Goal: Task Accomplishment & Management: Manage account settings

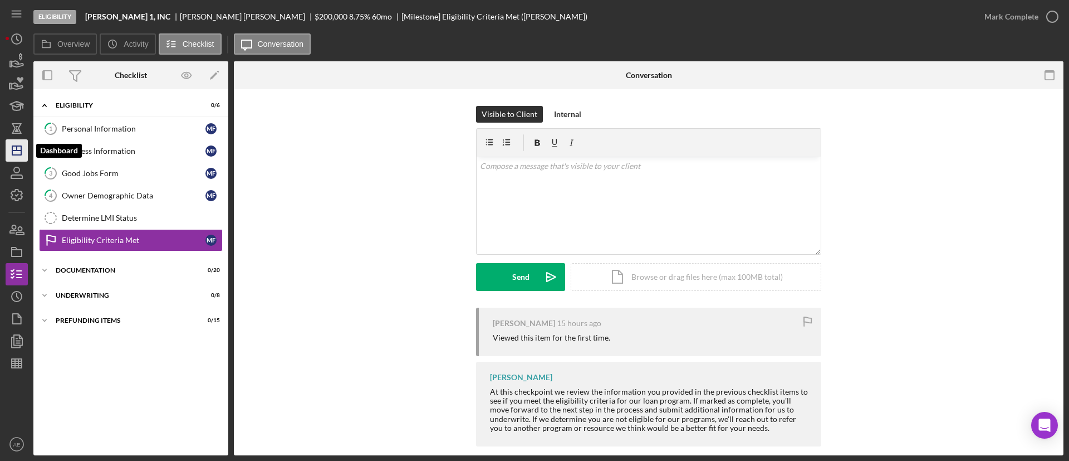
click at [16, 156] on icon "Icon/Dashboard" at bounding box center [17, 150] width 28 height 28
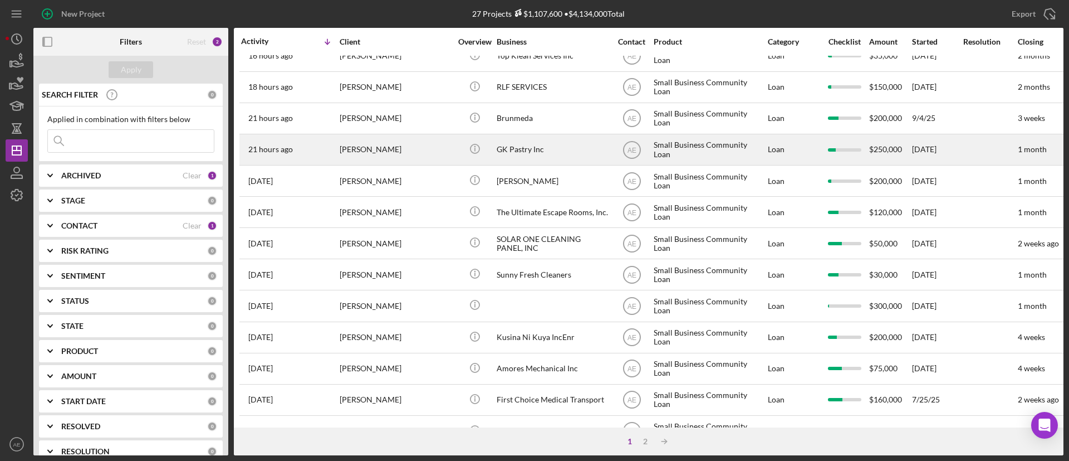
scroll to position [167, 0]
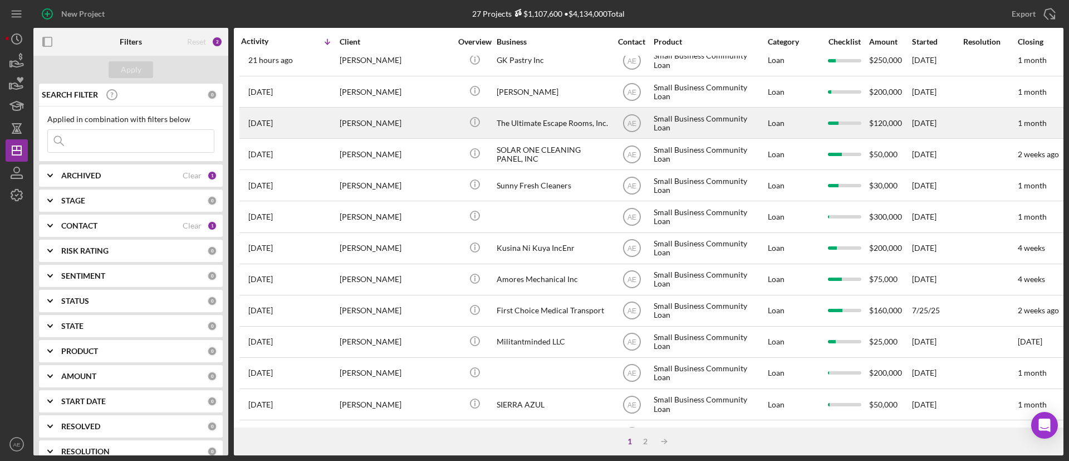
click at [409, 119] on div "[PERSON_NAME]" at bounding box center [395, 123] width 111 height 30
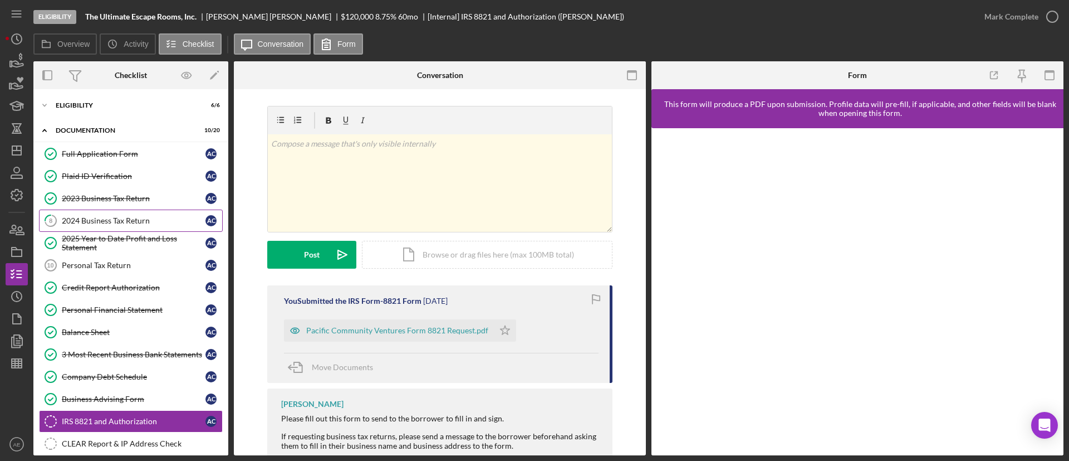
click at [152, 213] on link "8 2024 Business Tax Return A C" at bounding box center [131, 220] width 184 height 22
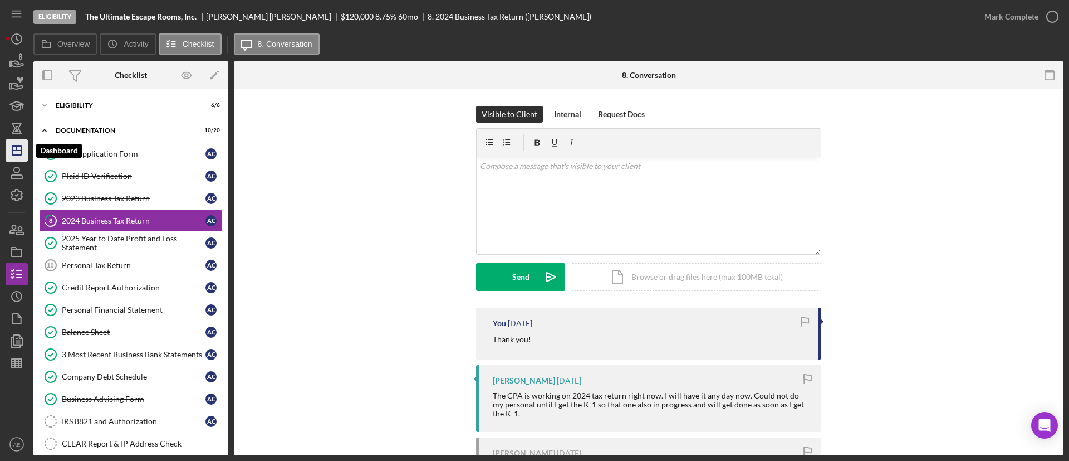
click at [18, 146] on polygon "button" at bounding box center [16, 150] width 9 height 9
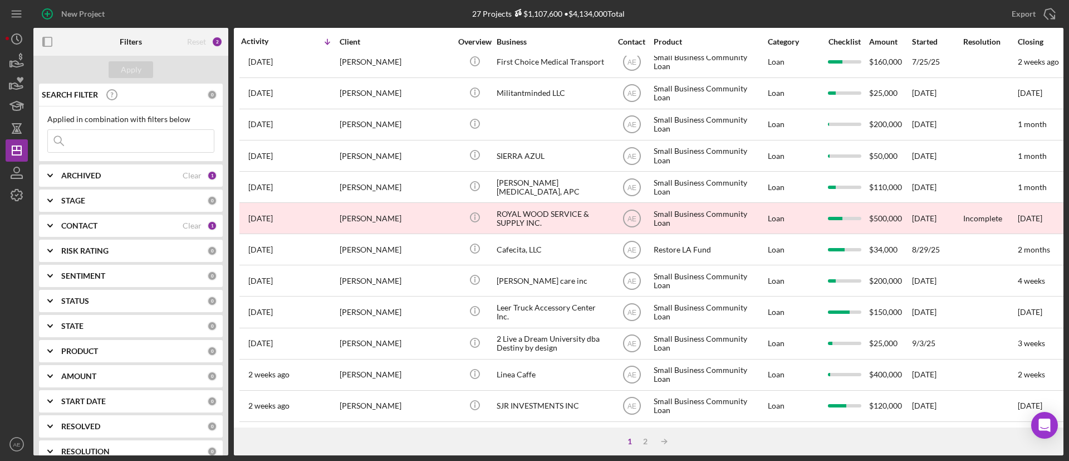
scroll to position [428, 0]
click at [651, 443] on div "2" at bounding box center [646, 441] width 16 height 9
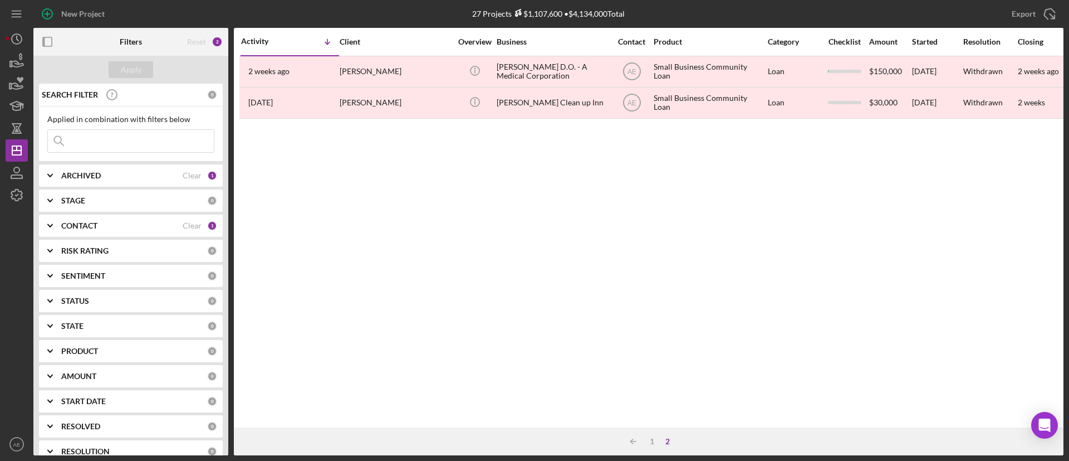
scroll to position [0, 0]
click at [653, 438] on div "1" at bounding box center [652, 441] width 16 height 9
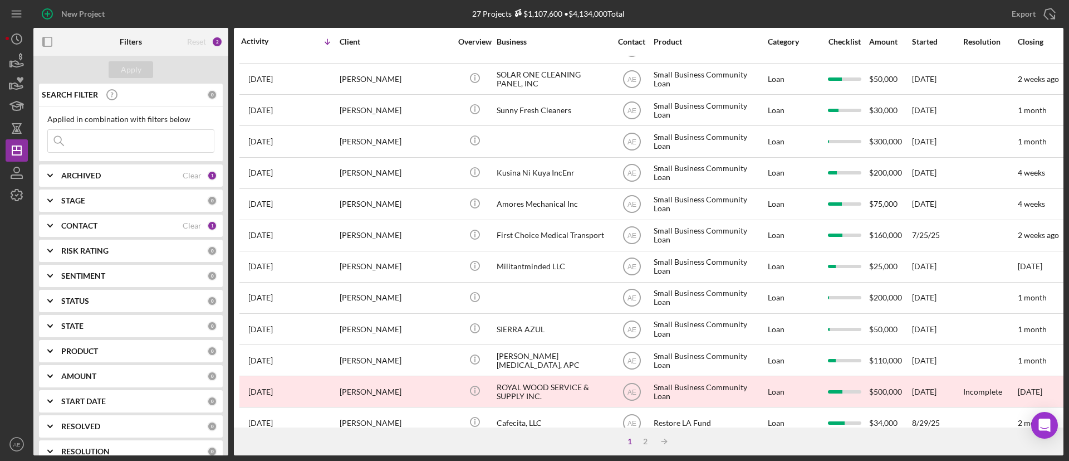
scroll to position [178, 0]
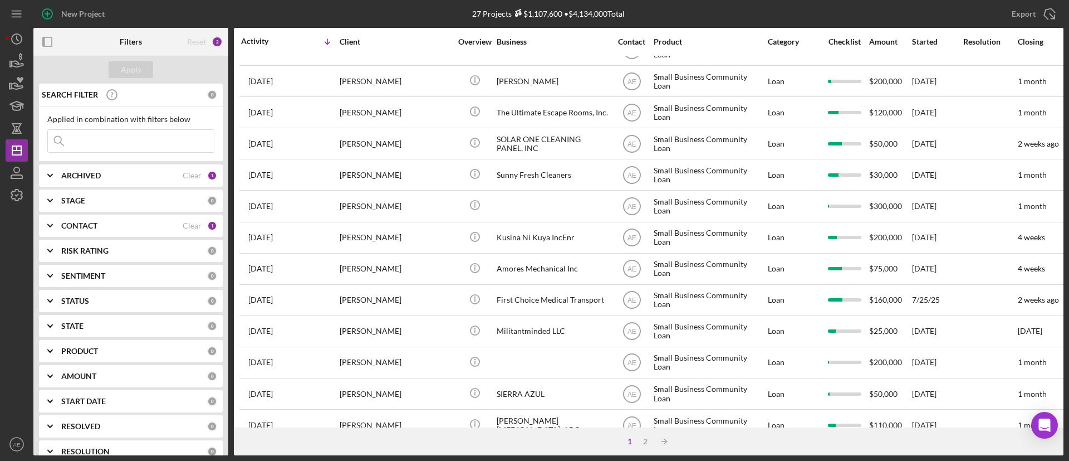
click at [588, 293] on div "First Choice Medical Transport" at bounding box center [552, 300] width 111 height 30
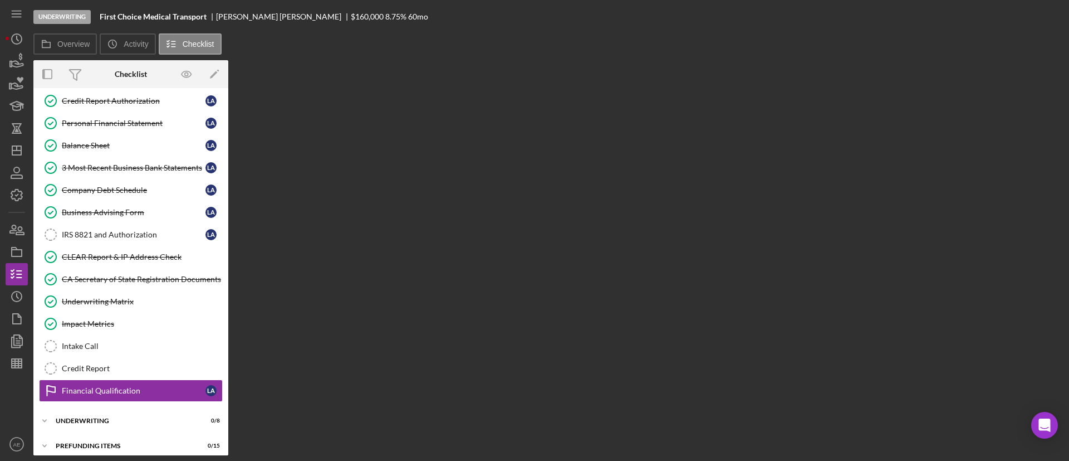
scroll to position [193, 0]
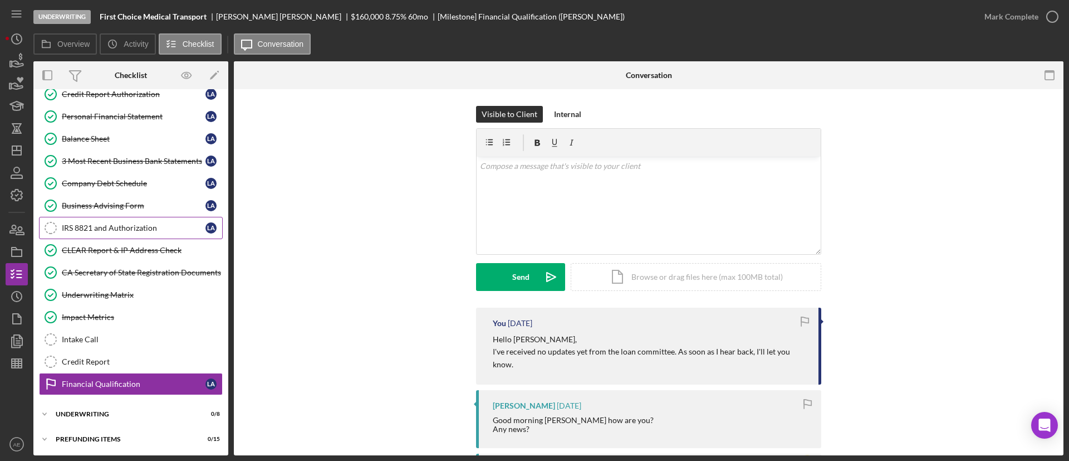
click at [145, 229] on div "IRS 8821 and Authorization" at bounding box center [134, 227] width 144 height 9
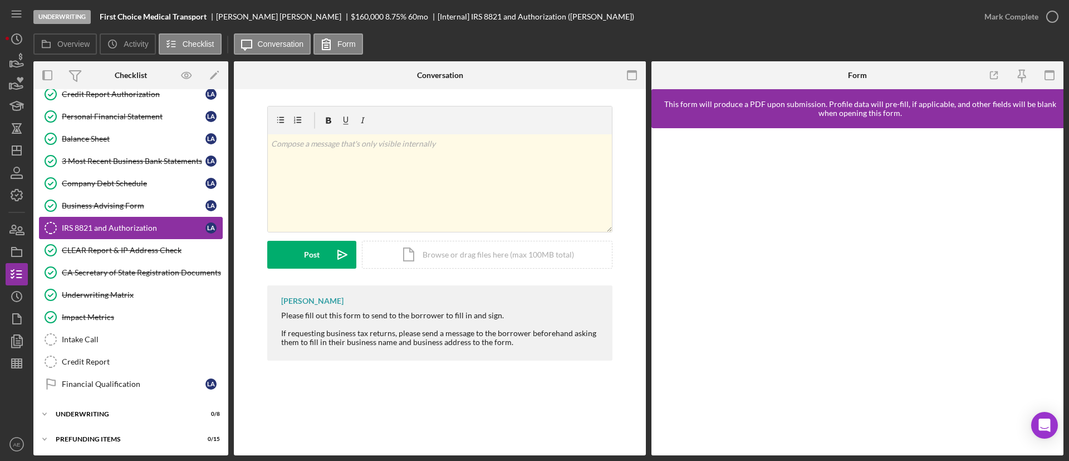
scroll to position [194, 0]
click at [160, 378] on div "Financial Qualification" at bounding box center [134, 382] width 144 height 9
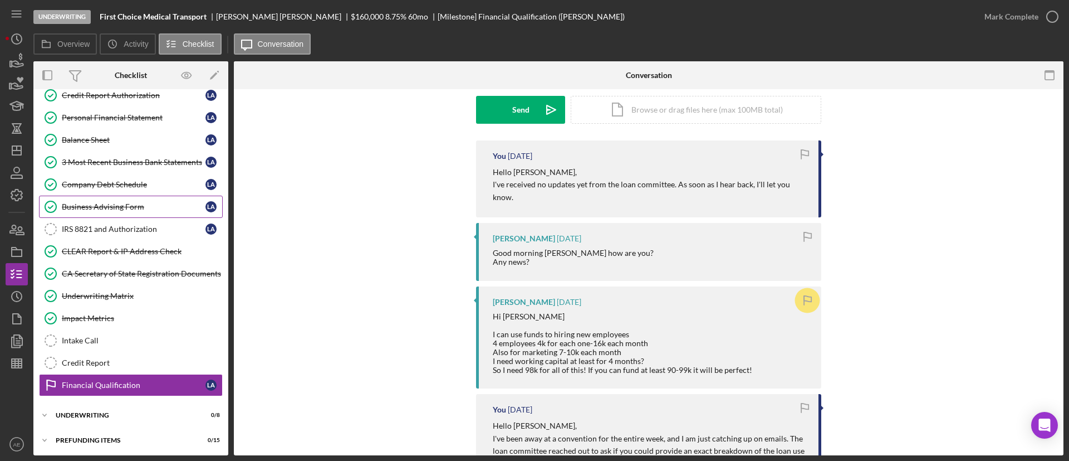
scroll to position [194, 0]
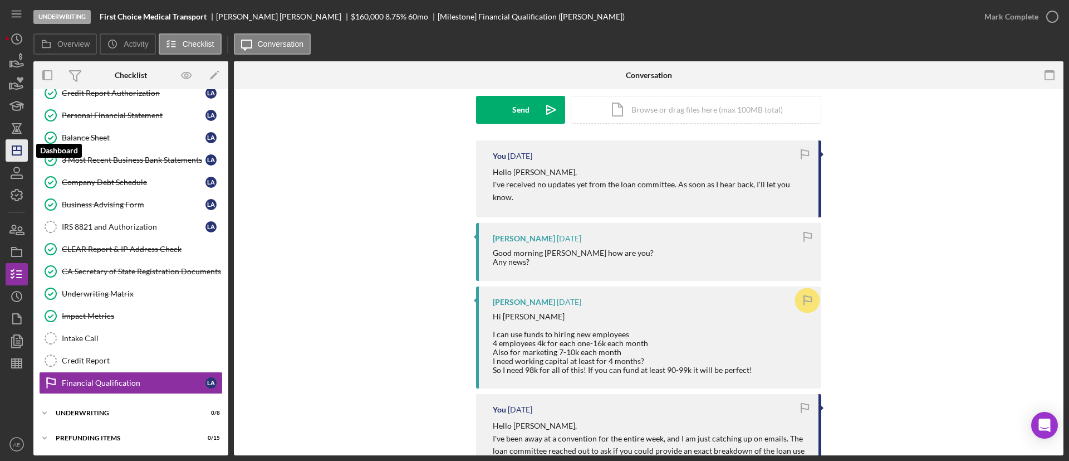
click at [25, 147] on icon "Icon/Dashboard" at bounding box center [17, 150] width 28 height 28
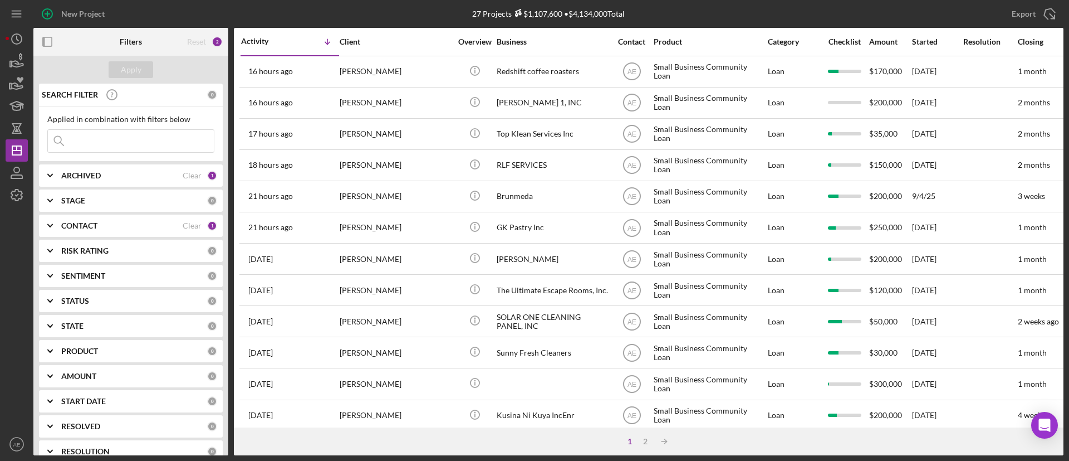
click at [155, 219] on div "CONTACT Clear 1" at bounding box center [139, 225] width 156 height 22
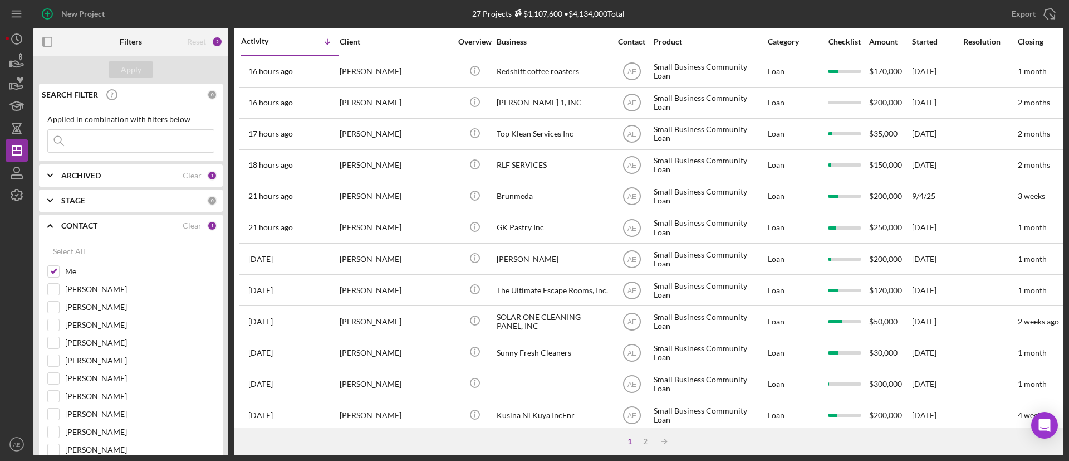
click at [80, 174] on b "ARCHIVED" at bounding box center [81, 175] width 40 height 9
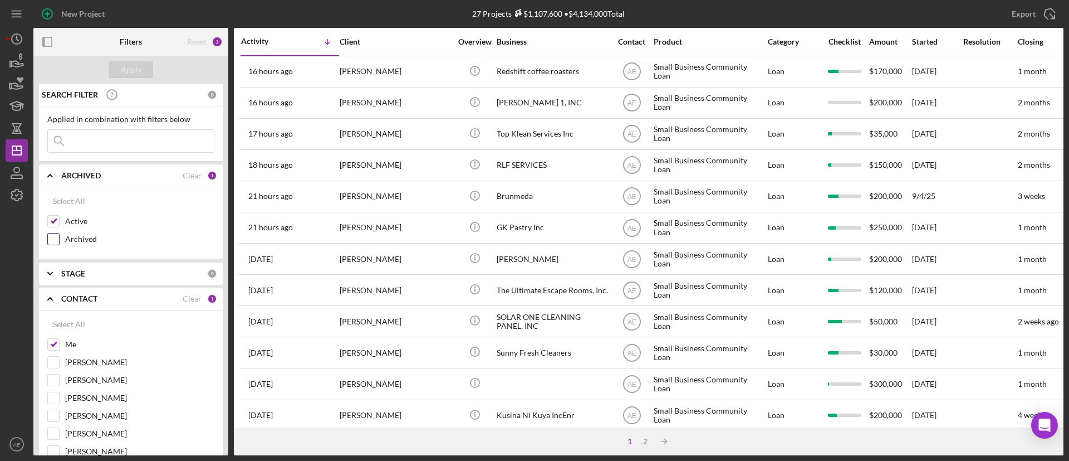
click at [53, 238] on input "Archived" at bounding box center [53, 238] width 11 height 11
checkbox input "true"
click at [50, 220] on input "Active" at bounding box center [53, 221] width 11 height 11
checkbox input "false"
click at [125, 60] on div "Apply" at bounding box center [130, 70] width 195 height 28
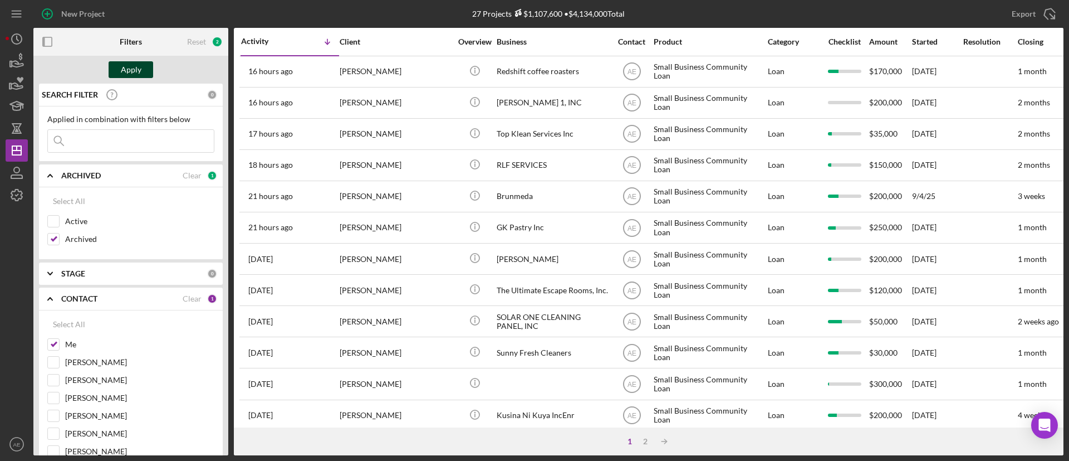
click at [125, 71] on div "Apply" at bounding box center [131, 69] width 21 height 17
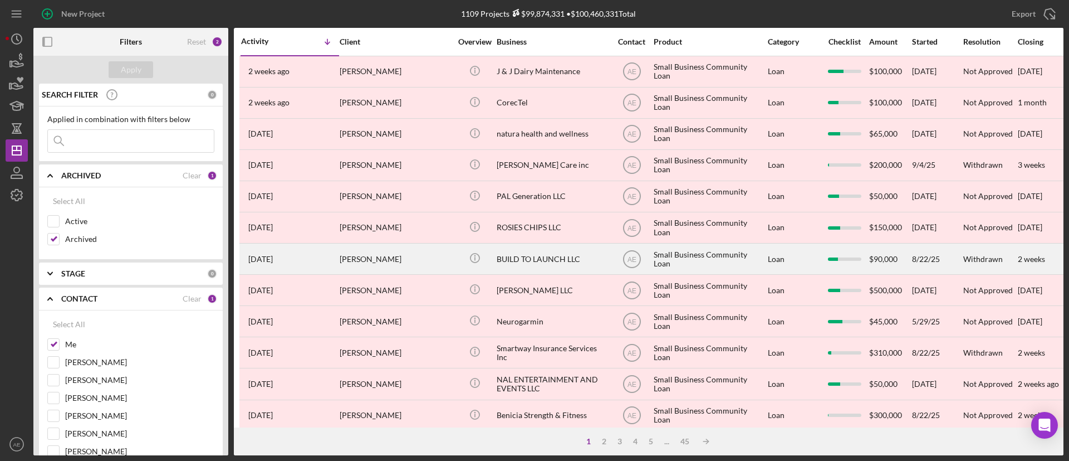
click at [395, 259] on div "Kyle Valiton" at bounding box center [395, 259] width 111 height 30
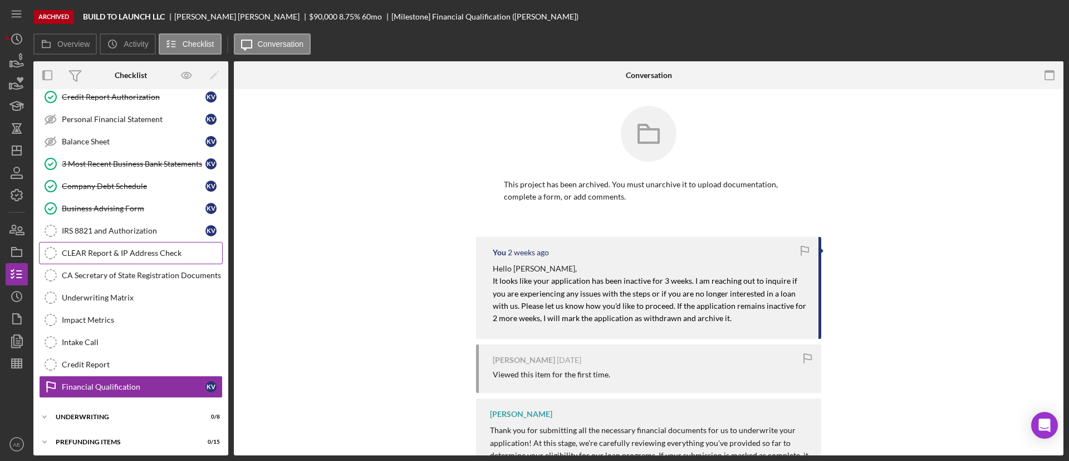
scroll to position [193, 0]
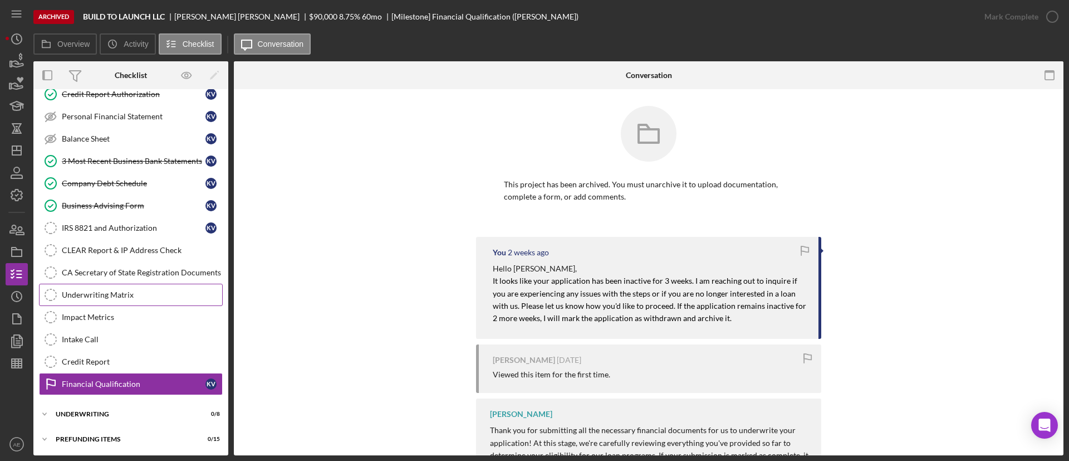
click at [124, 300] on link "Underwriting Matrix Underwriting Matrix" at bounding box center [131, 294] width 184 height 22
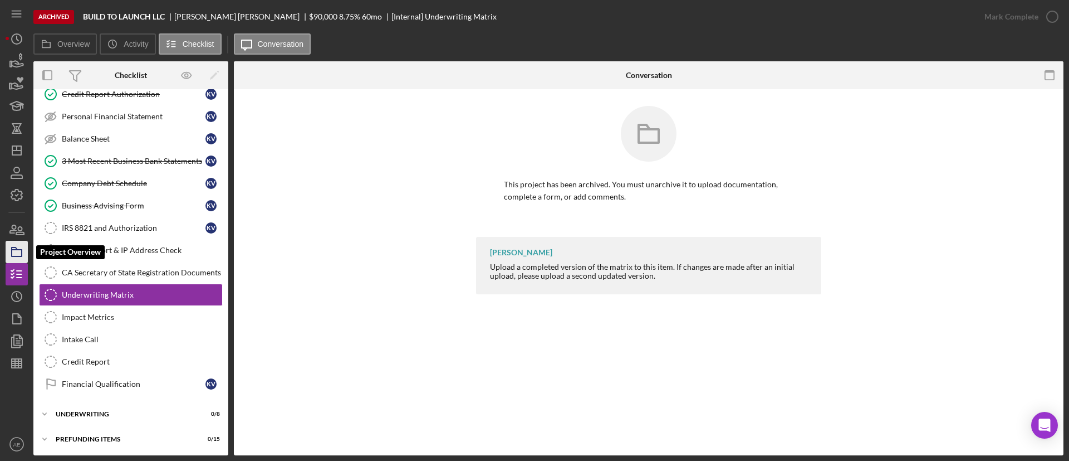
click at [8, 250] on icon "button" at bounding box center [17, 252] width 28 height 28
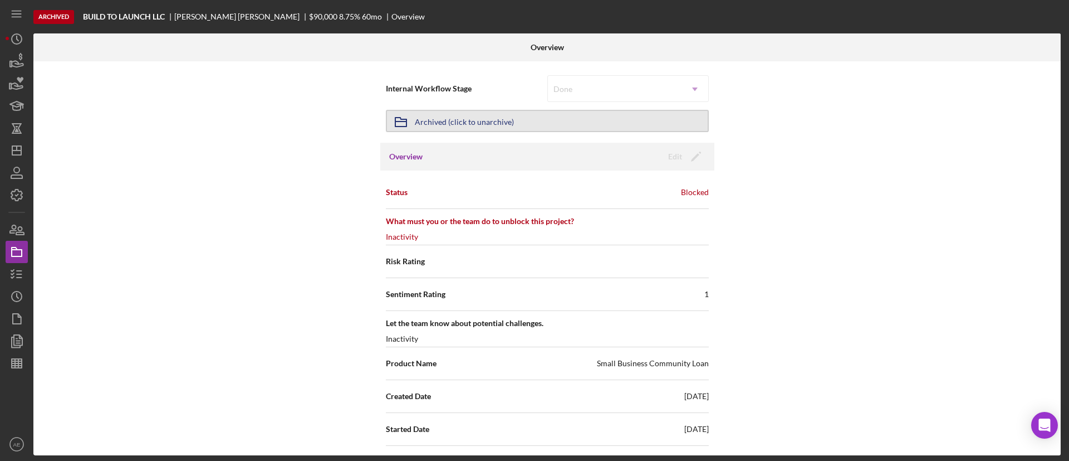
click at [476, 119] on div "Archived (click to unarchive)" at bounding box center [464, 121] width 99 height 20
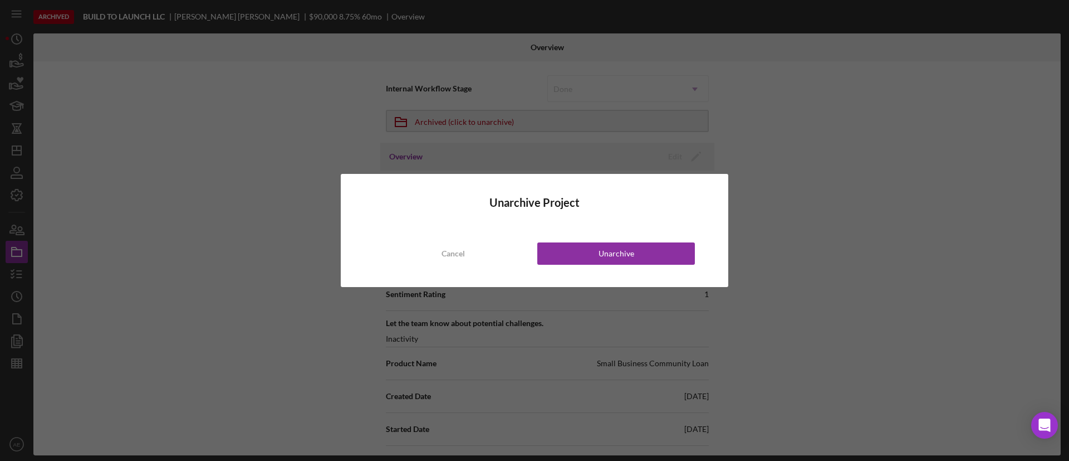
drag, startPoint x: 671, startPoint y: 254, endPoint x: 382, endPoint y: 224, distance: 291.1
click at [671, 254] on button "Unarchive" at bounding box center [616, 253] width 158 height 22
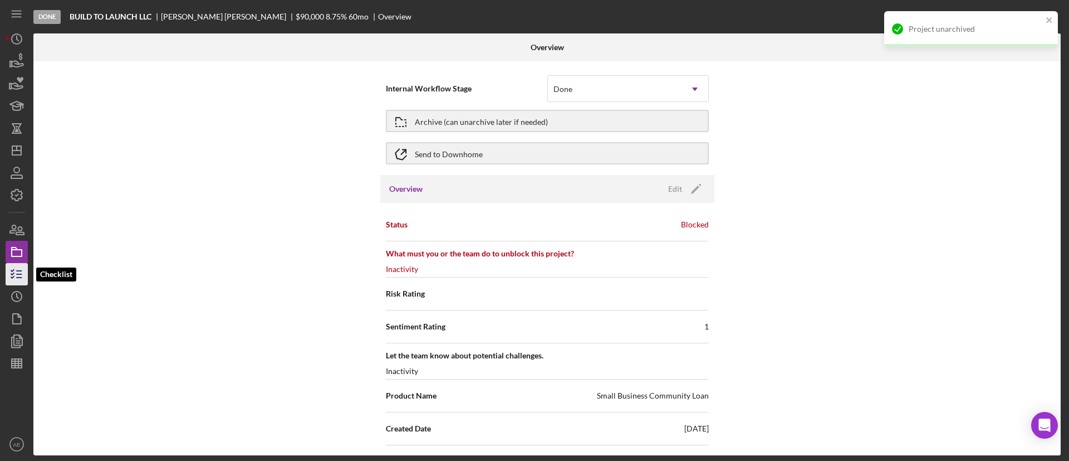
click at [13, 275] on icon "button" at bounding box center [17, 274] width 28 height 28
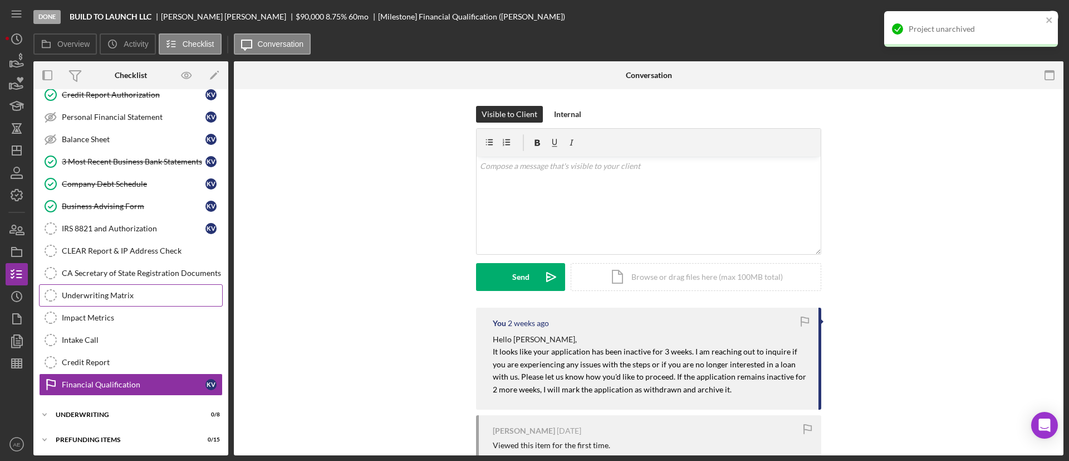
scroll to position [193, 0]
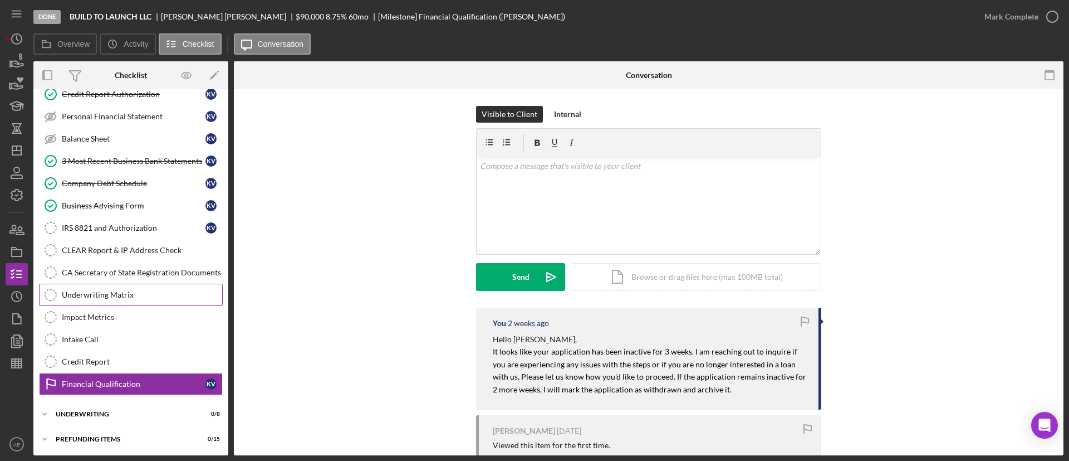
click at [87, 294] on div "Underwriting Matrix" at bounding box center [142, 294] width 160 height 9
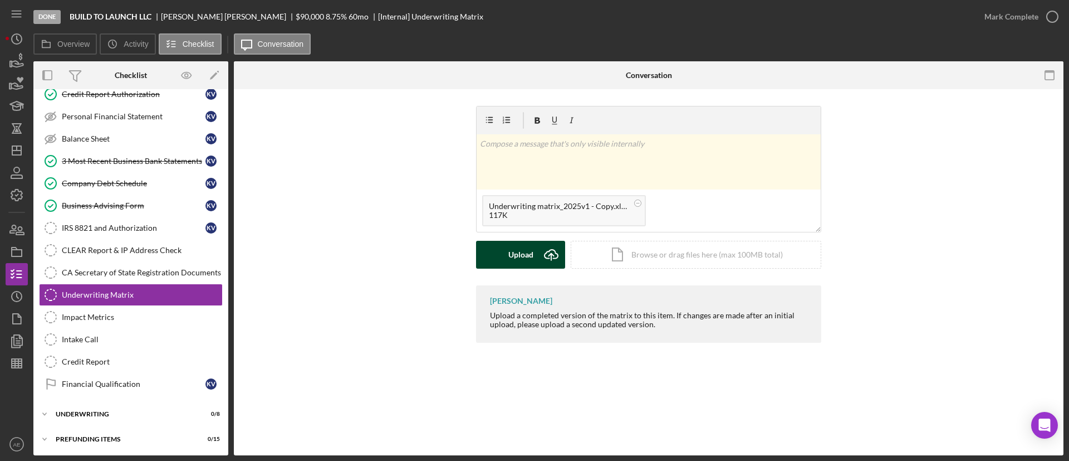
click at [511, 260] on div "Upload" at bounding box center [520, 255] width 25 height 28
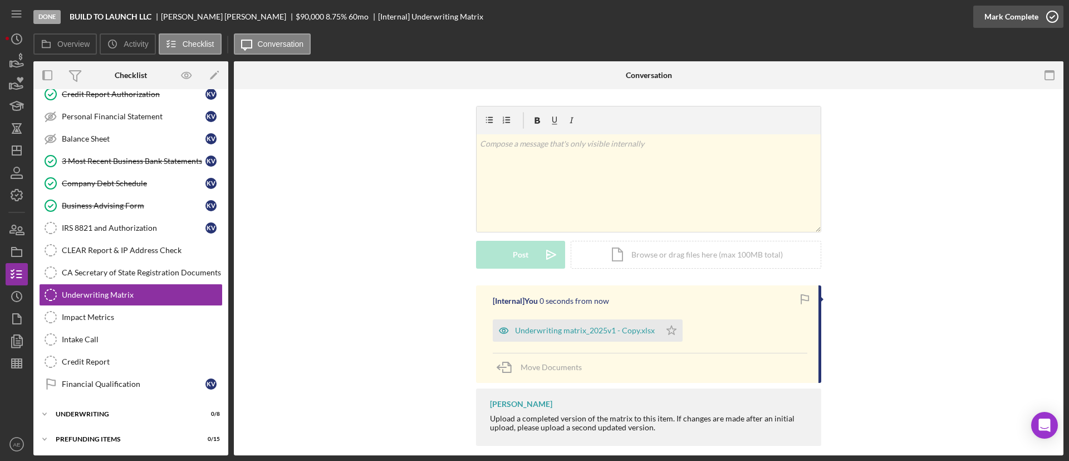
click at [1016, 17] on div "Mark Complete" at bounding box center [1012, 17] width 54 height 22
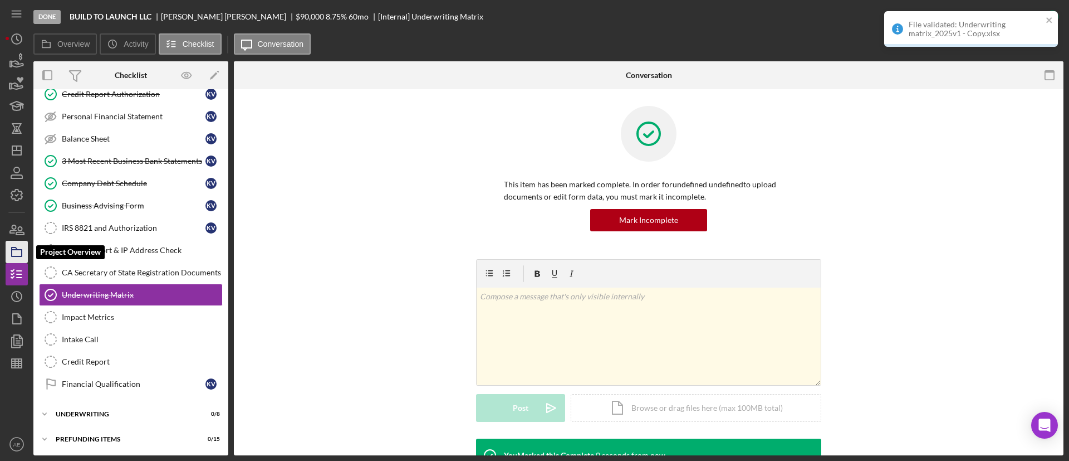
click at [16, 245] on icon "button" at bounding box center [17, 252] width 28 height 28
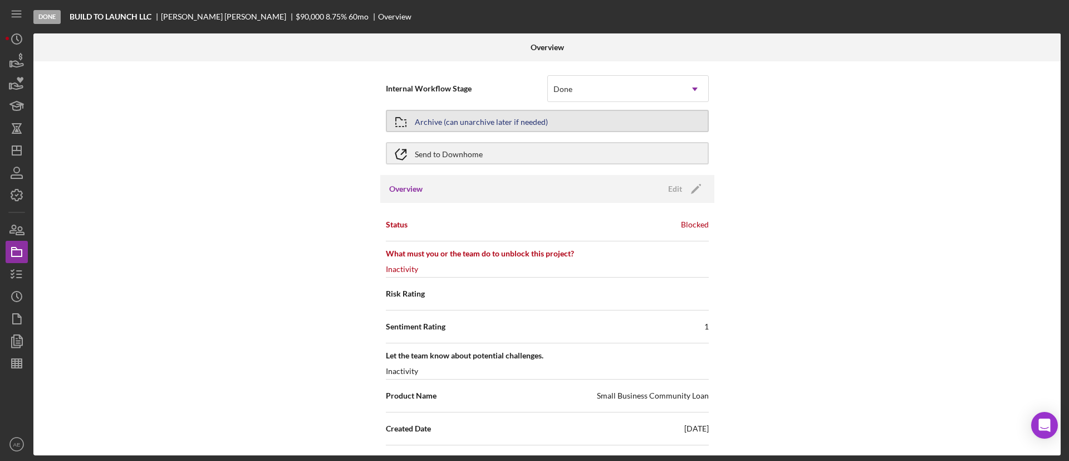
click at [464, 118] on div "Archive (can unarchive later if needed)" at bounding box center [481, 121] width 133 height 20
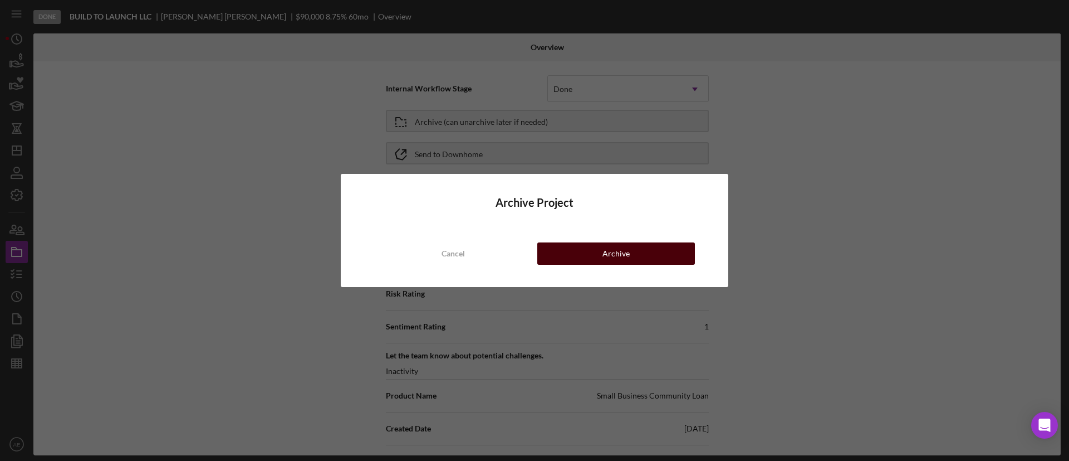
click at [581, 250] on button "Archive" at bounding box center [616, 253] width 158 height 22
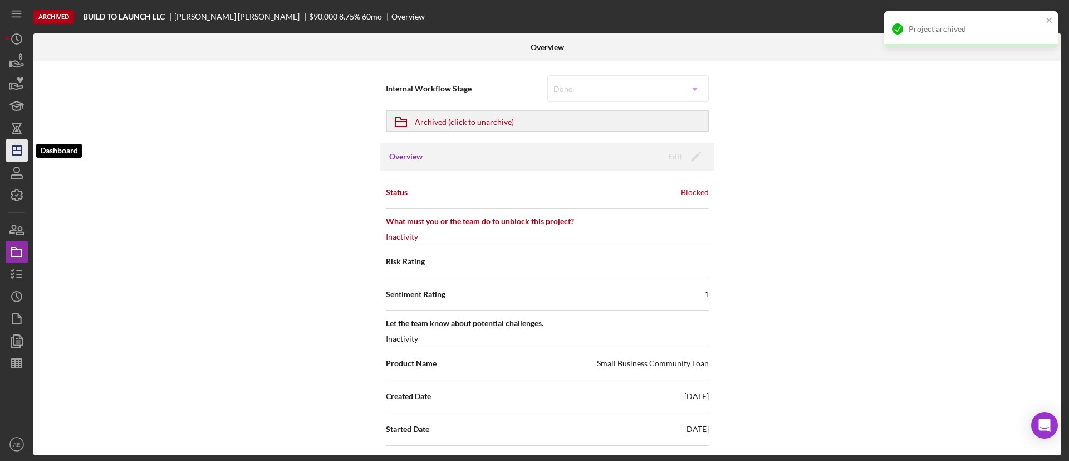
click at [21, 150] on line "button" at bounding box center [16, 150] width 9 height 0
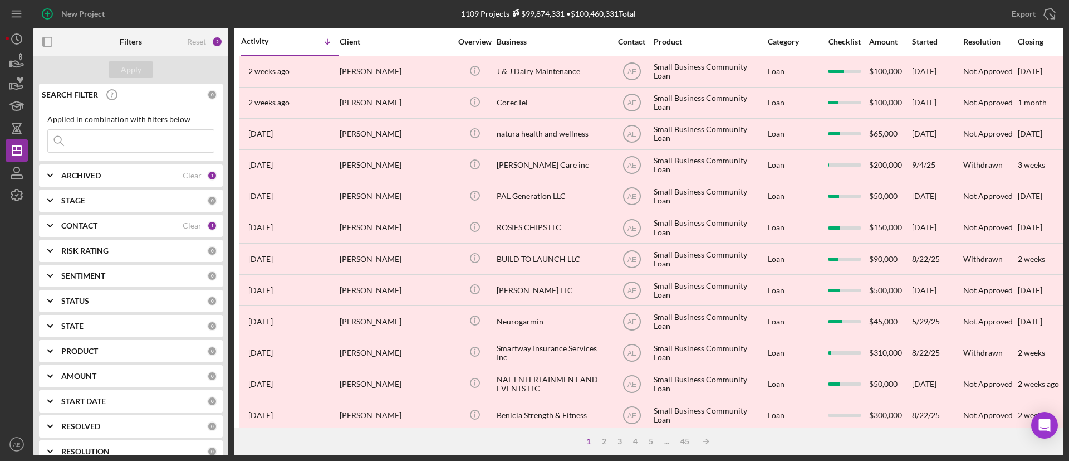
click at [123, 222] on div "CONTACT" at bounding box center [121, 225] width 121 height 9
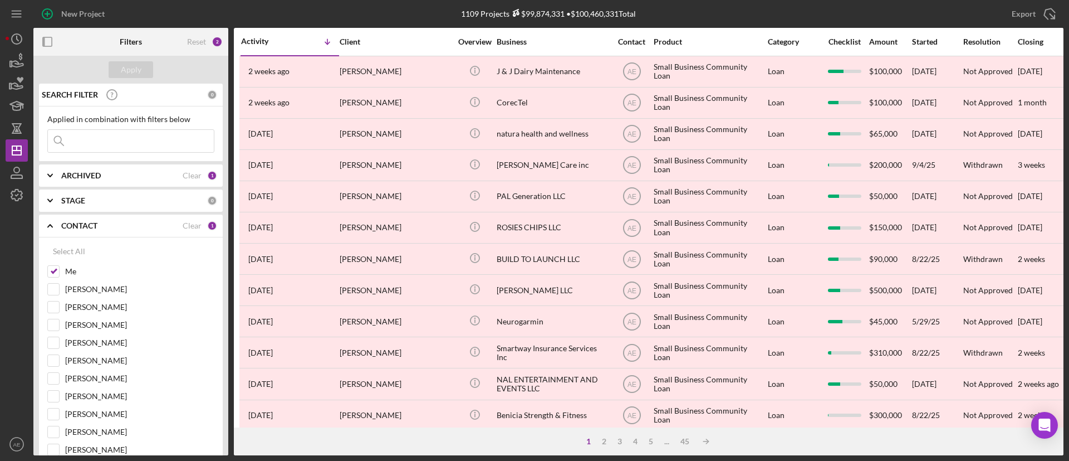
click at [68, 185] on div "ARCHIVED Clear 1" at bounding box center [139, 175] width 156 height 22
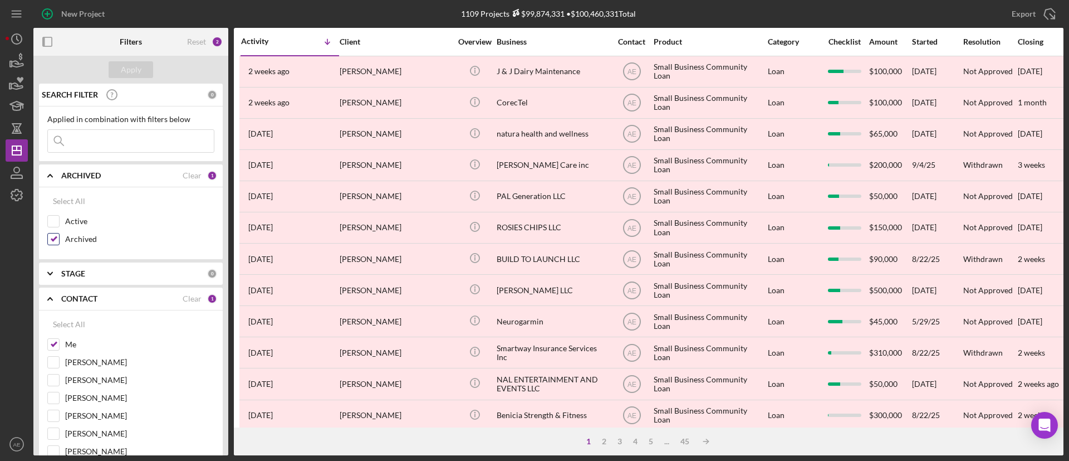
click at [56, 234] on input "Archived" at bounding box center [53, 238] width 11 height 11
checkbox input "false"
click at [53, 221] on input "Active" at bounding box center [53, 221] width 11 height 11
checkbox input "true"
click at [135, 68] on div "Apply" at bounding box center [131, 69] width 21 height 17
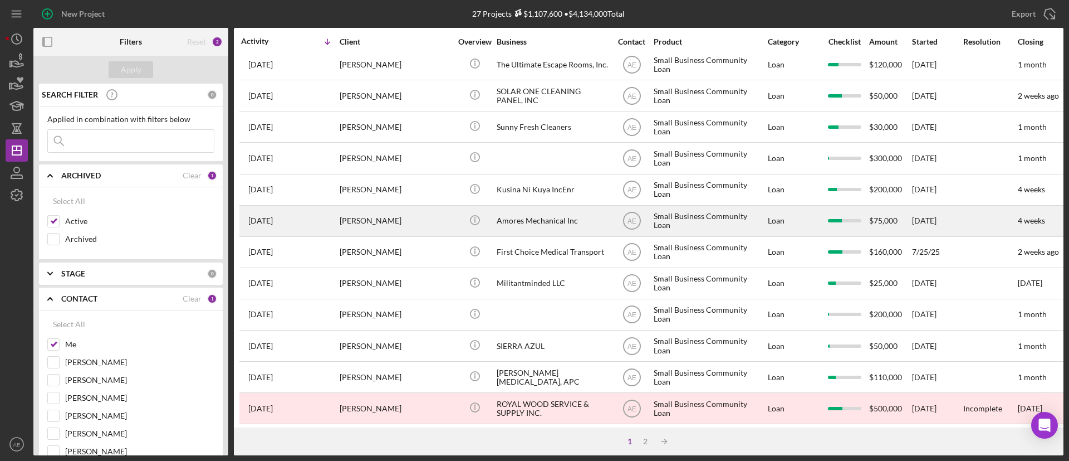
scroll to position [251, 0]
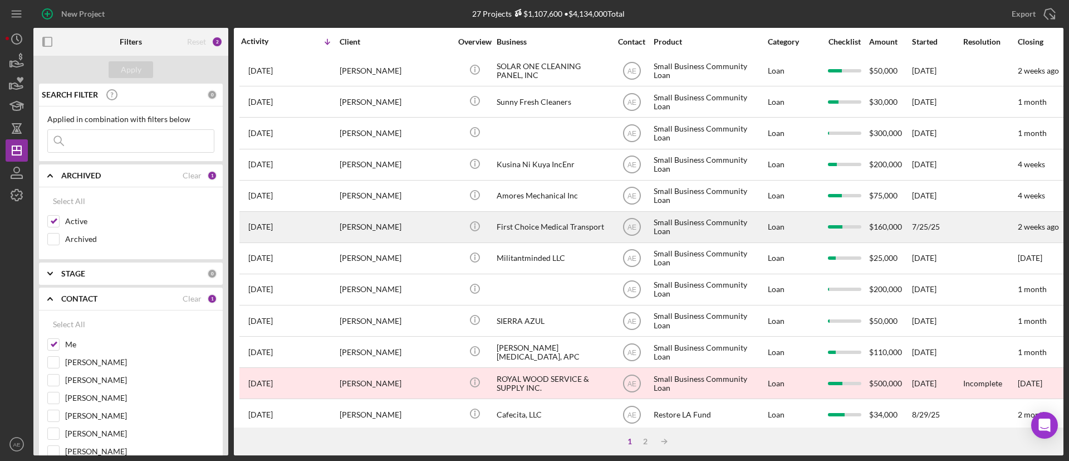
click at [560, 232] on div "First Choice Medical Transport" at bounding box center [552, 227] width 111 height 30
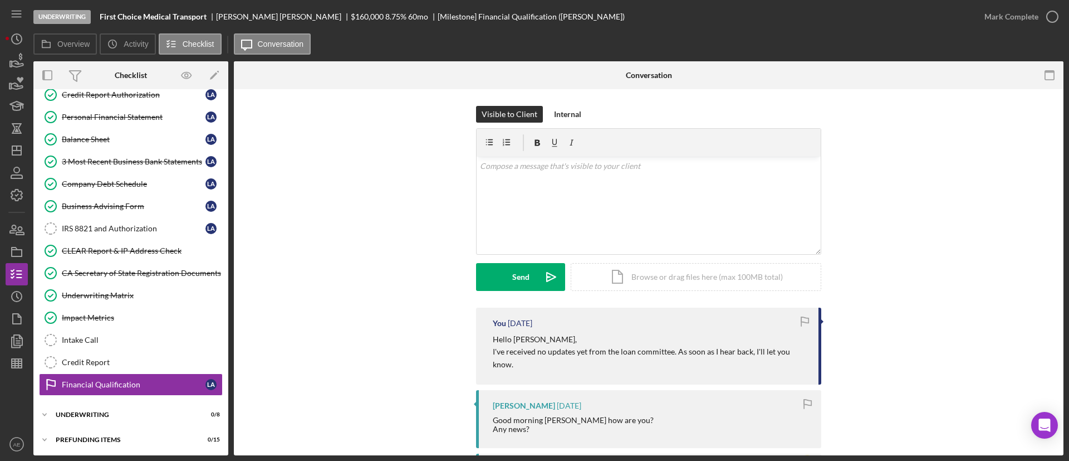
scroll to position [193, 0]
drag, startPoint x: 101, startPoint y: 17, endPoint x: 208, endPoint y: 17, distance: 107.5
click at [208, 17] on div "First Choice Medical Transport" at bounding box center [158, 16] width 116 height 9
copy b "First Choice Medical Transport"
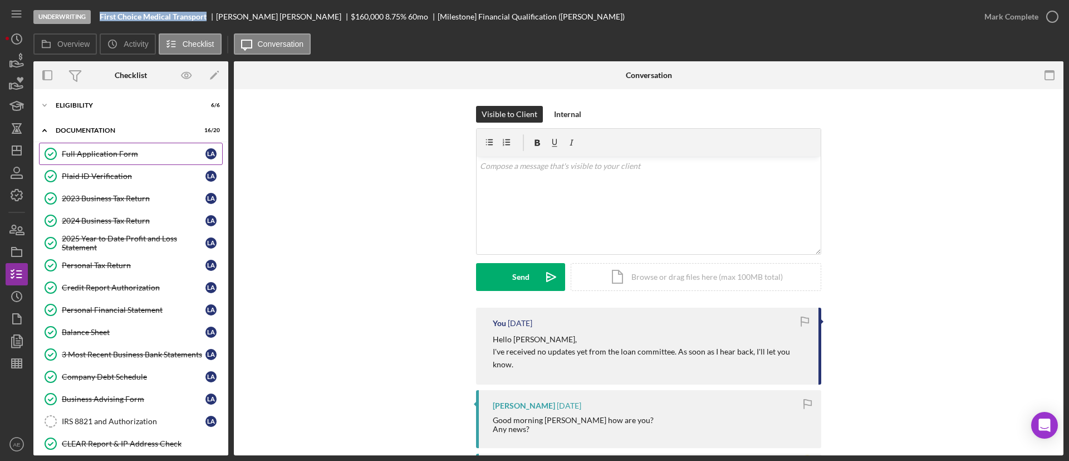
click at [120, 162] on link "Full Application Form Full Application Form L A" at bounding box center [131, 154] width 184 height 22
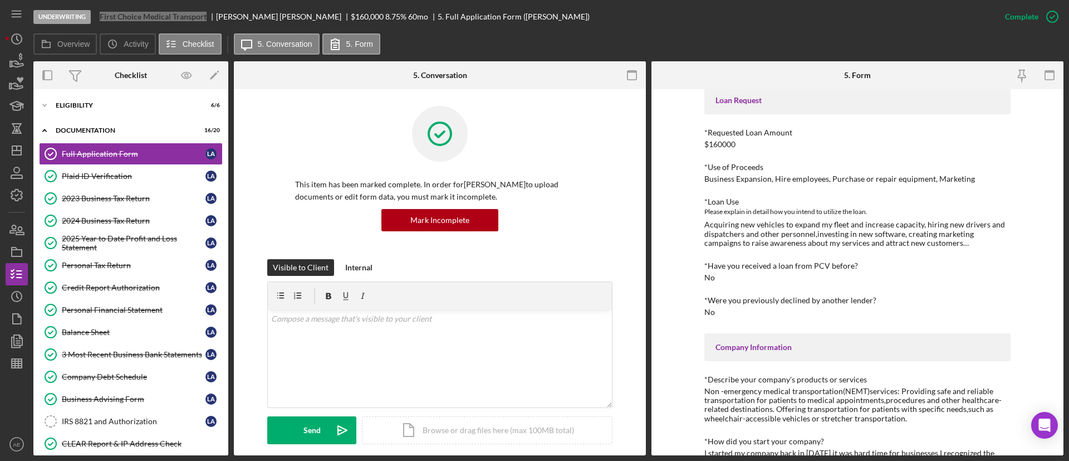
scroll to position [84, 0]
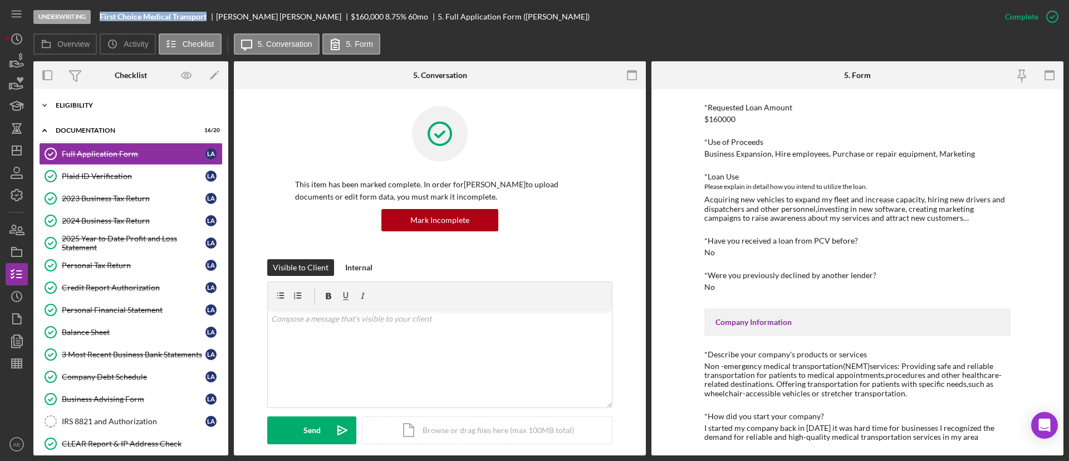
click at [43, 112] on icon "Icon/Expander" at bounding box center [44, 105] width 22 height 22
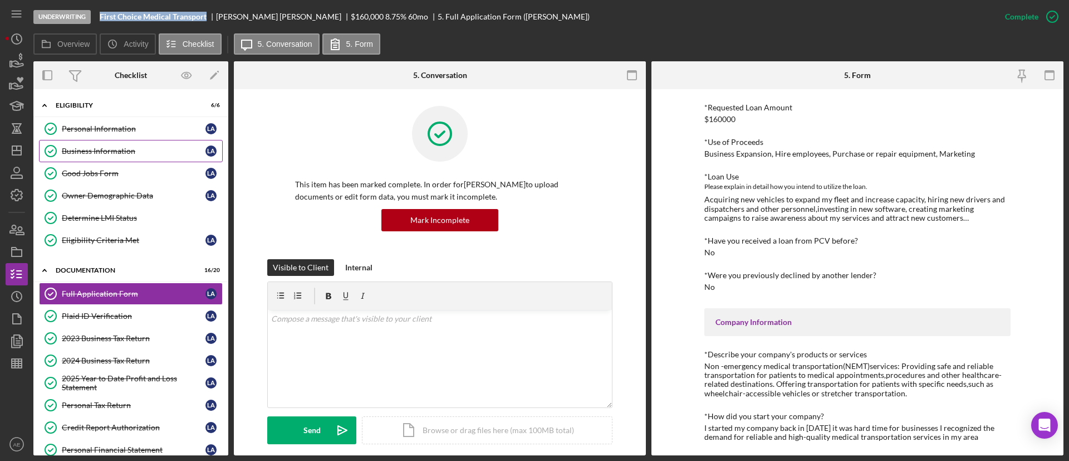
click at [68, 154] on div "Business Information" at bounding box center [134, 150] width 144 height 9
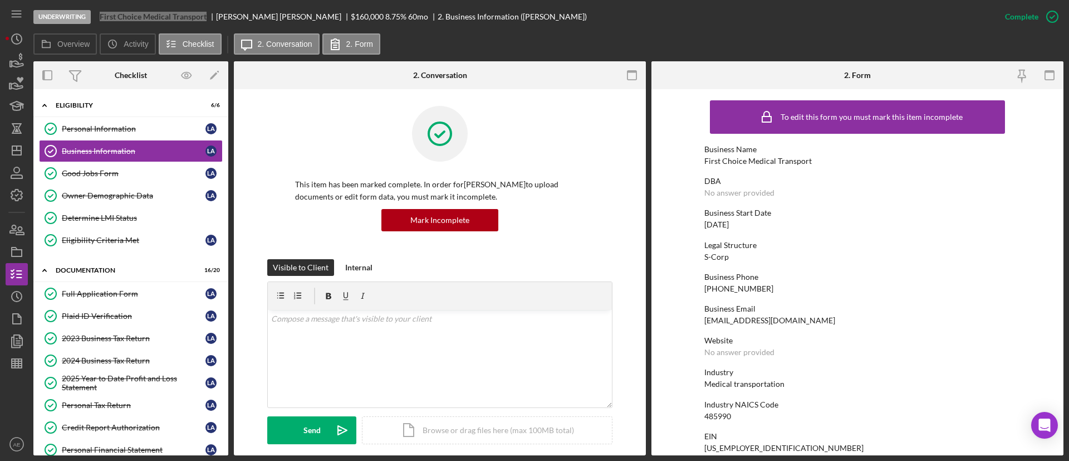
scroll to position [251, 0]
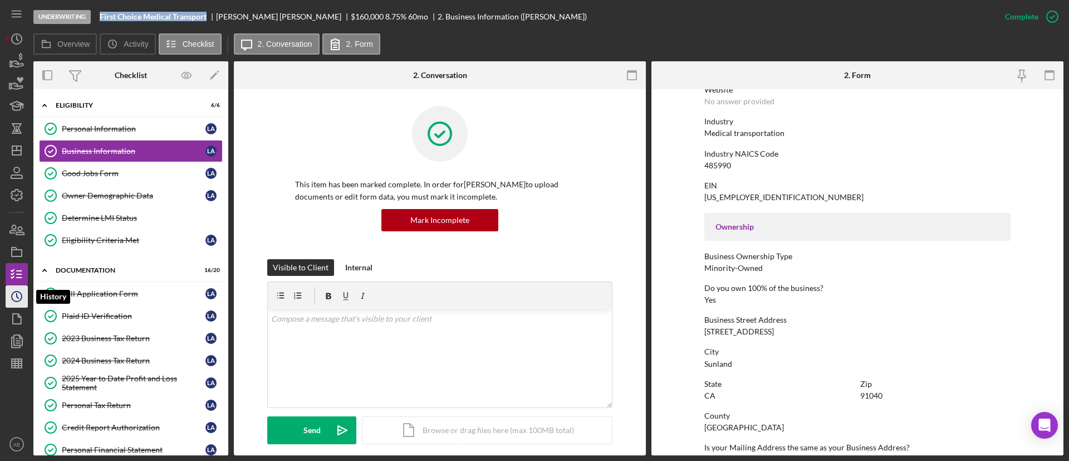
click at [18, 295] on icon "Icon/History" at bounding box center [17, 296] width 28 height 28
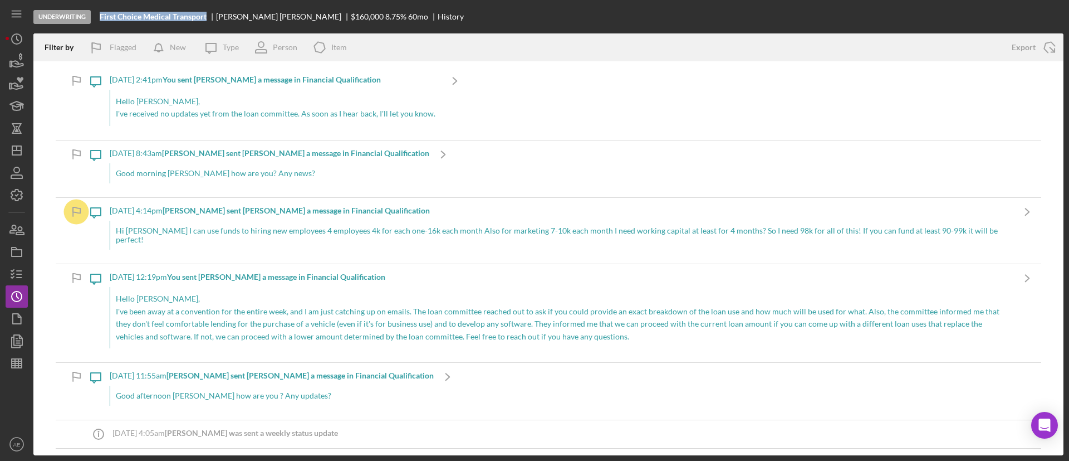
click at [307, 231] on div "Hi [PERSON_NAME] I can use funds to hiring new employees 4 employees 4k for eac…" at bounding box center [562, 235] width 904 height 29
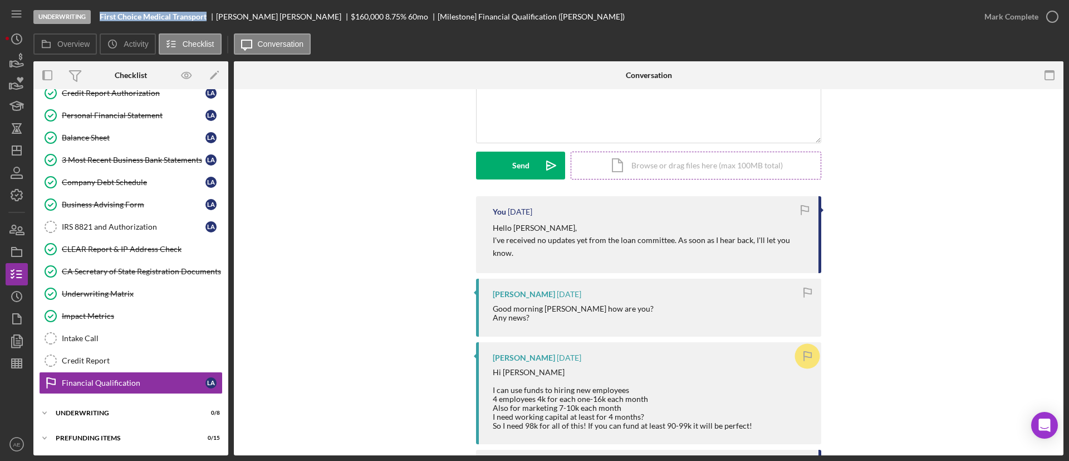
scroll to position [251, 0]
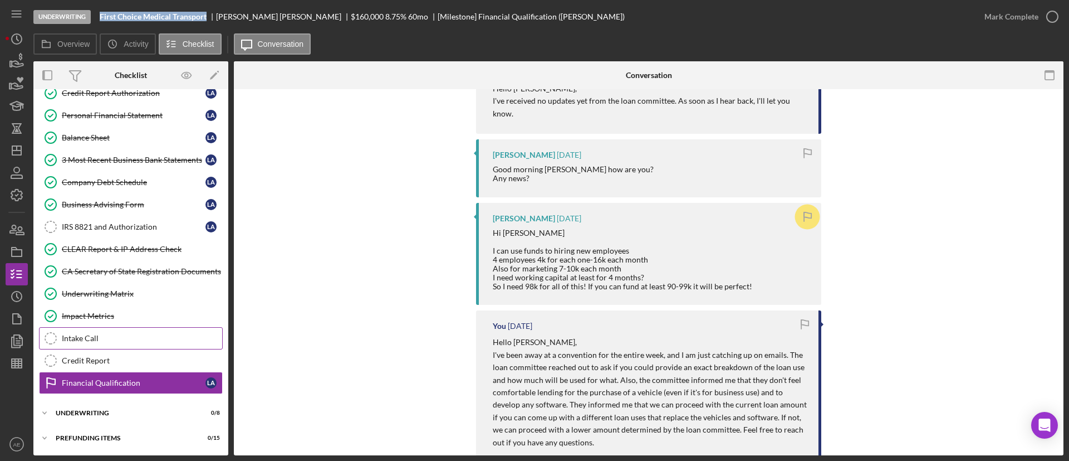
drag, startPoint x: 79, startPoint y: 346, endPoint x: 85, endPoint y: 347, distance: 6.2
click at [79, 347] on link "Intake Call Intake Call" at bounding box center [131, 338] width 184 height 22
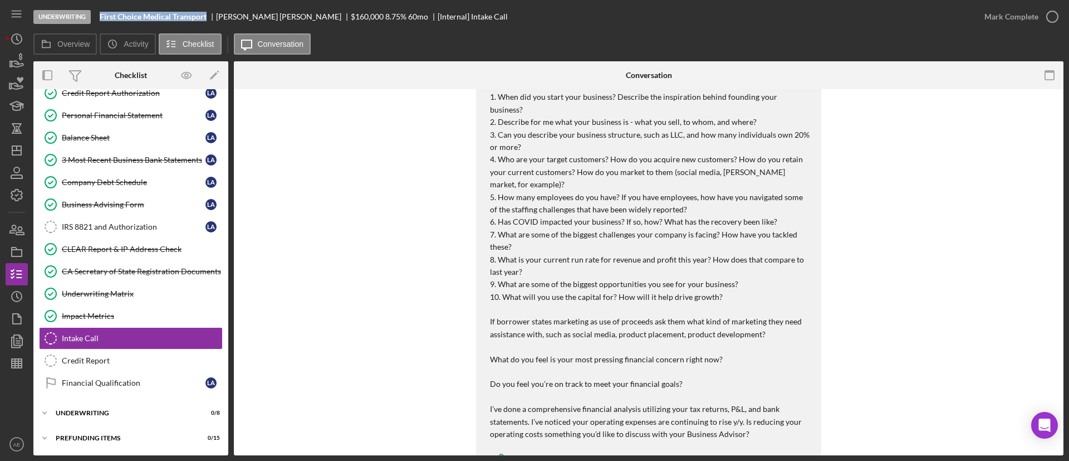
scroll to position [331, 0]
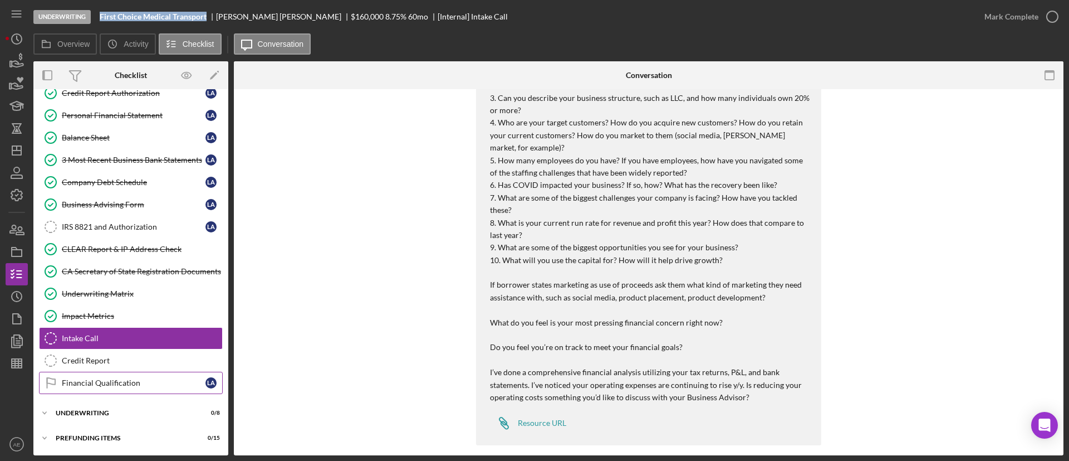
click at [102, 379] on div "Financial Qualification" at bounding box center [134, 382] width 144 height 9
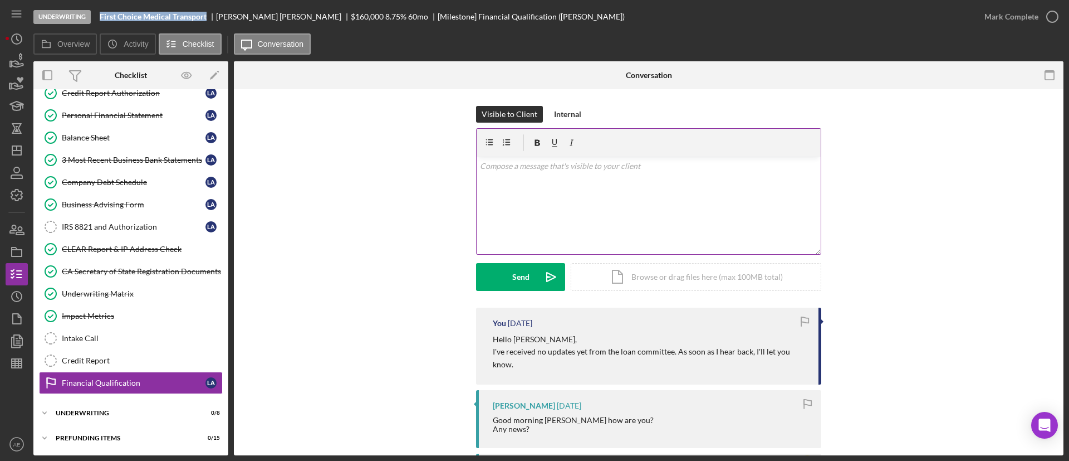
click at [659, 200] on div "v Color teal Color pink Remove color Add row above Add row below Add column bef…" at bounding box center [649, 204] width 344 height 97
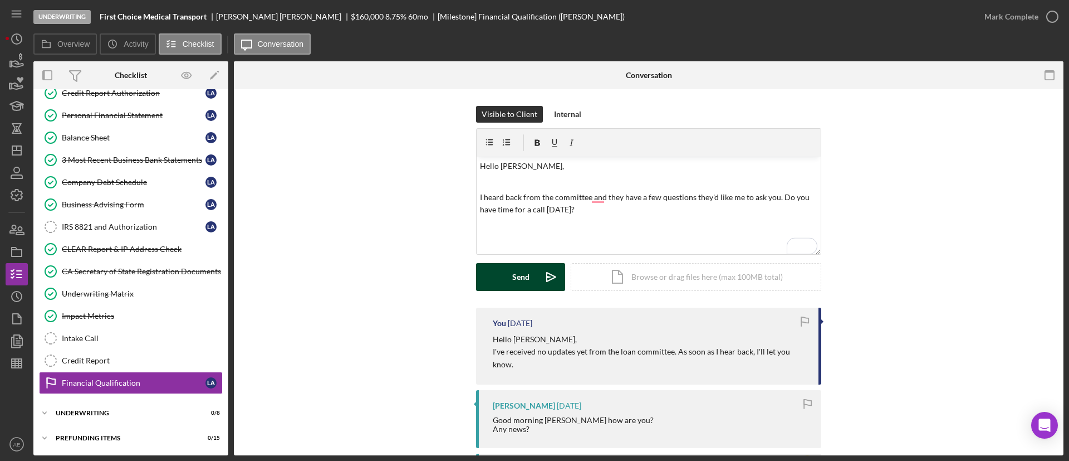
click at [530, 278] on button "Send Icon/icon-invite-send" at bounding box center [520, 277] width 89 height 28
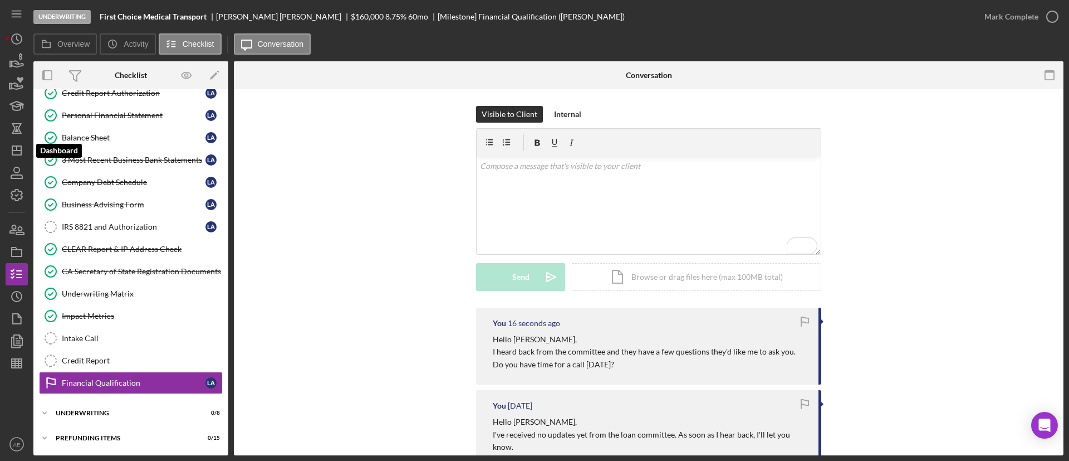
click at [24, 149] on icon "Icon/Dashboard" at bounding box center [17, 150] width 28 height 28
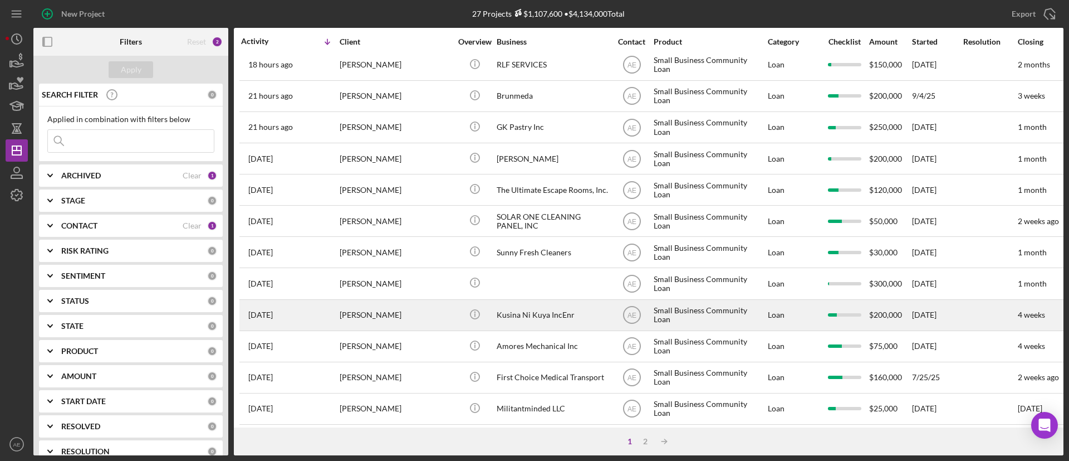
scroll to position [94, 0]
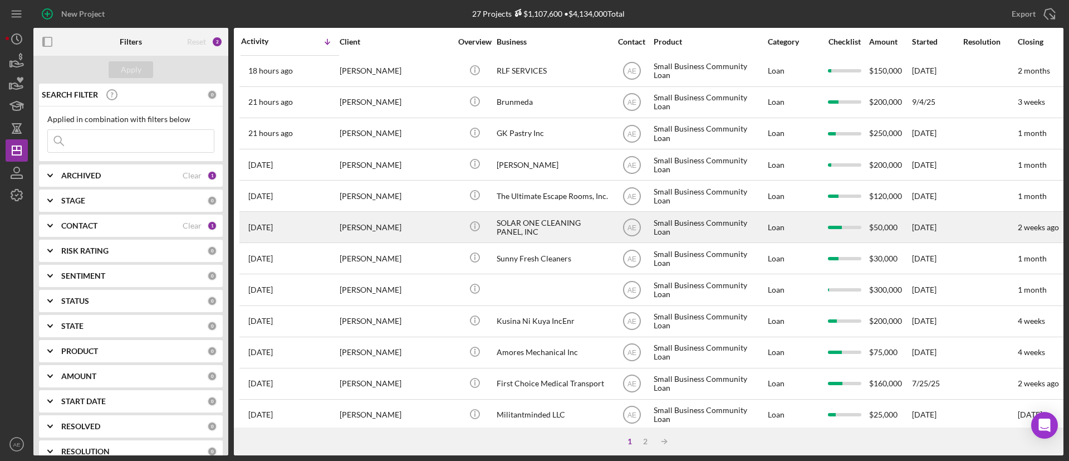
click at [545, 221] on div "SOLAR ONE CLEANING PANEL, INC" at bounding box center [552, 227] width 111 height 30
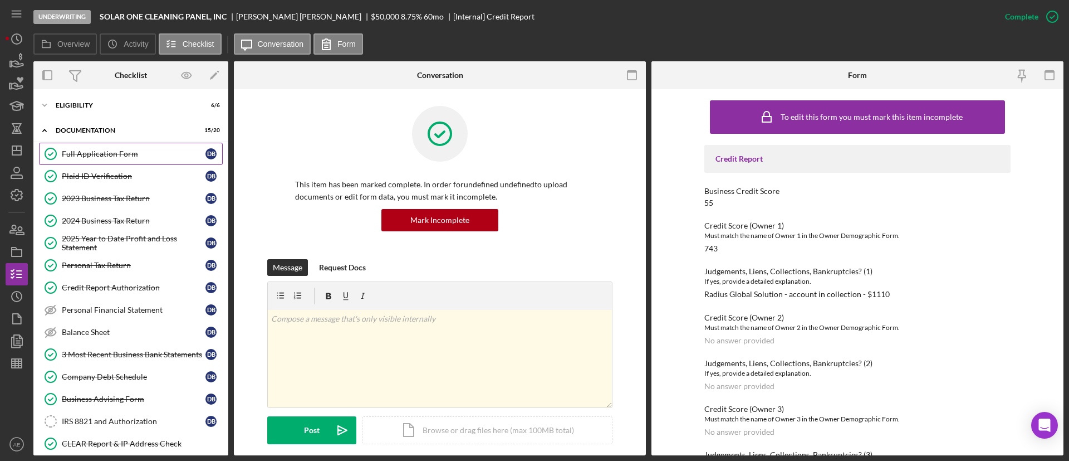
click at [117, 145] on link "Full Application Form Full Application Form D B" at bounding box center [131, 154] width 184 height 22
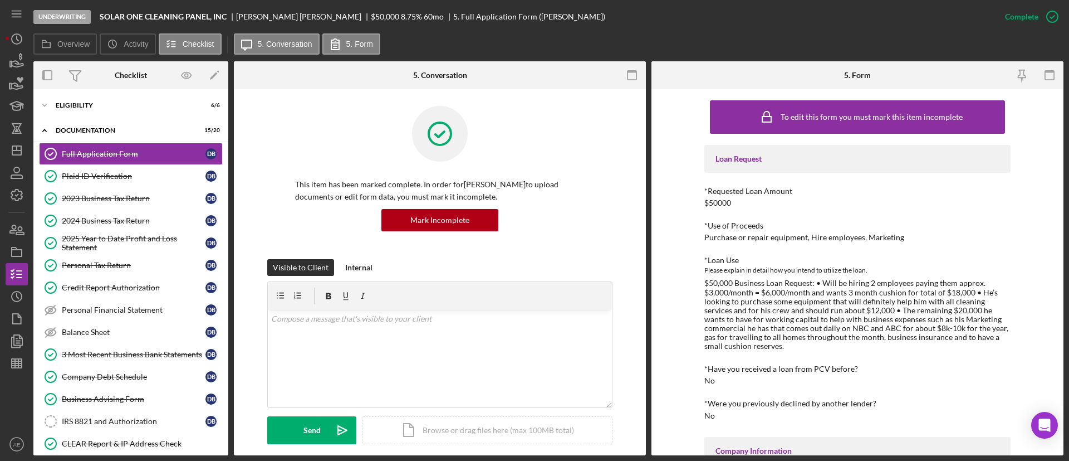
click at [97, 18] on div "Underwriting SOLAR ONE CLEANING PANEL, INC DARRYL BLACKWELL $50,000 $30,000 8.7…" at bounding box center [513, 16] width 961 height 33
drag, startPoint x: 102, startPoint y: 17, endPoint x: 227, endPoint y: 17, distance: 124.8
click at [227, 17] on b "SOLAR ONE CLEANING PANEL, INC" at bounding box center [163, 16] width 127 height 9
copy b "SOLAR ONE CLEANING PANEL, INC"
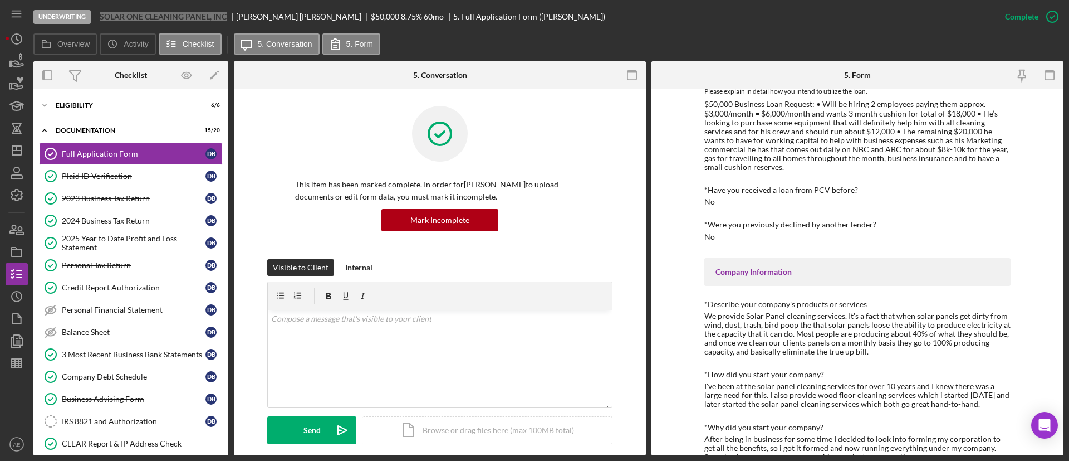
scroll to position [251, 0]
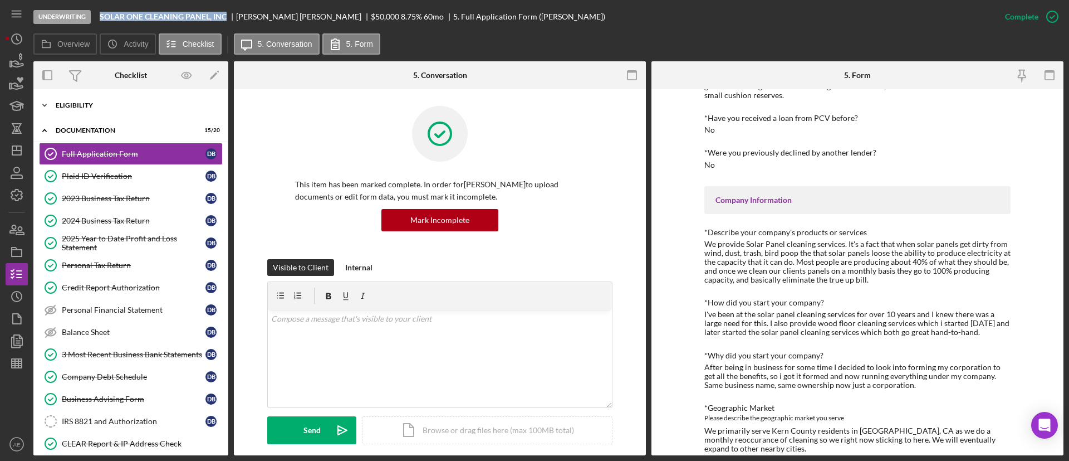
click at [144, 109] on div "Icon/Expander Eligibility 6 / 6" at bounding box center [130, 105] width 195 height 22
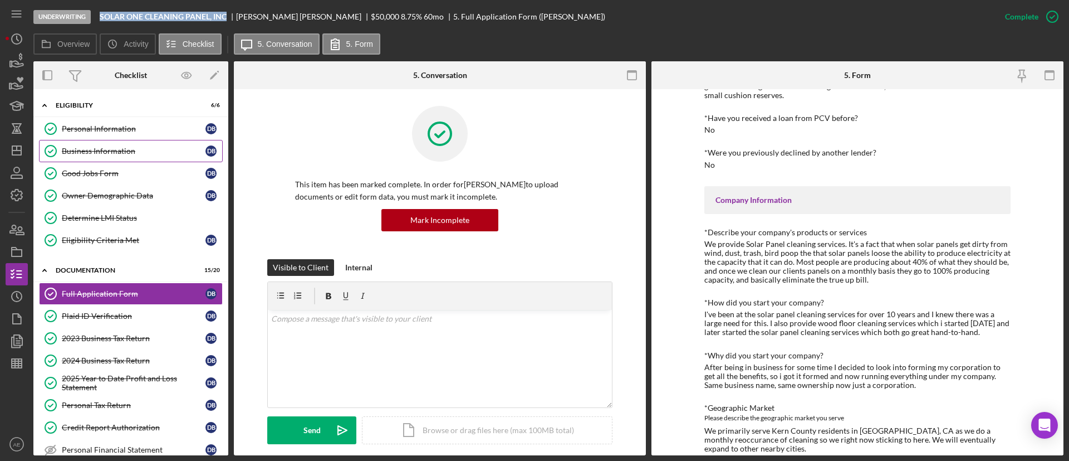
click at [148, 144] on link "Business Information Business Information D B" at bounding box center [131, 151] width 184 height 22
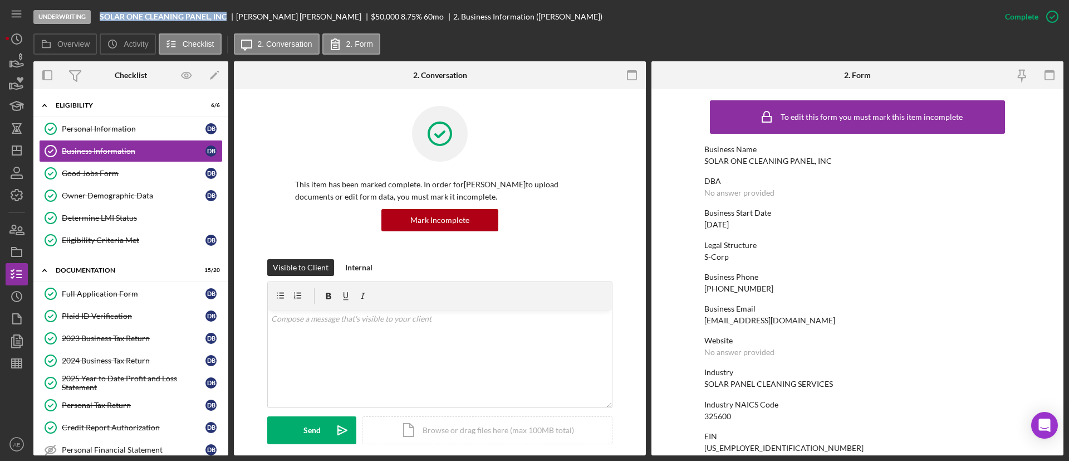
drag, startPoint x: 120, startPoint y: 302, endPoint x: 330, endPoint y: 329, distance: 211.7
click at [120, 301] on link "Full Application Form Full Application Form D B" at bounding box center [131, 293] width 184 height 22
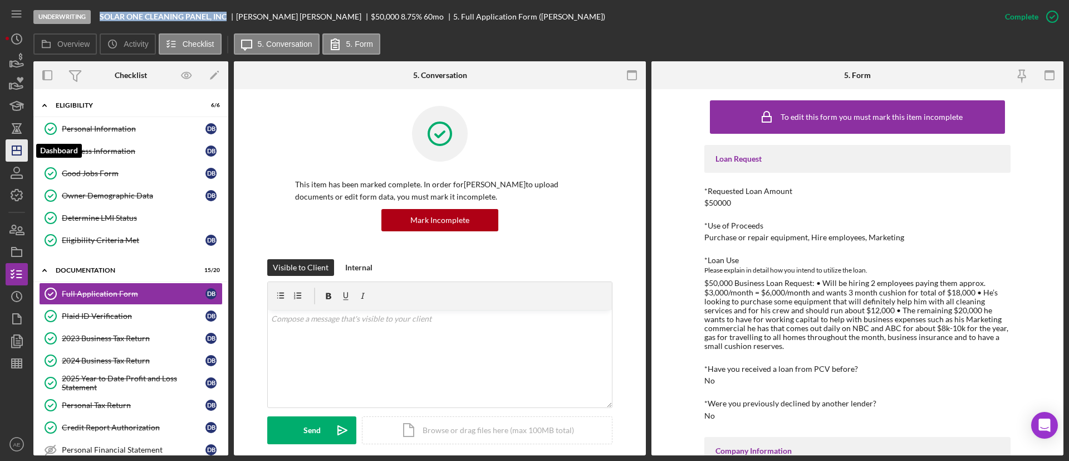
click at [12, 151] on polygon "button" at bounding box center [16, 150] width 9 height 9
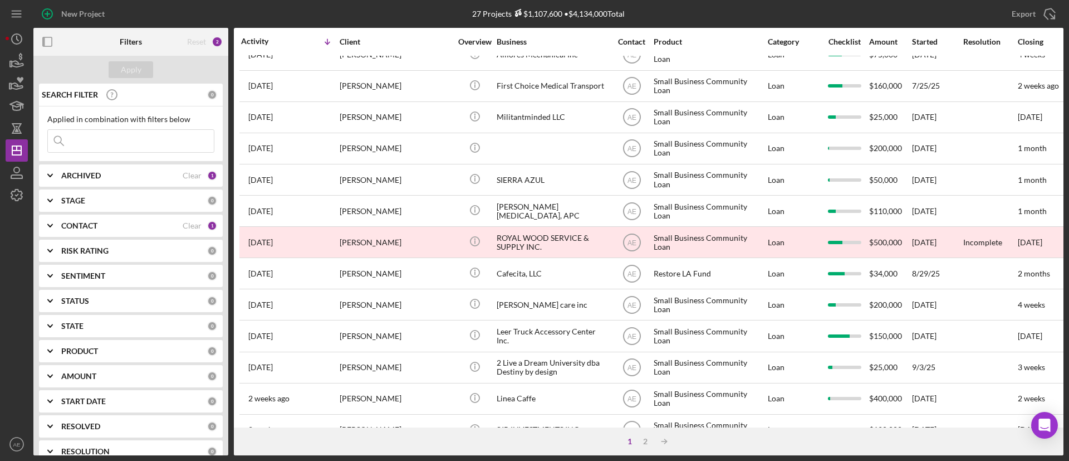
scroll to position [428, 0]
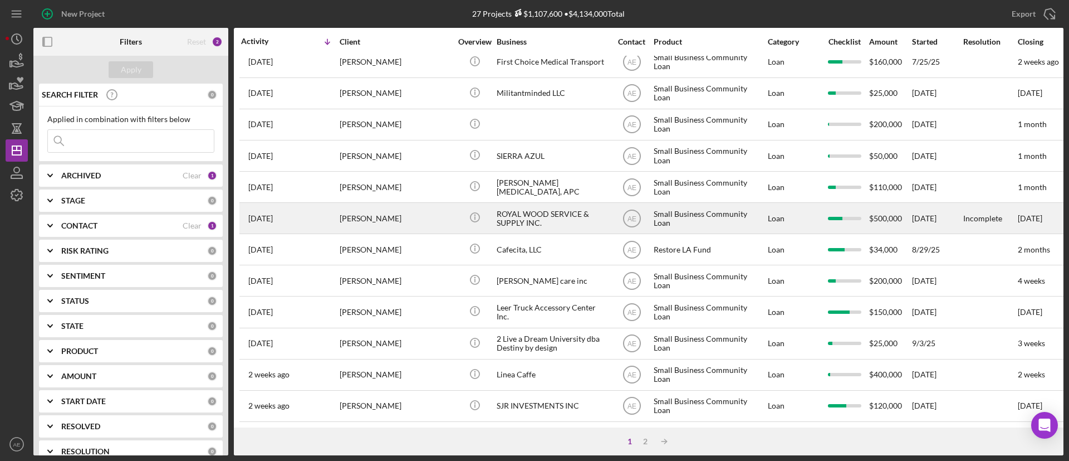
click at [520, 203] on div "ROYAL WOOD SERVICE & SUPPLY INC." at bounding box center [552, 218] width 111 height 30
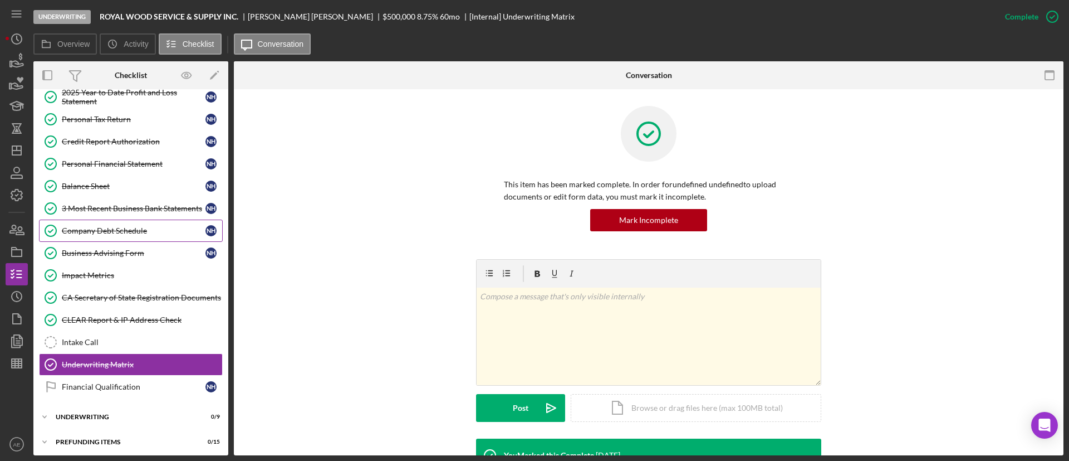
scroll to position [238, 0]
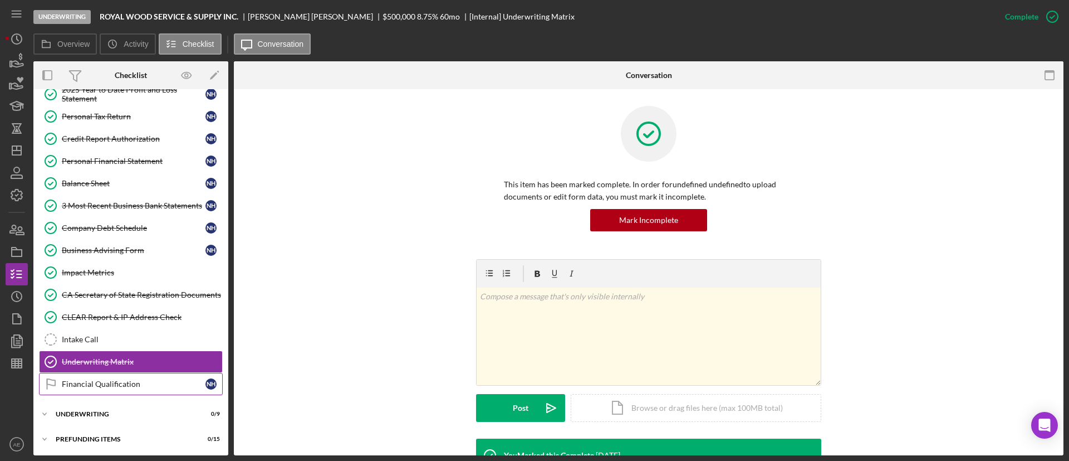
click at [125, 378] on link "Financial Qualification Financial Qualification N H" at bounding box center [131, 384] width 184 height 22
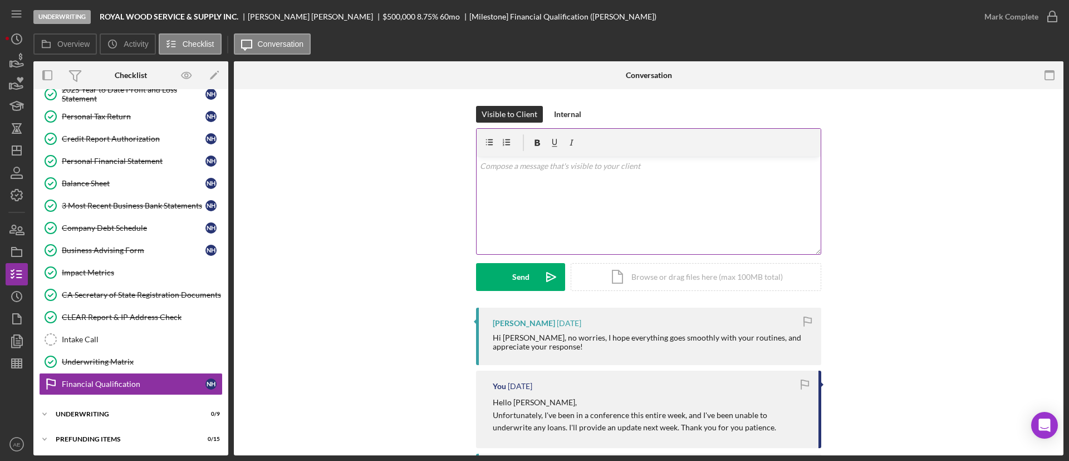
click at [546, 192] on div "v Color teal Color pink Remove color Add row above Add row below Add column bef…" at bounding box center [649, 204] width 344 height 97
click at [508, 198] on p "I've recieved a few questions from our committee to ask to you. Are you availab…" at bounding box center [649, 203] width 338 height 25
click at [668, 198] on p "I've received a few questions from our committee to ask to you. Are you availab…" at bounding box center [649, 203] width 338 height 25
click at [653, 196] on p "I've received a few questions from our committee to ask you. Are you available …" at bounding box center [649, 197] width 338 height 12
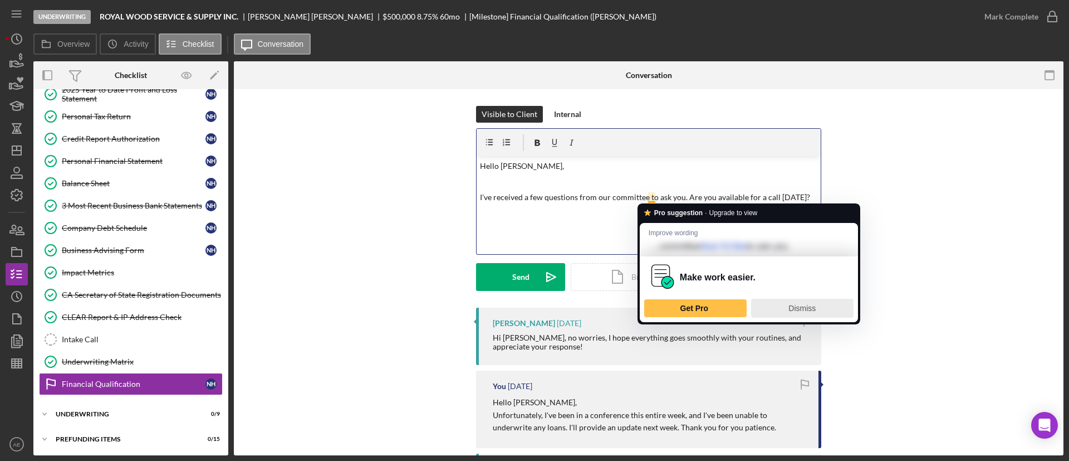
click at [794, 307] on span "Dismiss" at bounding box center [802, 308] width 27 height 9
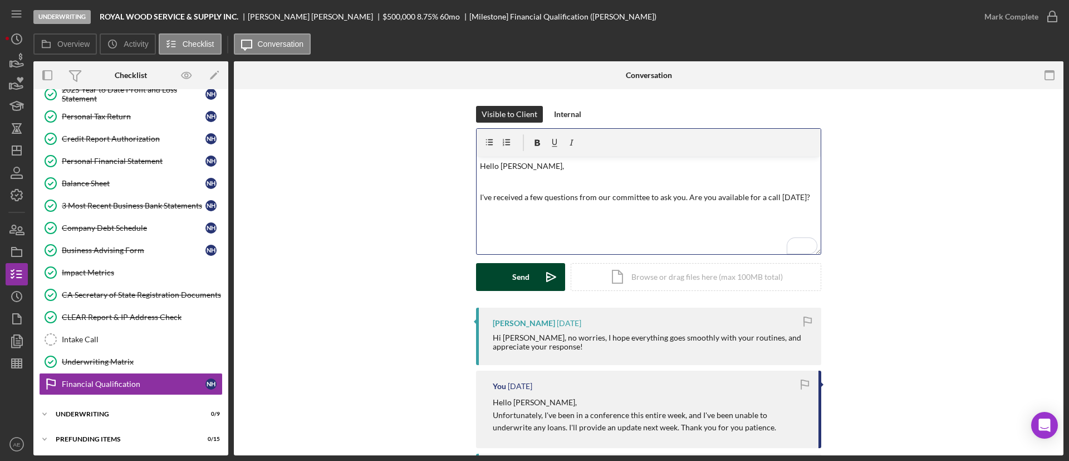
click at [522, 278] on div "Send" at bounding box center [520, 277] width 17 height 28
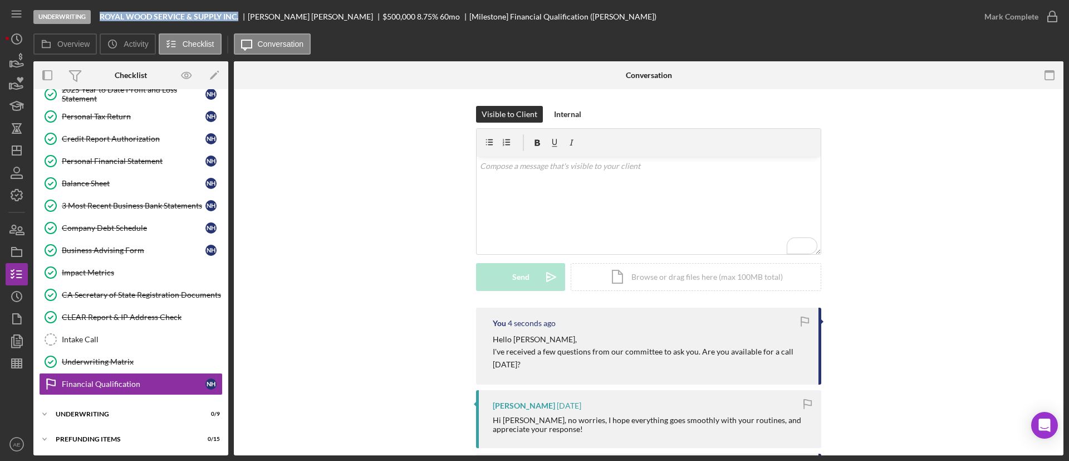
drag, startPoint x: 100, startPoint y: 20, endPoint x: 234, endPoint y: 21, distance: 134.2
click at [234, 21] on div "Underwriting ROYAL WOOD SERVICE & SUPPLY INC. Nanjie Huang $500,000 8.75 % 60 m…" at bounding box center [503, 16] width 940 height 33
copy b "ROYAL WOOD SERVICE & SUPPLY INC."
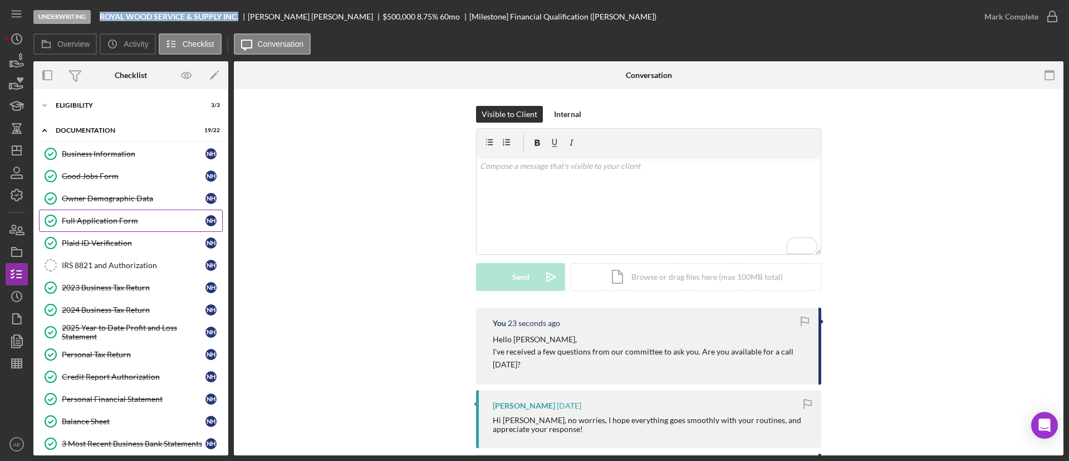
click at [128, 218] on div "Full Application Form" at bounding box center [134, 220] width 144 height 9
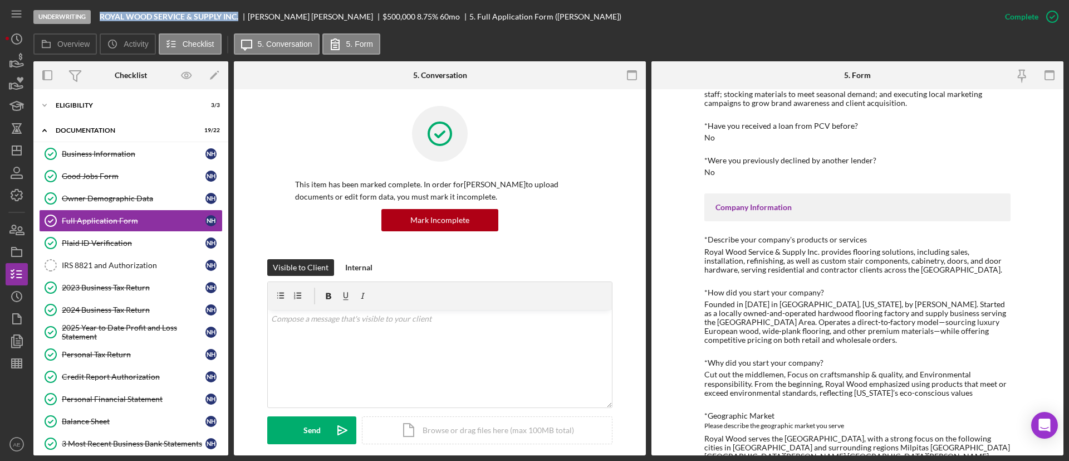
scroll to position [334, 0]
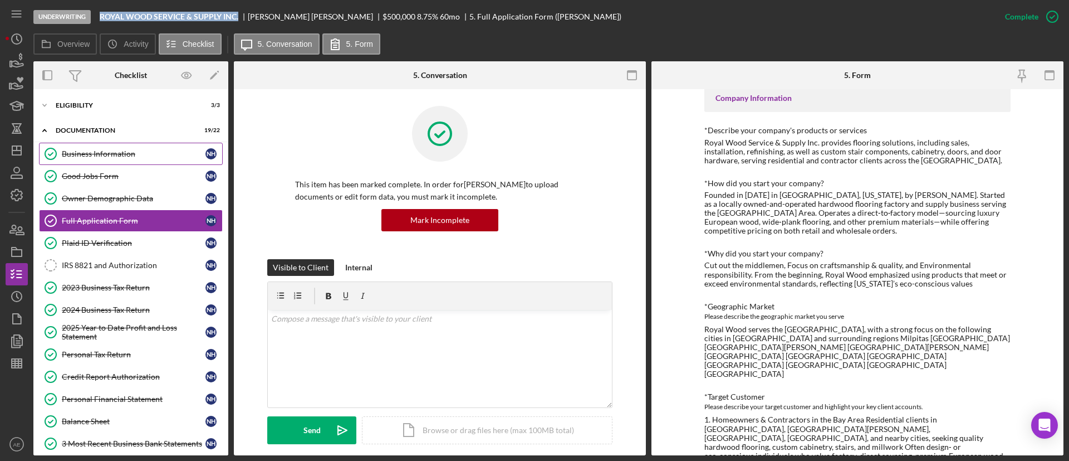
click at [134, 156] on div "Business Information" at bounding box center [134, 153] width 144 height 9
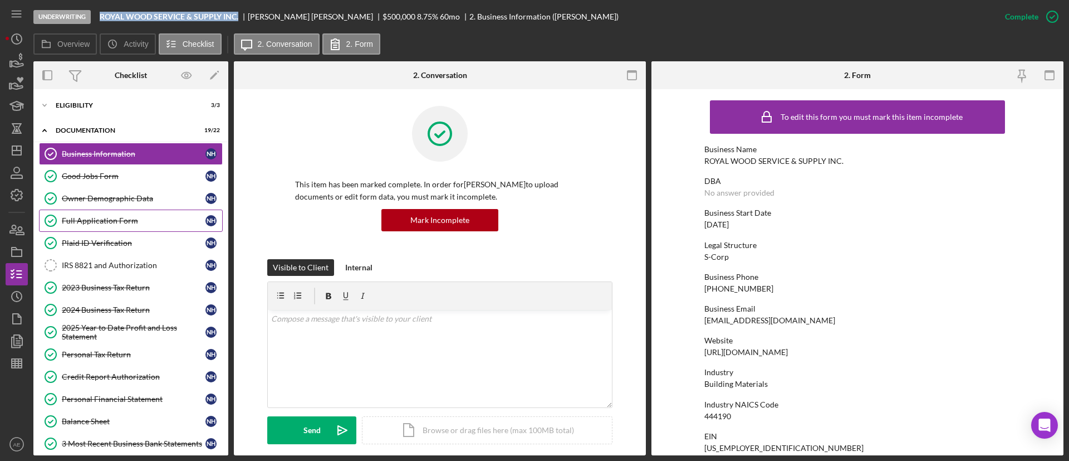
click at [138, 212] on link "Full Application Form Full Application Form N H" at bounding box center [131, 220] width 184 height 22
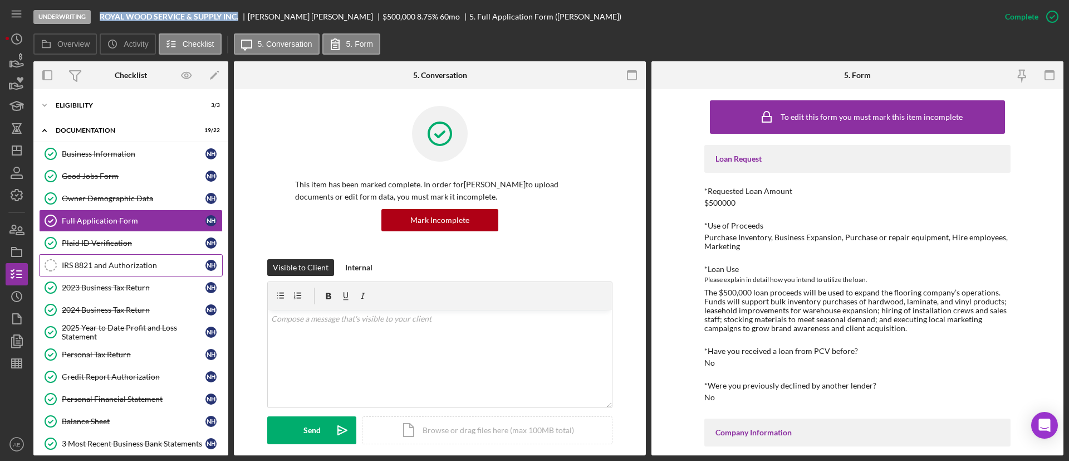
click at [125, 269] on div "IRS 8821 and Authorization" at bounding box center [134, 265] width 144 height 9
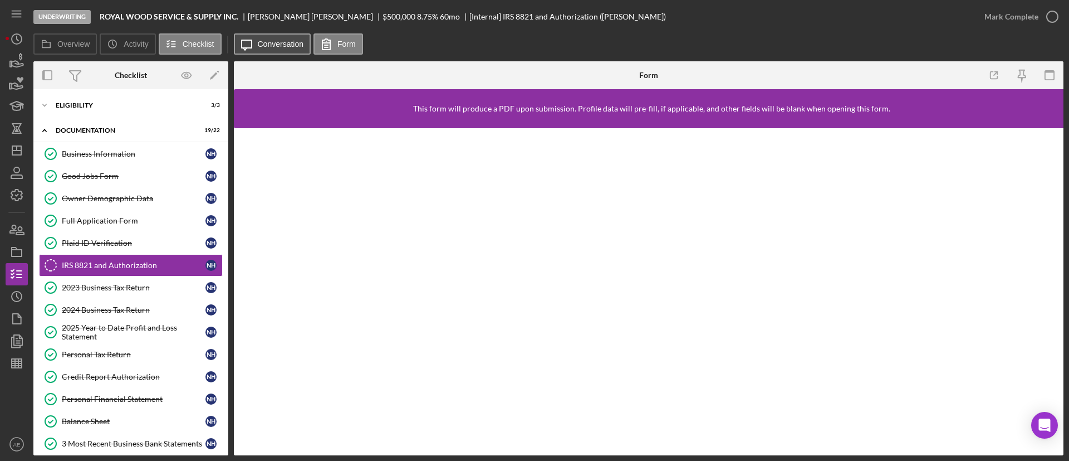
click at [282, 50] on button "Icon/Message Conversation" at bounding box center [272, 43] width 77 height 21
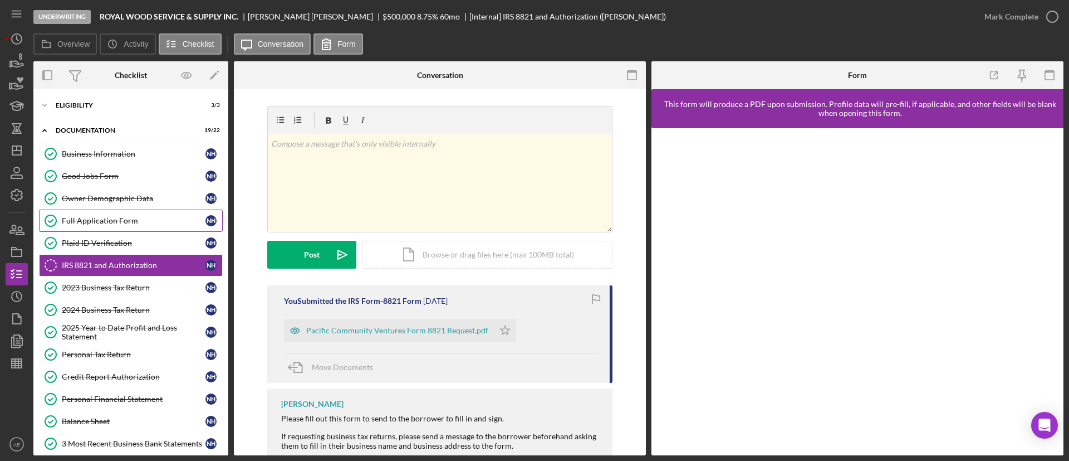
click at [120, 218] on div "Full Application Form" at bounding box center [134, 220] width 144 height 9
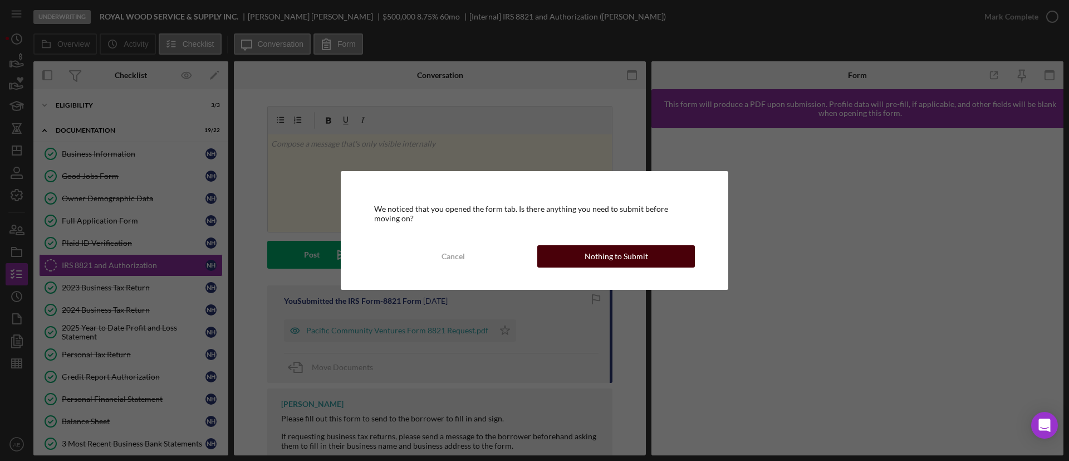
click at [547, 254] on button "Nothing to Submit" at bounding box center [616, 256] width 158 height 22
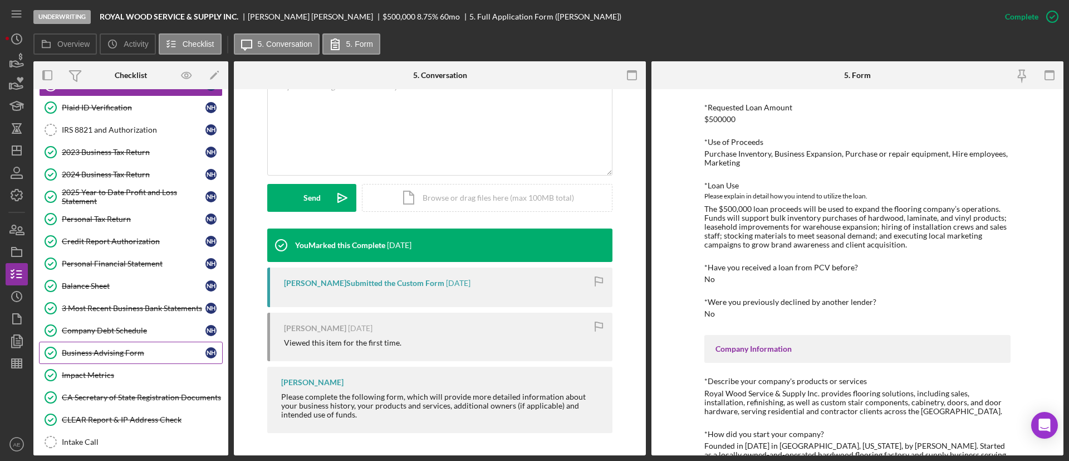
scroll to position [239, 0]
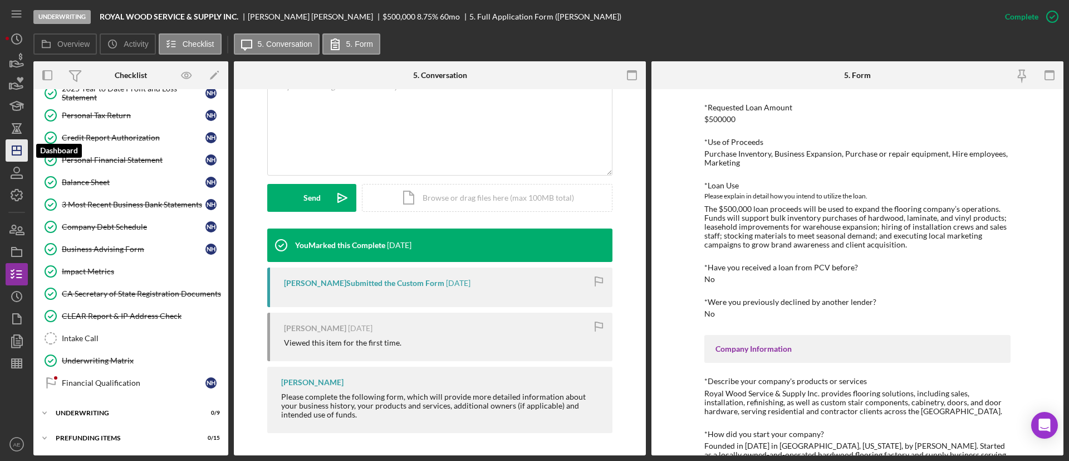
click at [24, 144] on icon "Icon/Dashboard" at bounding box center [17, 150] width 28 height 28
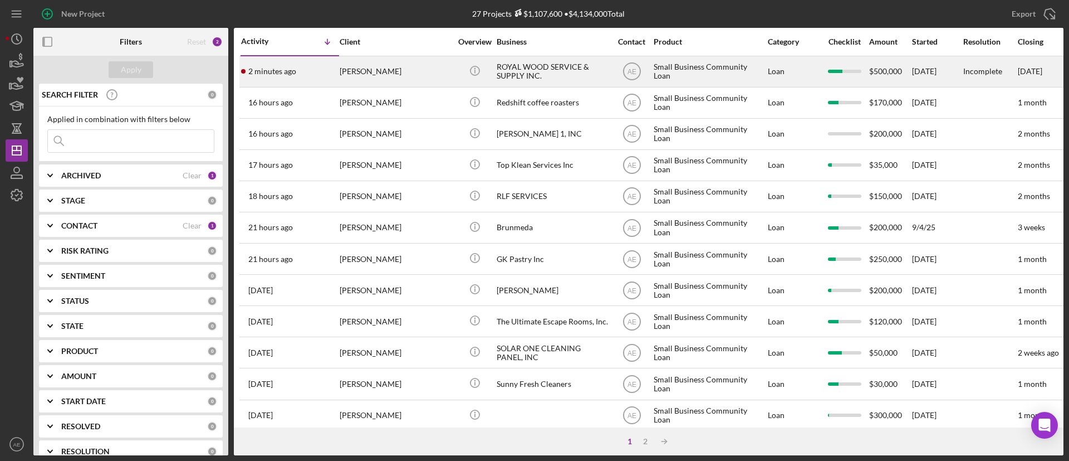
click at [379, 73] on div "[PERSON_NAME]" at bounding box center [395, 72] width 111 height 30
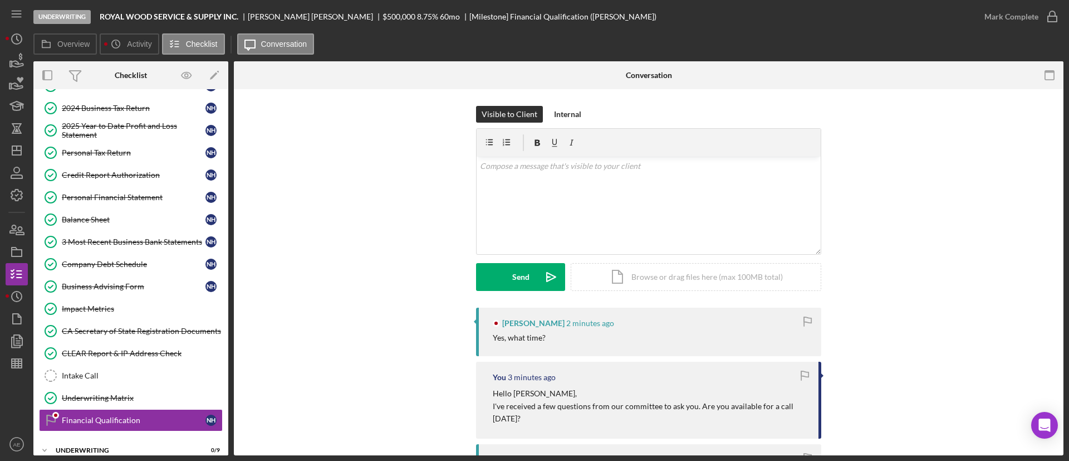
scroll to position [238, 0]
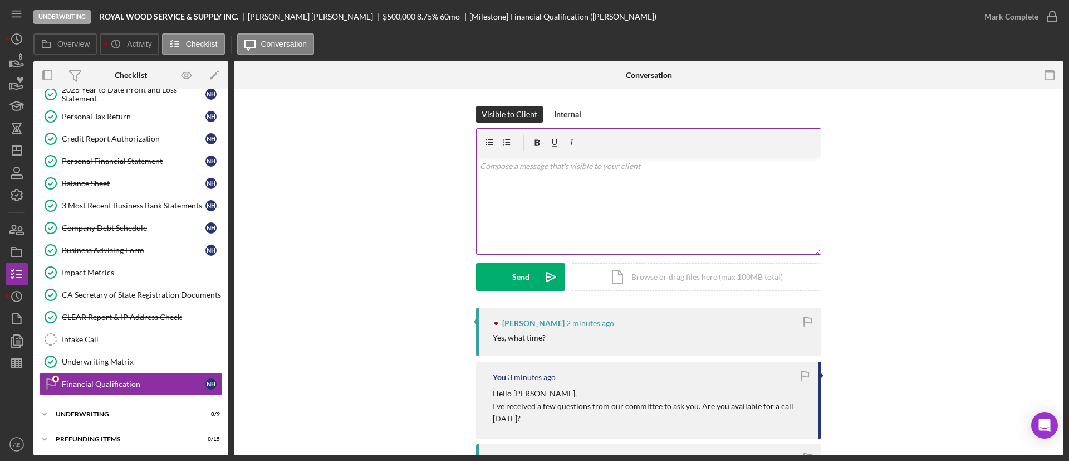
click at [545, 206] on div "v Color teal Color pink Remove color Add row above Add row below Add column bef…" at bounding box center [649, 204] width 344 height 97
click at [590, 165] on p "I have an open schedule" at bounding box center [649, 166] width 338 height 12
drag, startPoint x: 590, startPoint y: 165, endPoint x: 581, endPoint y: 164, distance: 8.4
click at [581, 164] on p "I have an open schedule" at bounding box center [649, 166] width 338 height 12
click at [582, 164] on p "I have an open schedule" at bounding box center [649, 166] width 338 height 12
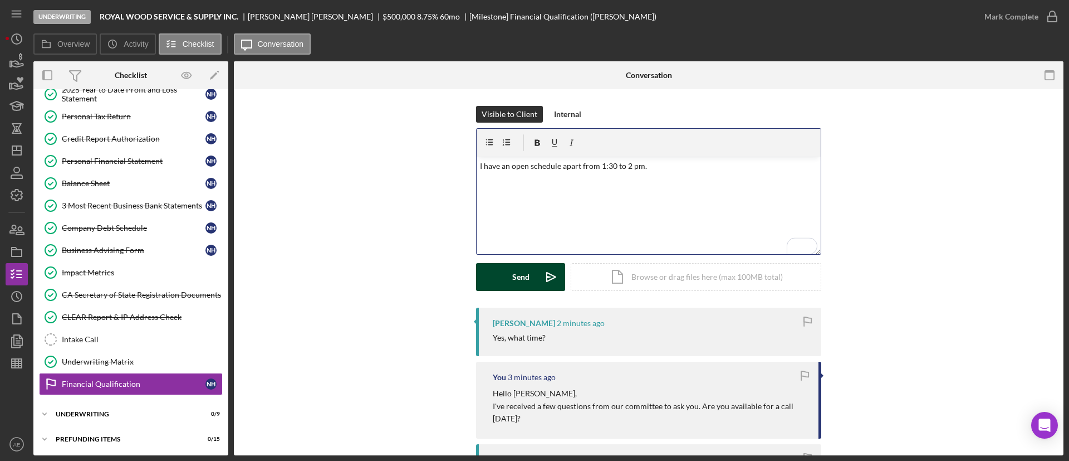
click at [526, 279] on div "Send" at bounding box center [520, 277] width 17 height 28
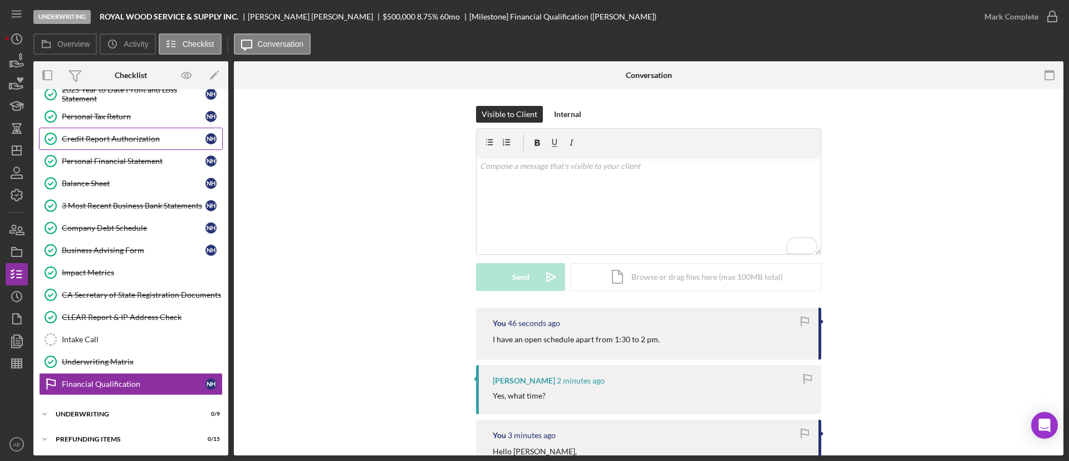
scroll to position [0, 0]
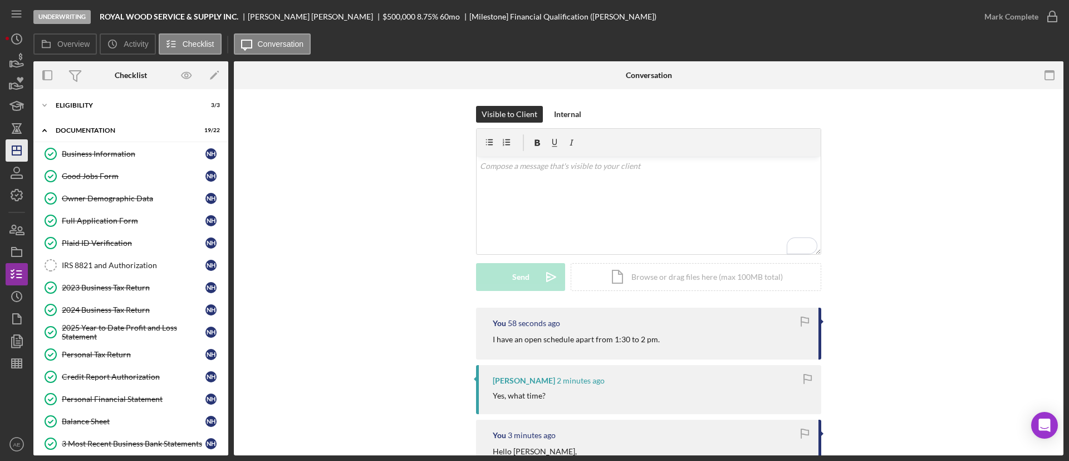
click at [27, 151] on icon "Icon/Dashboard" at bounding box center [17, 150] width 28 height 28
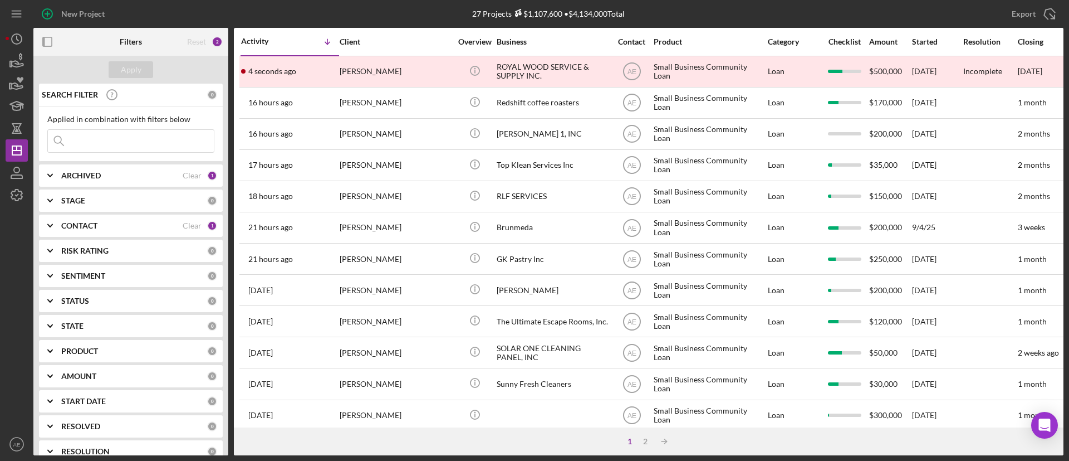
click at [136, 218] on div "CONTACT Clear 1" at bounding box center [139, 225] width 156 height 22
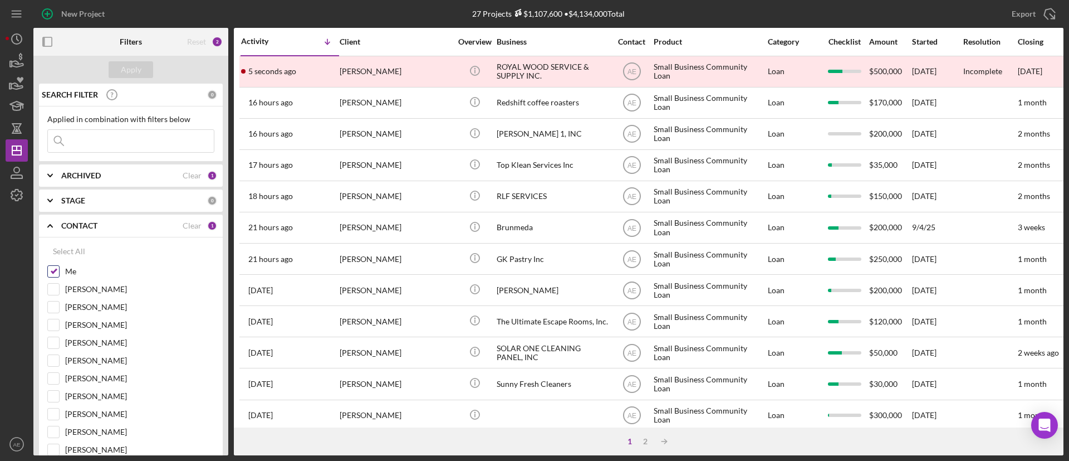
click at [55, 269] on input "Me" at bounding box center [53, 271] width 11 height 11
checkbox input "false"
click at [139, 71] on div "Apply" at bounding box center [131, 69] width 21 height 17
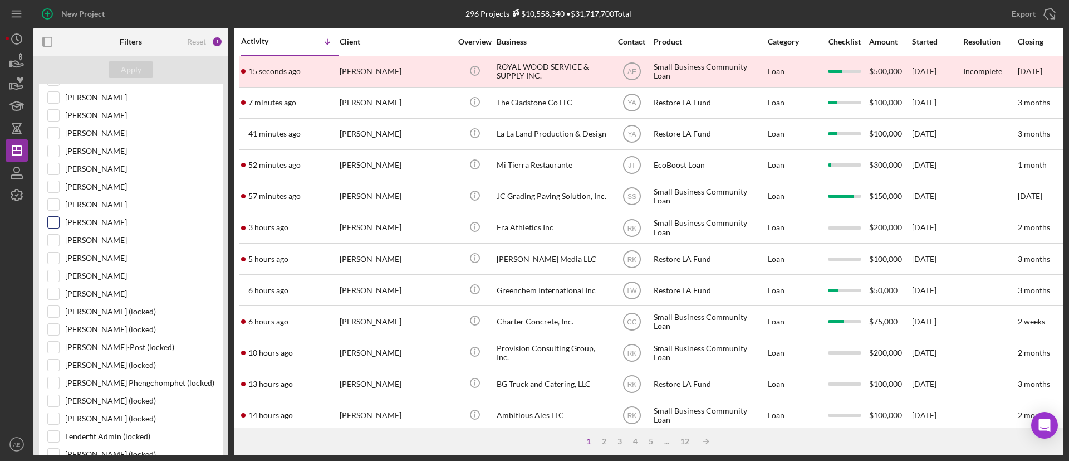
scroll to position [167, 0]
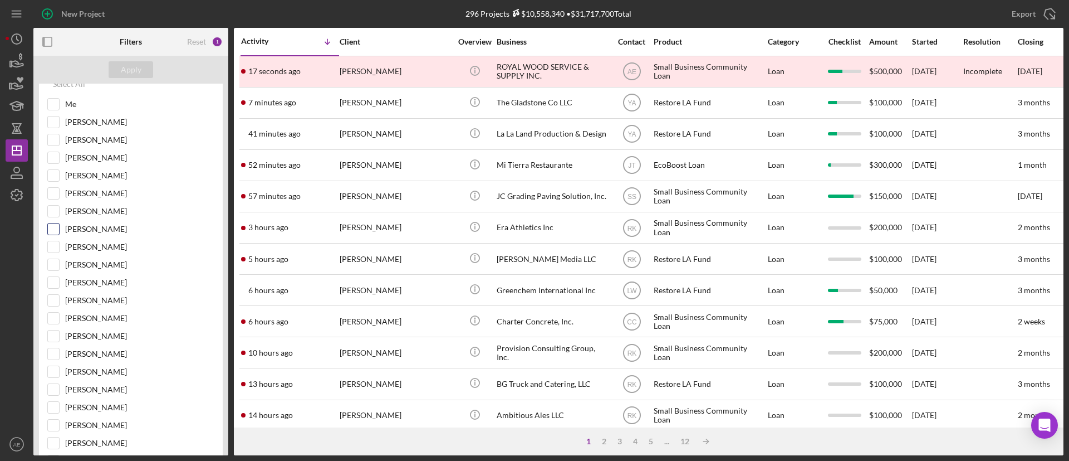
click at [70, 228] on label "[PERSON_NAME]" at bounding box center [139, 228] width 149 height 11
click at [59, 228] on input "[PERSON_NAME]" at bounding box center [53, 228] width 11 height 11
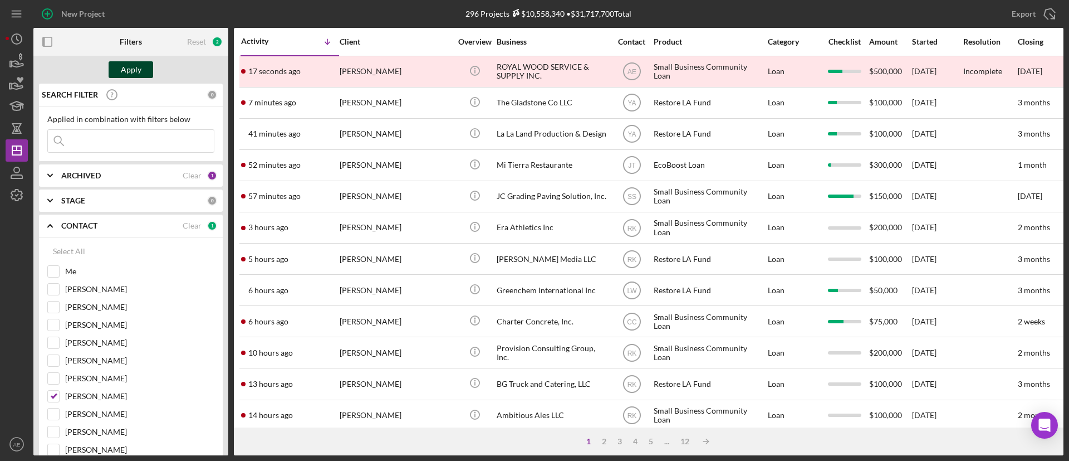
click at [129, 76] on div "Apply" at bounding box center [131, 69] width 21 height 17
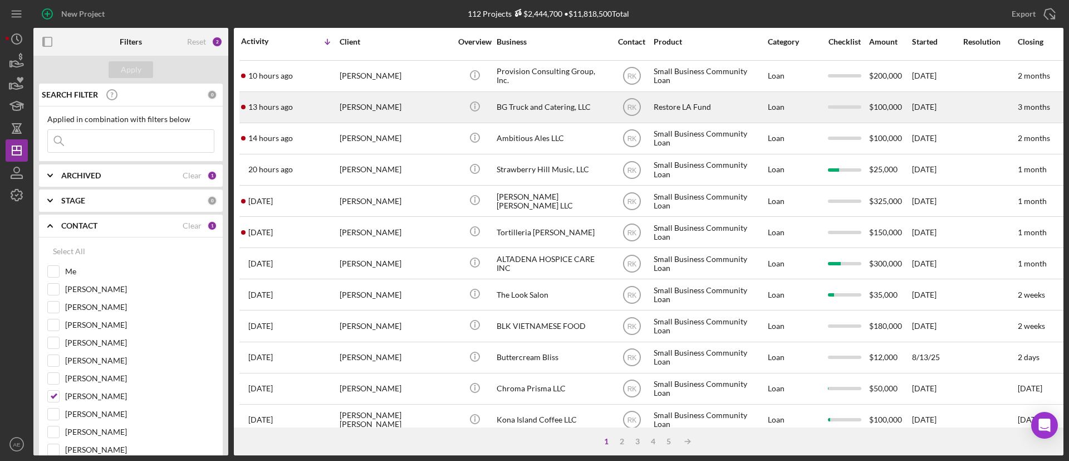
scroll to position [84, 0]
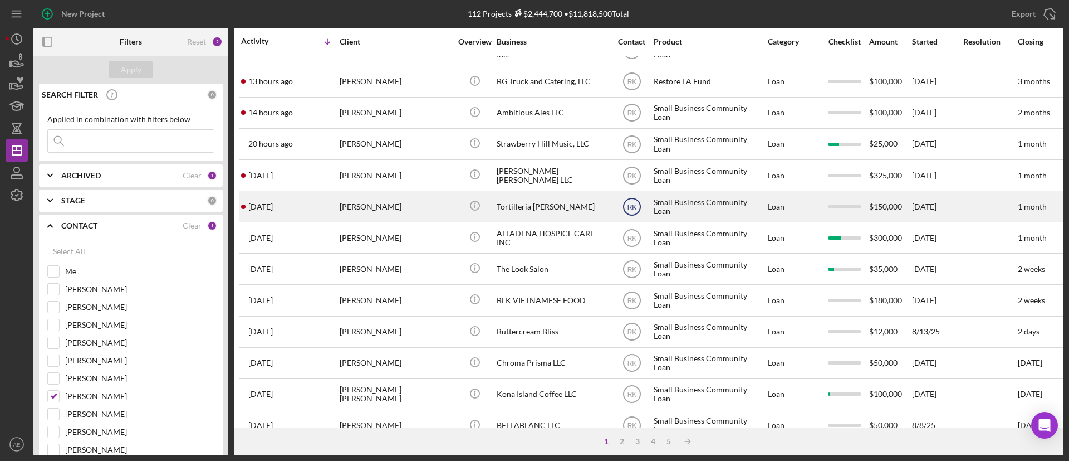
click at [632, 209] on text "RK" at bounding box center [631, 207] width 9 height 8
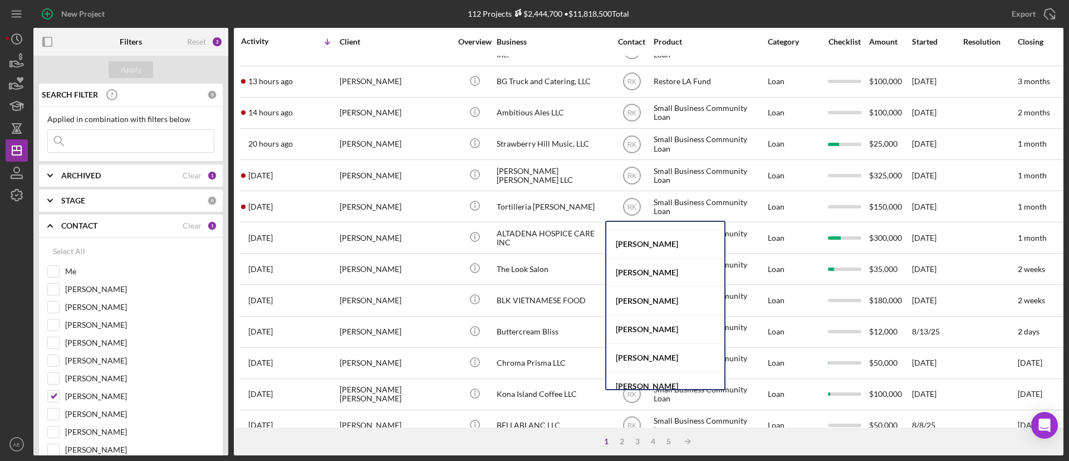
scroll to position [457, 0]
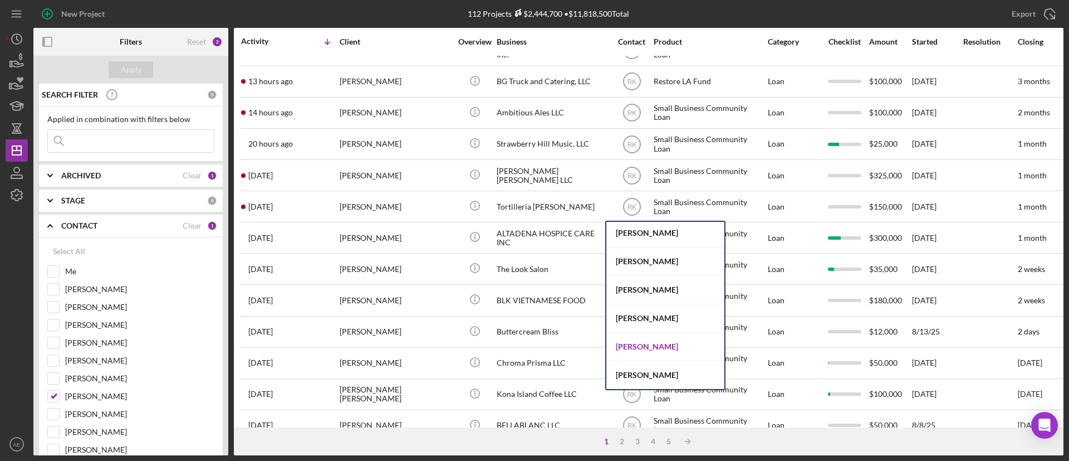
click at [664, 346] on div "[PERSON_NAME]" at bounding box center [666, 346] width 118 height 28
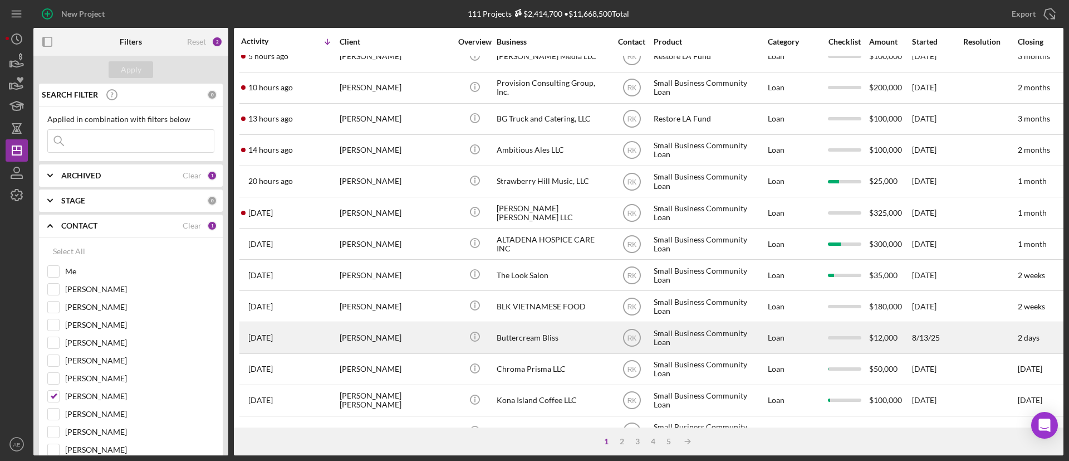
scroll to position [0, 0]
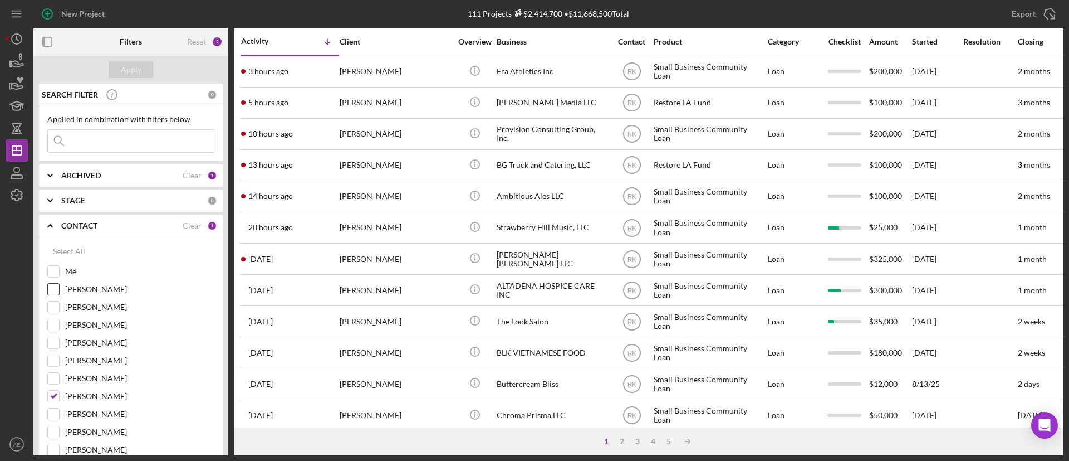
drag, startPoint x: 49, startPoint y: 394, endPoint x: 113, endPoint y: 285, distance: 126.8
click at [49, 394] on input "[PERSON_NAME]" at bounding box center [53, 395] width 11 height 11
checkbox input "false"
click at [113, 139] on input at bounding box center [131, 141] width 166 height 22
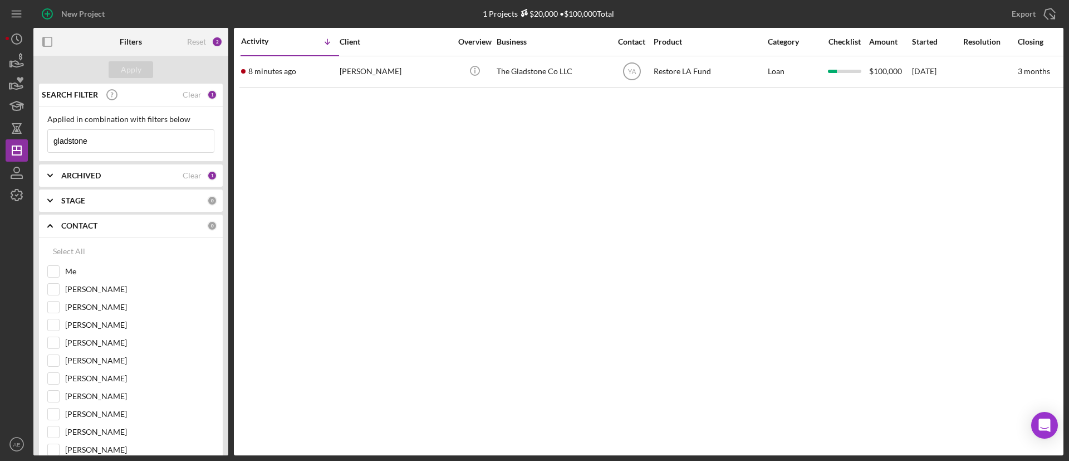
type input "gladstone"
drag, startPoint x: 139, startPoint y: 141, endPoint x: 35, endPoint y: 140, distance: 104.7
click at [35, 140] on div "SEARCH FILTER Clear 1 Applied in combination with filters below gladstone Icon/…" at bounding box center [130, 269] width 195 height 371
click at [54, 270] on input "Me" at bounding box center [53, 271] width 11 height 11
click at [123, 65] on div "Apply" at bounding box center [131, 69] width 21 height 17
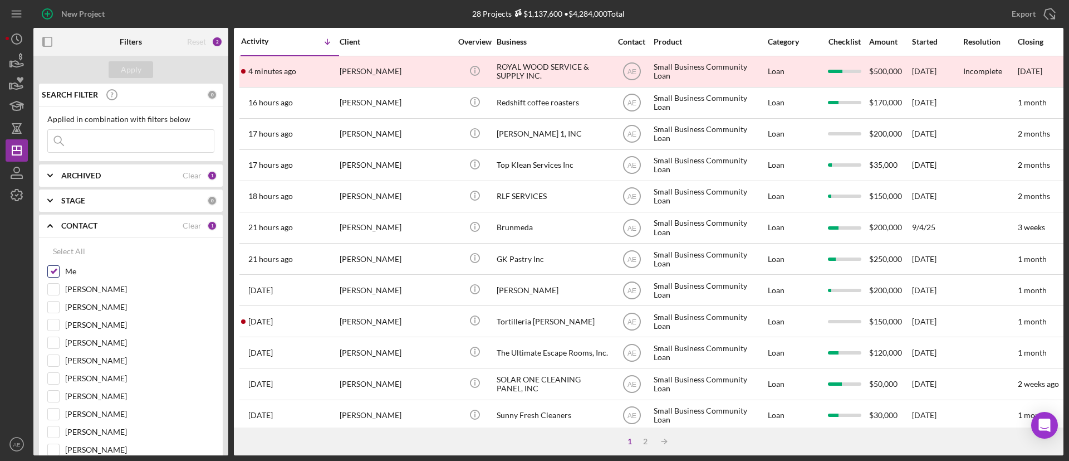
click at [51, 272] on input "Me" at bounding box center [53, 271] width 11 height 11
checkbox input "false"
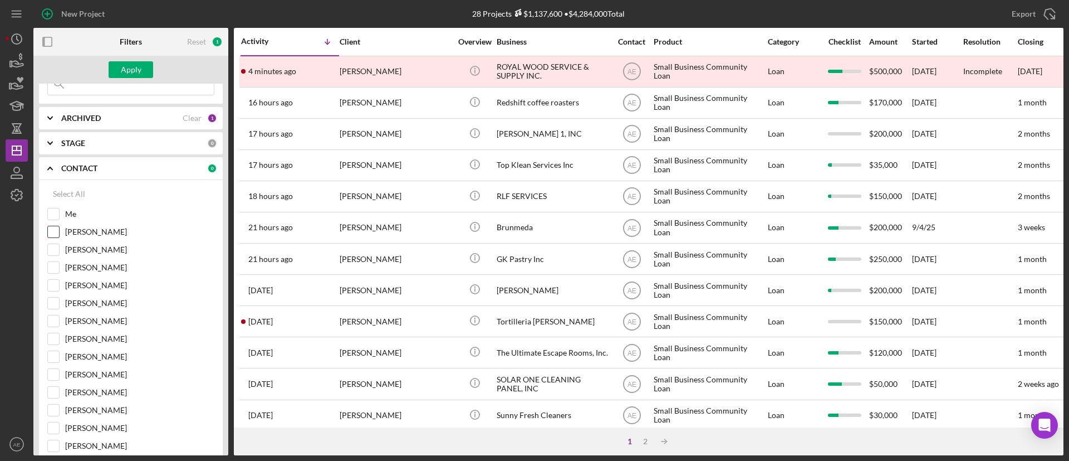
scroll to position [84, 0]
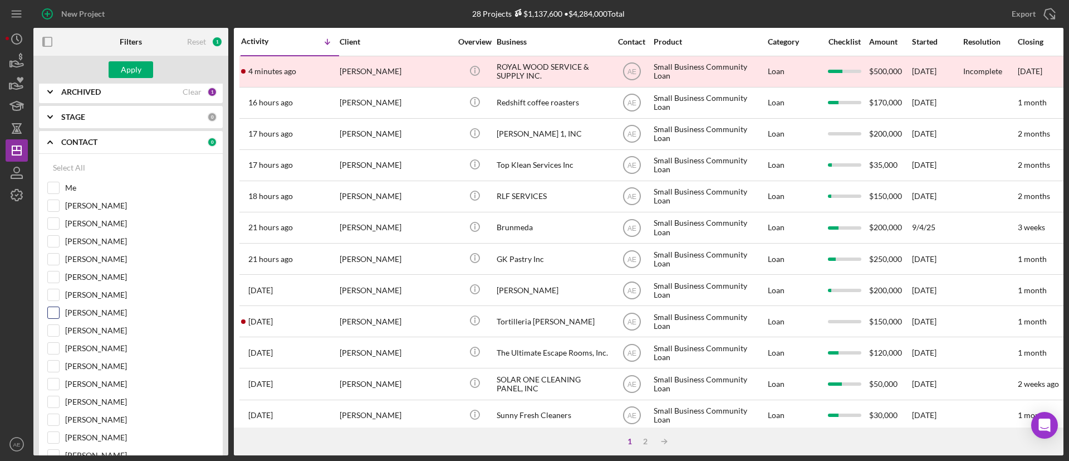
click at [53, 309] on input "[PERSON_NAME]" at bounding box center [53, 312] width 11 height 11
click at [131, 66] on div "Apply" at bounding box center [131, 69] width 21 height 17
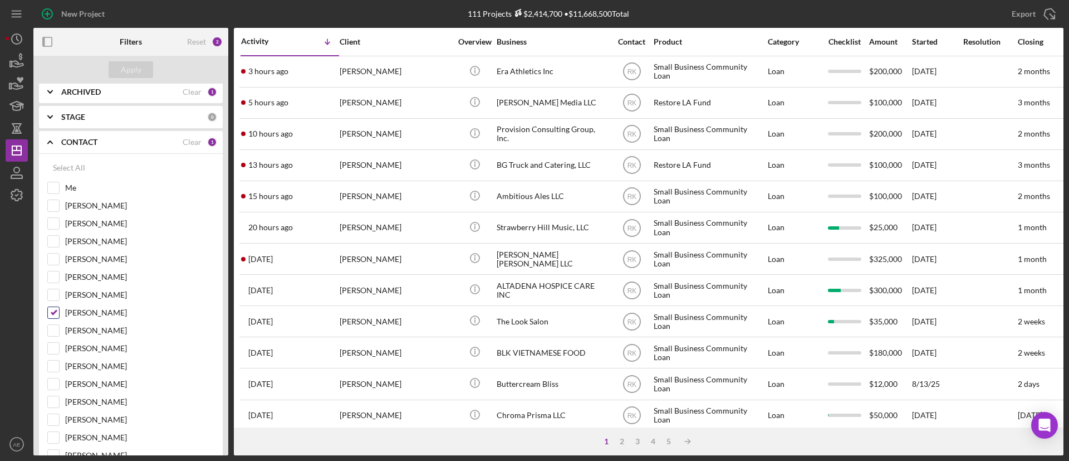
click at [51, 316] on input "[PERSON_NAME]" at bounding box center [53, 312] width 11 height 11
checkbox input "false"
click at [55, 183] on input "Me" at bounding box center [53, 187] width 11 height 11
checkbox input "true"
click at [123, 62] on div "Apply" at bounding box center [131, 69] width 21 height 17
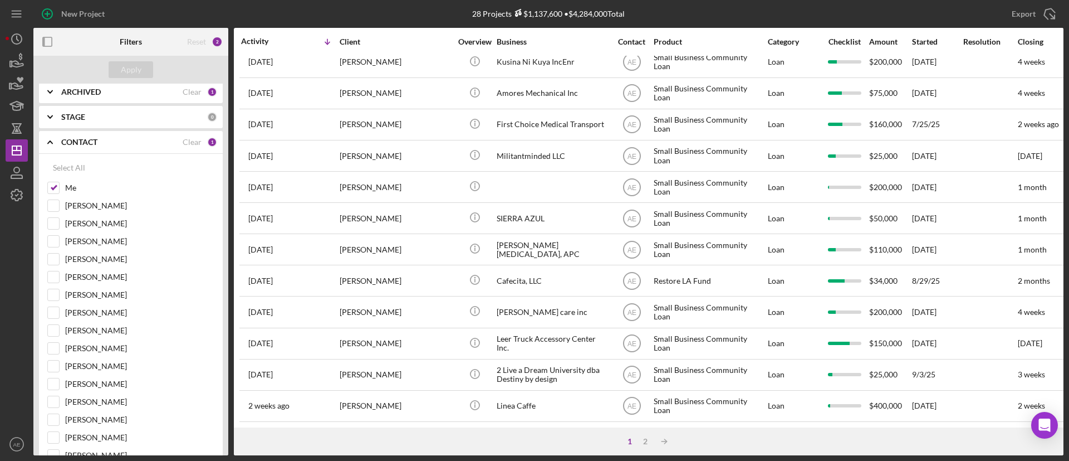
scroll to position [428, 0]
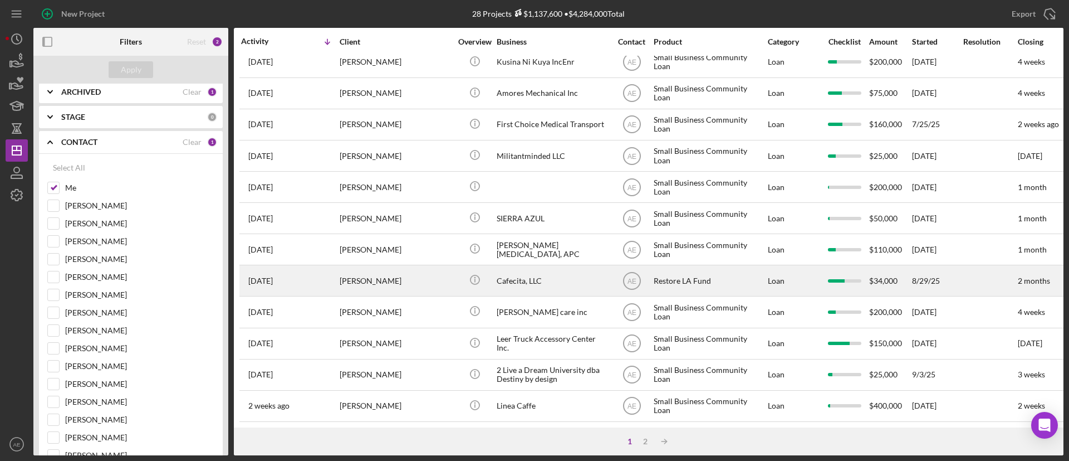
click at [411, 266] on div "[PERSON_NAME]" at bounding box center [395, 281] width 111 height 30
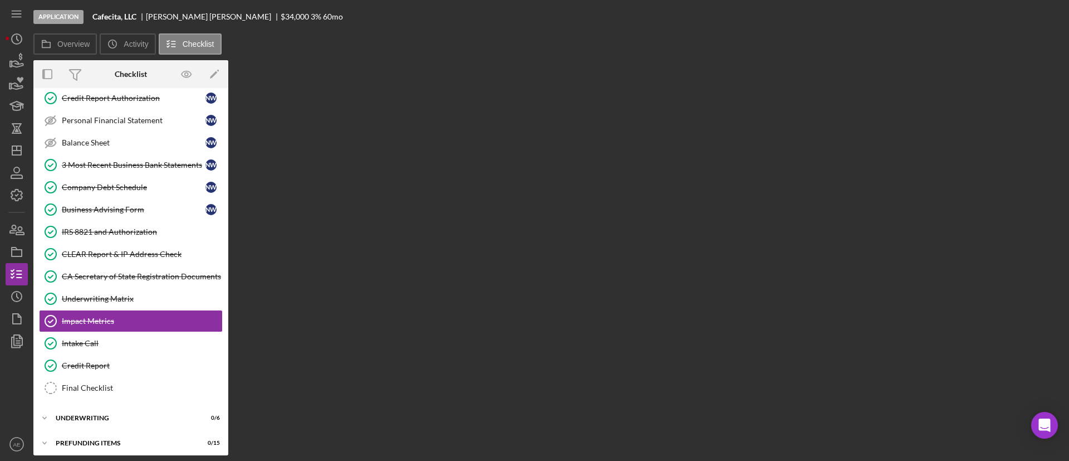
scroll to position [193, 0]
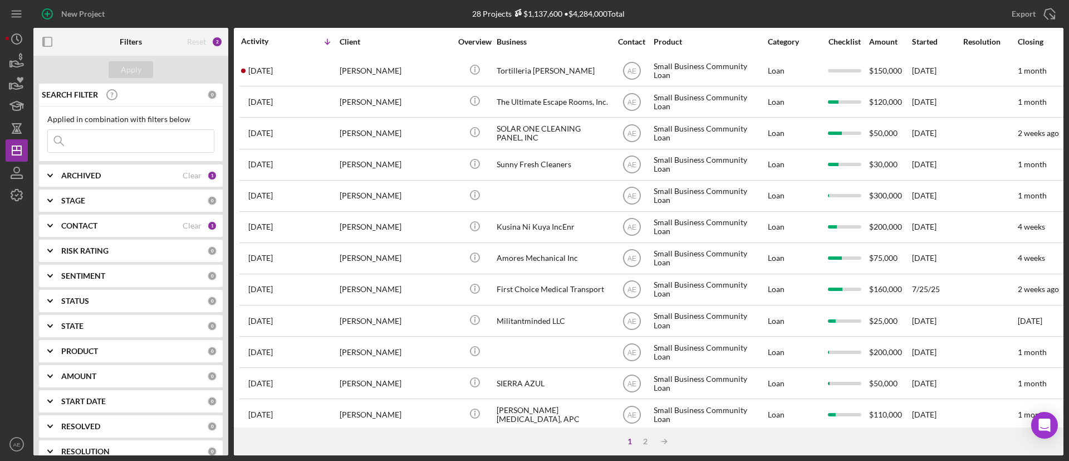
scroll to position [334, 0]
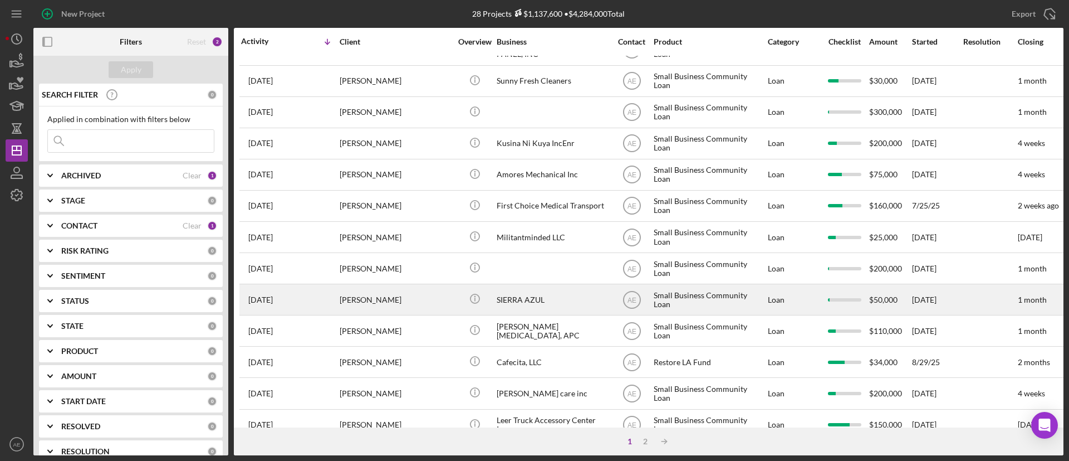
drag, startPoint x: 535, startPoint y: 176, endPoint x: 398, endPoint y: 311, distance: 192.2
click at [398, 311] on div "[PERSON_NAME]" at bounding box center [395, 300] width 111 height 30
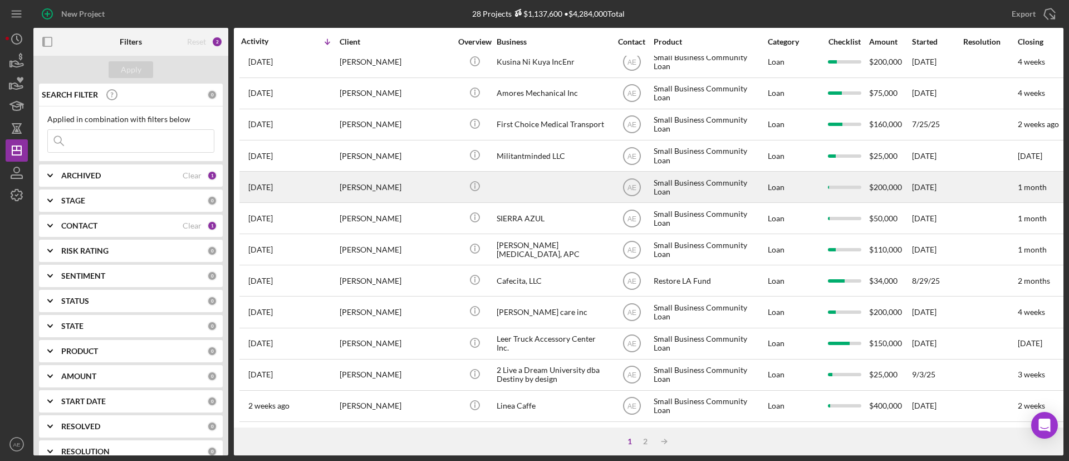
scroll to position [428, 0]
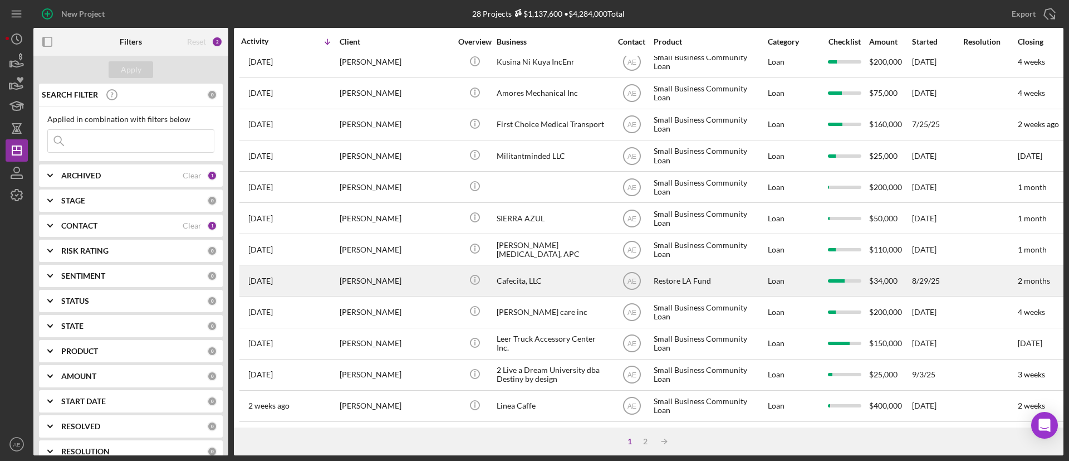
click at [520, 271] on div "Cafecita, LLC" at bounding box center [552, 281] width 111 height 30
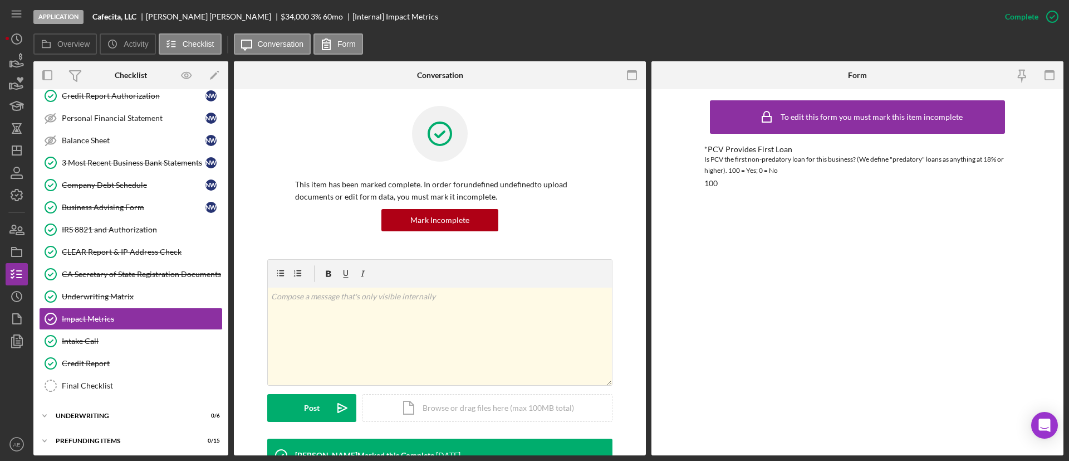
scroll to position [193, 0]
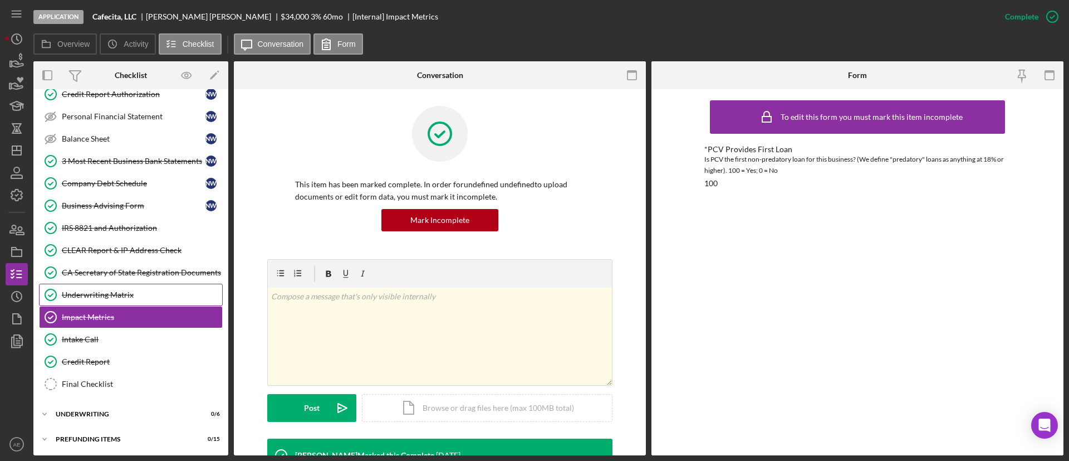
click at [145, 291] on div "Underwriting Matrix" at bounding box center [142, 294] width 160 height 9
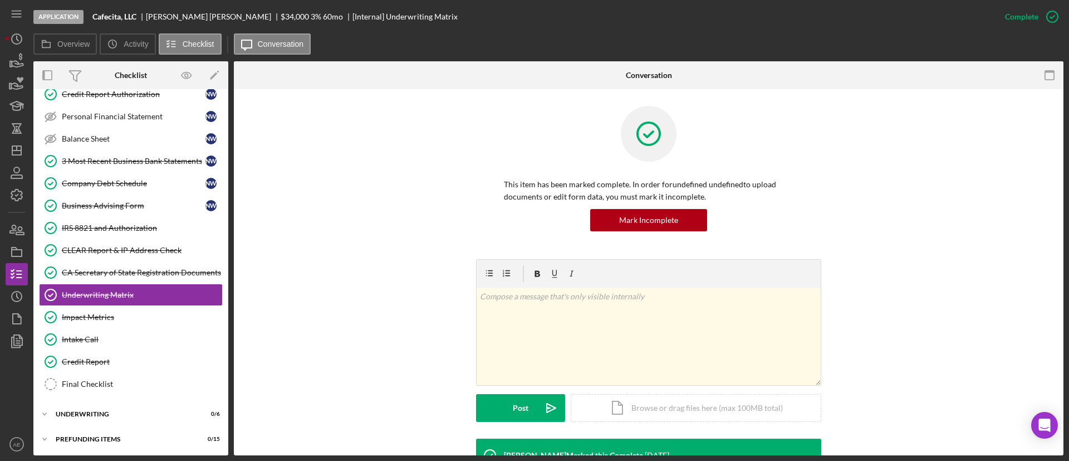
scroll to position [205, 0]
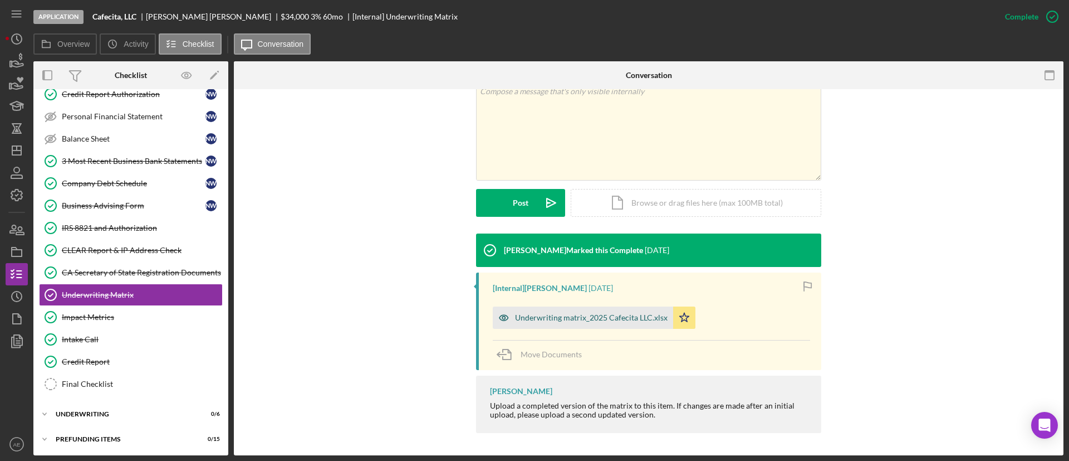
click at [565, 323] on div "Underwriting matrix_2025 Cafecita LLC.xlsx" at bounding box center [583, 317] width 180 height 22
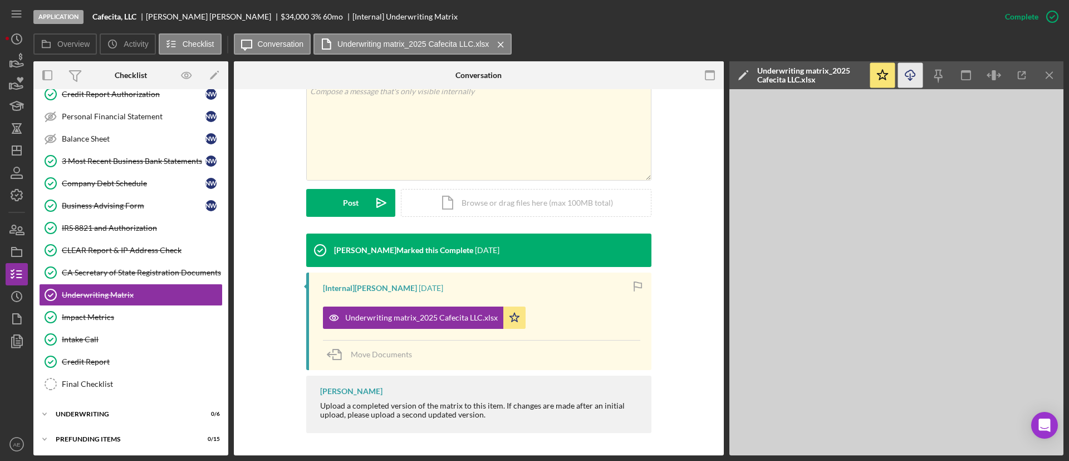
click at [905, 76] on icon "Icon/Download" at bounding box center [910, 75] width 25 height 25
click at [125, 364] on div "Credit Report" at bounding box center [142, 361] width 160 height 9
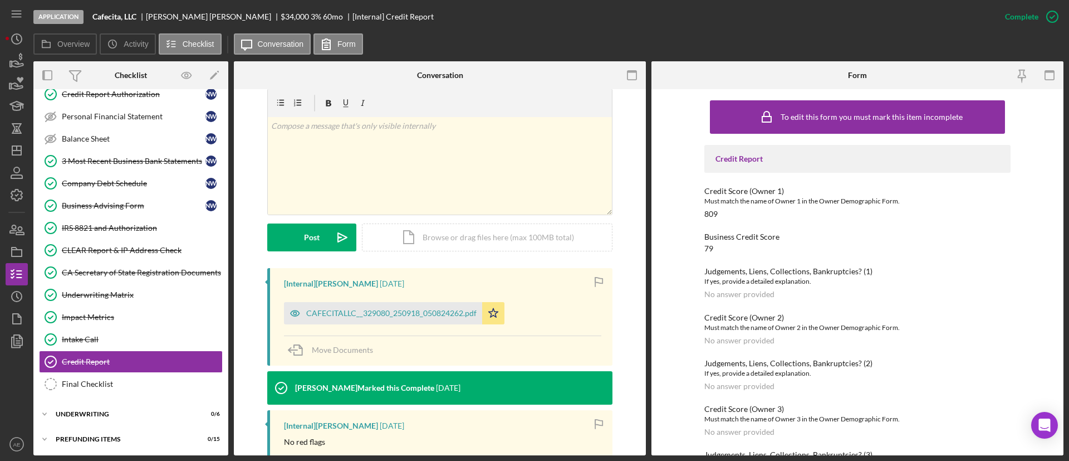
scroll to position [330, 0]
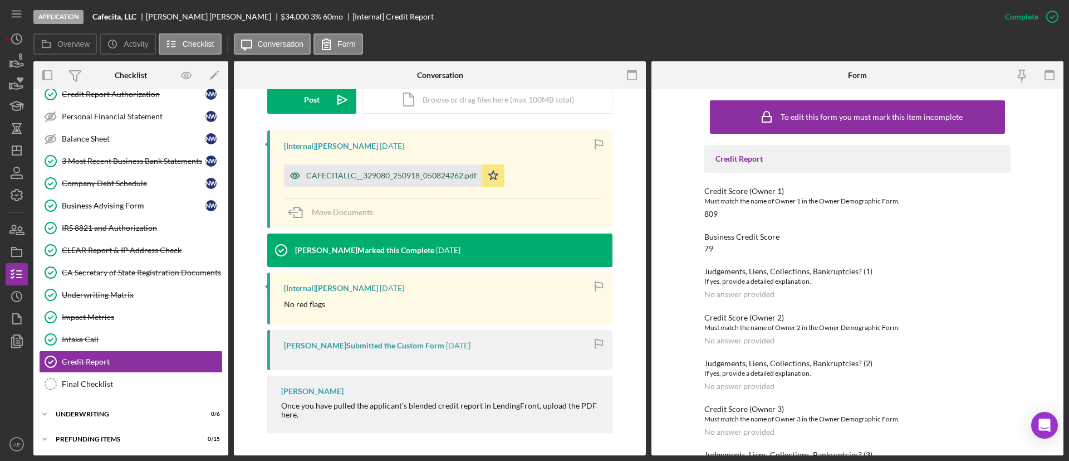
click at [368, 169] on div "CAFECITALLC__329080_250918_050824262.pdf" at bounding box center [383, 175] width 198 height 22
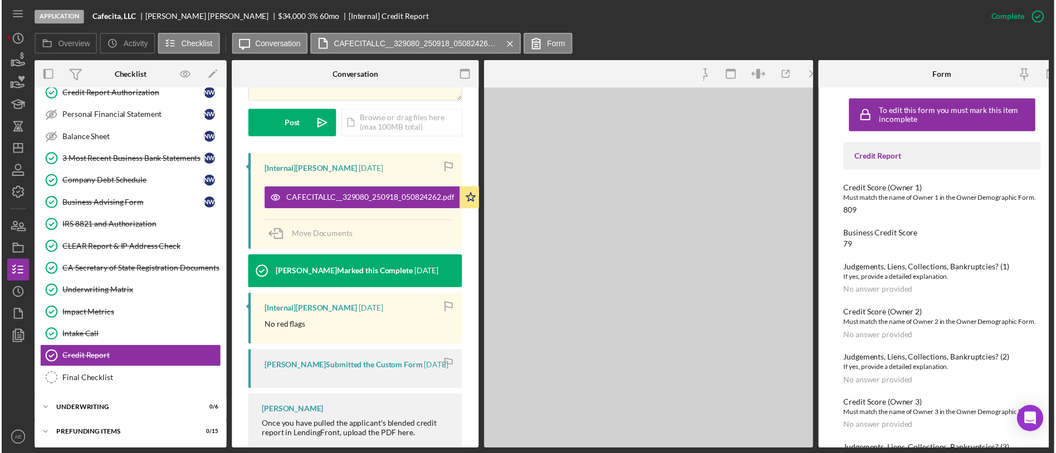
scroll to position [343, 0]
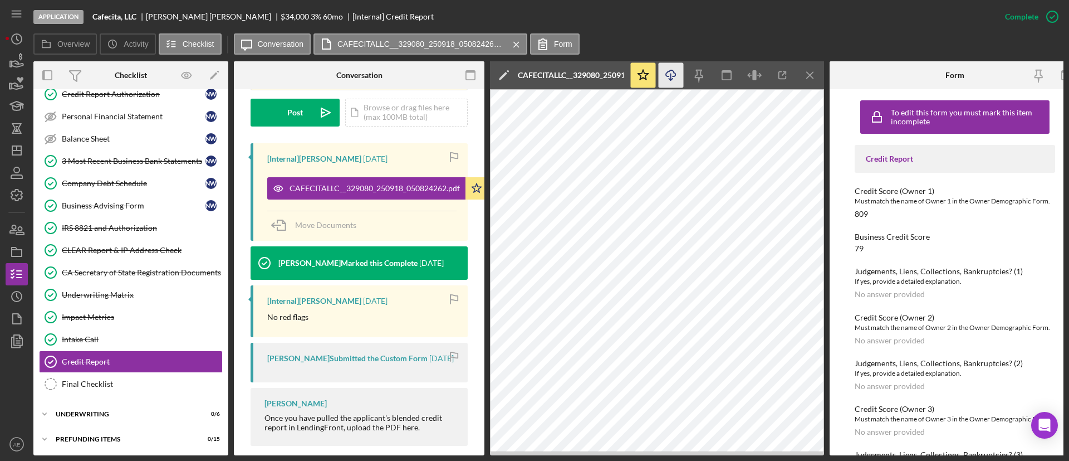
click at [664, 75] on icon "Icon/Download" at bounding box center [671, 75] width 25 height 25
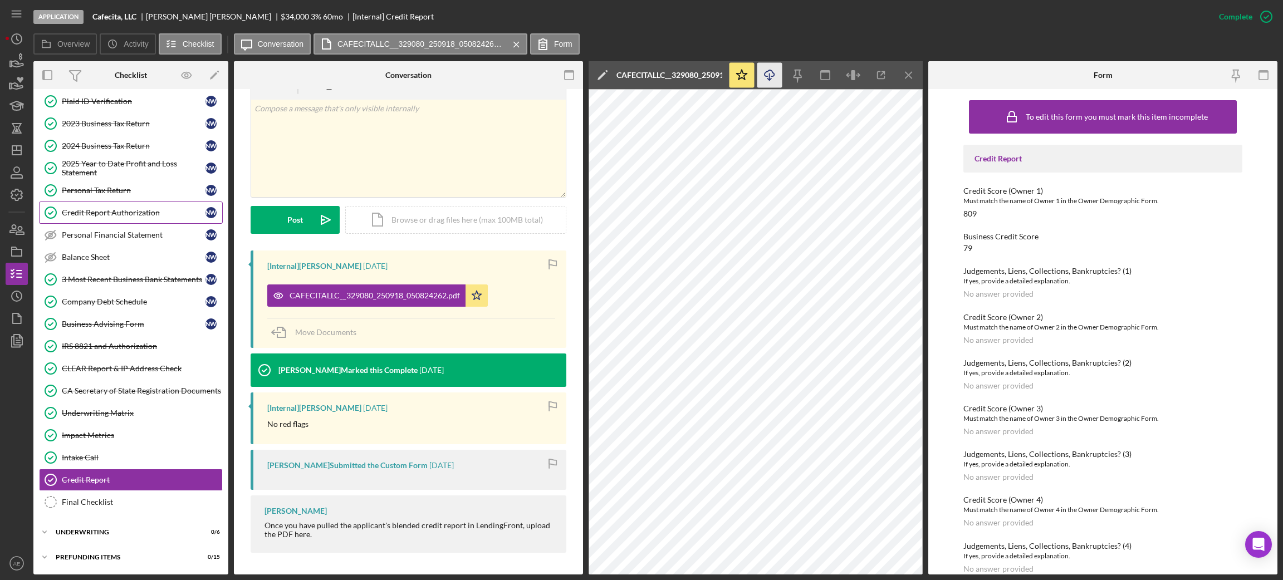
scroll to position [0, 0]
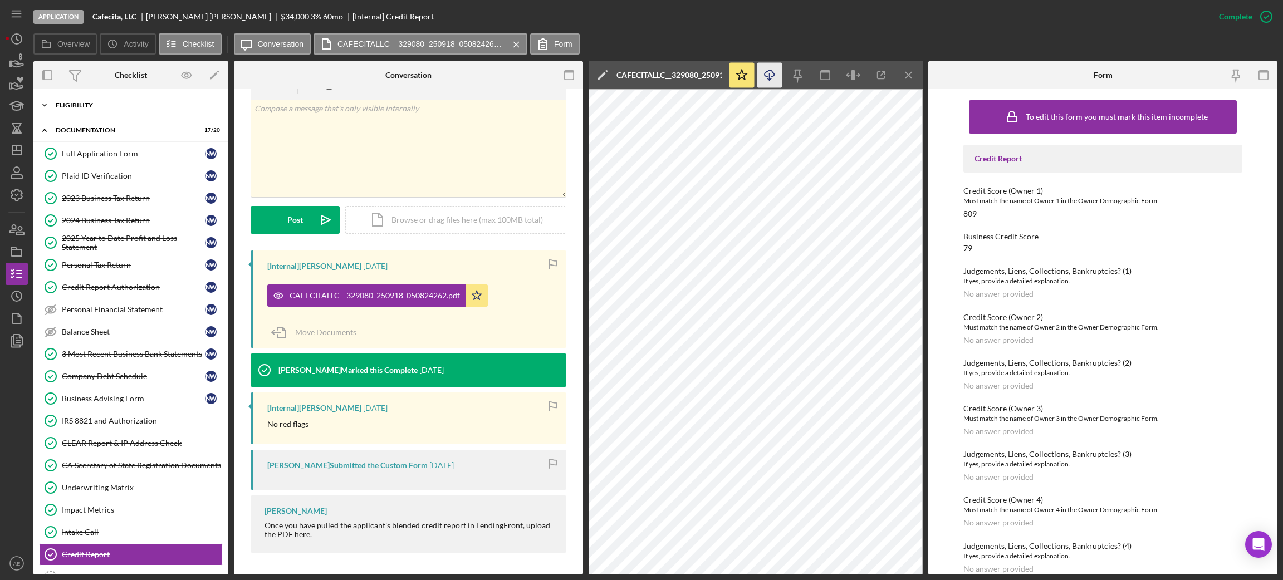
click at [80, 99] on div "Icon/Expander Eligibility 7 / 7" at bounding box center [130, 105] width 195 height 22
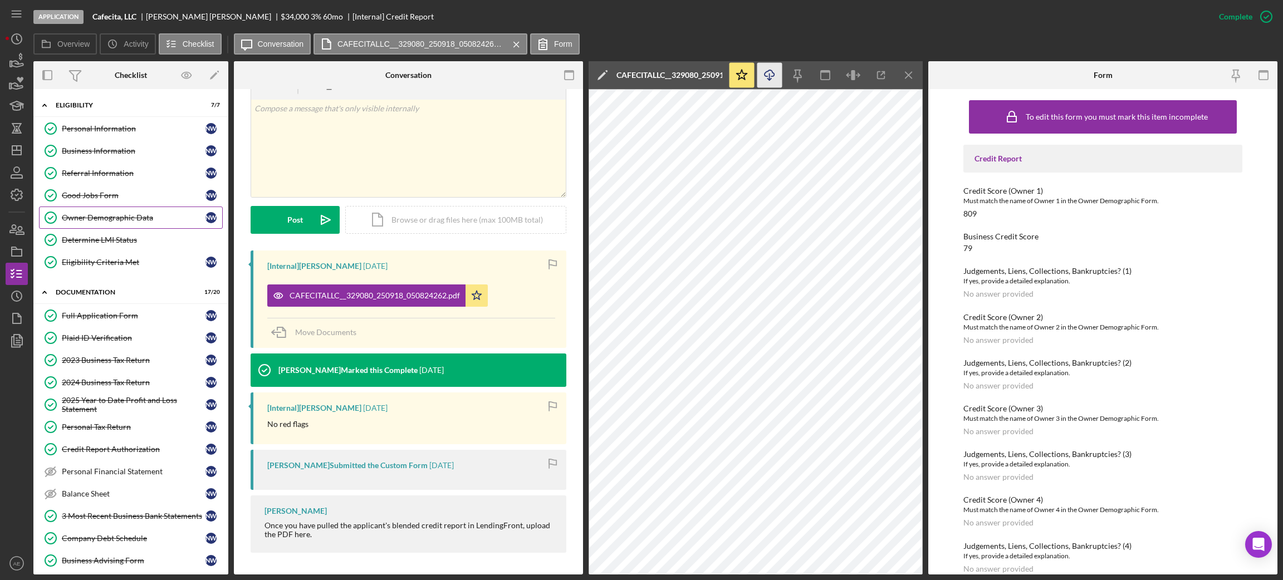
click at [111, 217] on div "Owner Demographic Data" at bounding box center [134, 217] width 144 height 9
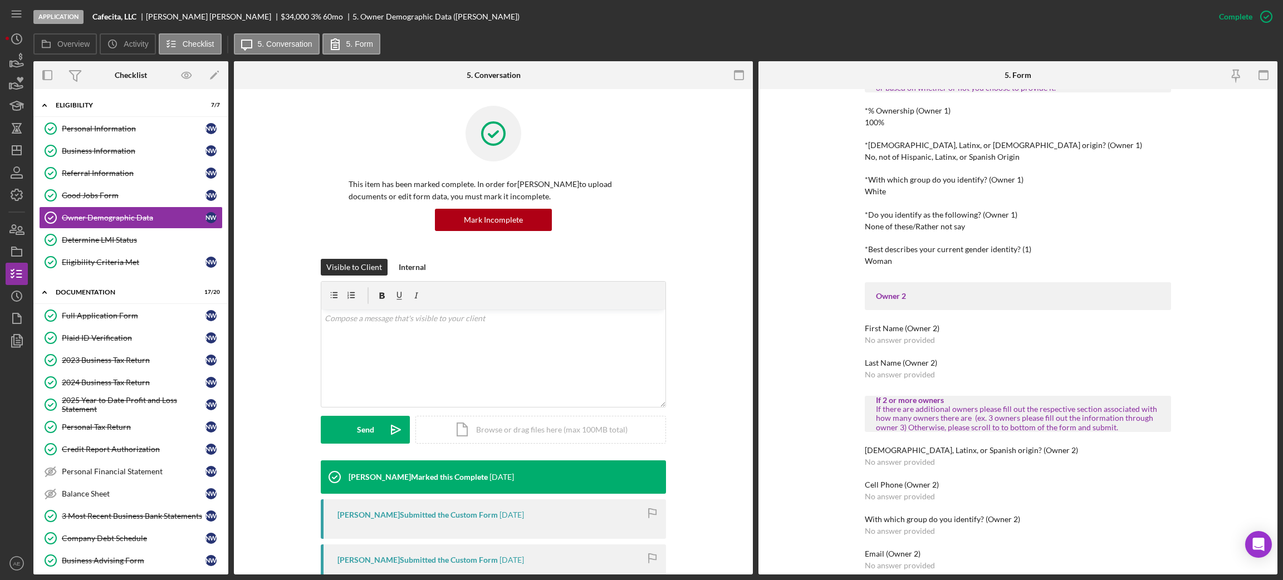
scroll to position [417, 0]
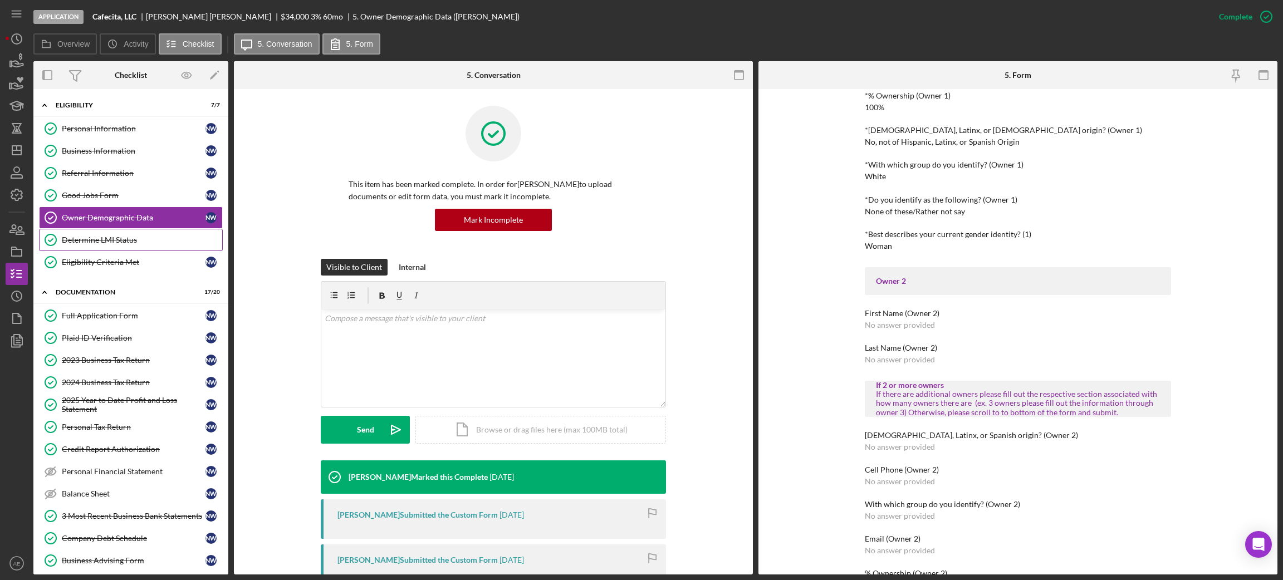
click at [145, 239] on div "Determine LMI Status" at bounding box center [142, 240] width 160 height 9
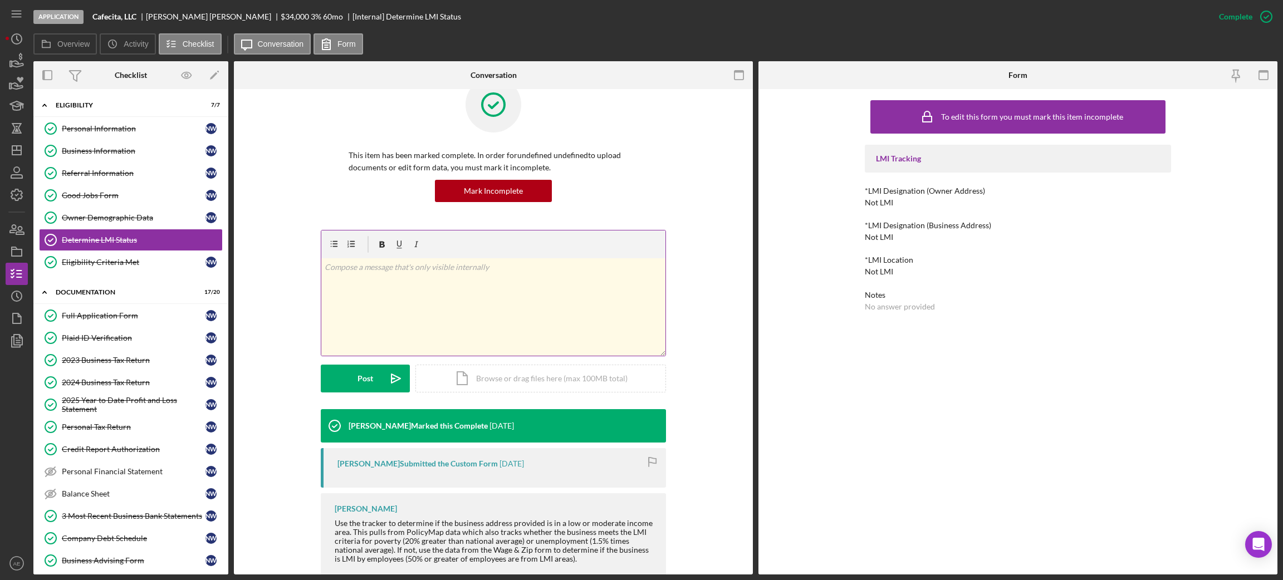
scroll to position [54, 0]
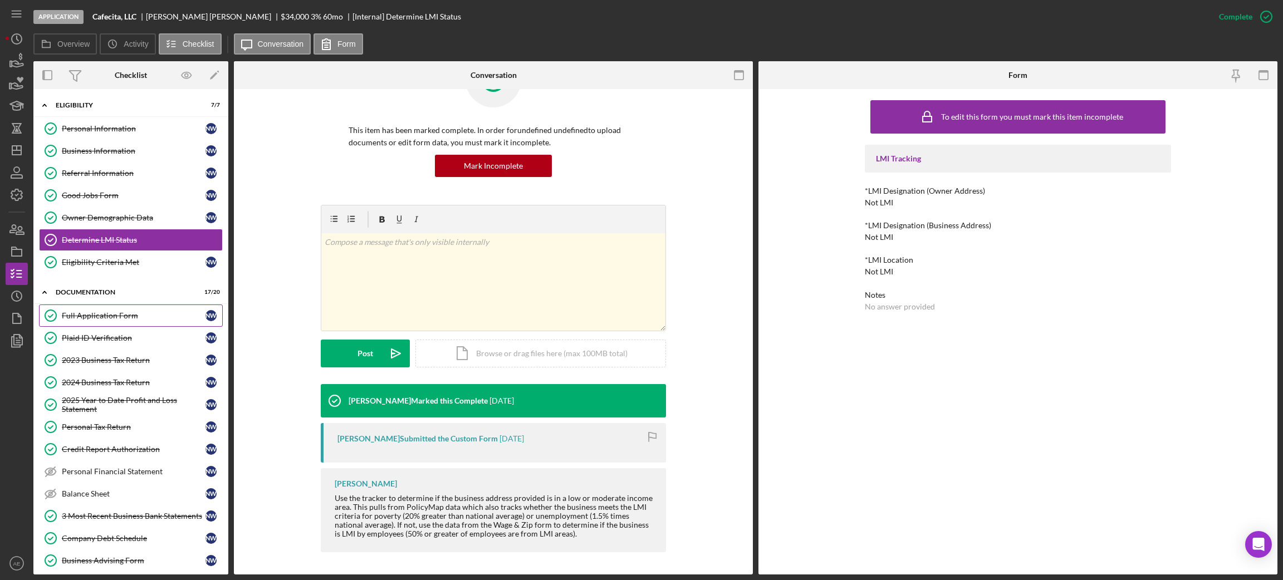
click at [114, 312] on link "Full Application Form Full Application Form N W" at bounding box center [131, 316] width 184 height 22
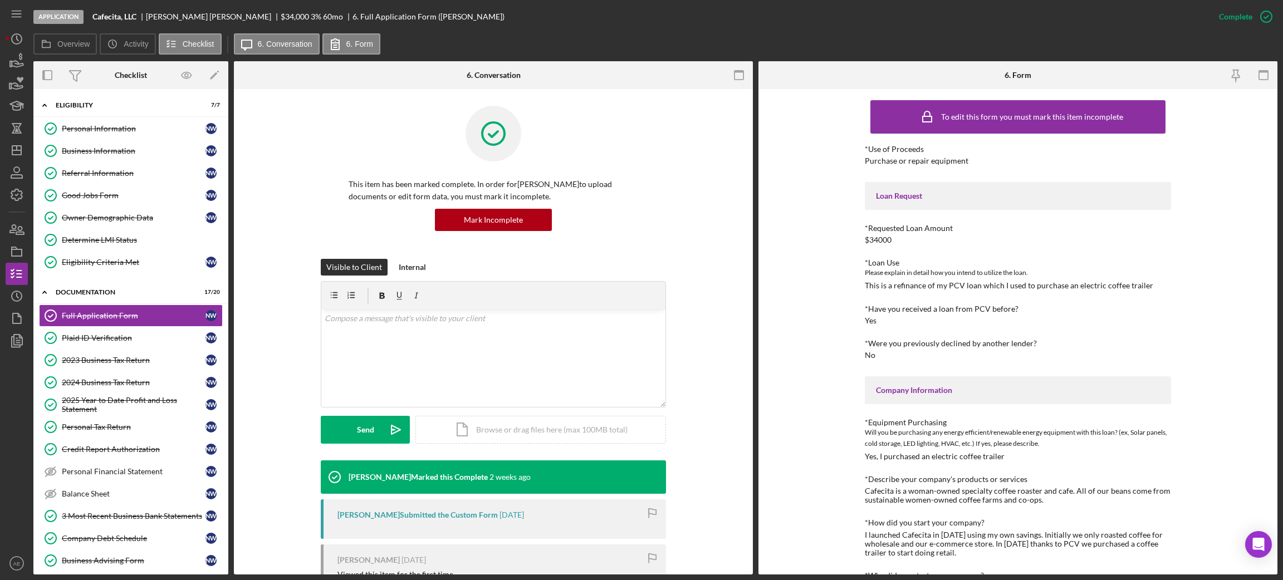
scroll to position [84, 0]
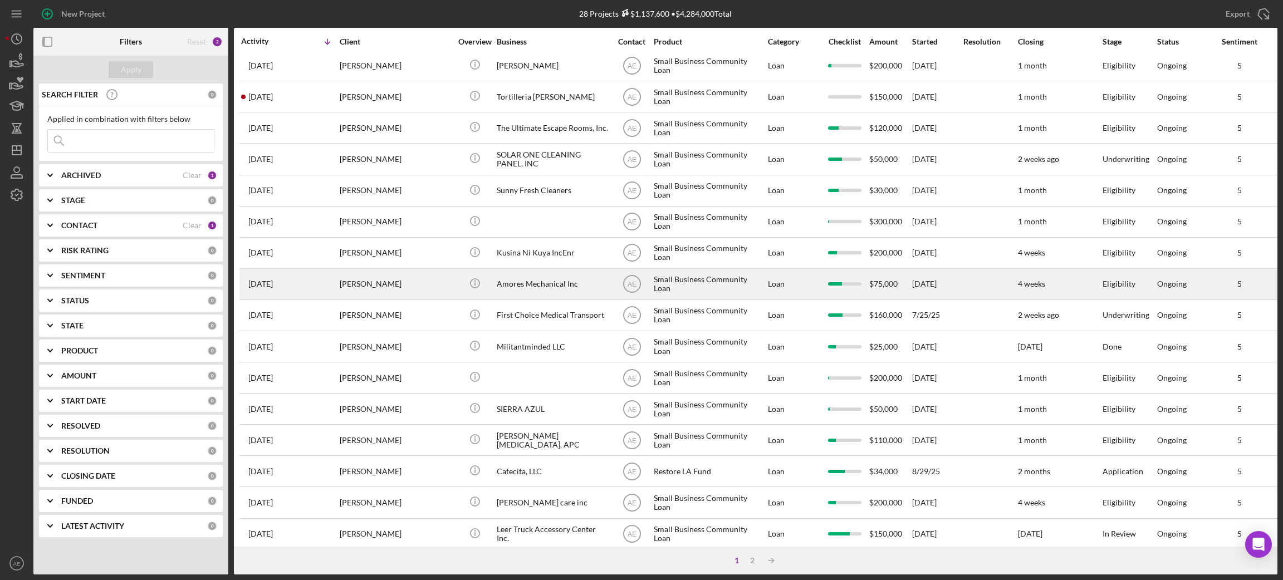
scroll to position [250, 0]
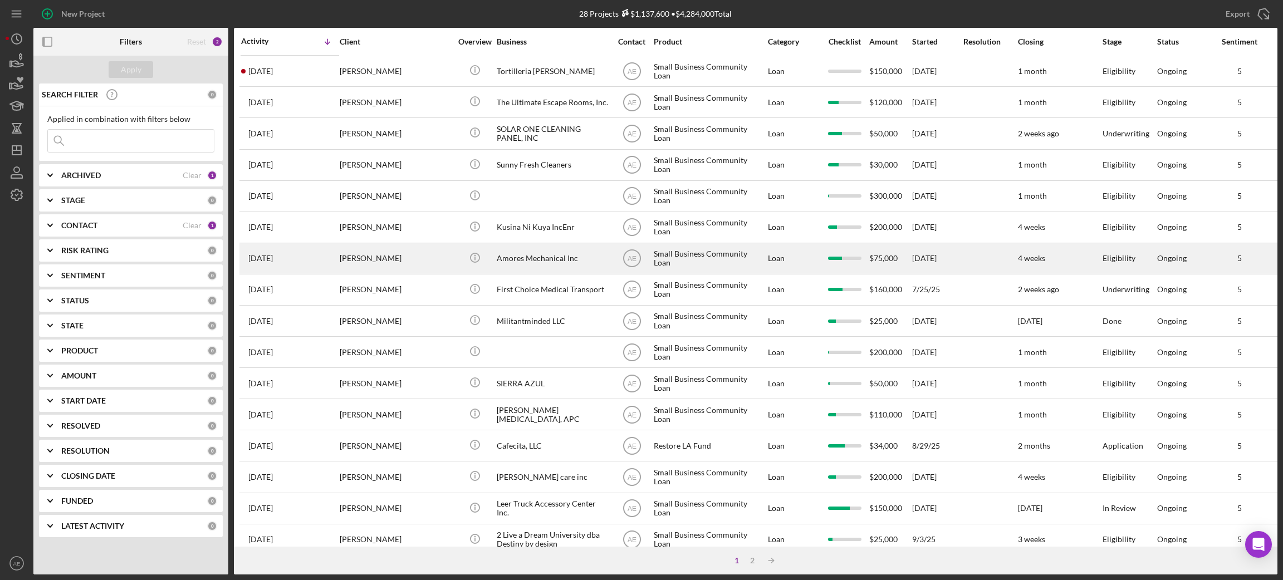
click at [543, 262] on div "Amores Mechanical Inc" at bounding box center [552, 259] width 111 height 30
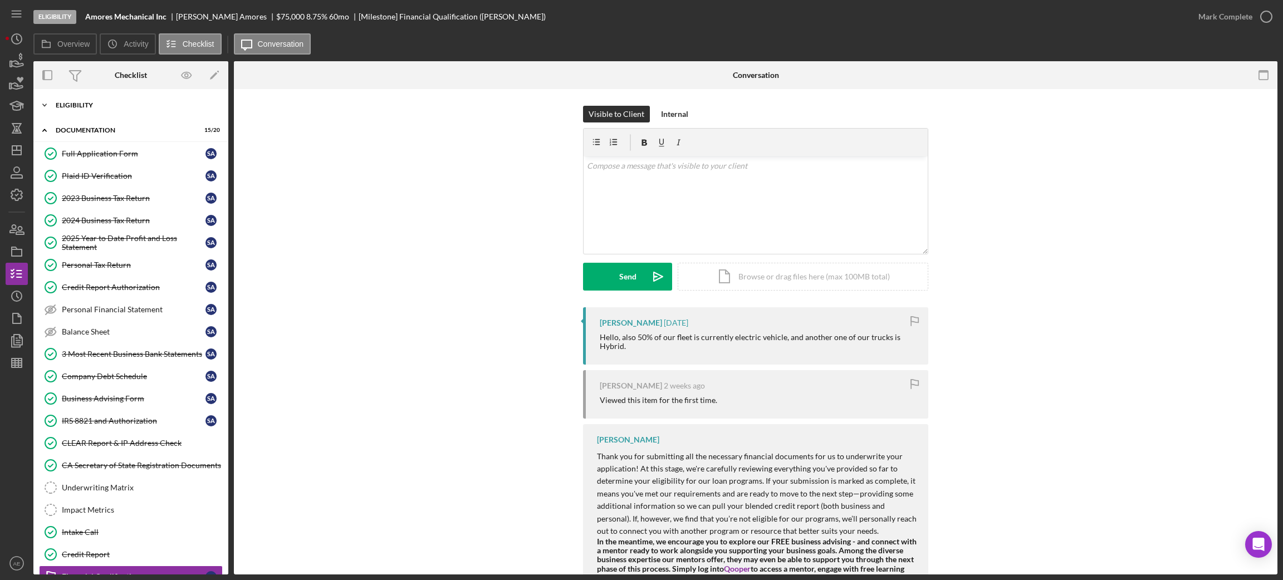
click at [115, 115] on div "Icon/Expander Eligibility 6 / 6" at bounding box center [130, 105] width 195 height 22
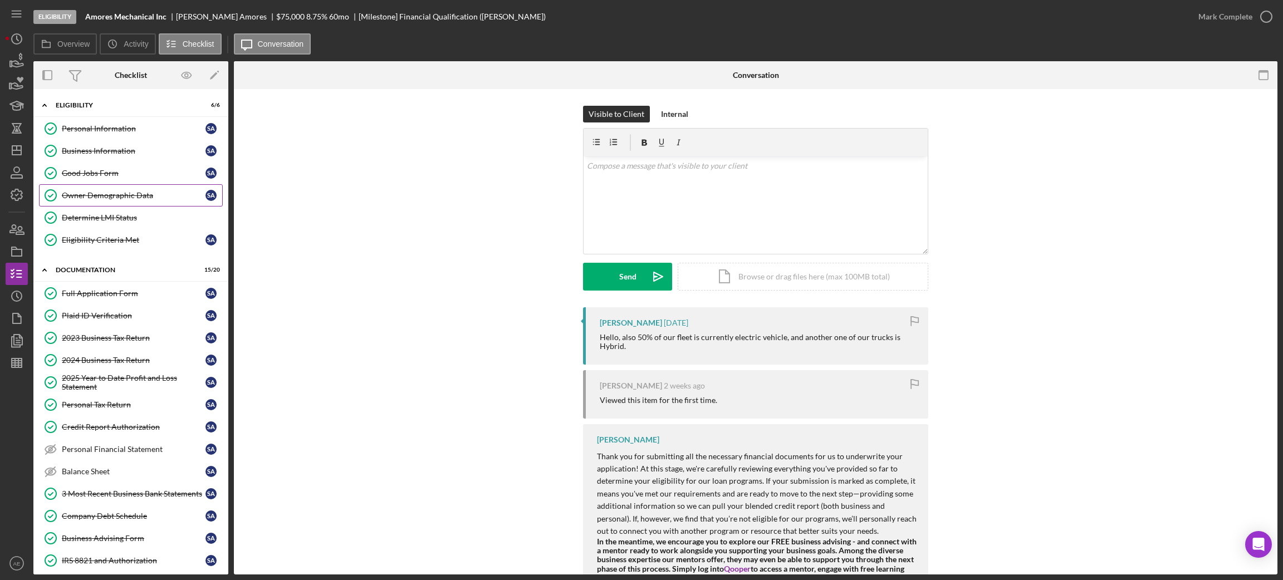
click at [118, 190] on link "Owner Demographic Data Owner Demographic Data S A" at bounding box center [131, 195] width 184 height 22
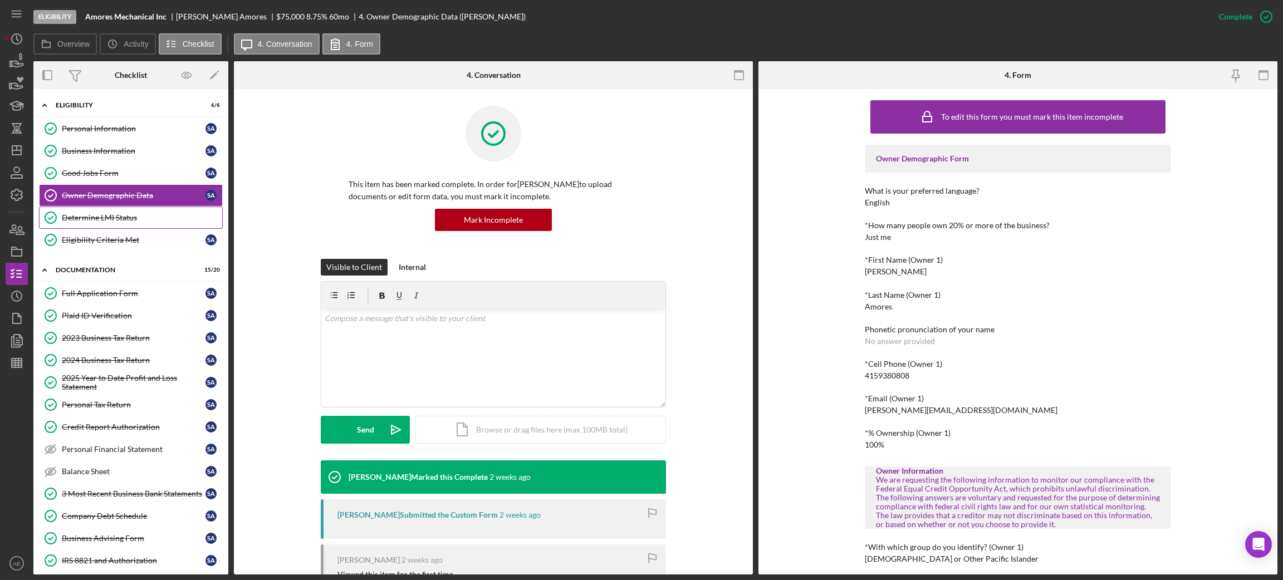
click at [69, 210] on link "Determine LMI Status Determine LMI Status" at bounding box center [131, 218] width 184 height 22
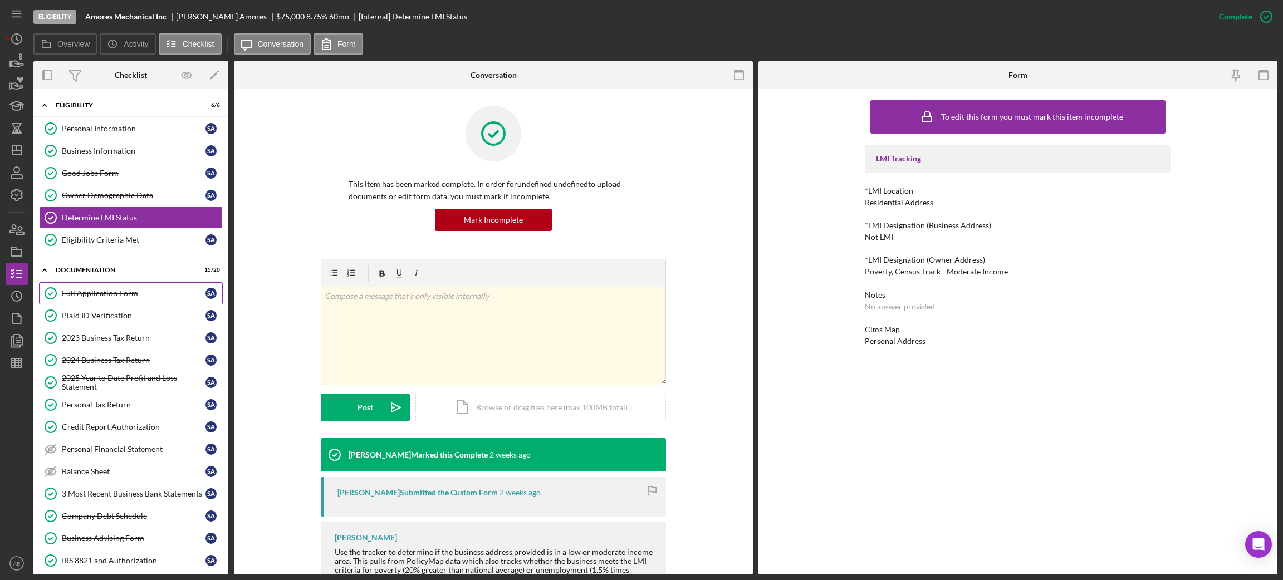
click at [130, 292] on div "Full Application Form" at bounding box center [134, 293] width 144 height 9
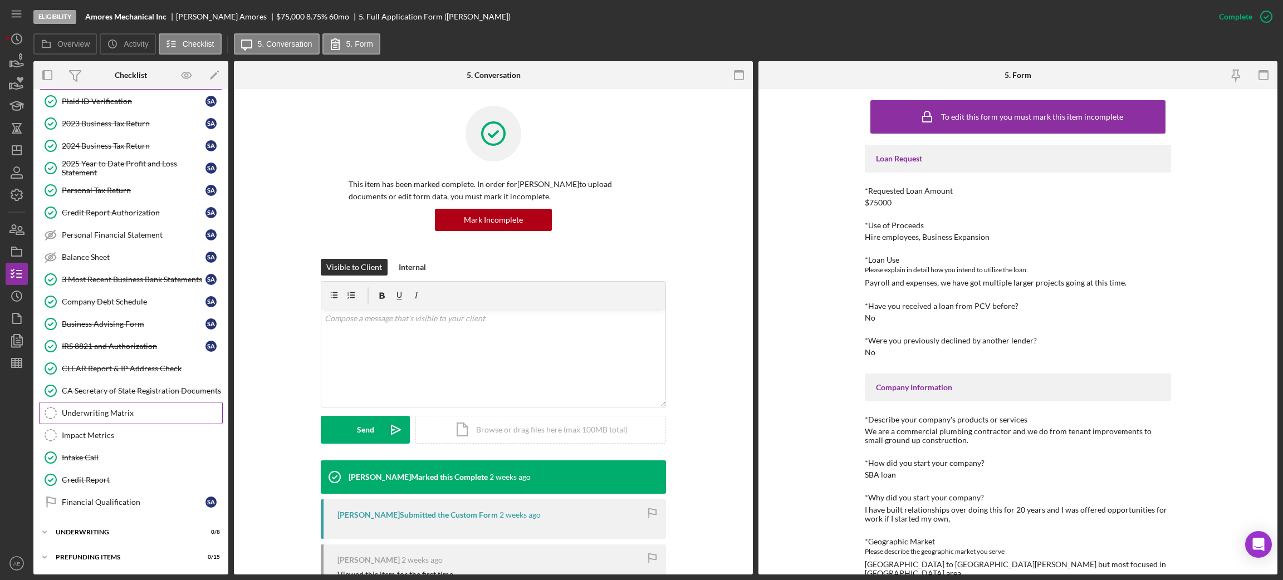
click at [107, 413] on div "Underwriting Matrix" at bounding box center [142, 413] width 160 height 9
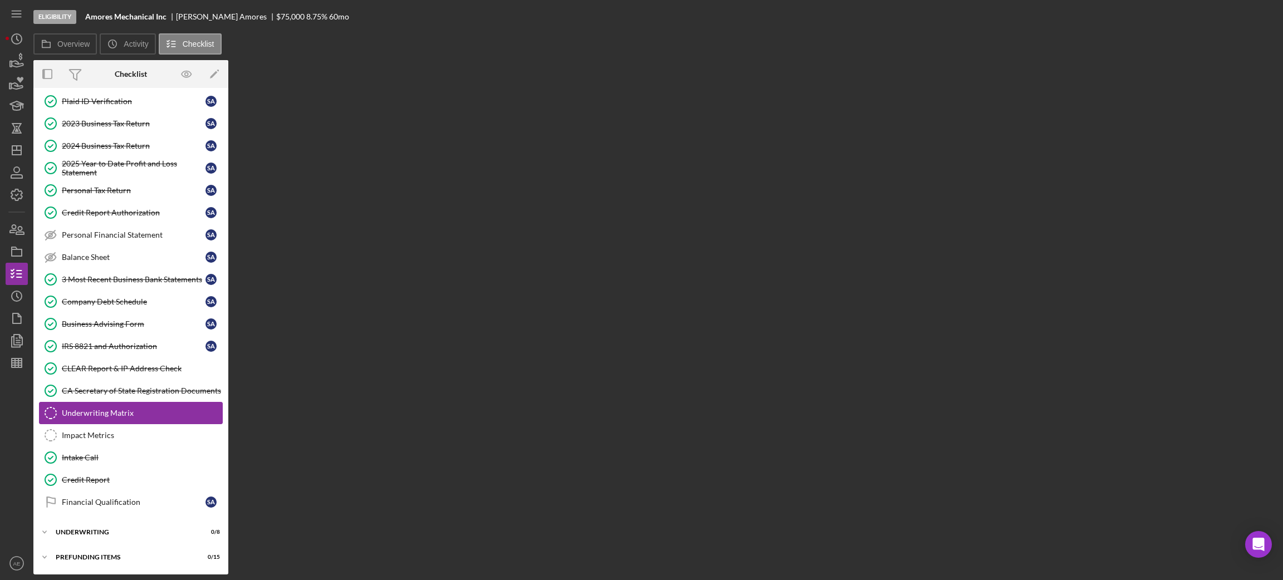
scroll to position [219, 0]
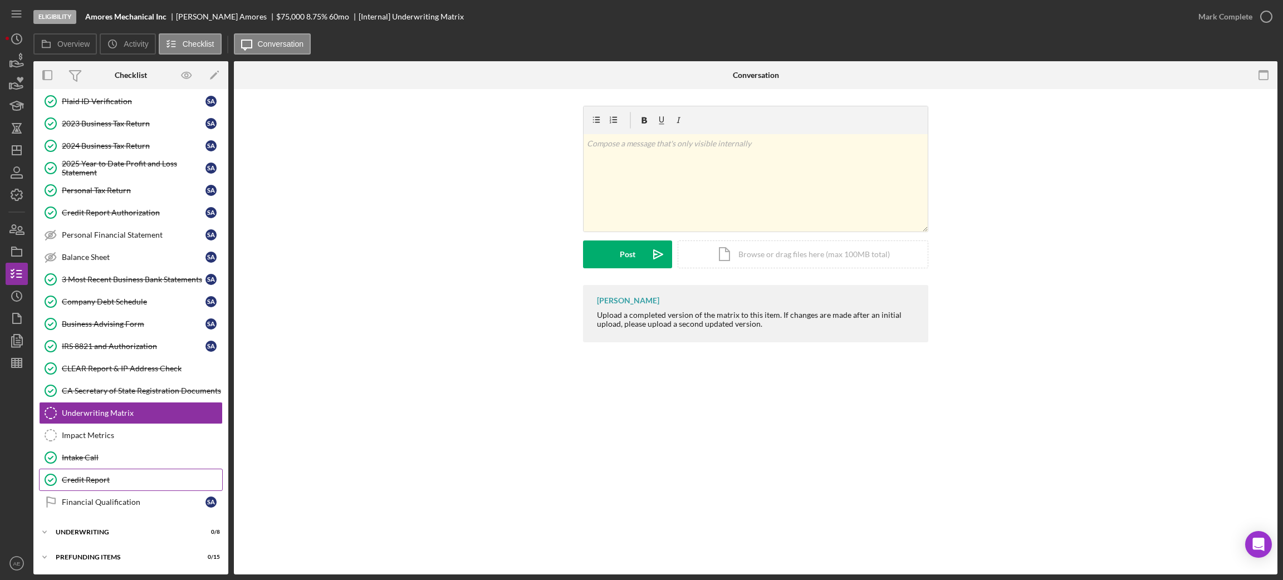
click at [128, 477] on div "Credit Report" at bounding box center [142, 480] width 160 height 9
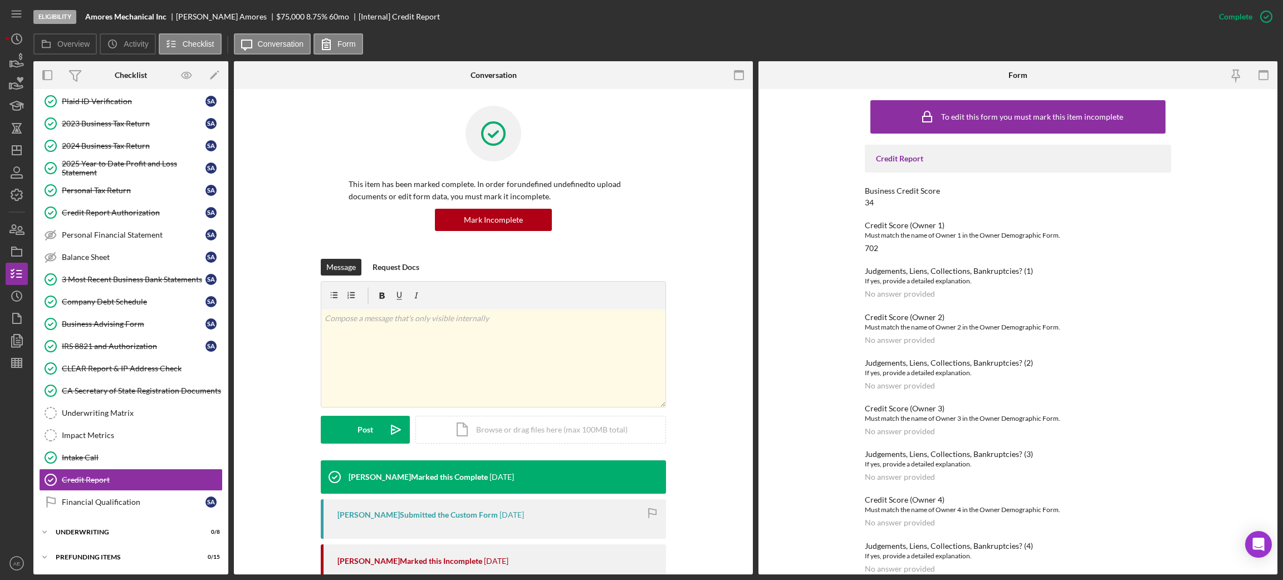
scroll to position [230, 0]
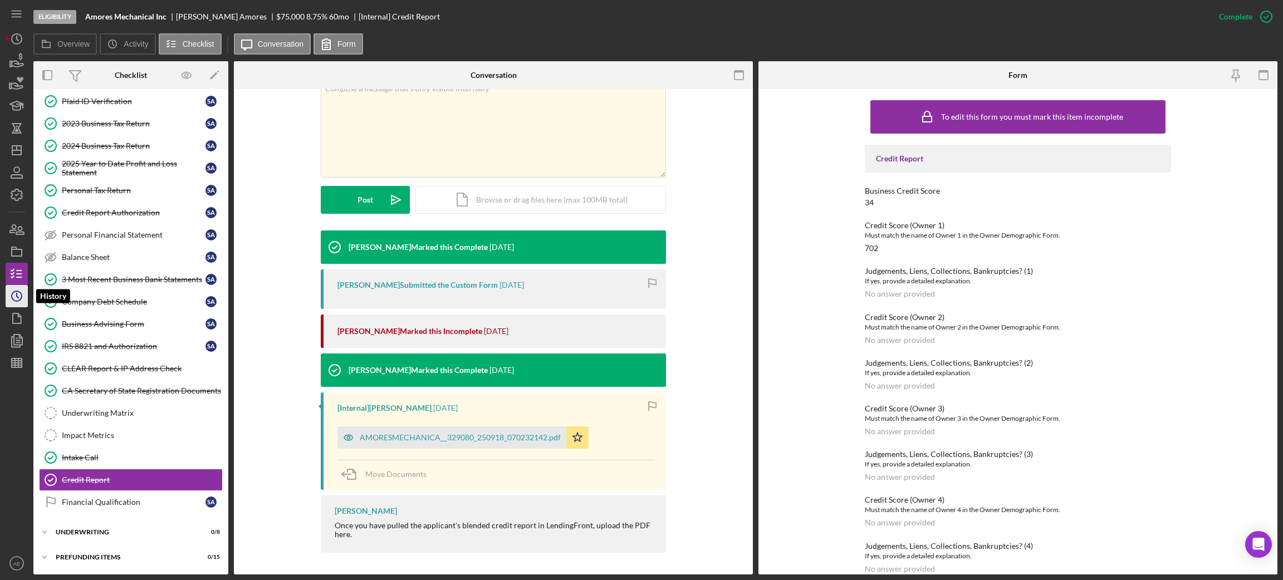
click at [14, 290] on icon "Icon/History" at bounding box center [17, 296] width 28 height 28
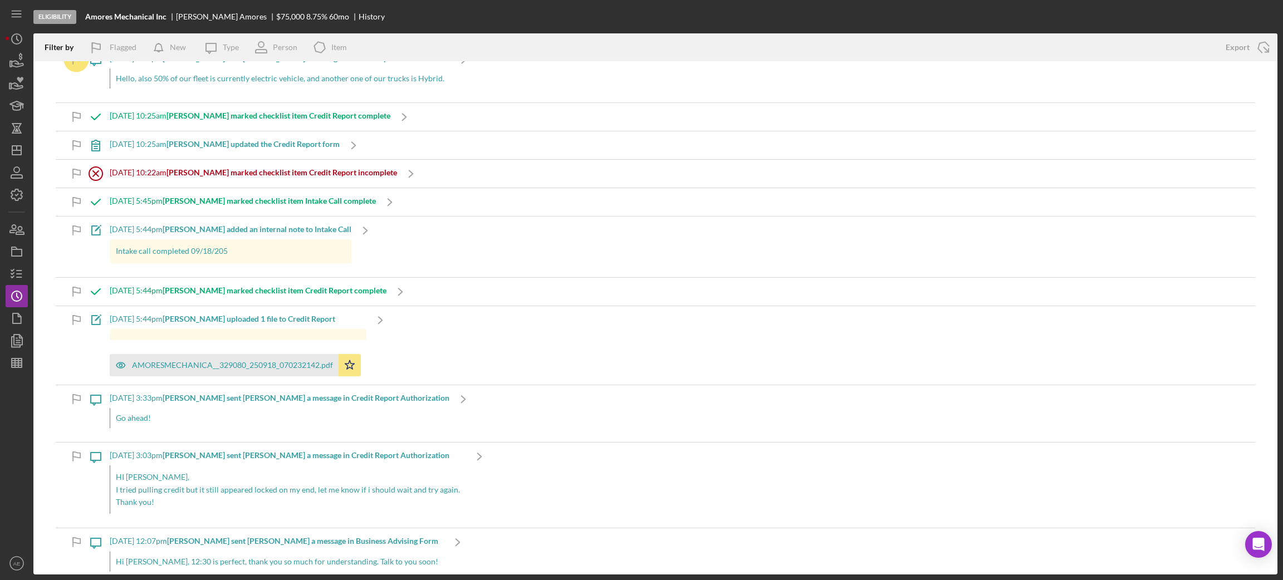
scroll to position [250, 0]
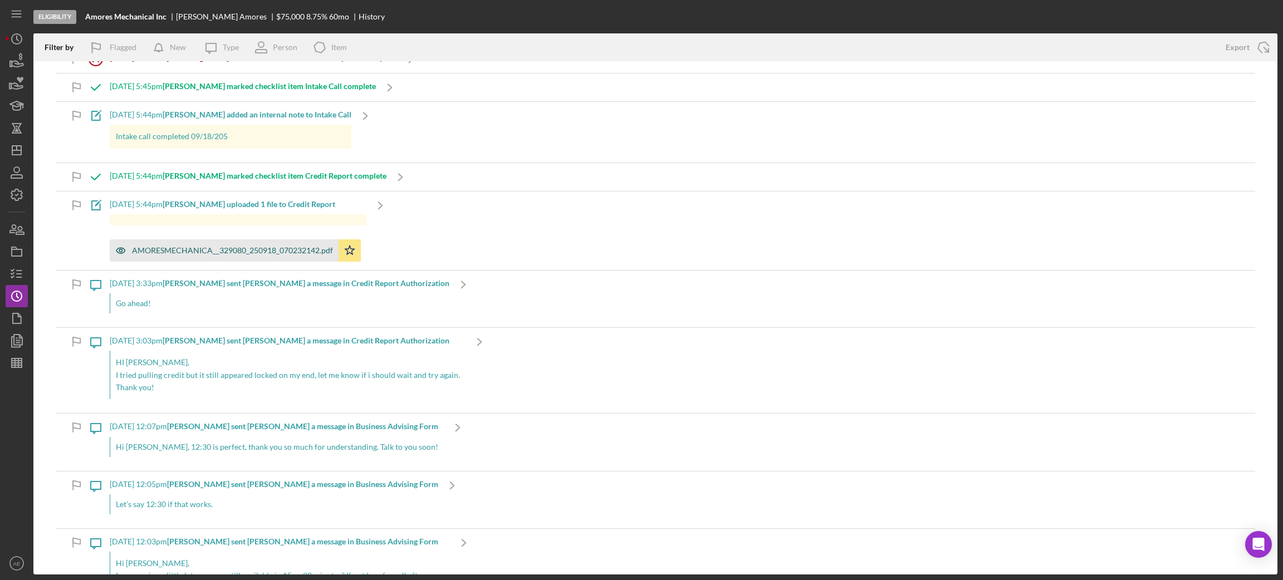
click at [123, 253] on icon "button" at bounding box center [120, 251] width 9 height 6
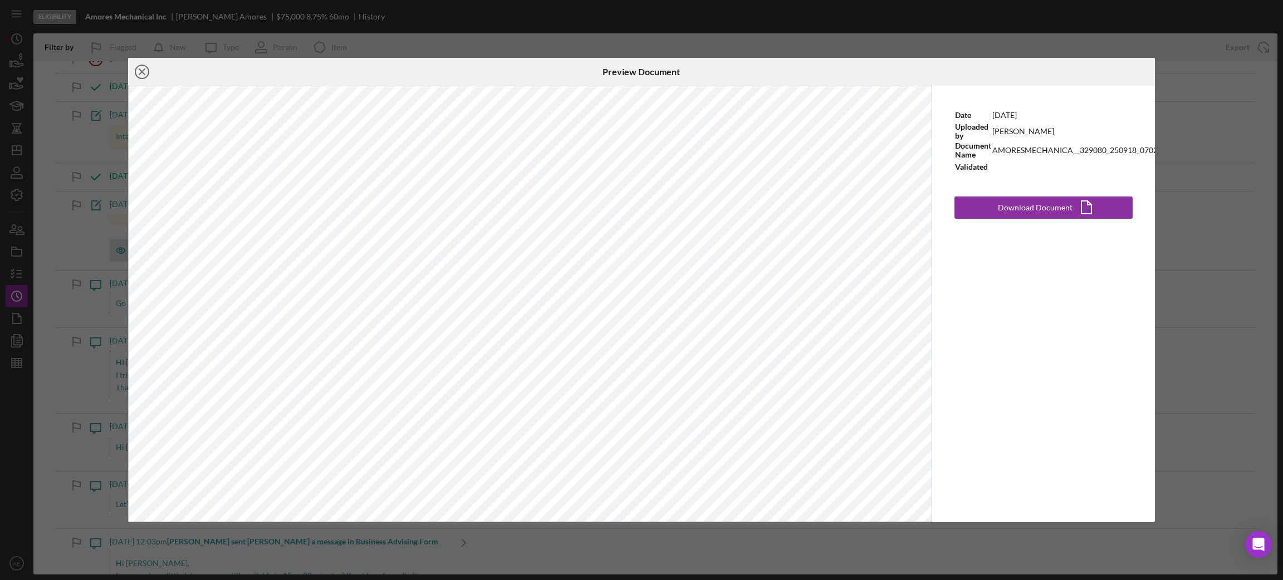
click at [135, 74] on circle at bounding box center [141, 71] width 13 height 13
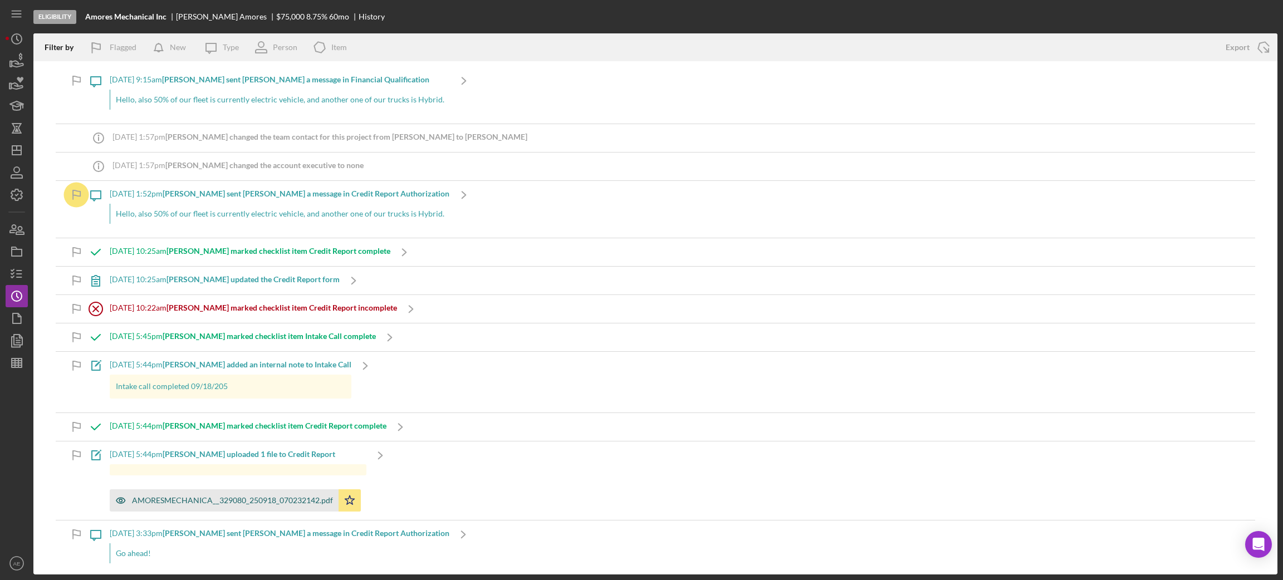
click at [239, 501] on div "AMORESMECHANICA__329080_250918_070232142.pdf" at bounding box center [232, 500] width 201 height 9
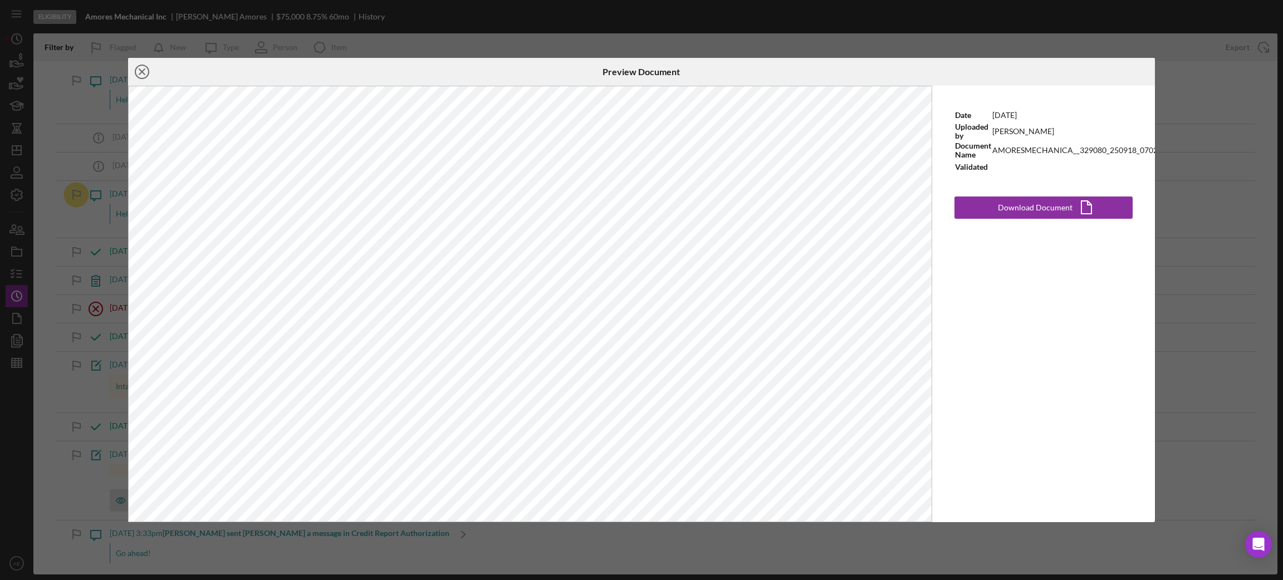
click at [136, 72] on icon "Icon/Close" at bounding box center [142, 72] width 28 height 28
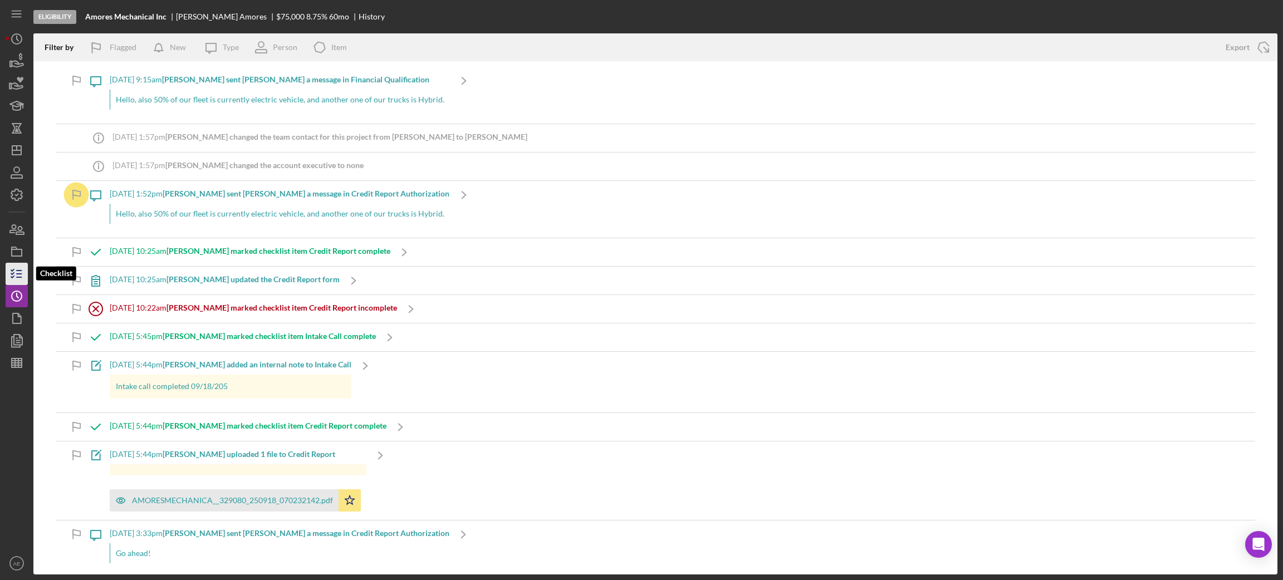
click at [16, 278] on icon "button" at bounding box center [17, 274] width 28 height 28
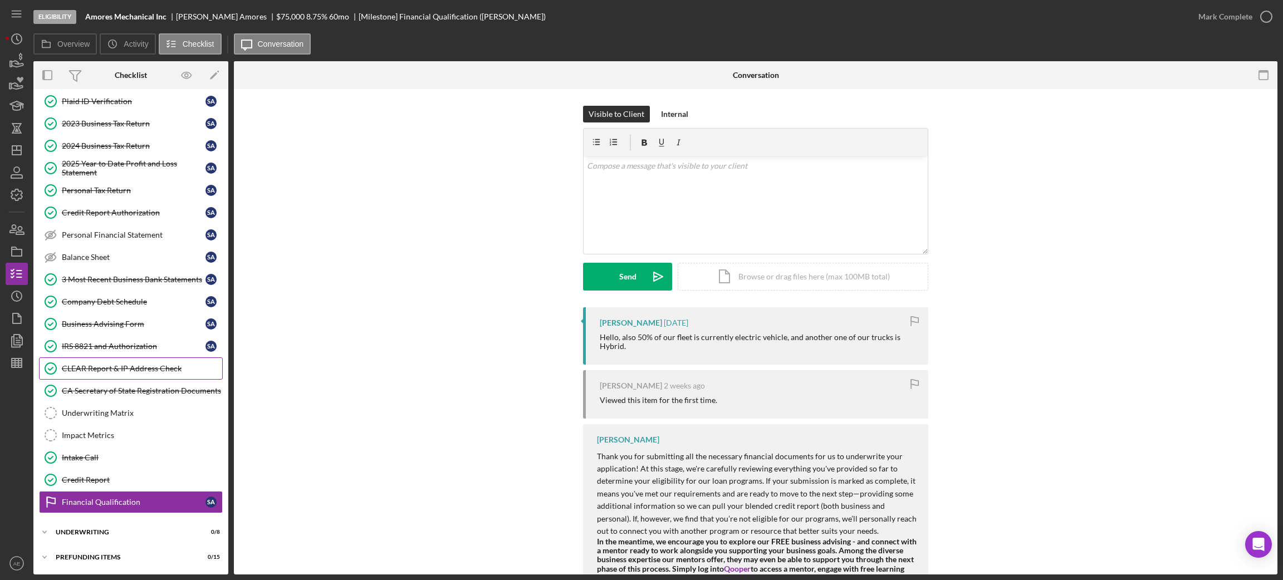
scroll to position [78, 0]
click at [116, 473] on link "Credit Report Credit Report" at bounding box center [131, 480] width 184 height 22
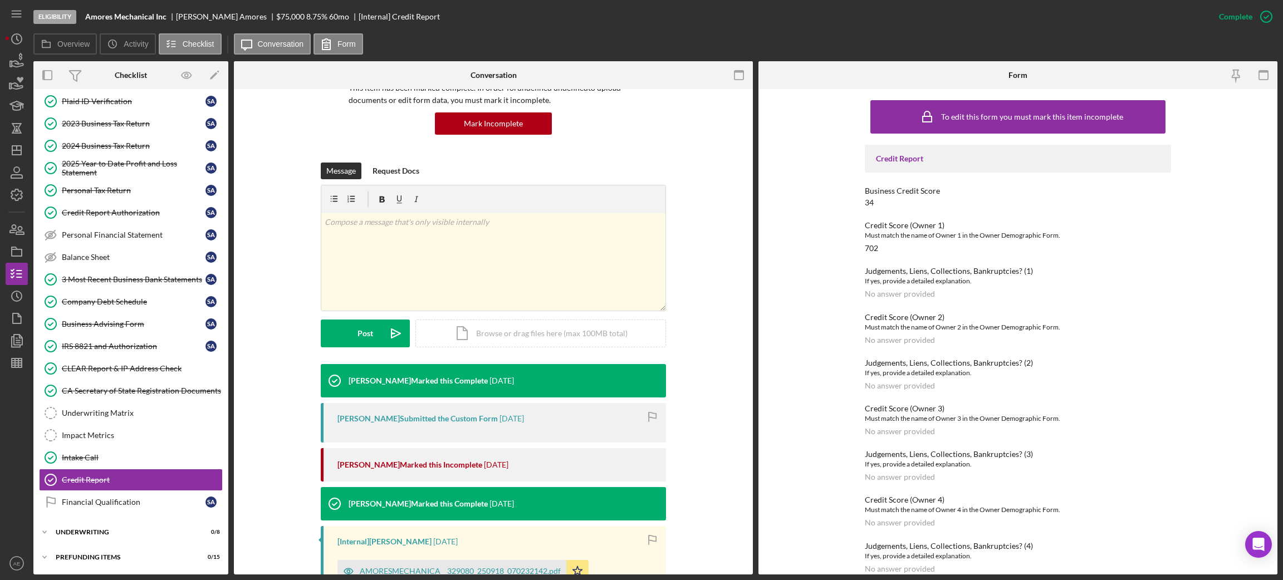
scroll to position [230, 0]
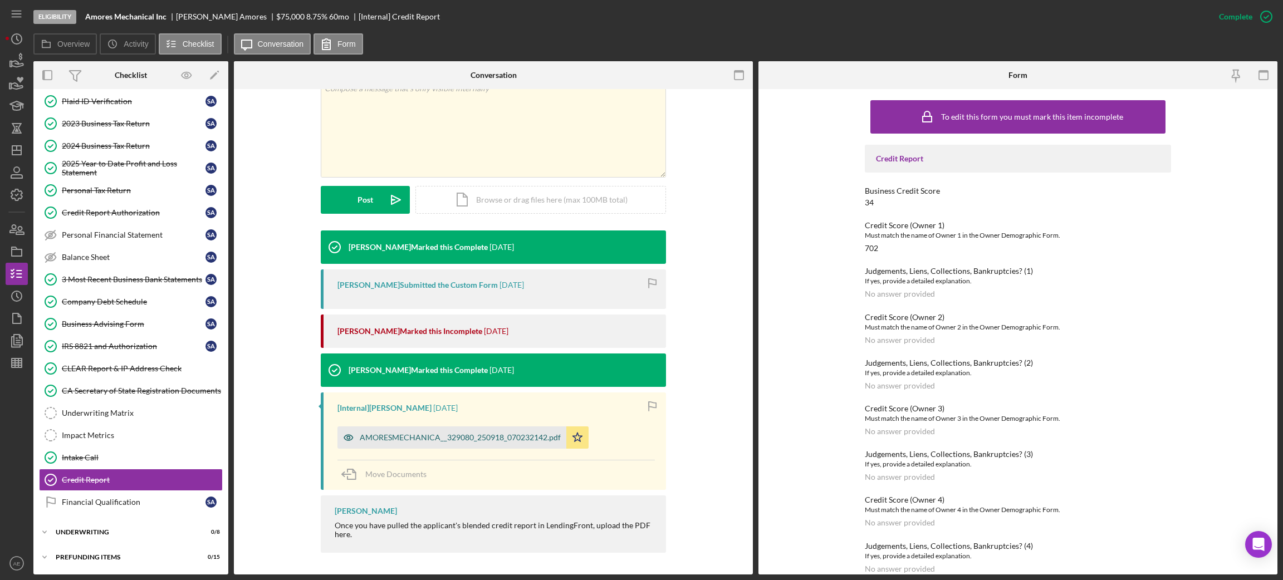
click at [450, 426] on div "AMORESMECHANICA__329080_250918_070232142.pdf Icon/Star" at bounding box center [466, 435] width 257 height 28
click at [457, 437] on div "AMORESMECHANICA__329080_250918_070232142.pdf" at bounding box center [460, 437] width 201 height 9
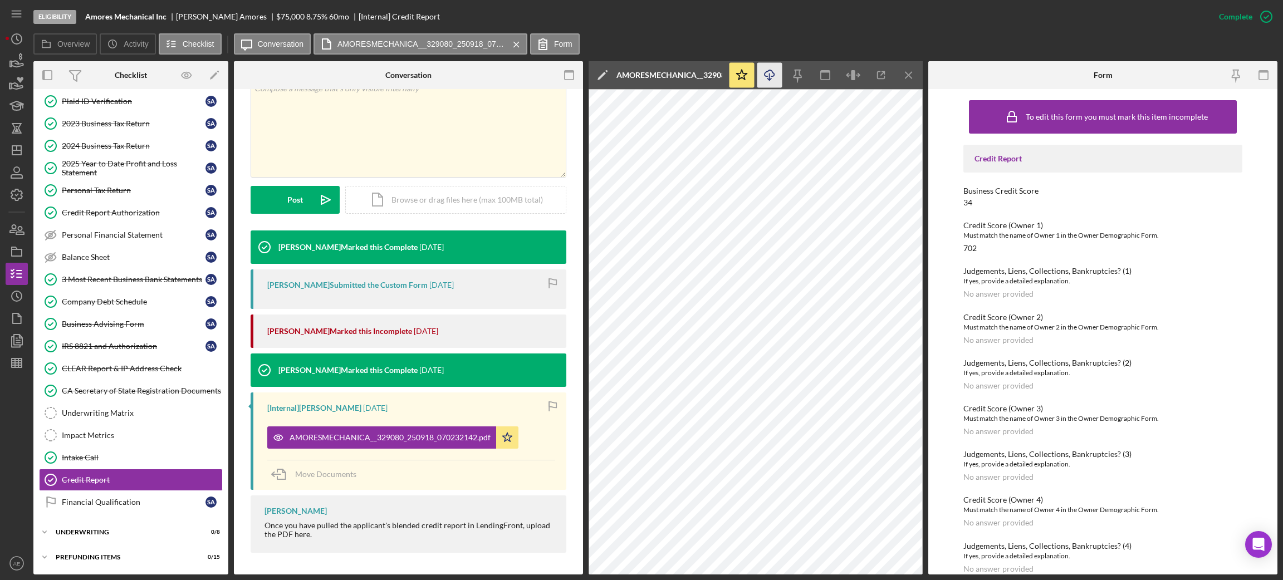
click at [777, 72] on icon "Icon/Download" at bounding box center [769, 75] width 25 height 25
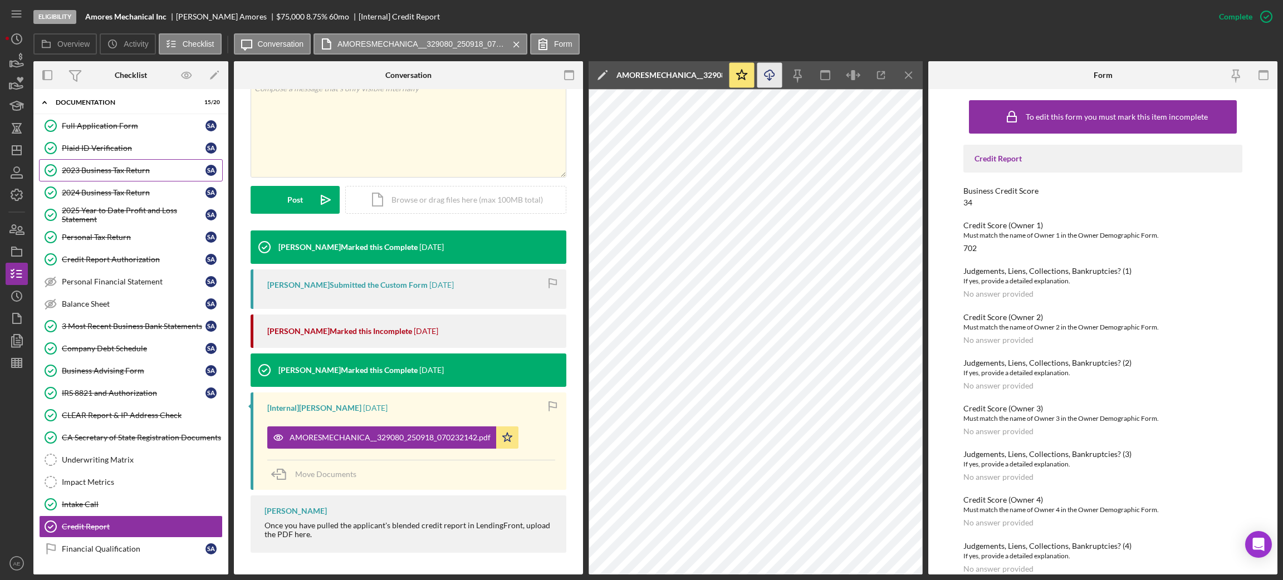
scroll to position [0, 0]
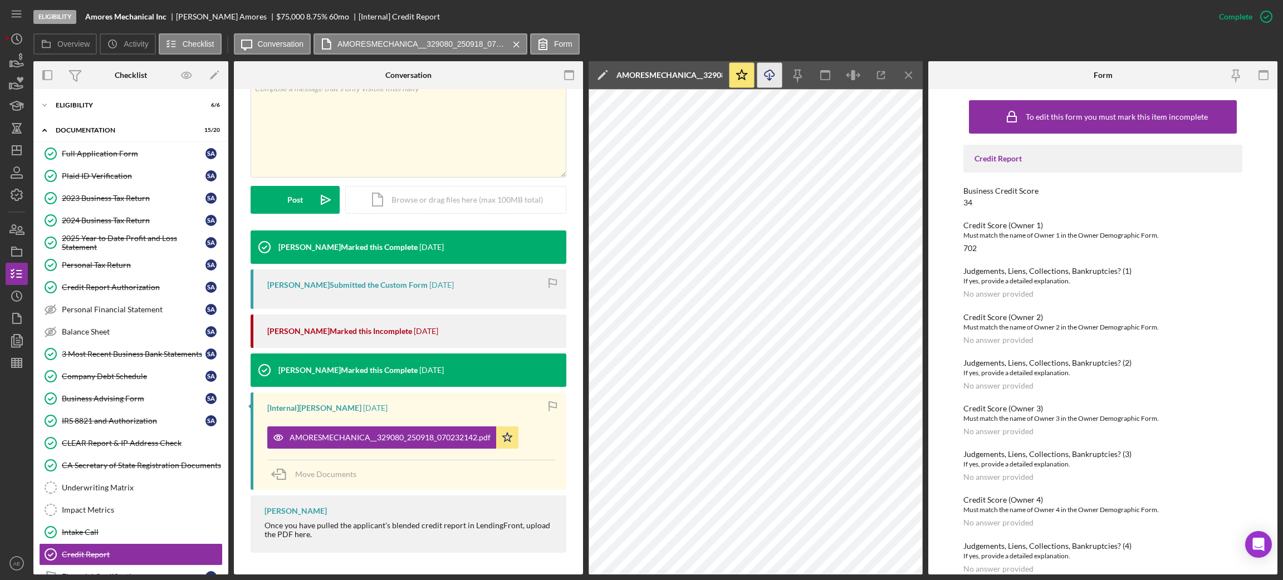
drag, startPoint x: 99, startPoint y: 156, endPoint x: 359, endPoint y: 192, distance: 262.5
click at [99, 156] on div "Full Application Form" at bounding box center [134, 153] width 144 height 9
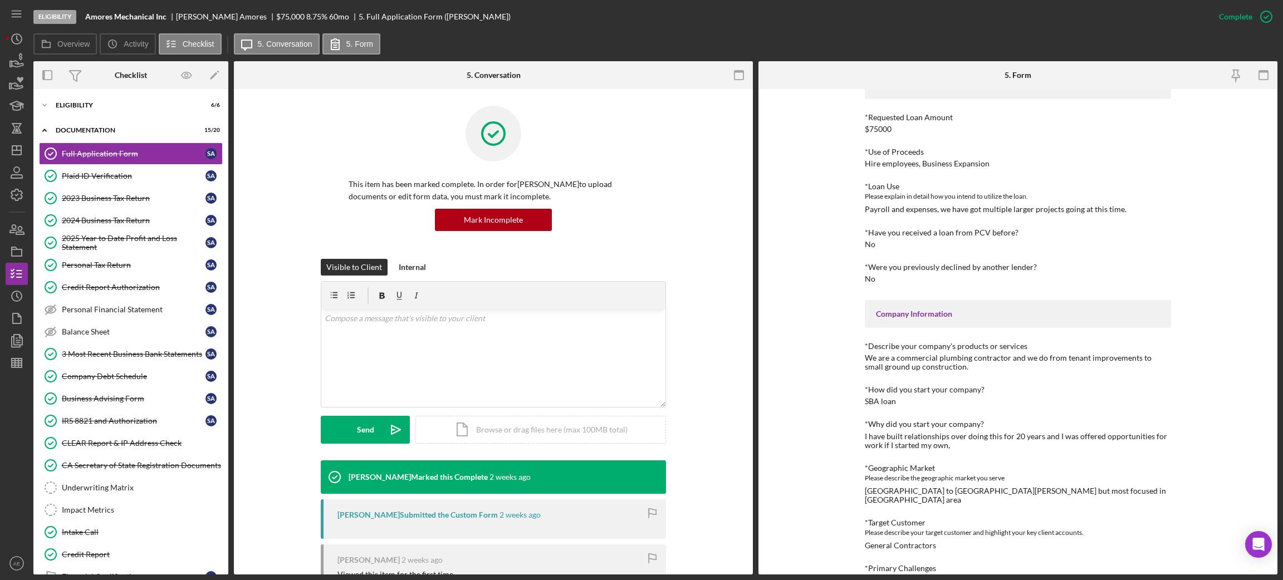
scroll to position [167, 0]
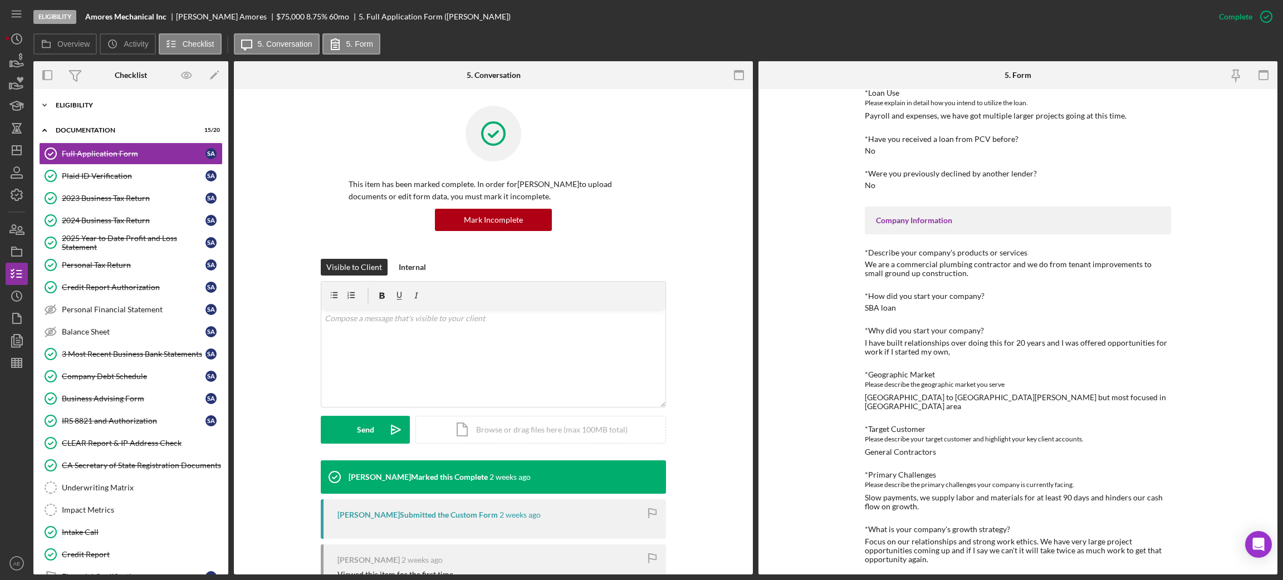
click at [90, 106] on div "Eligibility" at bounding box center [135, 105] width 159 height 7
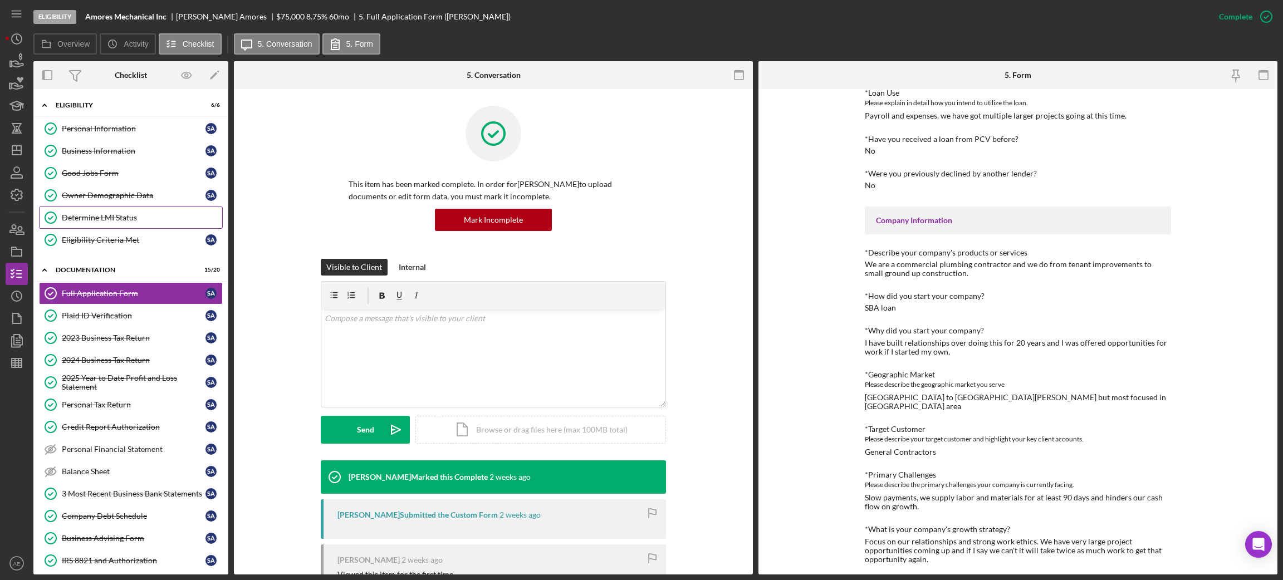
click at [96, 223] on link "Determine LMI Status Determine LMI Status" at bounding box center [131, 218] width 184 height 22
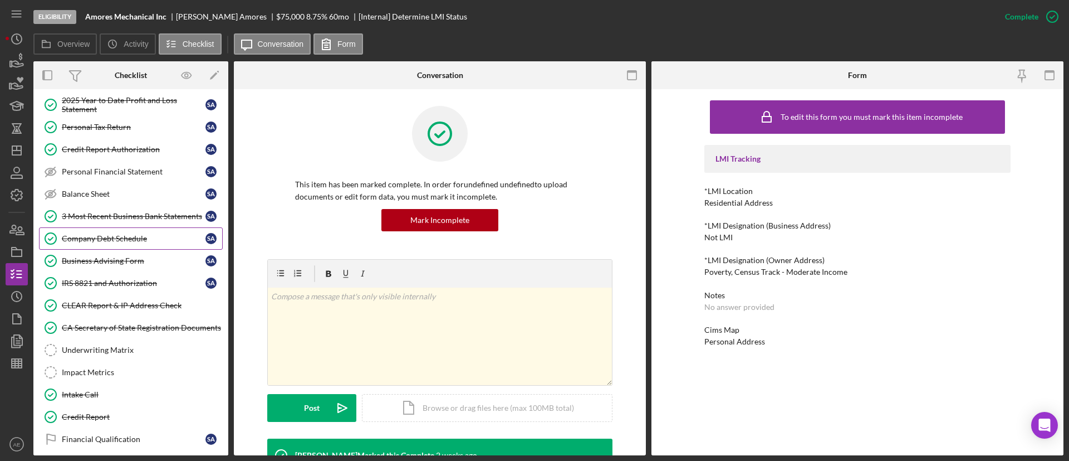
scroll to position [334, 0]
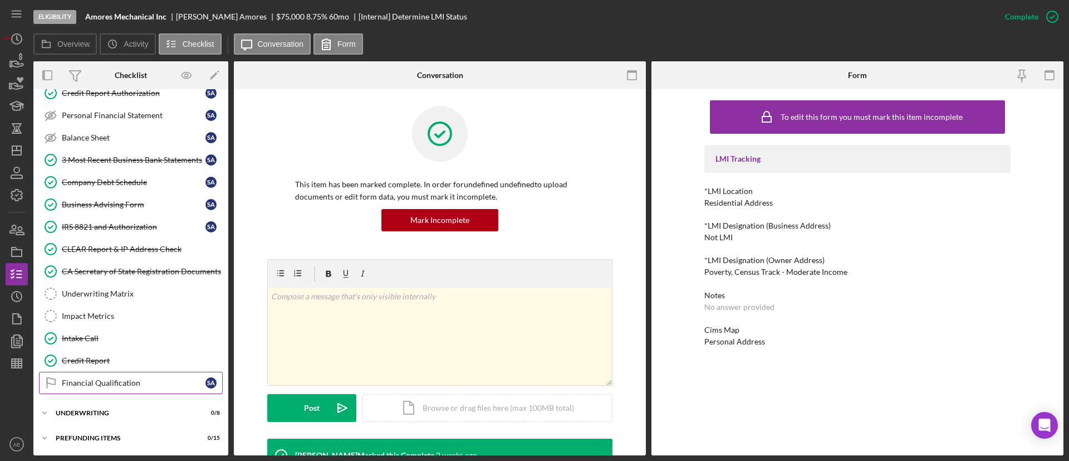
click at [143, 376] on link "Financial Qualification Financial Qualification S A" at bounding box center [131, 382] width 184 height 22
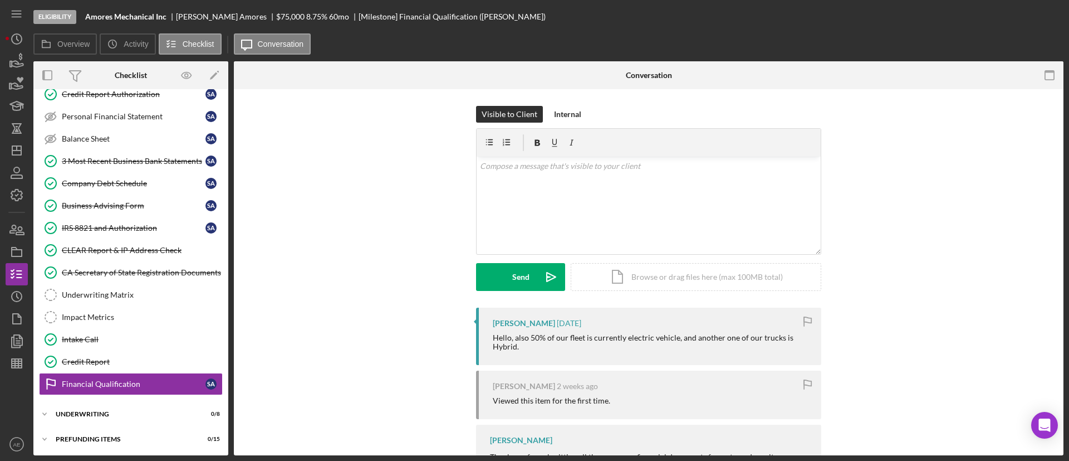
scroll to position [334, 0]
click at [564, 188] on div "v Color teal Color pink Remove color Add row above Add row below Add column bef…" at bounding box center [649, 204] width 344 height 97
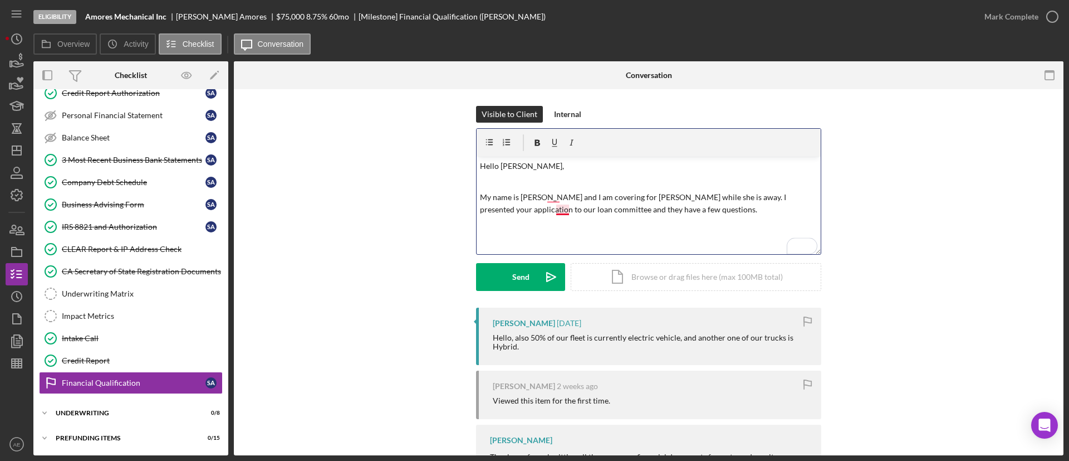
click at [560, 218] on div "v Color teal Color pink Remove color Add row above Add row below Add column bef…" at bounding box center [649, 204] width 344 height 97
click at [563, 213] on p "My name is [PERSON_NAME] and I am covering for [PERSON_NAME] while she is away.…" at bounding box center [649, 203] width 338 height 25
click at [576, 250] on button "Dismiss" at bounding box center [606, 260] width 116 height 20
click at [555, 199] on p "My name is [PERSON_NAME] and I am covering for [PERSON_NAME] while she is away.…" at bounding box center [649, 203] width 338 height 25
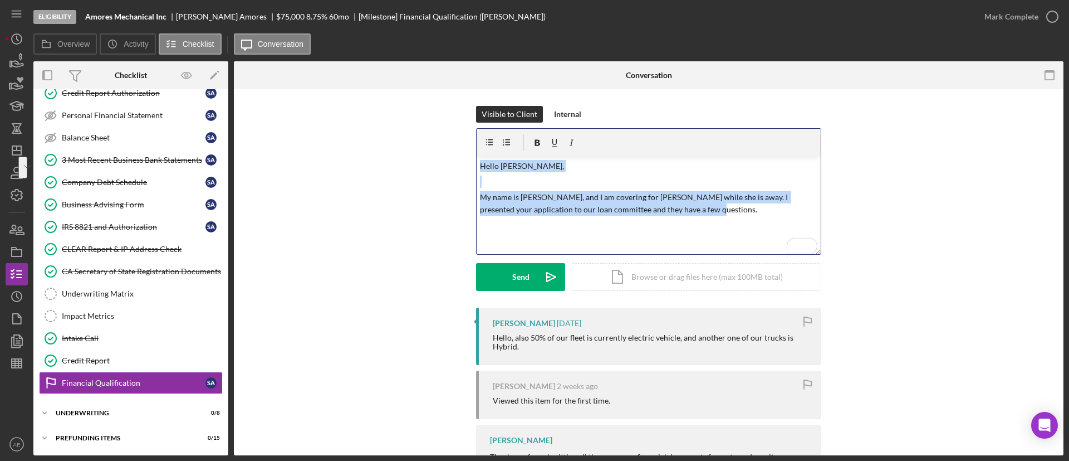
drag, startPoint x: 725, startPoint y: 215, endPoint x: 442, endPoint y: 153, distance: 289.7
click at [442, 153] on div "Visible to Client Internal v Color teal Color pink Remove color Add row above A…" at bounding box center [649, 207] width 796 height 202
copy div "Hello [PERSON_NAME], My name is [PERSON_NAME], and I am covering for [PERSON_NA…"
click at [122, 164] on div "3 Most Recent Business Bank Statements" at bounding box center [134, 159] width 144 height 9
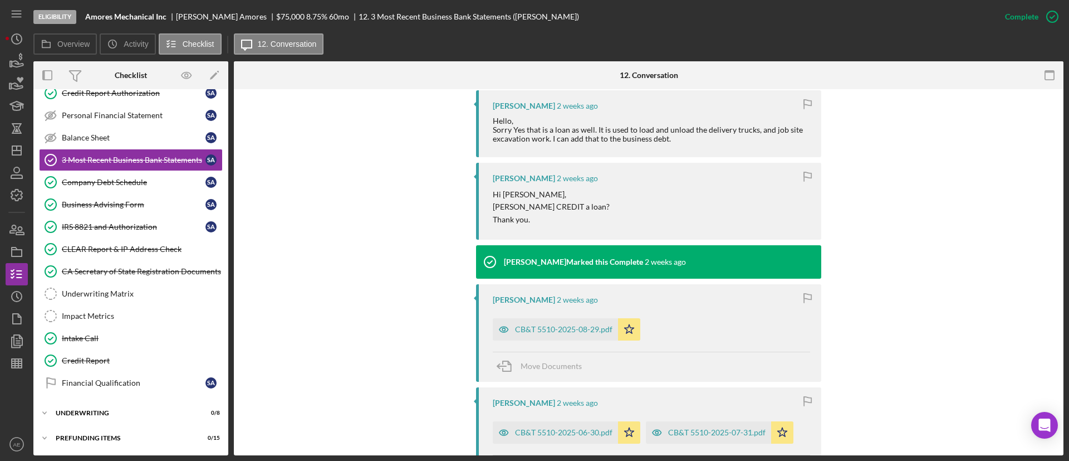
scroll to position [736, 0]
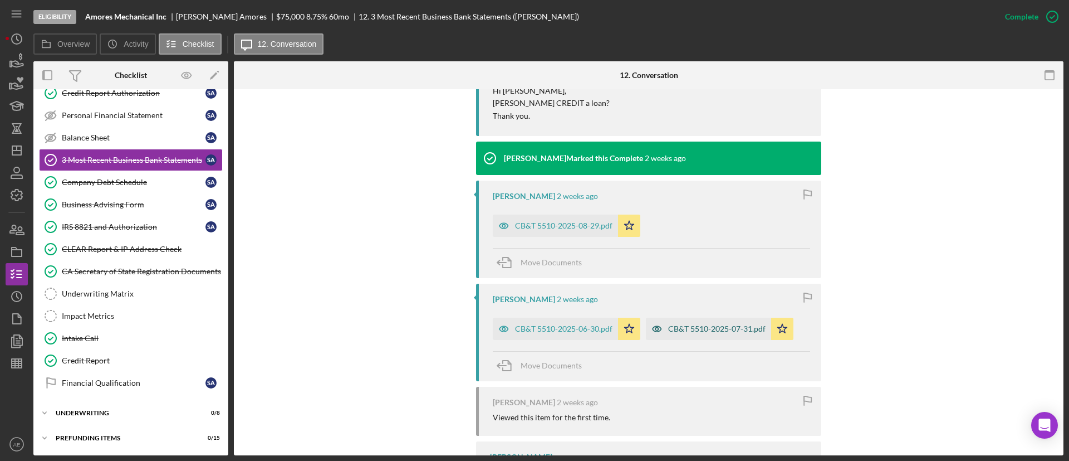
click at [677, 326] on div "CB&T 5510-2025-07-31.pdf" at bounding box center [716, 328] width 97 height 9
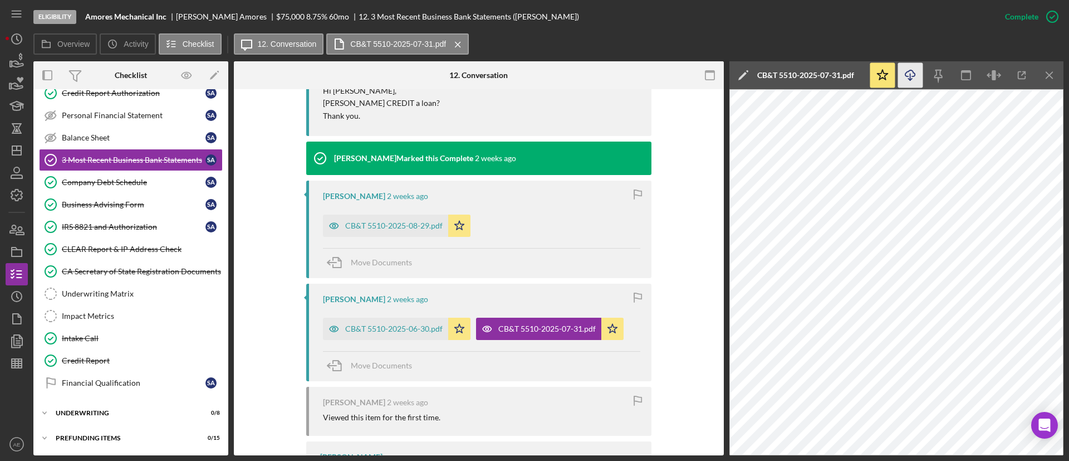
click at [900, 73] on icon "Icon/Download" at bounding box center [910, 75] width 25 height 25
drag, startPoint x: 90, startPoint y: 381, endPoint x: 145, endPoint y: 369, distance: 56.5
click at [90, 381] on div "Financial Qualification" at bounding box center [134, 382] width 144 height 9
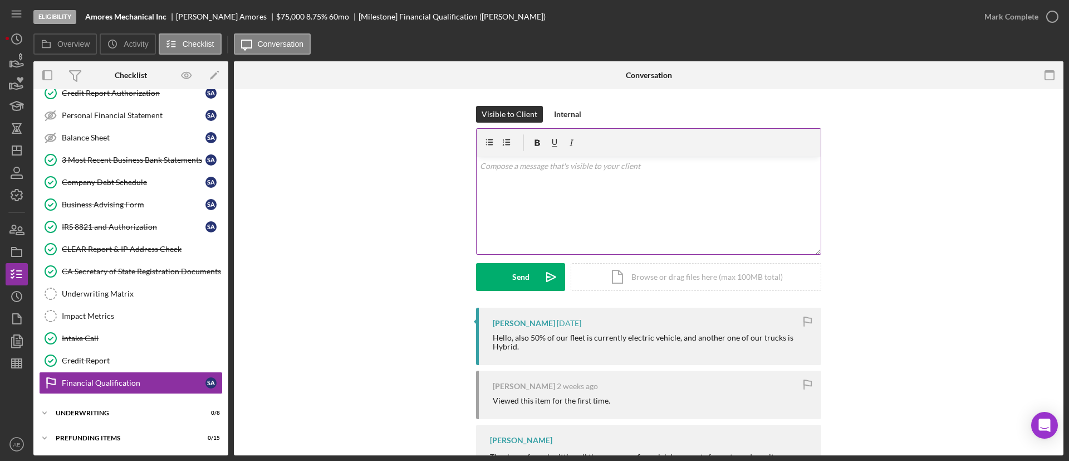
click at [568, 209] on div "v Color teal Color pink Remove color Add row above Add row below Add column bef…" at bounding box center [649, 204] width 344 height 97
paste div "To enrich screen reader interactions, please activate Accessibility in Grammarl…"
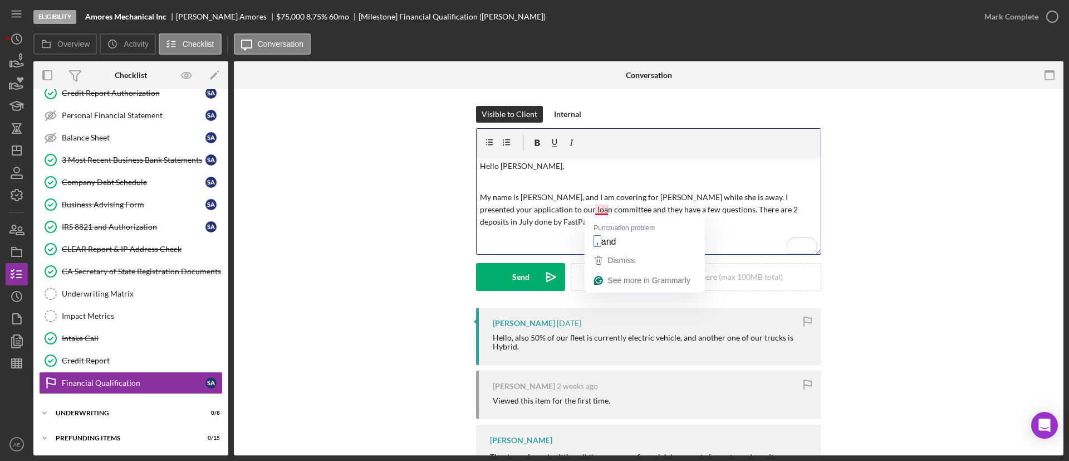
click at [596, 212] on p "My name is [PERSON_NAME], and I am covering for [PERSON_NAME] while she is away…" at bounding box center [649, 209] width 338 height 37
click at [586, 222] on p "My name is [PERSON_NAME], and I am covering for [PERSON_NAME] while she is away…" at bounding box center [649, 209] width 338 height 37
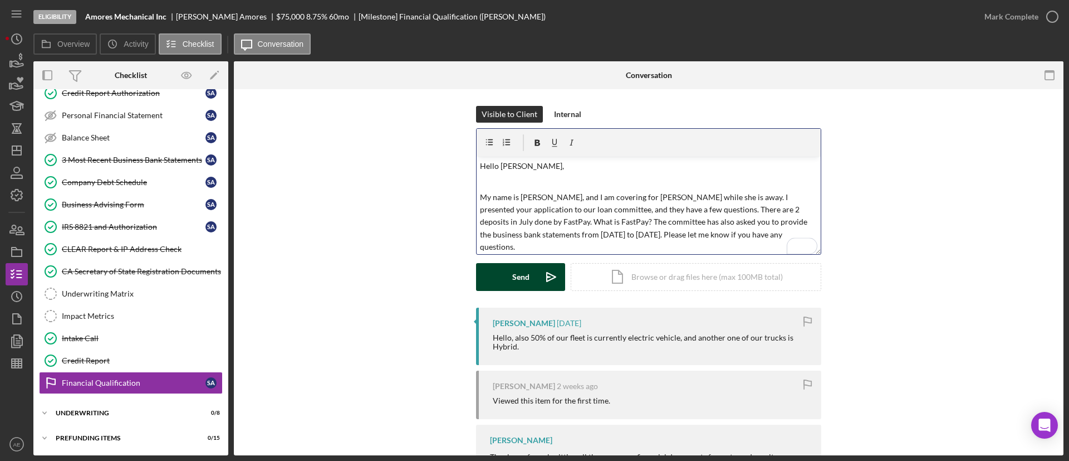
click at [547, 276] on icon "Icon/icon-invite-send" at bounding box center [551, 277] width 28 height 28
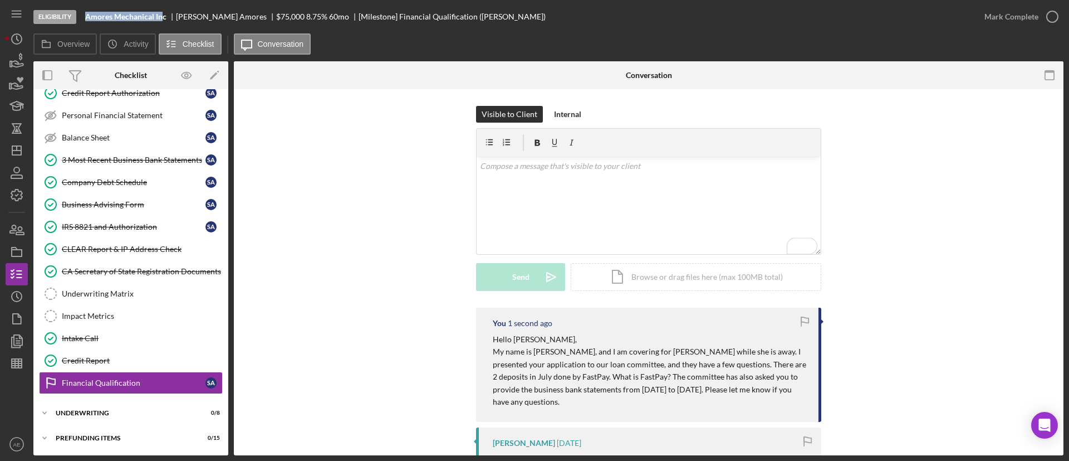
drag, startPoint x: 86, startPoint y: 13, endPoint x: 164, endPoint y: 12, distance: 78.0
click at [164, 12] on b "Amores Mechanical Inc" at bounding box center [125, 16] width 81 height 9
copy b "Amores Mechanical In"
click at [537, 208] on div "v Color teal Color pink Remove color Add row above Add row below Add column bef…" at bounding box center [649, 204] width 344 height 97
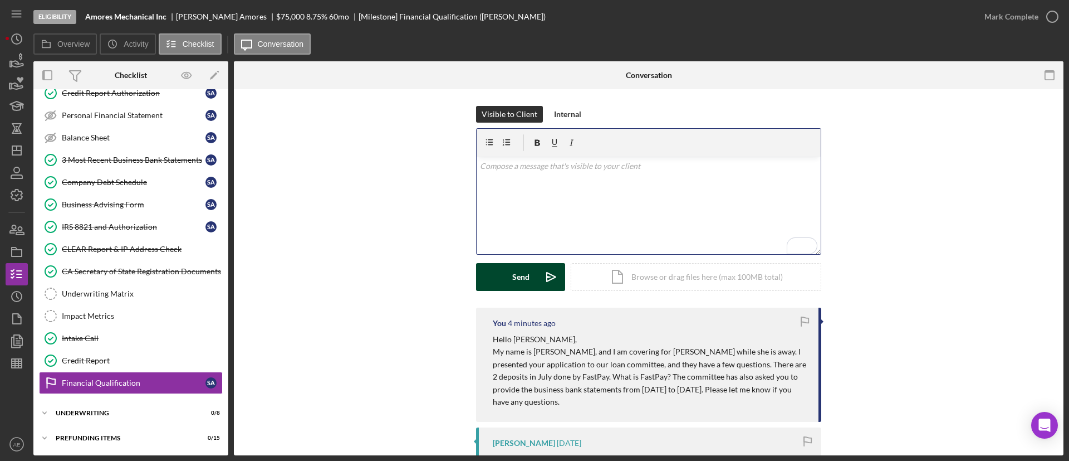
click at [552, 200] on div "v Color teal Color pink Remove color Add row above Add row below Add column bef…" at bounding box center [649, 204] width 344 height 97
click at [676, 169] on p "Also, I see there is a Readycap loan in the debt schedule. But, I see two UCC l…" at bounding box center [649, 172] width 338 height 25
click at [656, 176] on p "Also, I see there is a Readycap loan in the debt schedule. But I see two UCC li…" at bounding box center [649, 172] width 338 height 25
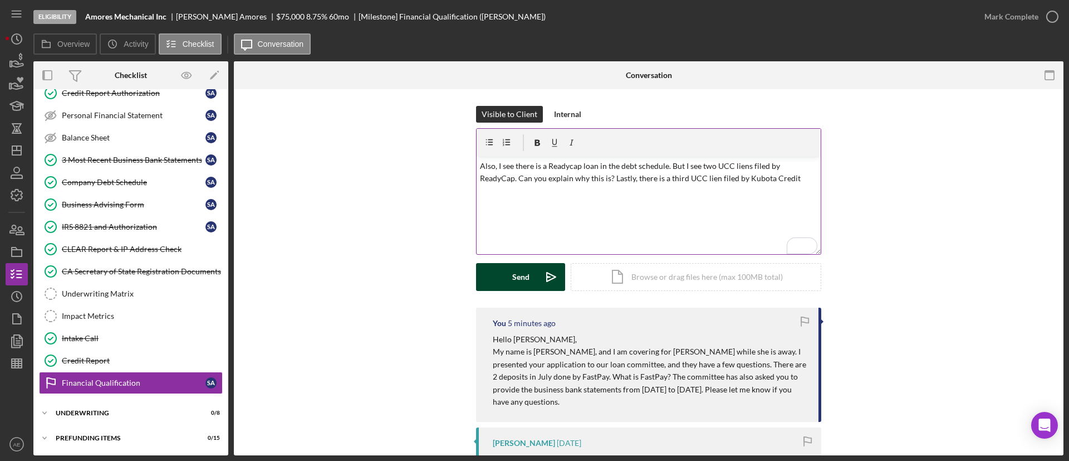
click at [806, 182] on p "Also, I see there is a Readycap loan in the debt schedule. But I see two UCC li…" at bounding box center [649, 172] width 338 height 25
click at [552, 278] on icon "Icon/icon-invite-send" at bounding box center [551, 277] width 28 height 28
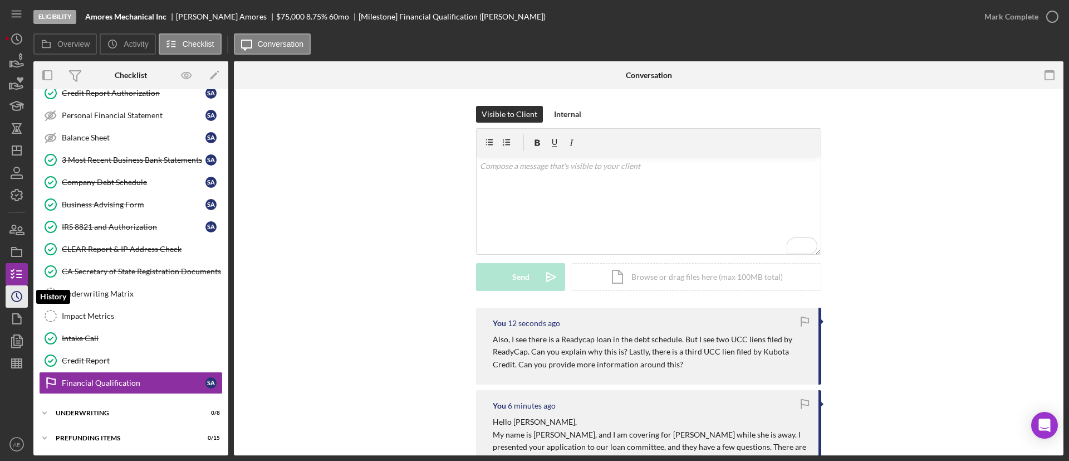
click at [8, 293] on icon "Icon/History" at bounding box center [17, 296] width 28 height 28
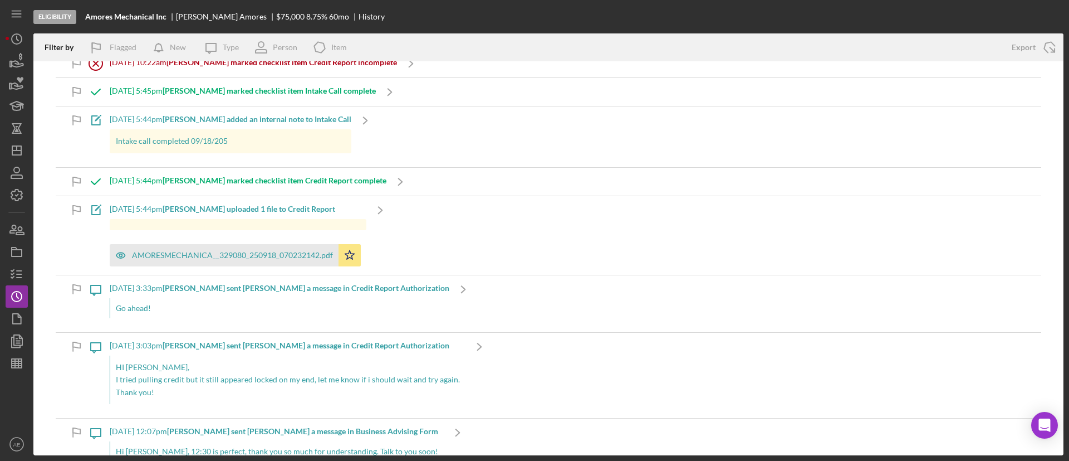
scroll to position [418, 0]
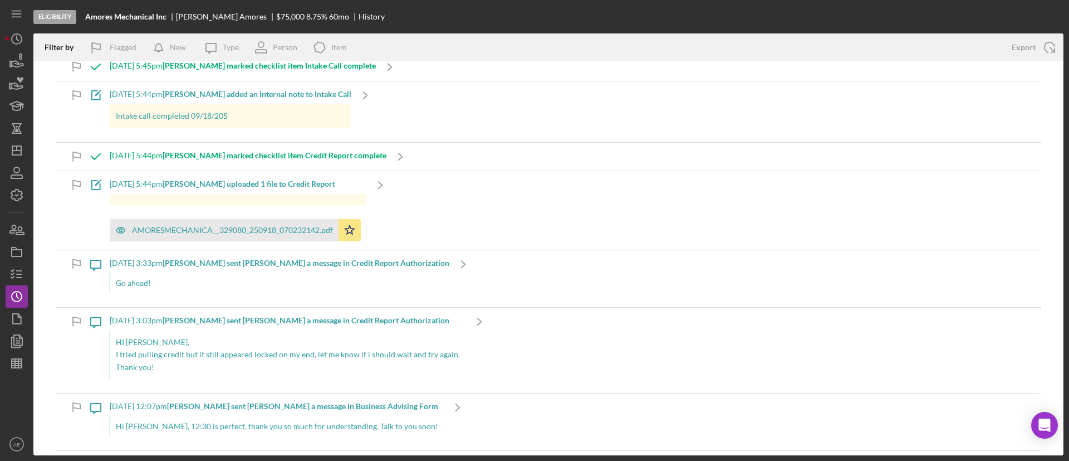
click at [203, 218] on div "AMORESMECHANICA__329080_250918_070232142.pdf Icon/Star" at bounding box center [238, 227] width 257 height 28
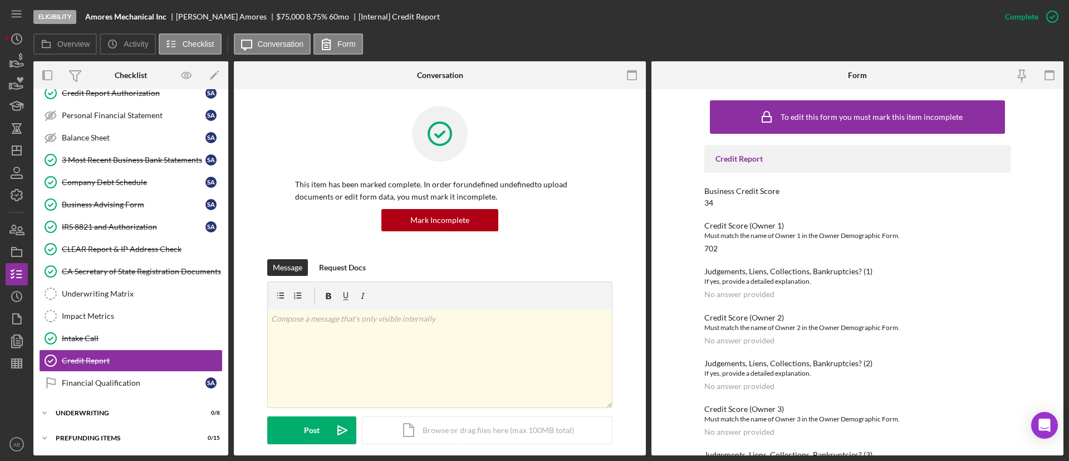
scroll to position [350, 0]
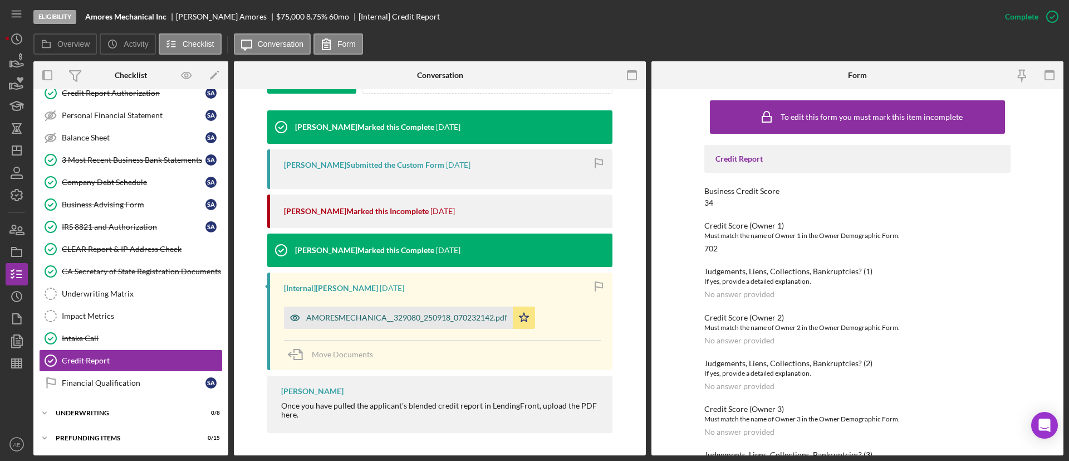
click at [435, 324] on div "AMORESMECHANICA__329080_250918_070232142.pdf" at bounding box center [398, 317] width 229 height 22
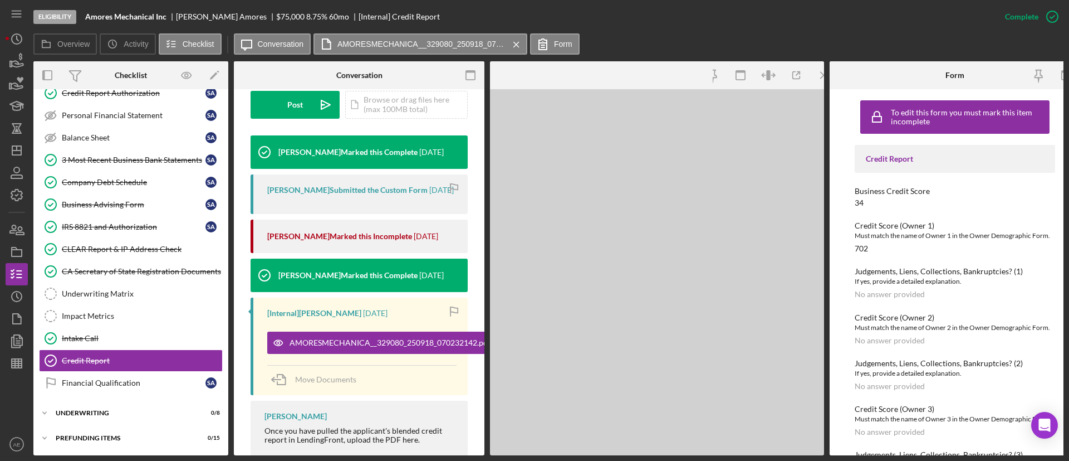
scroll to position [363, 0]
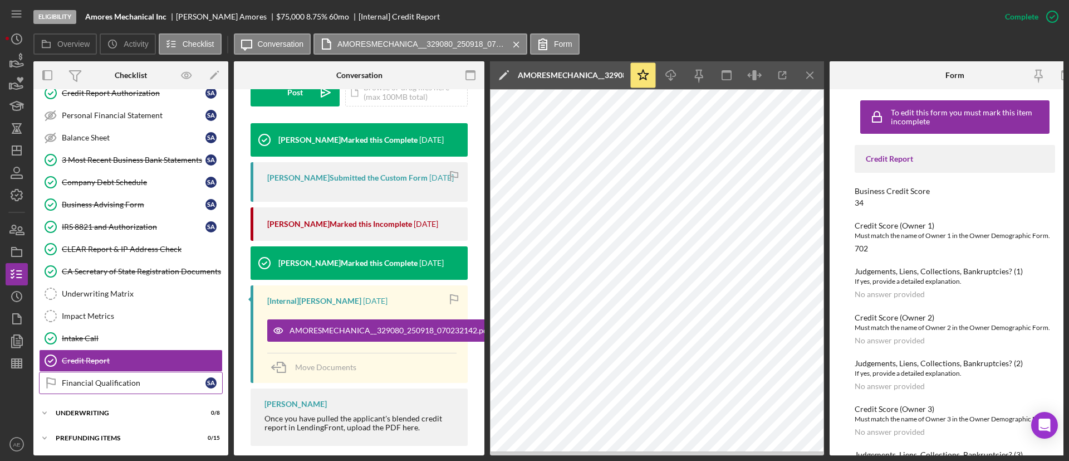
click at [148, 382] on div "Financial Qualification" at bounding box center [134, 382] width 144 height 9
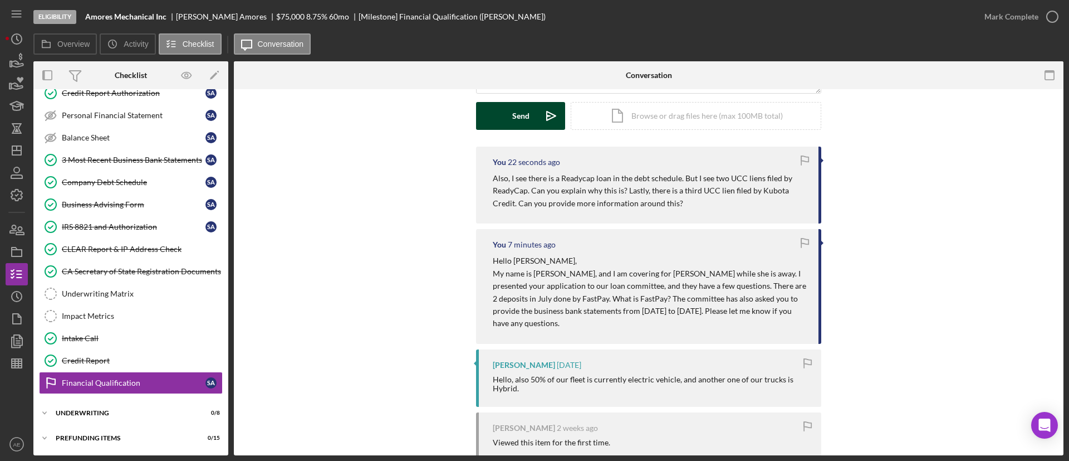
scroll to position [375, 0]
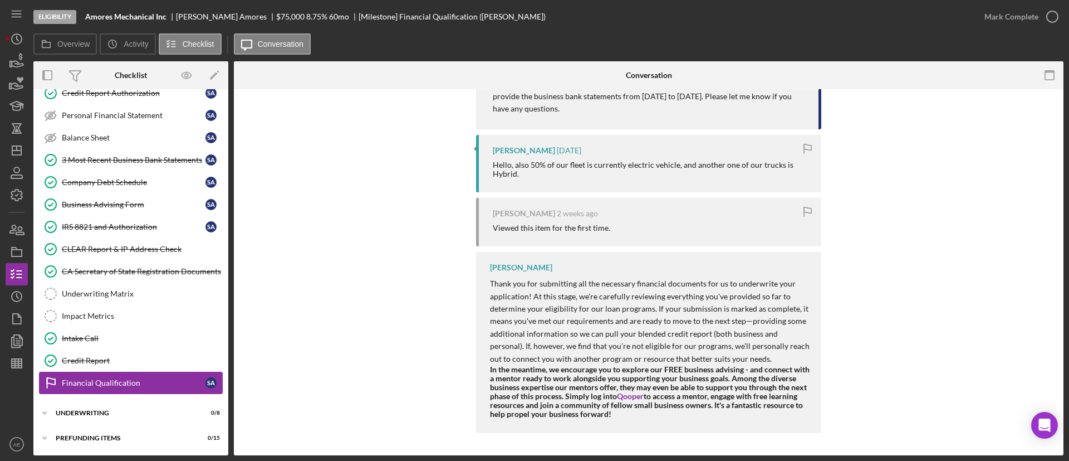
click at [100, 413] on div "Underwriting" at bounding box center [124, 412] width 136 height 7
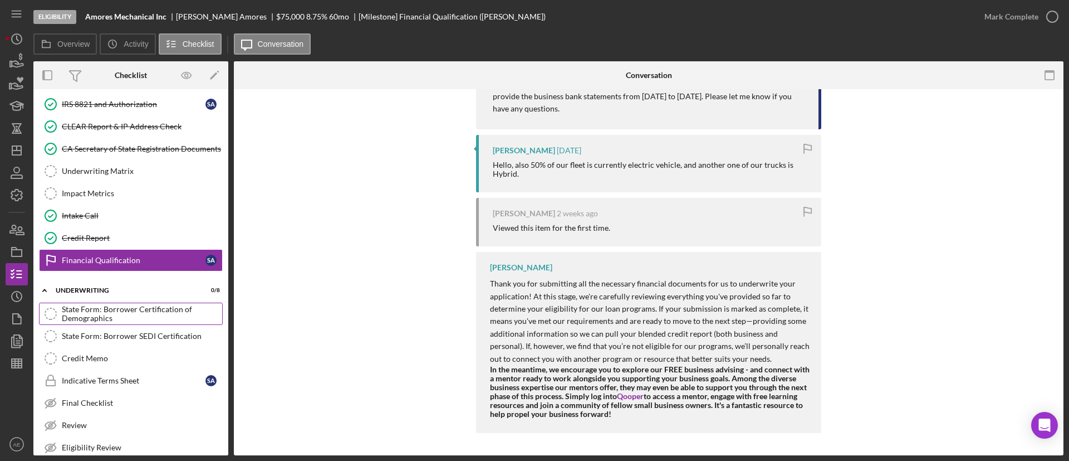
scroll to position [295, 0]
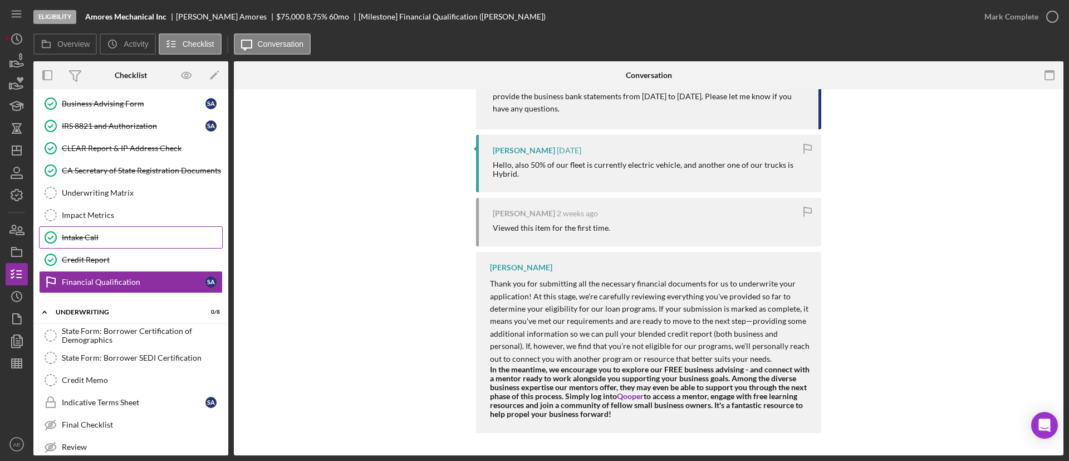
click at [124, 231] on link "Intake Call Intake Call" at bounding box center [131, 237] width 184 height 22
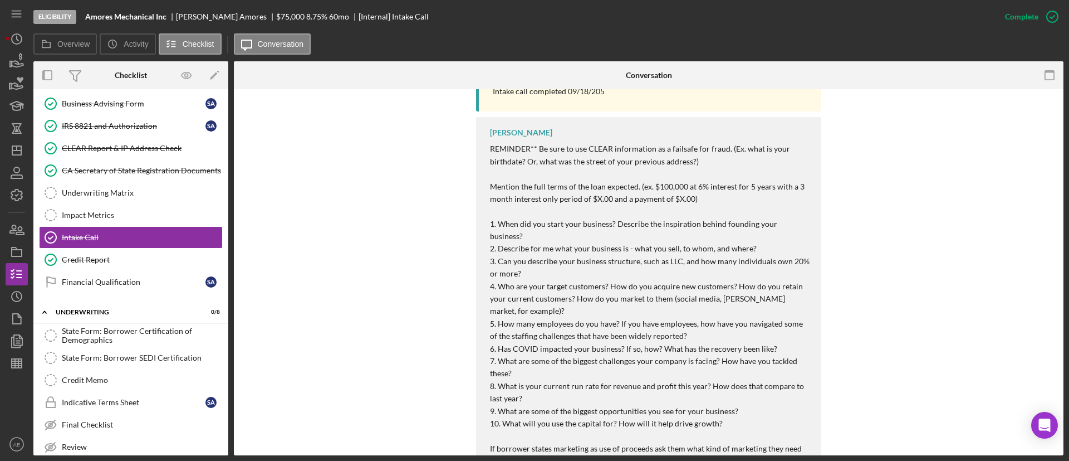
scroll to position [581, 0]
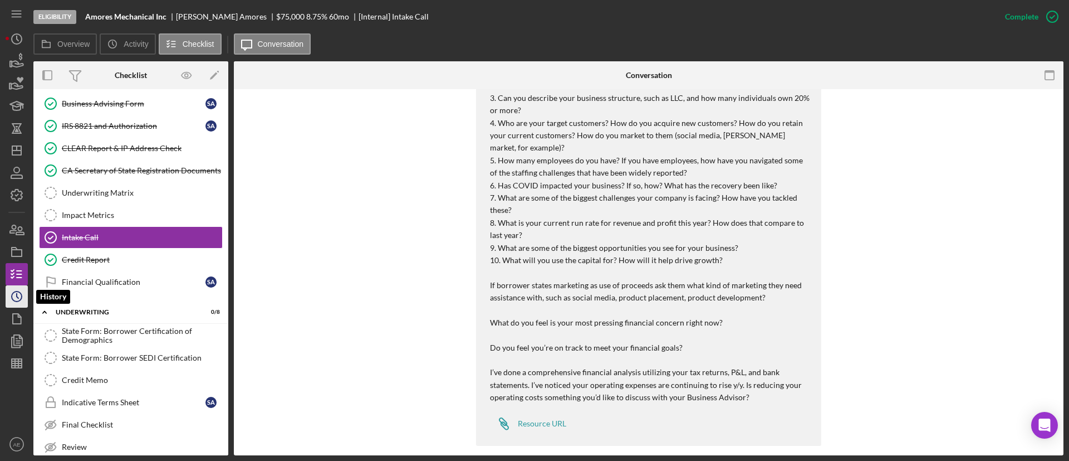
click at [10, 291] on icon "Icon/History" at bounding box center [17, 296] width 28 height 28
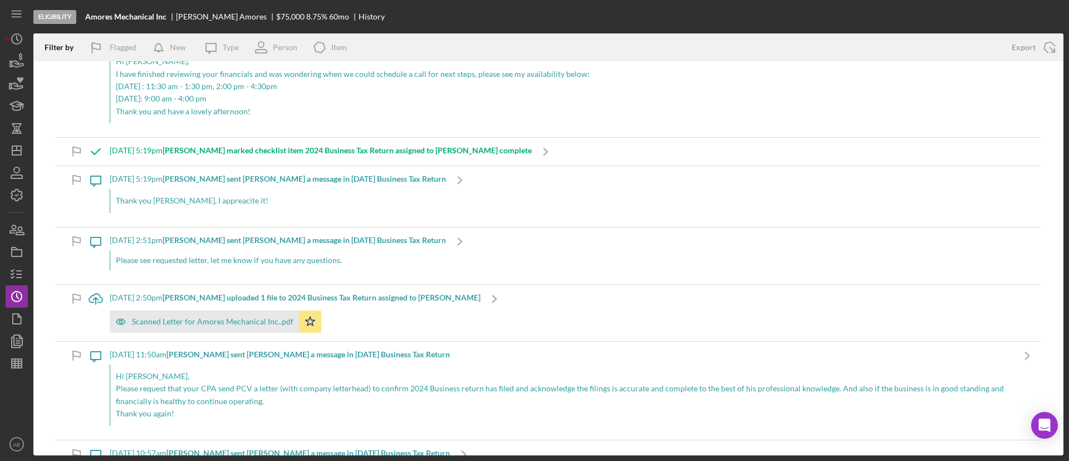
scroll to position [1253, 0]
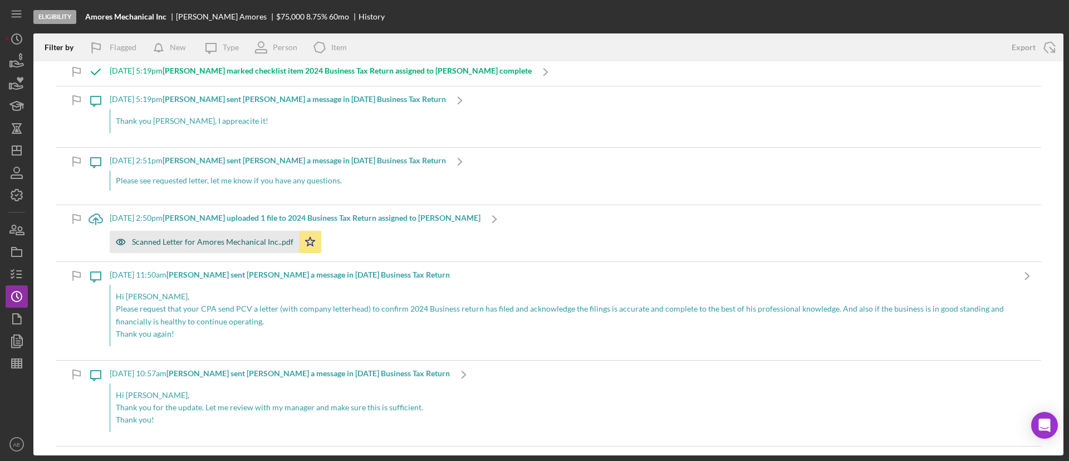
click at [128, 237] on icon "button" at bounding box center [121, 242] width 22 height 22
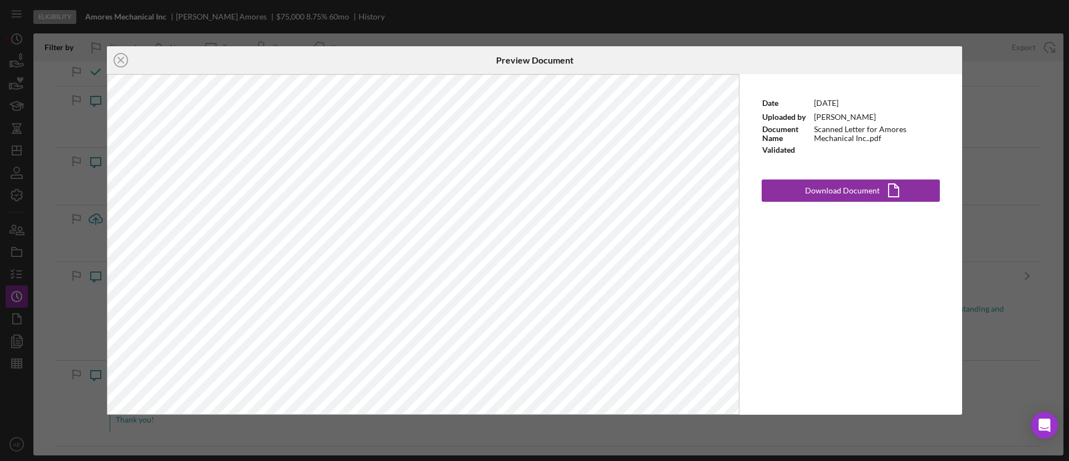
click at [985, 83] on div "Icon/Close Preview Document Date [DATE] Uploaded by [PERSON_NAME] Document Name…" at bounding box center [534, 230] width 1069 height 461
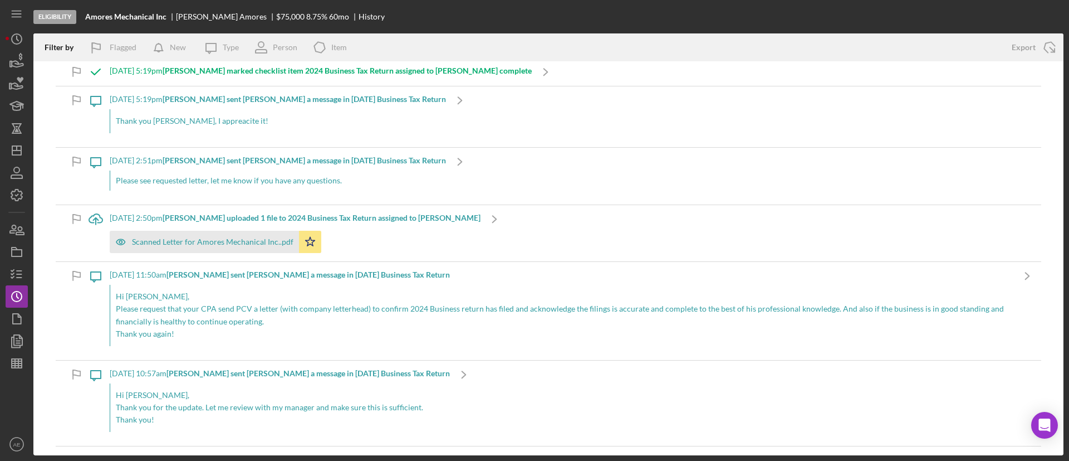
click at [198, 218] on b "[PERSON_NAME] uploaded 1 file to 2024 Business Tax Return assigned to [PERSON_N…" at bounding box center [322, 217] width 318 height 9
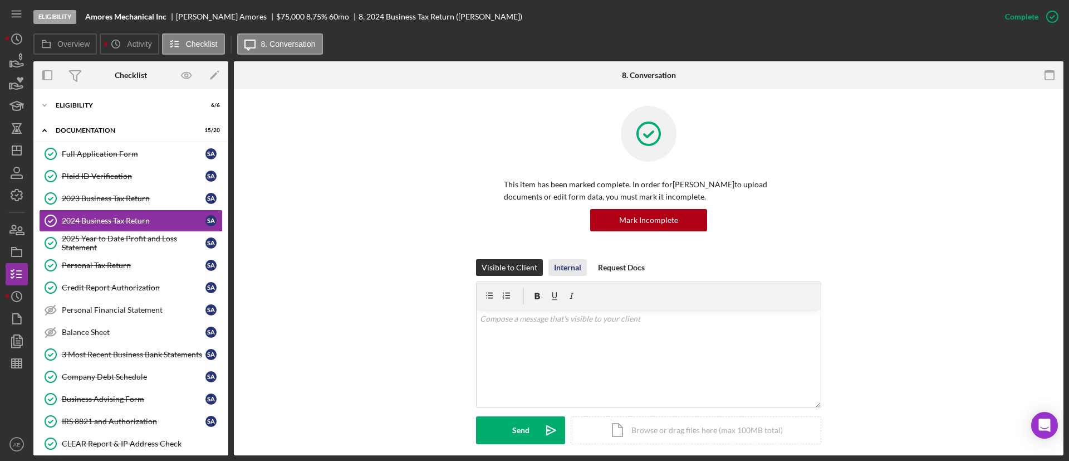
click at [568, 267] on div "Internal" at bounding box center [567, 267] width 27 height 17
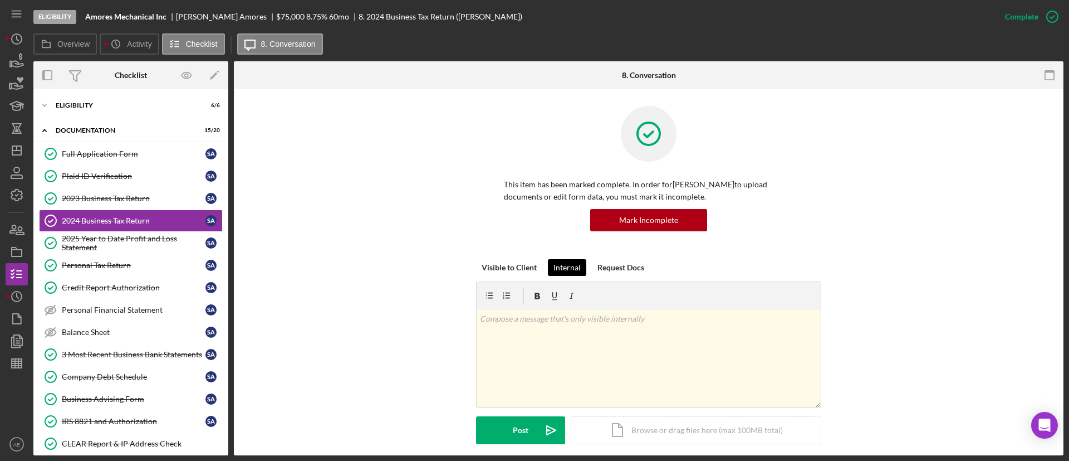
scroll to position [167, 0]
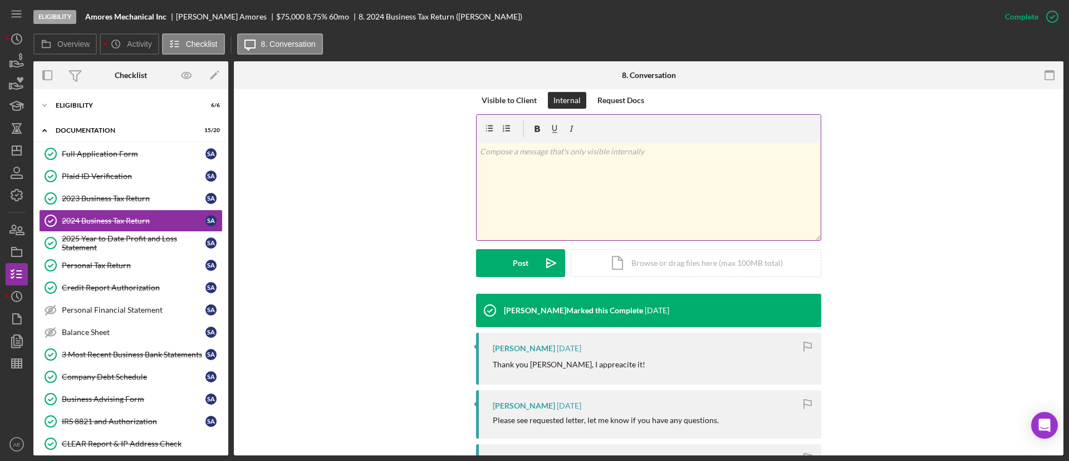
click at [554, 141] on div at bounding box center [649, 129] width 344 height 28
click at [551, 173] on div "v Color teal Color pink Remove color Add row above Add row below Add column bef…" at bounding box center [649, 191] width 344 height 97
click at [526, 265] on div "Post" at bounding box center [521, 263] width 16 height 28
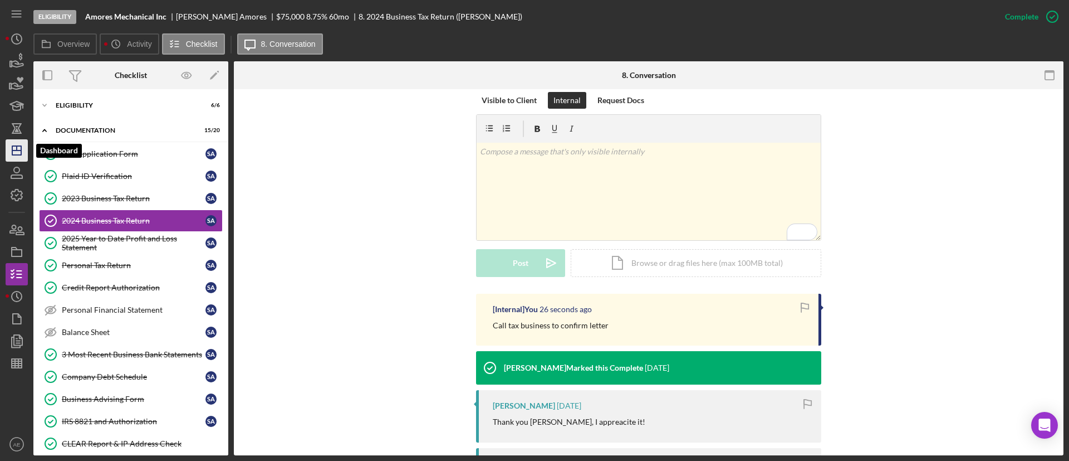
click at [16, 141] on icon "Icon/Dashboard" at bounding box center [17, 150] width 28 height 28
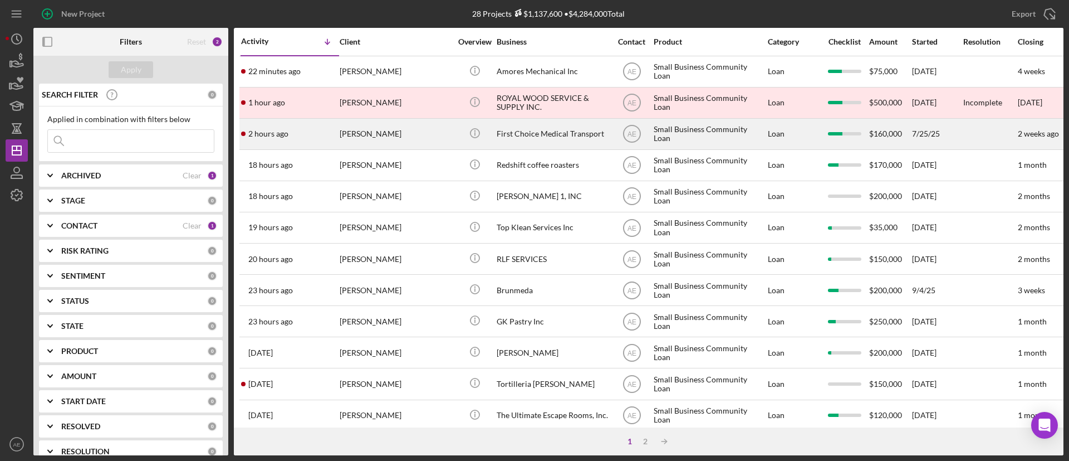
click at [422, 131] on div "[PERSON_NAME]" at bounding box center [395, 134] width 111 height 30
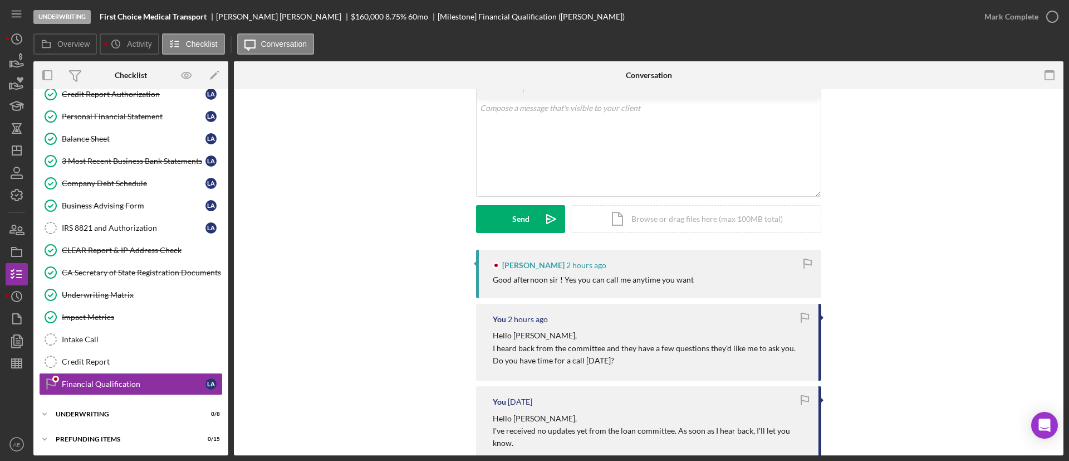
scroll to position [84, 0]
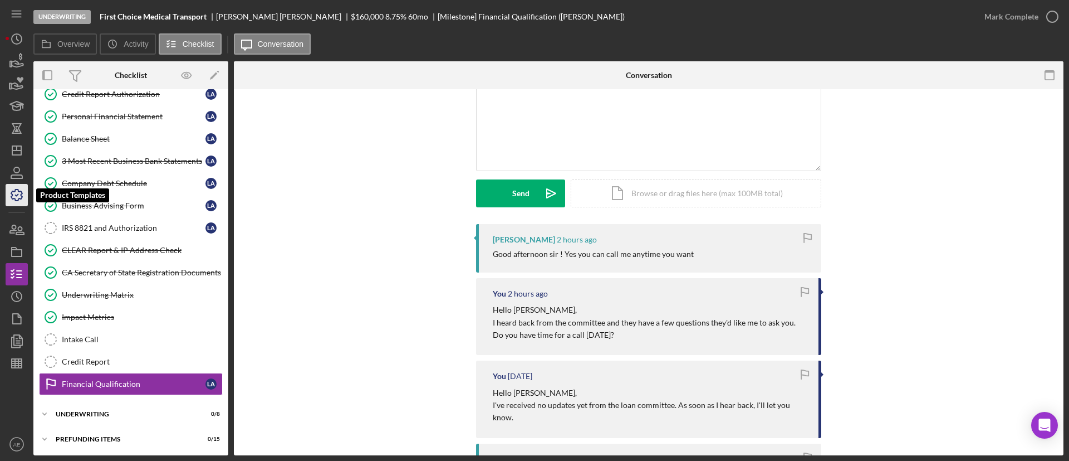
click at [14, 194] on icon "button" at bounding box center [17, 195] width 28 height 28
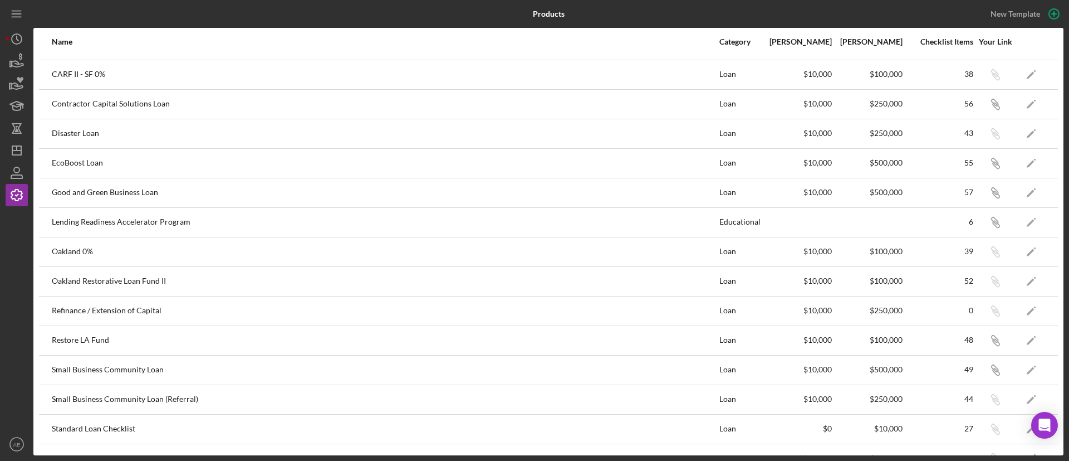
scroll to position [79, 0]
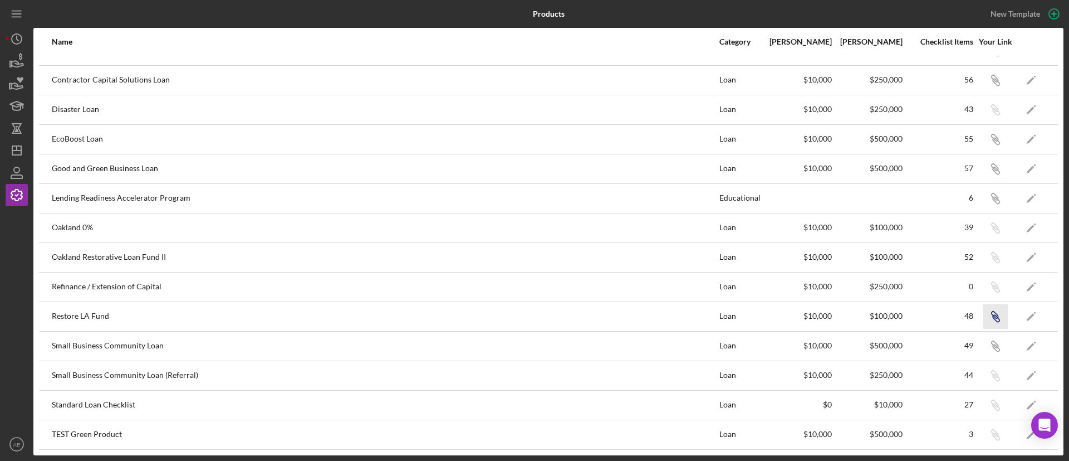
click at [984, 312] on icon "Icon/Link" at bounding box center [995, 316] width 25 height 25
click at [17, 146] on polygon "button" at bounding box center [16, 150] width 9 height 9
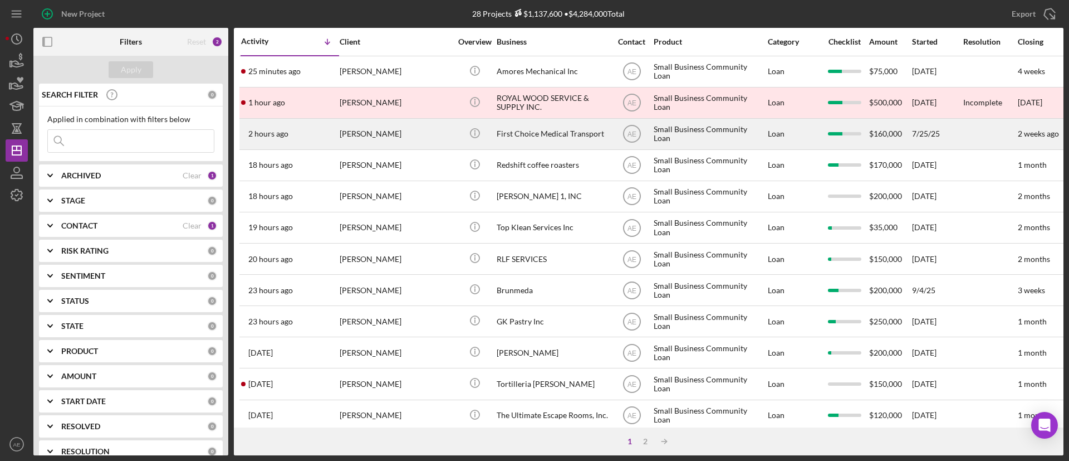
click at [373, 139] on div "[PERSON_NAME]" at bounding box center [395, 134] width 111 height 30
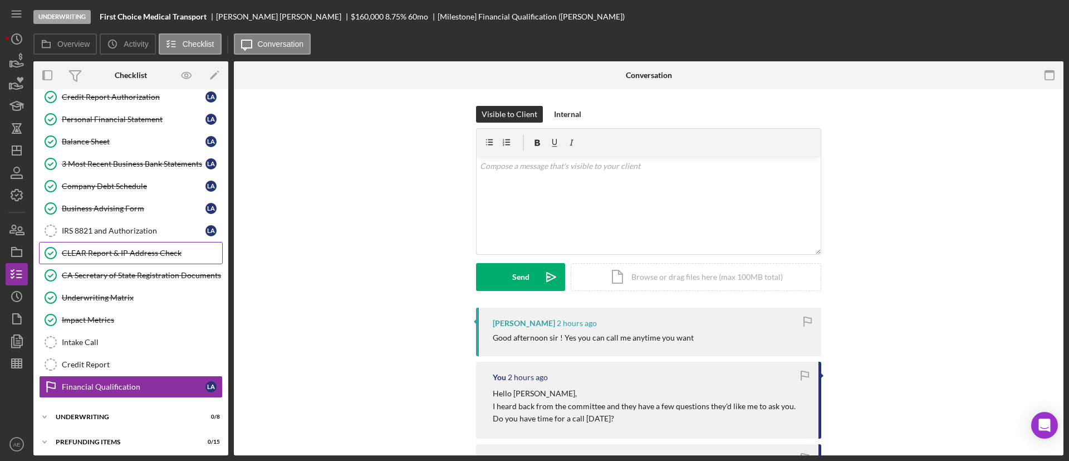
scroll to position [193, 0]
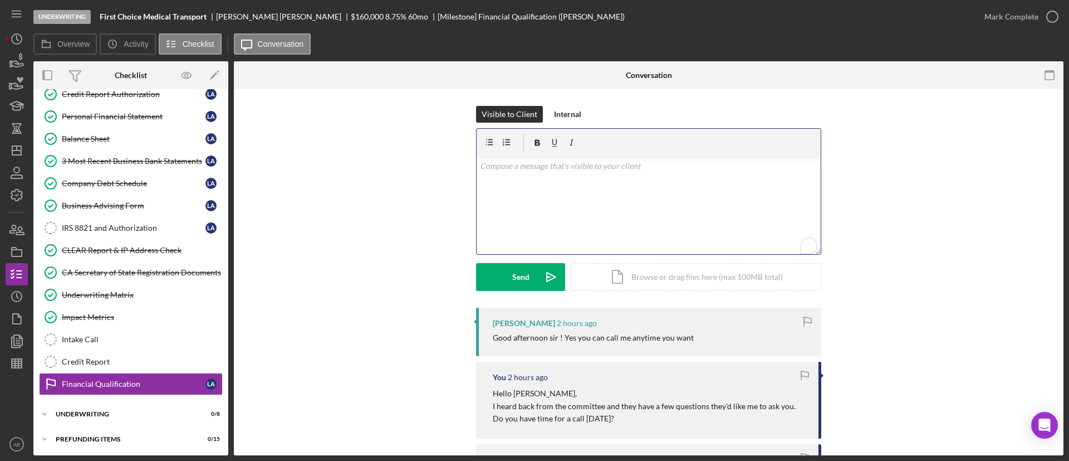
click at [576, 196] on div "v Color teal Color pink Remove color Add row above Add row below Add column bef…" at bounding box center [649, 204] width 344 height 97
click at [557, 178] on div "v Color teal Color pink Remove color Add row above Add row below Add column bef…" at bounding box center [649, 204] width 344 height 97
click at [525, 280] on div "Send" at bounding box center [520, 277] width 17 height 28
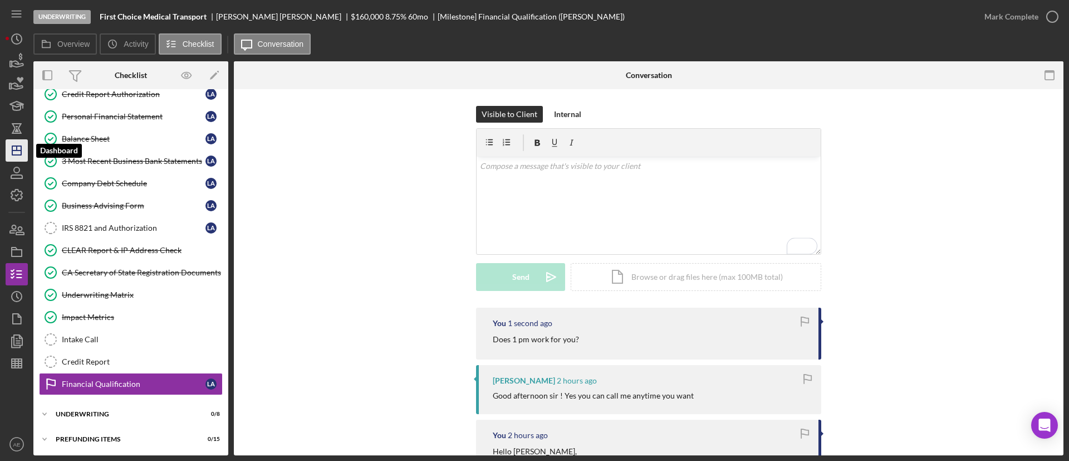
click at [19, 144] on icon "Icon/Dashboard" at bounding box center [17, 150] width 28 height 28
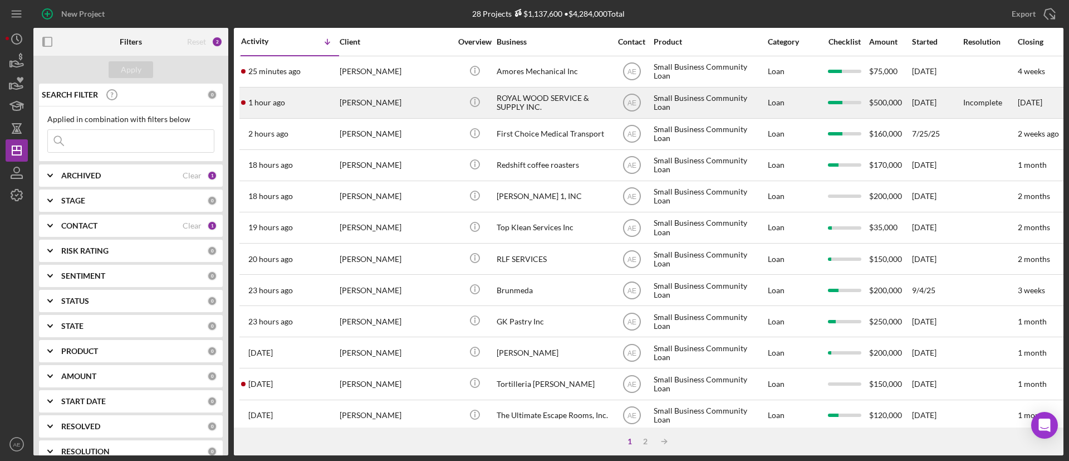
click at [394, 109] on div "[PERSON_NAME]" at bounding box center [395, 103] width 111 height 30
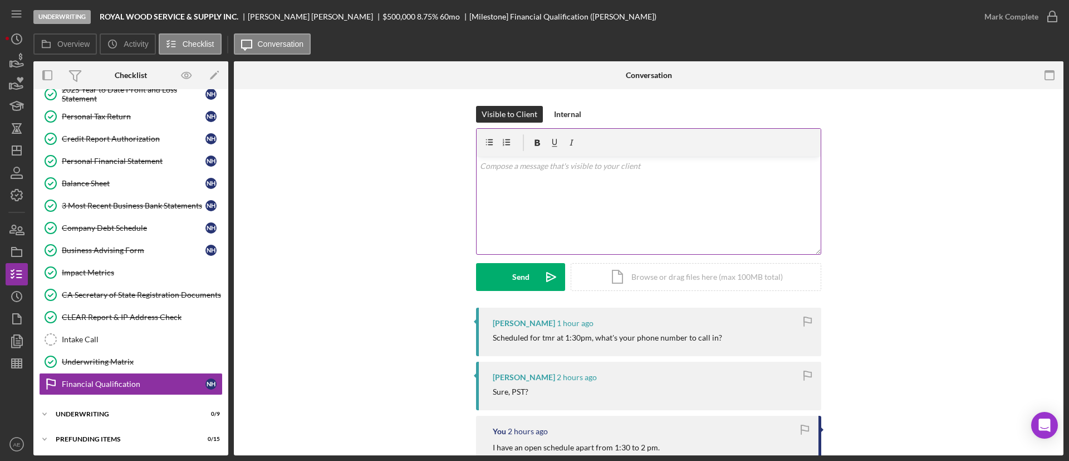
click at [559, 224] on div "v Color teal Color pink Remove color Add row above Add row below Add column bef…" at bounding box center [649, 204] width 344 height 97
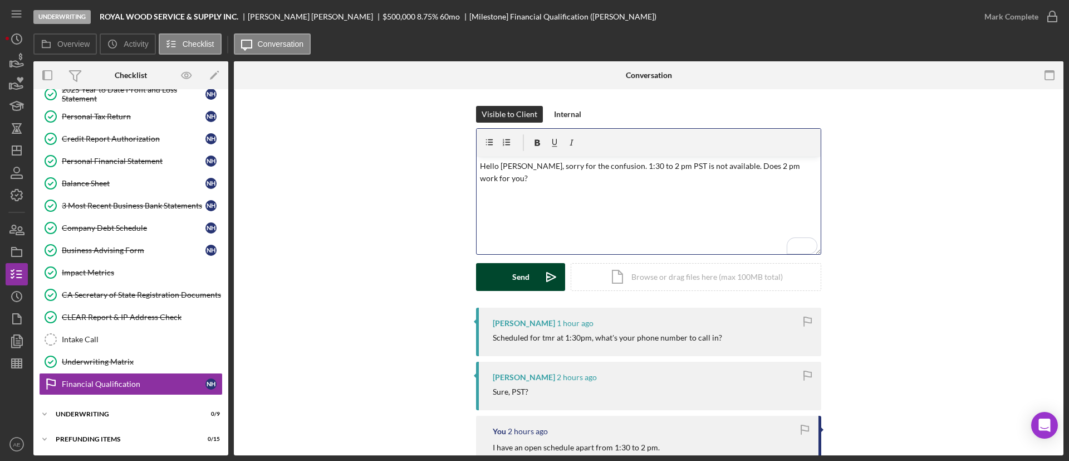
click at [512, 281] on div "Send" at bounding box center [520, 277] width 17 height 28
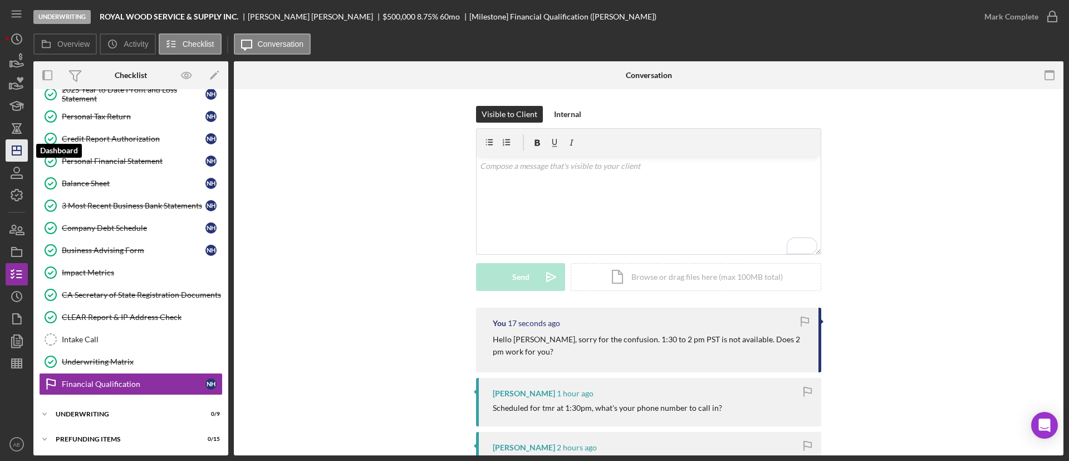
click at [18, 153] on icon "Icon/Dashboard" at bounding box center [17, 150] width 28 height 28
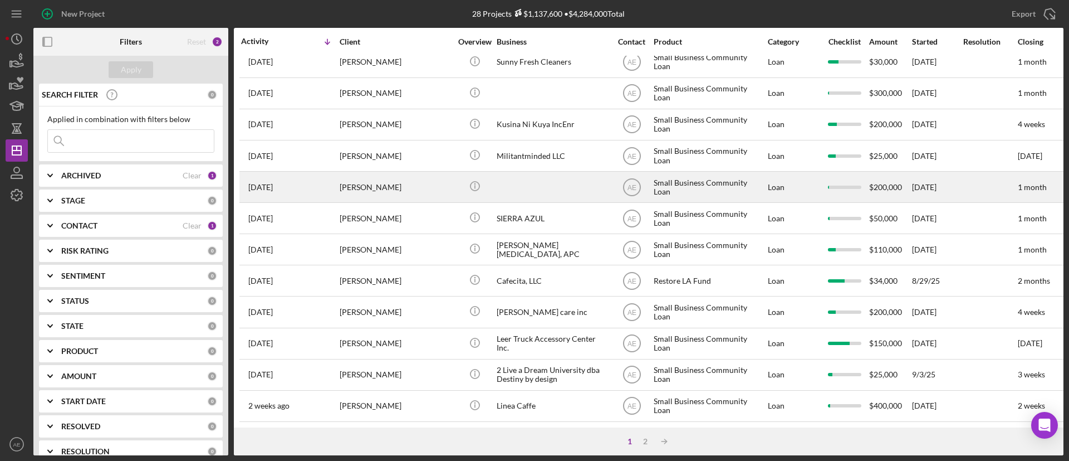
scroll to position [428, 0]
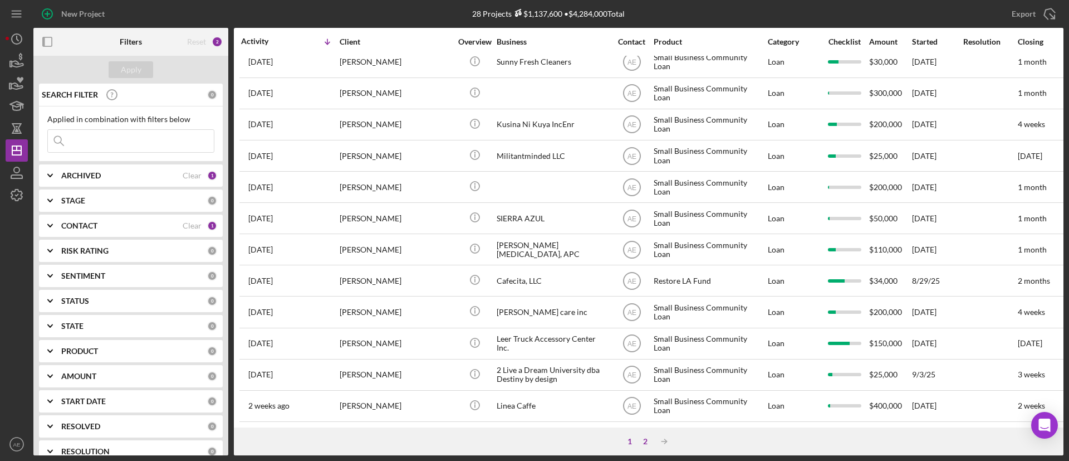
click at [646, 439] on div "2" at bounding box center [646, 441] width 16 height 9
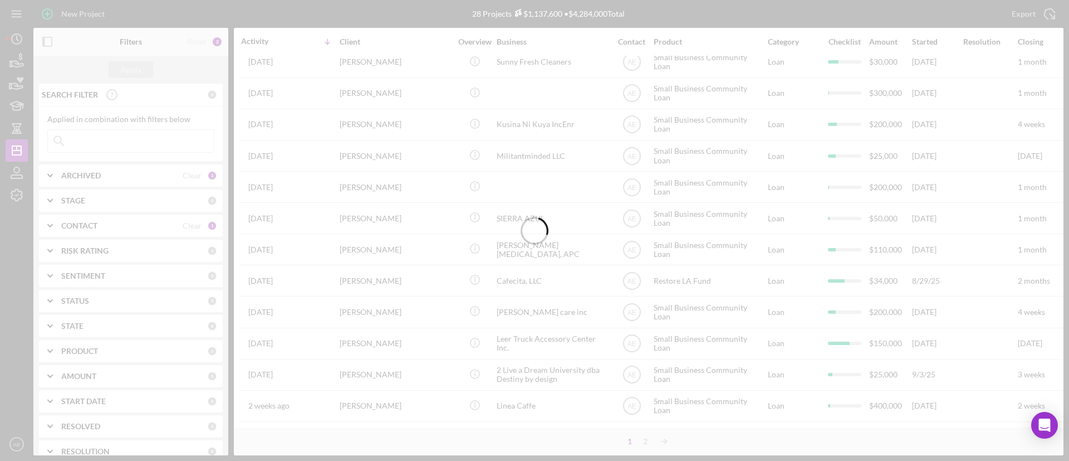
scroll to position [0, 0]
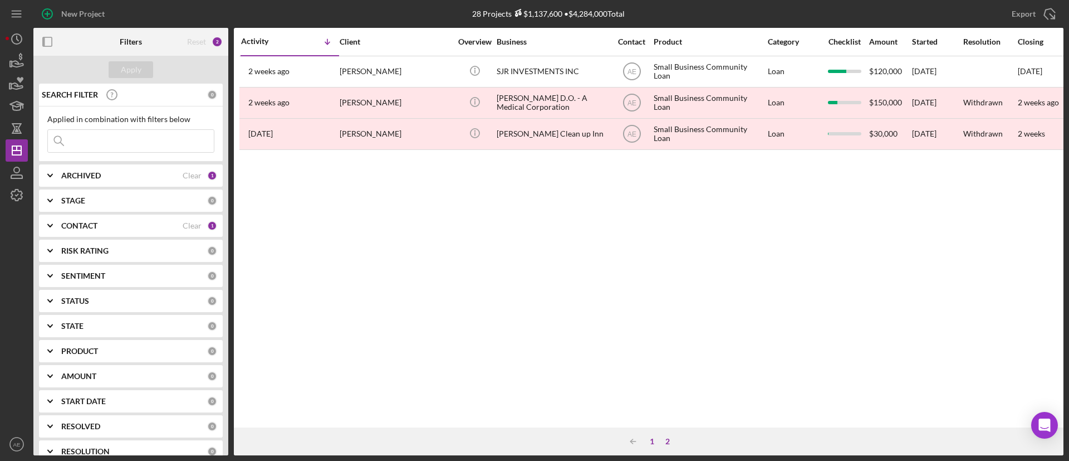
click at [651, 443] on div "1" at bounding box center [652, 441] width 16 height 9
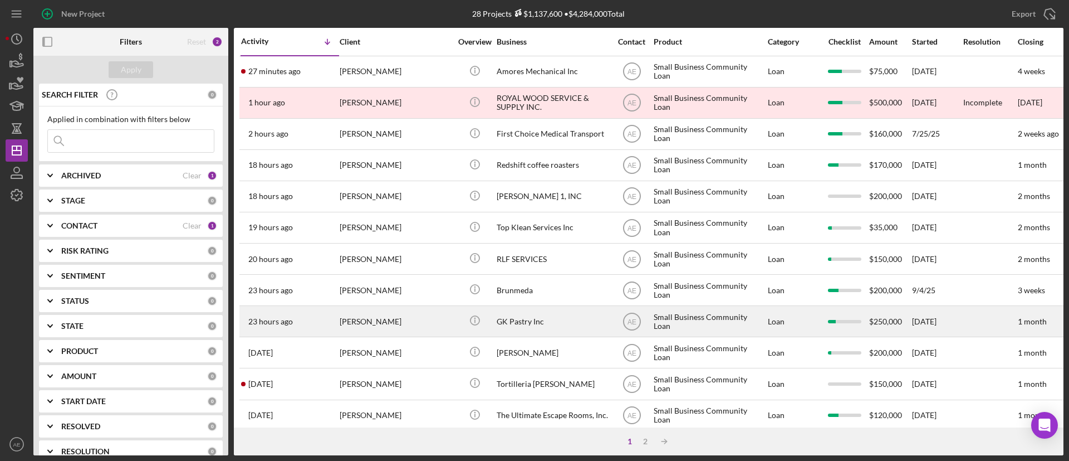
scroll to position [428, 0]
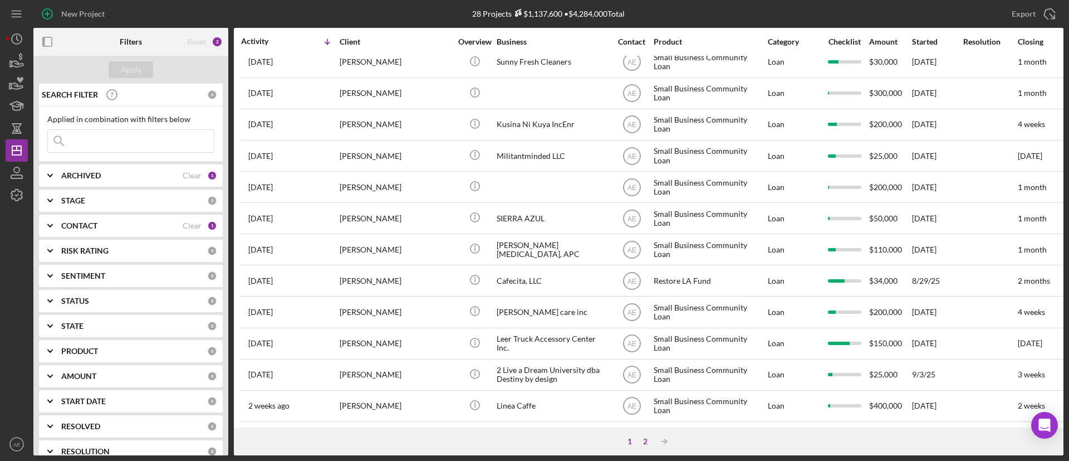
click at [647, 441] on div "2" at bounding box center [646, 441] width 16 height 9
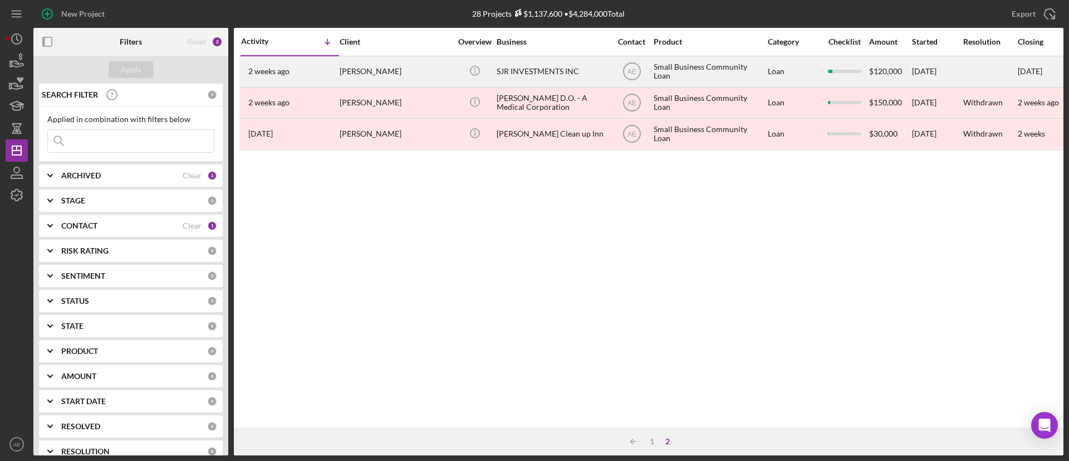
scroll to position [0, 0]
click at [365, 70] on div "[PERSON_NAME]" at bounding box center [395, 72] width 111 height 30
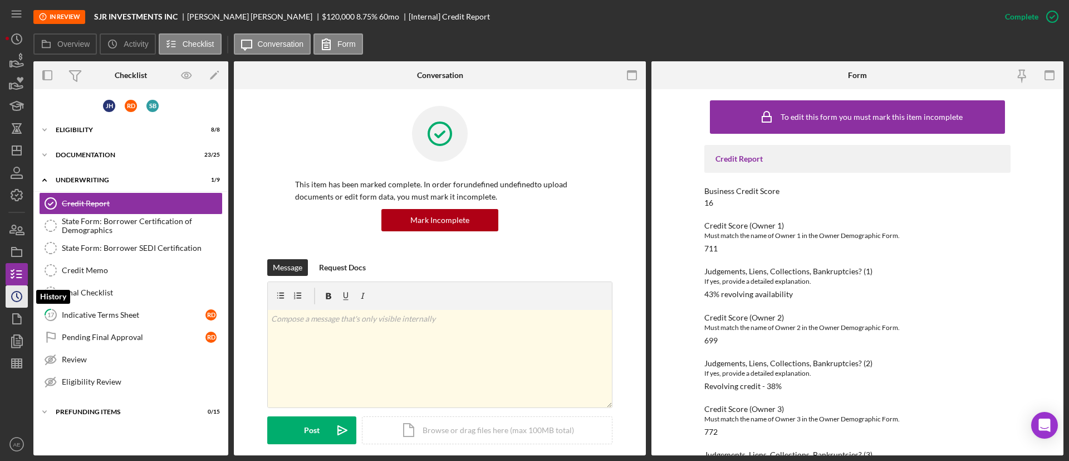
click at [13, 287] on icon "Icon/History" at bounding box center [17, 296] width 28 height 28
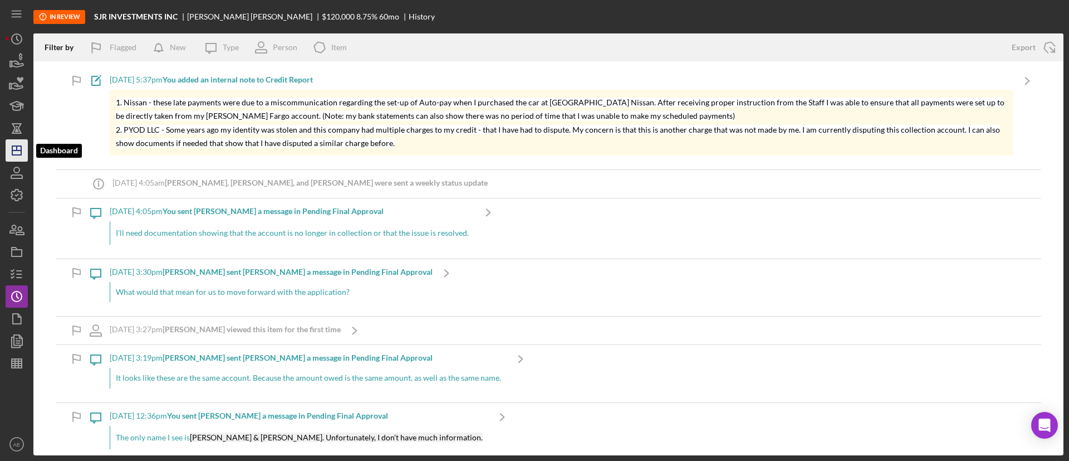
click at [7, 159] on icon "Icon/Dashboard" at bounding box center [17, 150] width 28 height 28
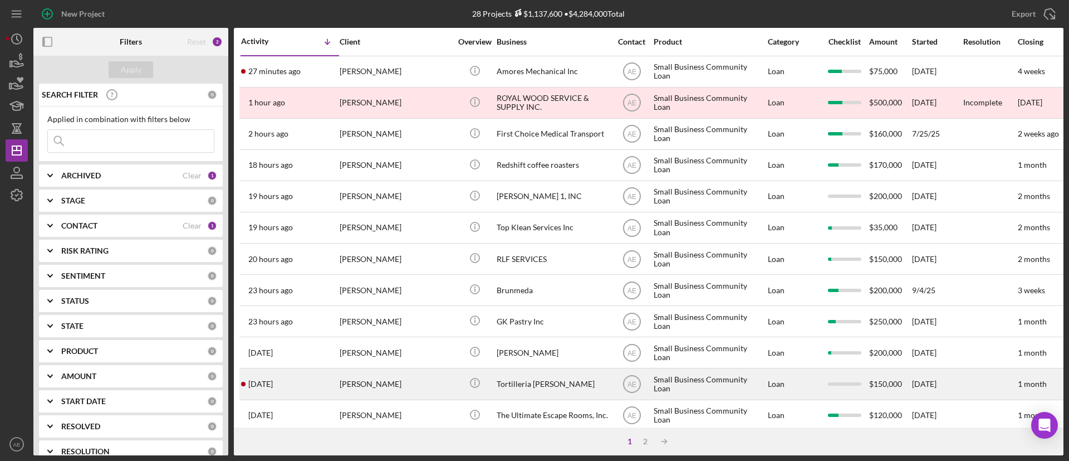
click at [406, 384] on div "[PERSON_NAME]" at bounding box center [395, 384] width 111 height 30
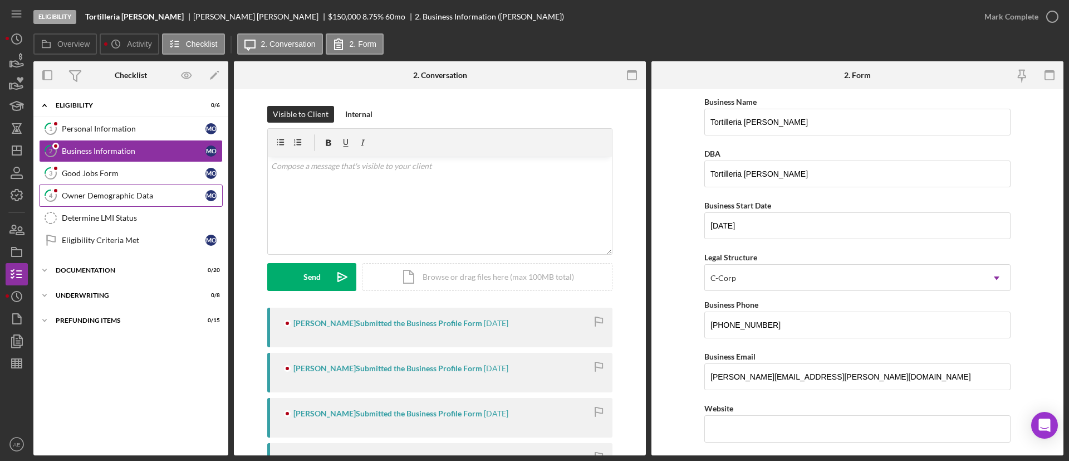
click at [95, 199] on div "Owner Demographic Data" at bounding box center [134, 195] width 144 height 9
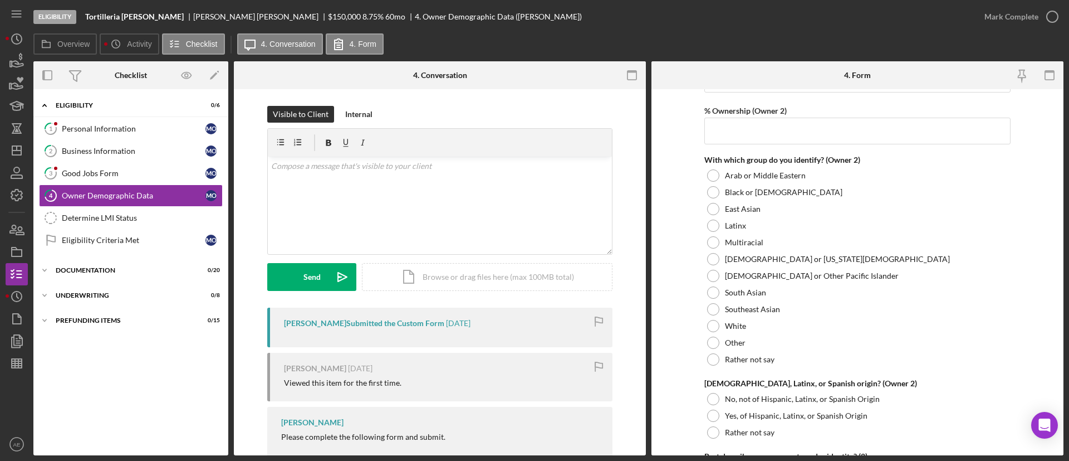
scroll to position [1838, 0]
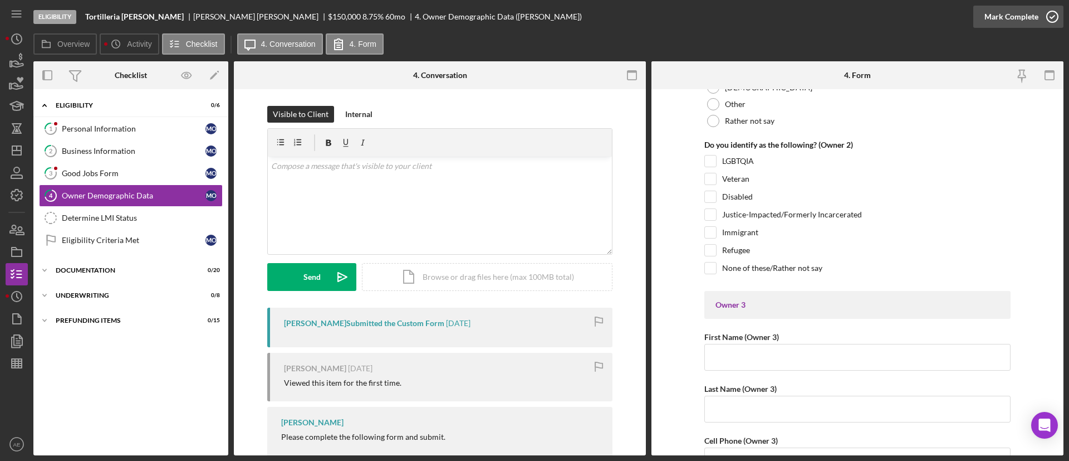
click at [1006, 17] on div "Mark Complete" at bounding box center [1012, 17] width 54 height 22
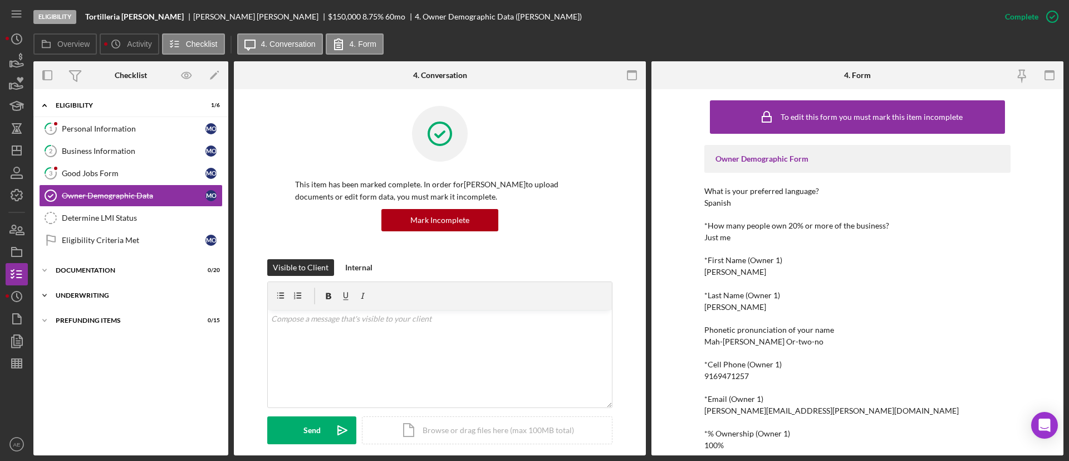
drag, startPoint x: 131, startPoint y: 245, endPoint x: 136, endPoint y: 297, distance: 52.0
click at [131, 244] on link "Eligibility Criteria Met Eligibility Criteria Met M O" at bounding box center [131, 240] width 184 height 22
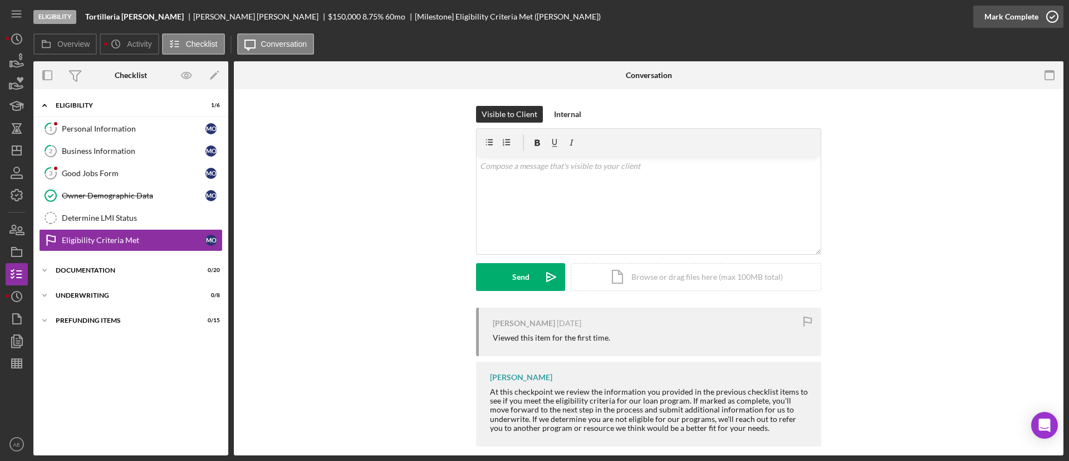
click at [1027, 18] on div "Mark Complete" at bounding box center [1012, 17] width 54 height 22
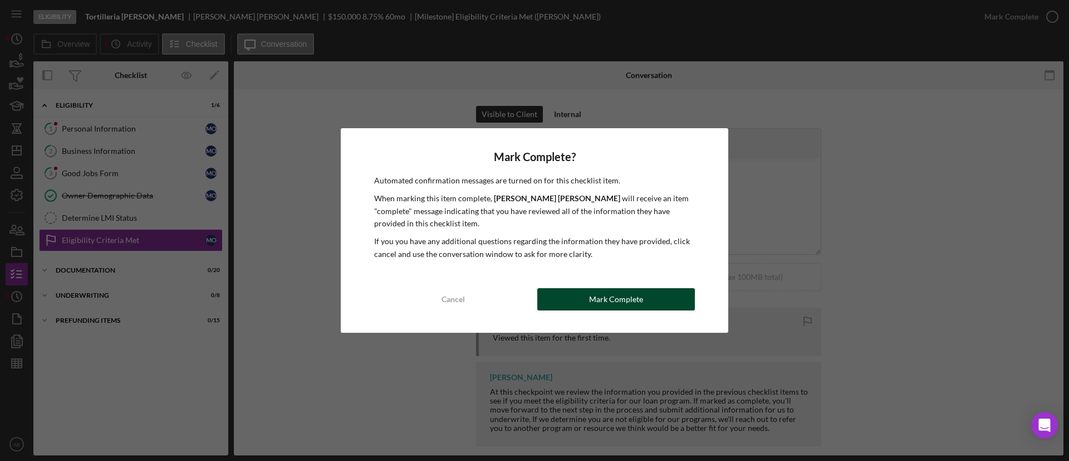
click at [579, 306] on button "Mark Complete" at bounding box center [616, 299] width 158 height 22
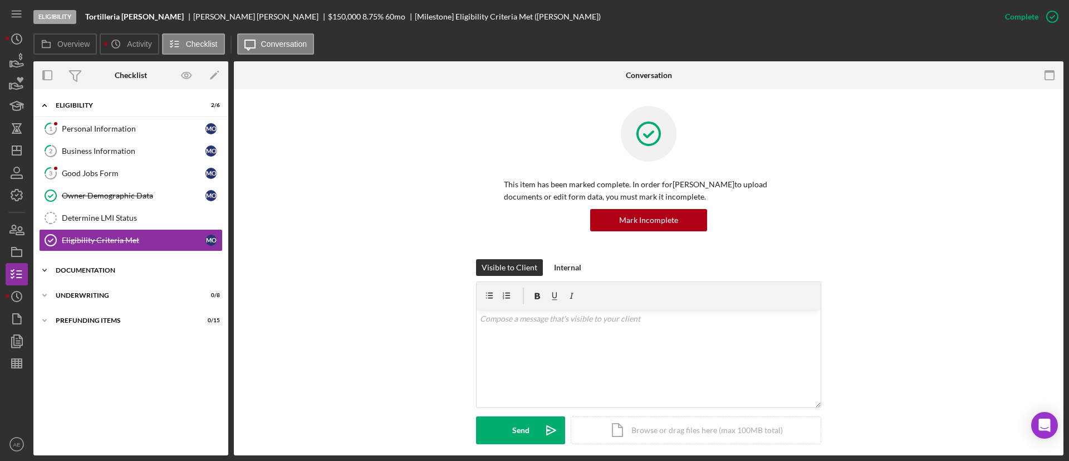
drag, startPoint x: 85, startPoint y: 277, endPoint x: 115, endPoint y: 277, distance: 30.1
click at [86, 277] on div "Icon/Expander Documentation 0 / 20" at bounding box center [130, 270] width 195 height 22
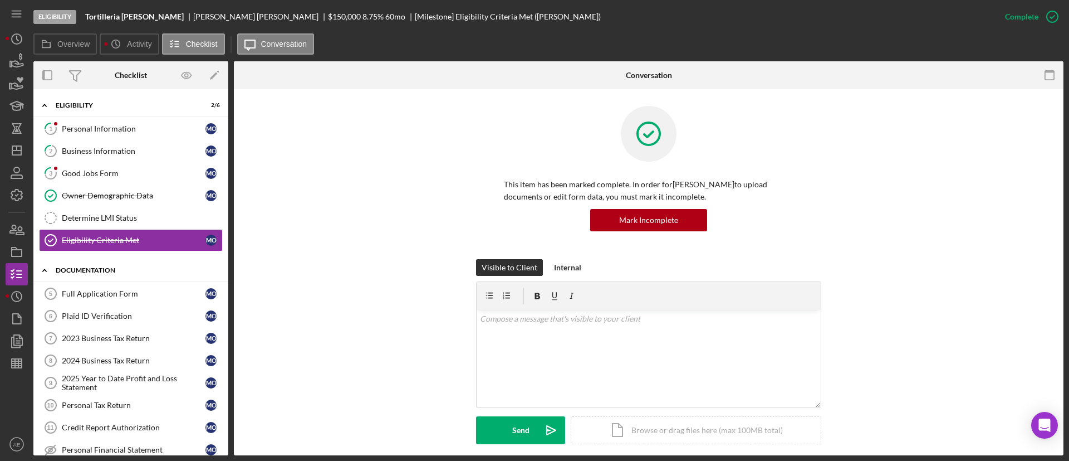
scroll to position [84, 0]
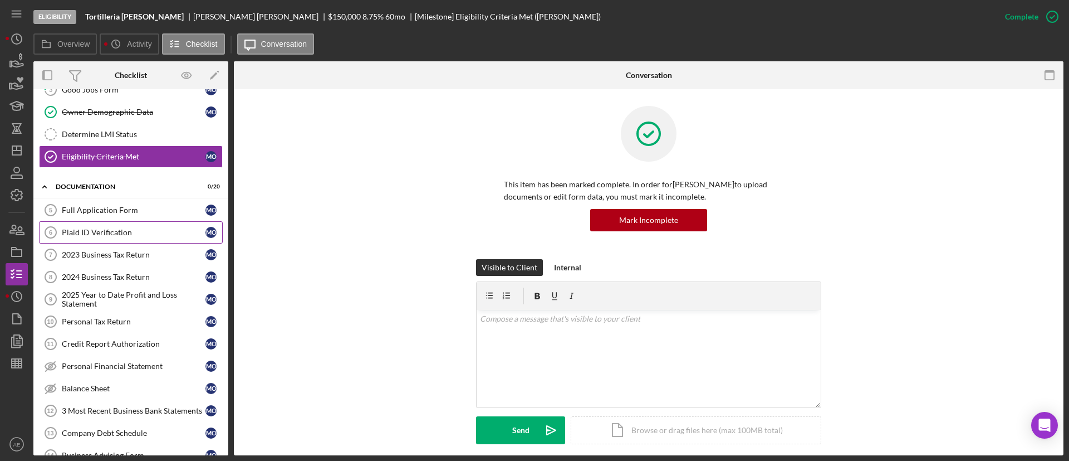
click at [119, 232] on div "Plaid ID Verification" at bounding box center [134, 232] width 144 height 9
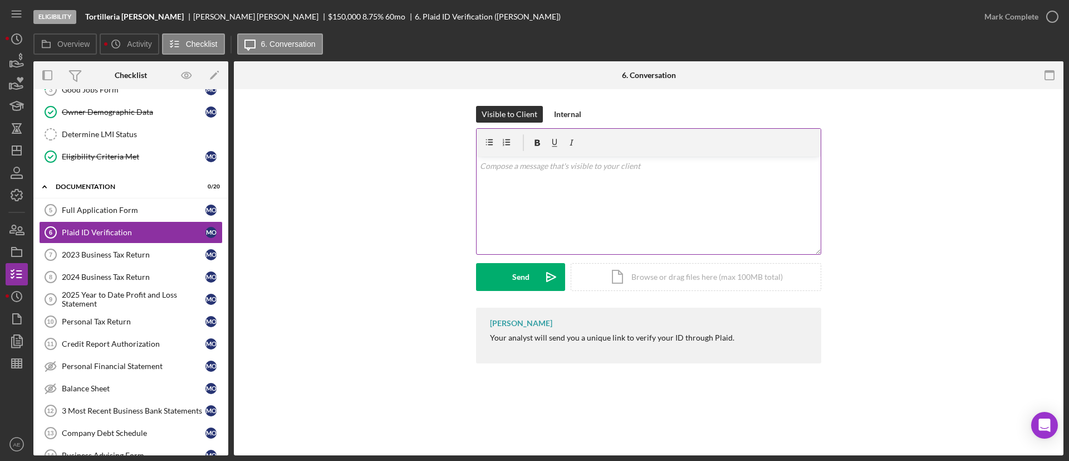
click at [631, 237] on div "v Color teal Color pink Remove color Add row above Add row below Add column bef…" at bounding box center [649, 204] width 344 height 97
click at [508, 282] on button "Send Icon/icon-invite-send" at bounding box center [520, 277] width 89 height 28
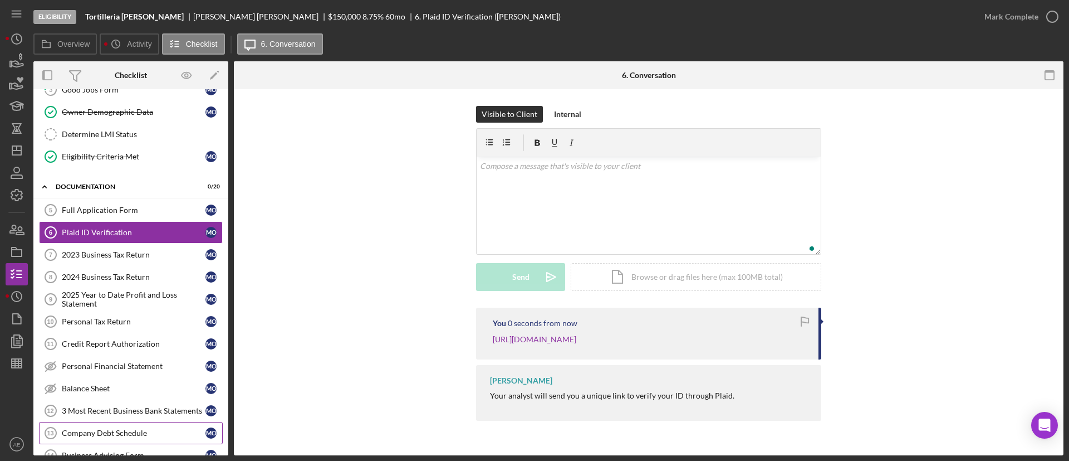
scroll to position [251, 0]
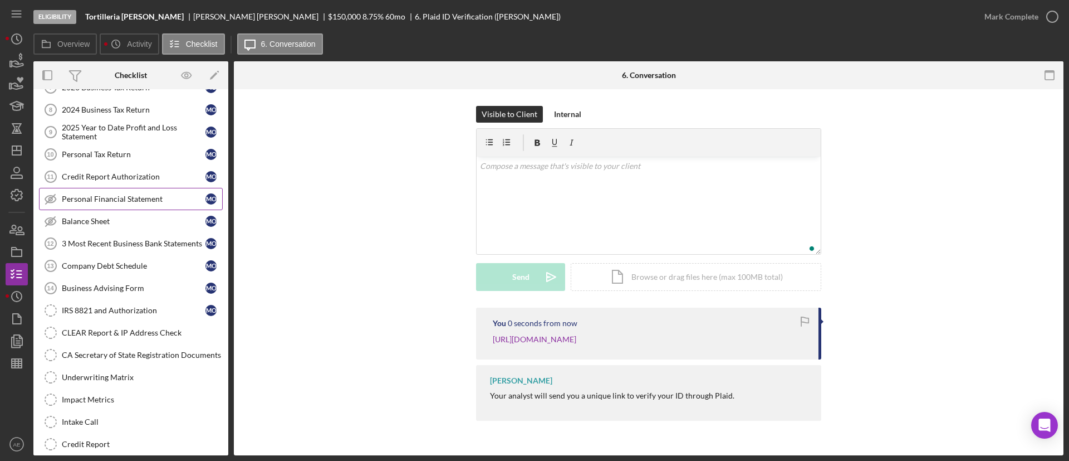
click at [101, 202] on div "Personal Financial Statement" at bounding box center [134, 198] width 144 height 9
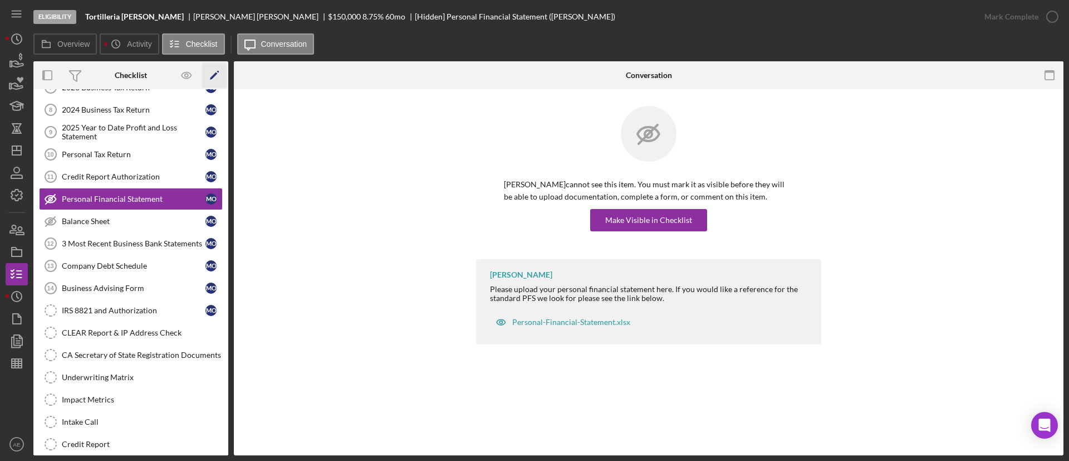
click at [217, 80] on icon "Icon/Edit" at bounding box center [214, 75] width 25 height 25
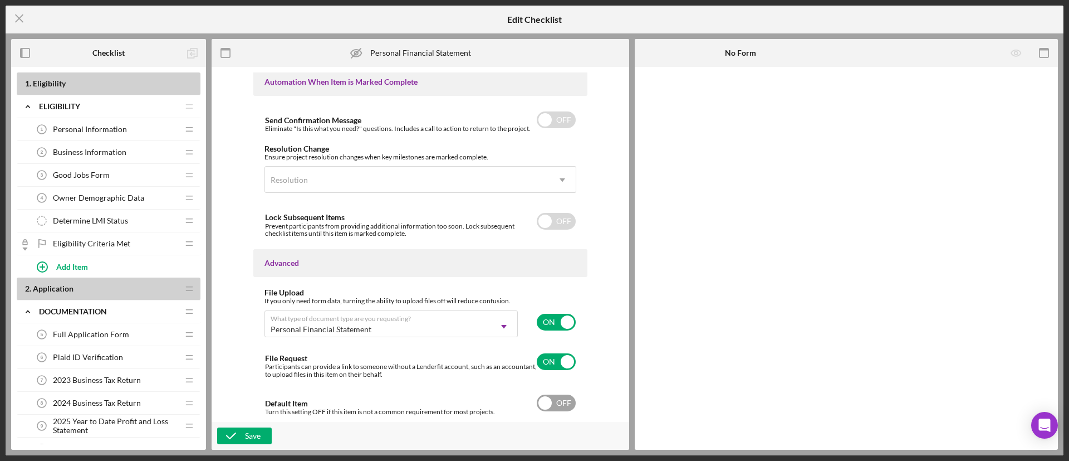
click at [554, 400] on input "checkbox" at bounding box center [556, 402] width 39 height 17
checkbox input "true"
click at [242, 432] on icon "button" at bounding box center [231, 436] width 28 height 28
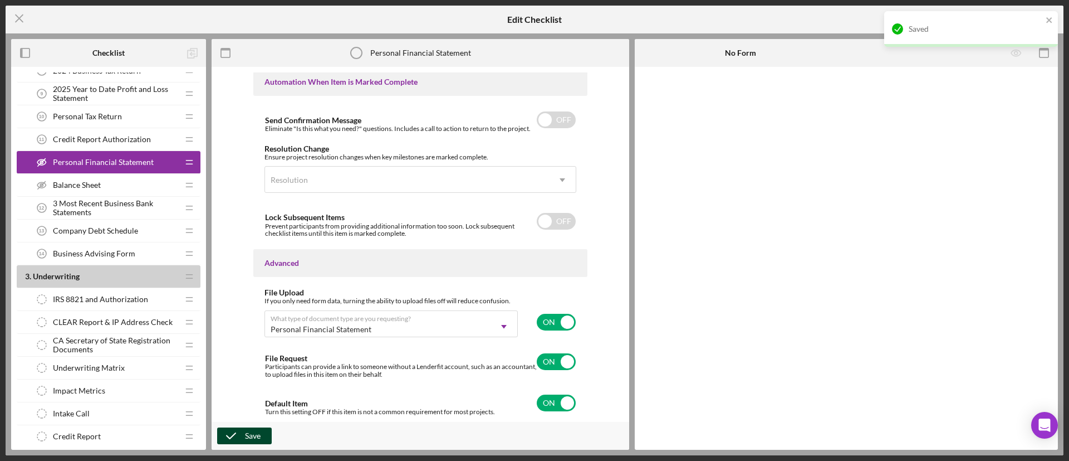
scroll to position [334, 0]
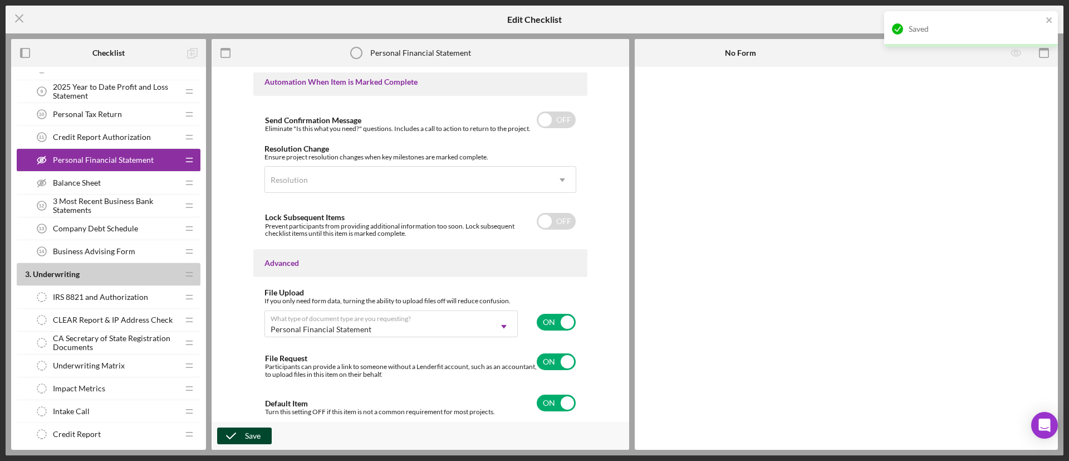
click at [99, 180] on span "Balance Sheet" at bounding box center [77, 182] width 48 height 9
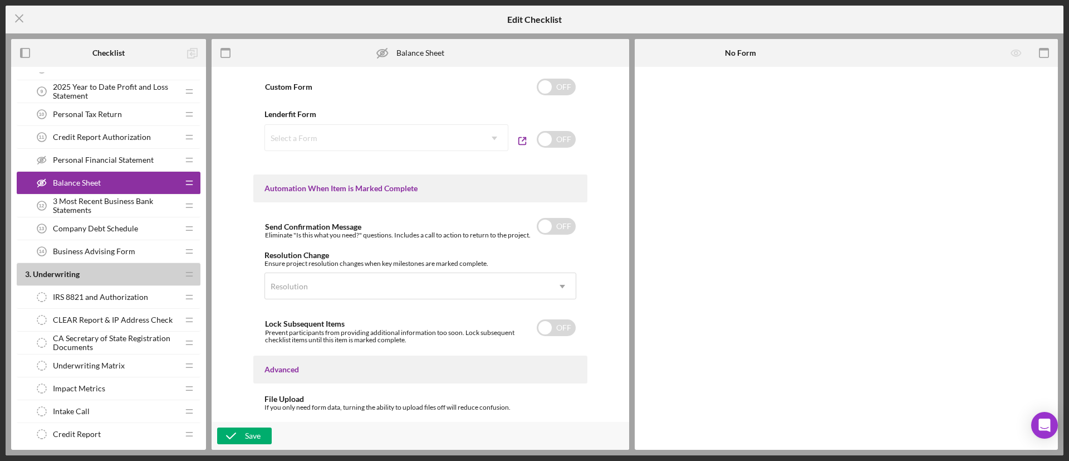
scroll to position [689, 0]
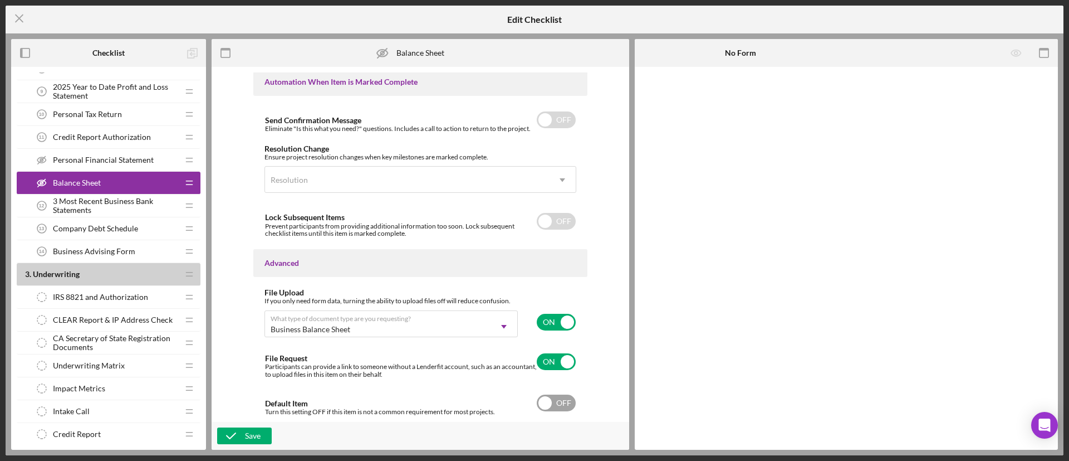
drag, startPoint x: 551, startPoint y: 400, endPoint x: 544, endPoint y: 404, distance: 8.2
click at [550, 400] on input "checkbox" at bounding box center [556, 402] width 39 height 17
checkbox input "true"
click at [229, 432] on icon "button" at bounding box center [231, 436] width 28 height 28
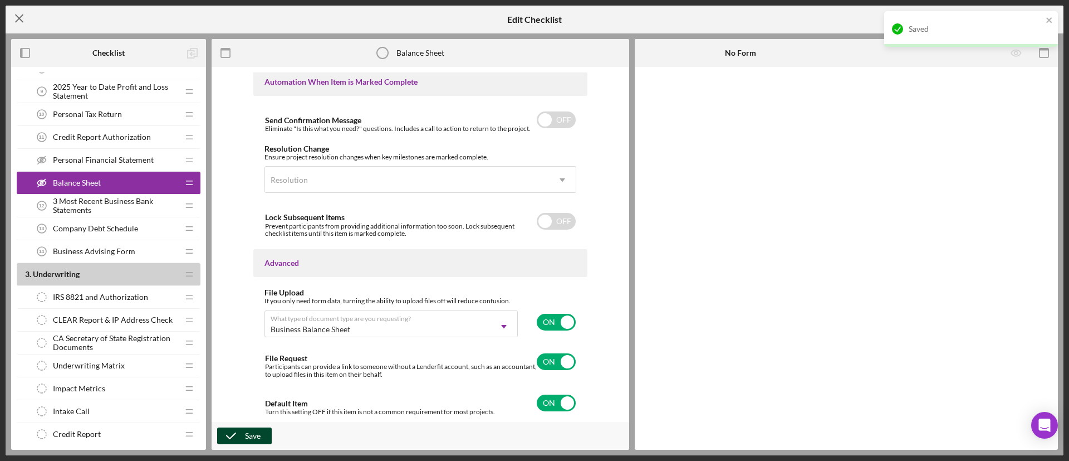
click at [12, 11] on icon "Icon/Menu Close" at bounding box center [20, 18] width 28 height 28
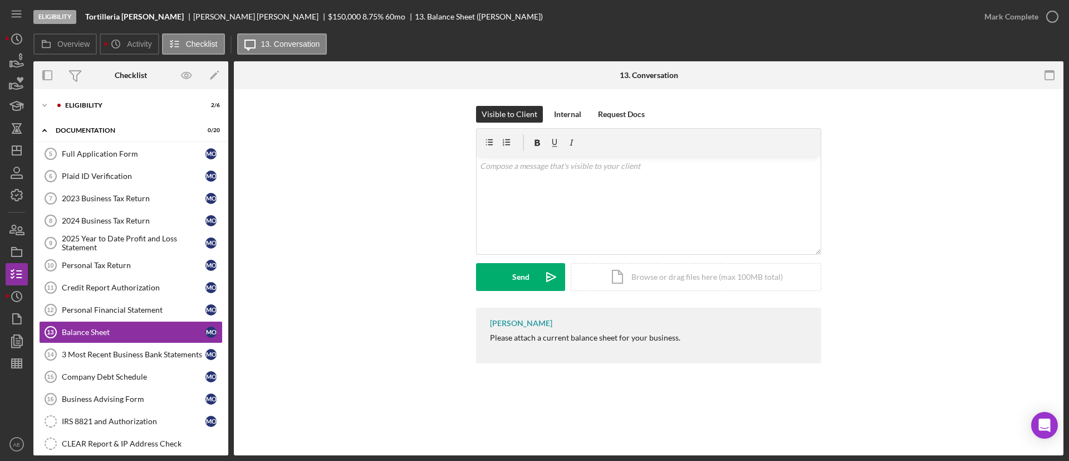
click at [101, 92] on div "Icon/Expander Eligibility 2 / 6 Icon/Expander Documentation 0 / 20 Full Applica…" at bounding box center [130, 272] width 195 height 366
click at [104, 101] on div "Icon/Expander Eligibility 2 / 6" at bounding box center [130, 105] width 195 height 22
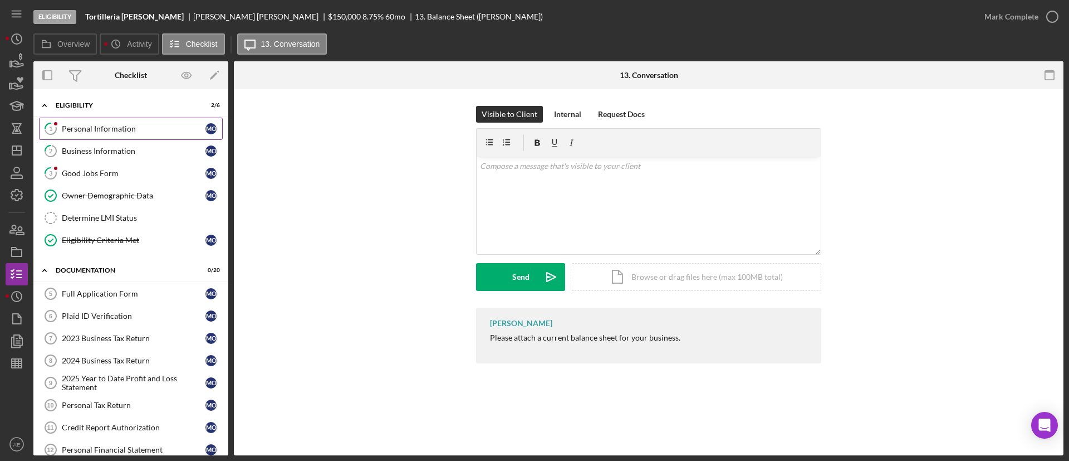
click at [108, 130] on div "Personal Information" at bounding box center [134, 128] width 144 height 9
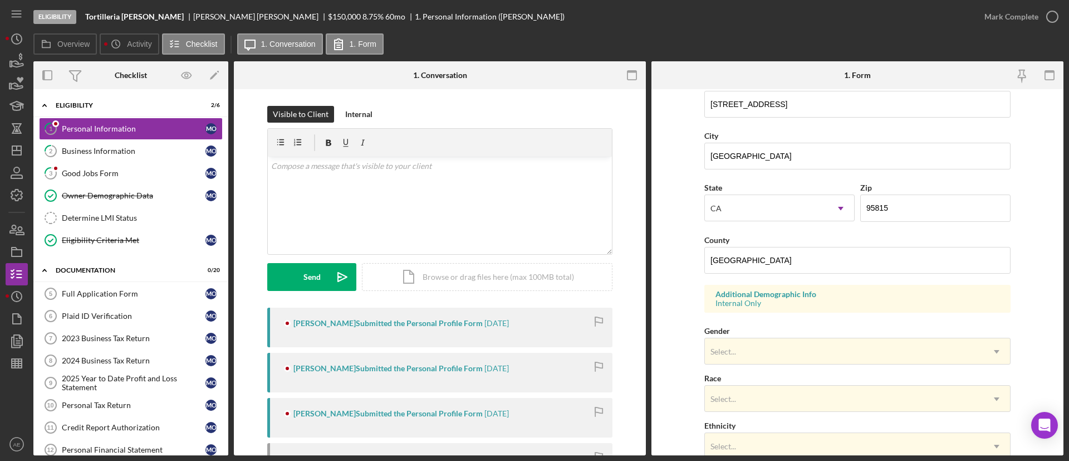
scroll to position [211, 0]
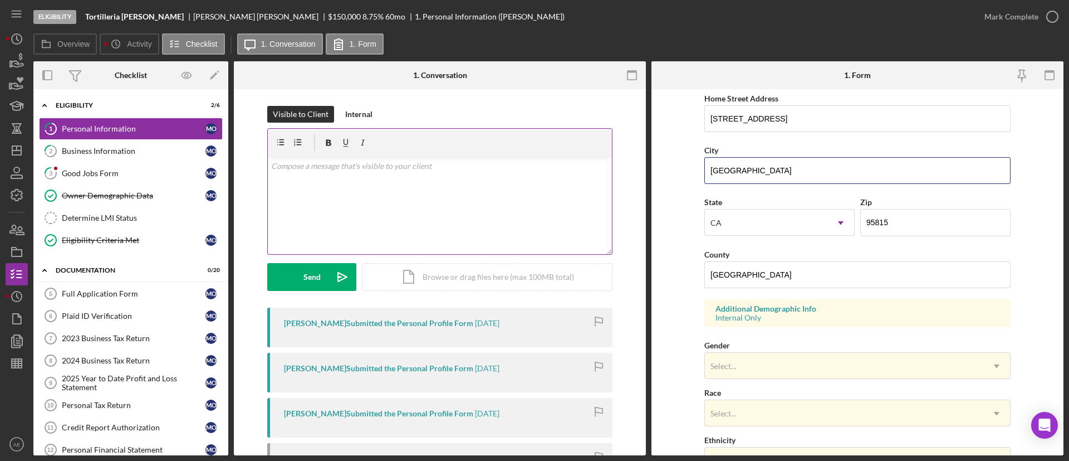
drag, startPoint x: 787, startPoint y: 165, endPoint x: 558, endPoint y: 163, distance: 228.9
click at [558, 163] on div "Overview Internal Workflow Stage Eligibility Icon/Dropdown Arrow Archive (can u…" at bounding box center [548, 258] width 1030 height 394
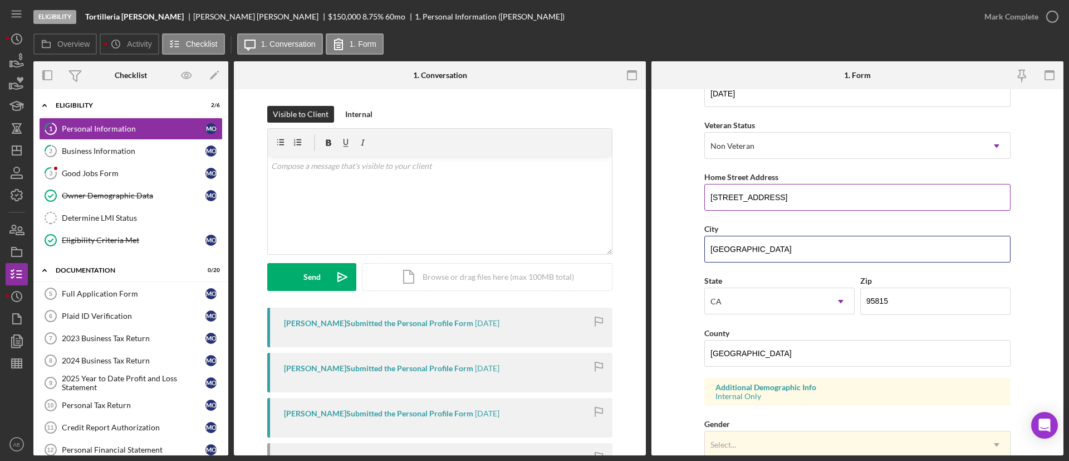
scroll to position [127, 0]
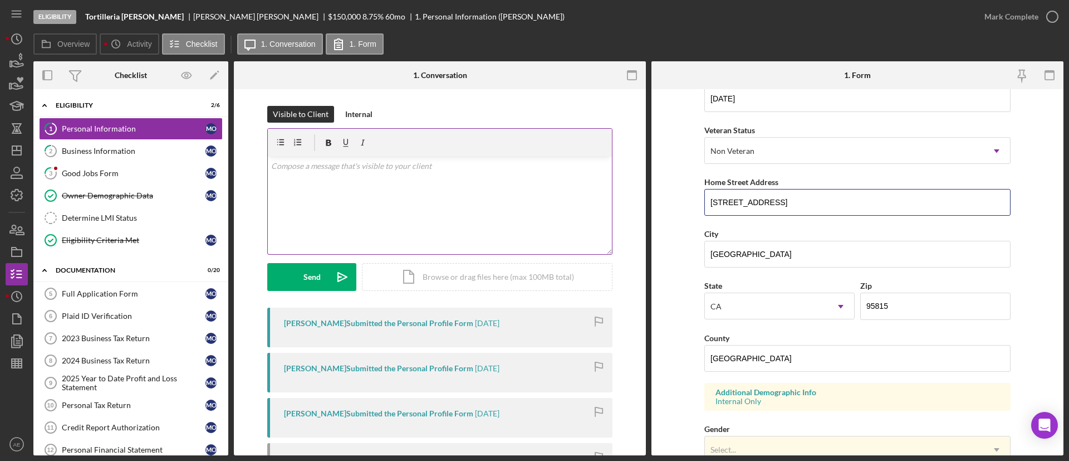
drag, startPoint x: 791, startPoint y: 196, endPoint x: 373, endPoint y: 188, distance: 417.8
click at [411, 185] on div "Overview Internal Workflow Stage Eligibility Icon/Dropdown Arrow Archive (can u…" at bounding box center [548, 258] width 1030 height 394
drag, startPoint x: 774, startPoint y: 253, endPoint x: 181, endPoint y: 213, distance: 594.5
click at [185, 214] on div "Overview Internal Workflow Stage Eligibility Icon/Dropdown Arrow Archive (can u…" at bounding box center [548, 258] width 1030 height 394
click at [778, 258] on input "[GEOGRAPHIC_DATA]" at bounding box center [858, 254] width 306 height 27
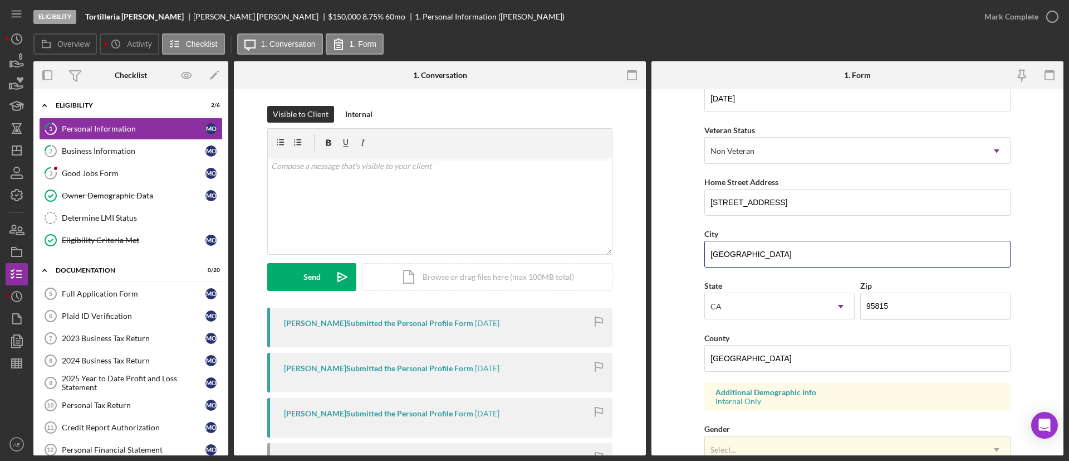
drag, startPoint x: 778, startPoint y: 258, endPoint x: 666, endPoint y: 384, distance: 168.4
click at [570, 258] on div "Overview Internal Workflow Stage Eligibility Icon/Dropdown Arrow Archive (can u…" at bounding box center [548, 258] width 1030 height 394
drag, startPoint x: 781, startPoint y: 356, endPoint x: 423, endPoint y: 348, distance: 357.7
click at [423, 348] on div "Overview Internal Workflow Stage Eligibility Icon/Dropdown Arrow Archive (can u…" at bounding box center [548, 258] width 1030 height 394
paste input "[GEOGRAPHIC_DATA]"
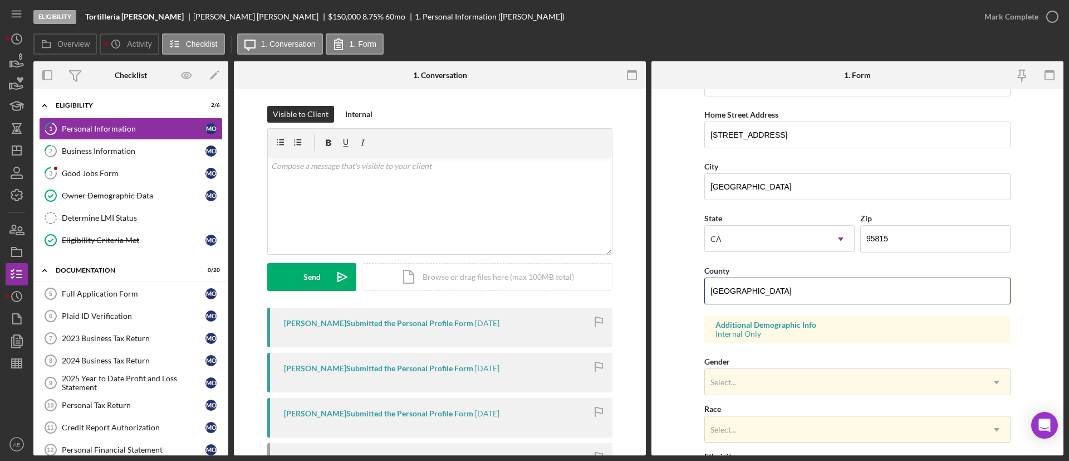
scroll to position [378, 0]
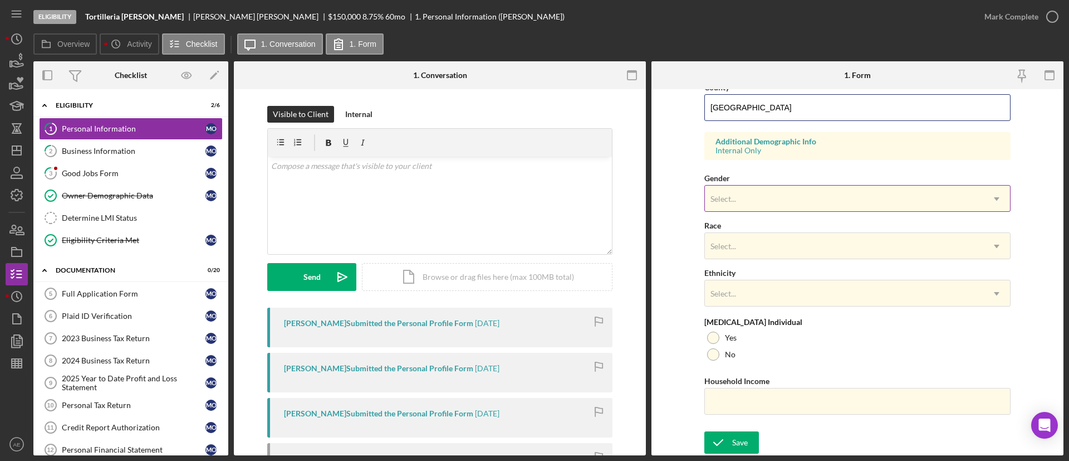
type input "[GEOGRAPHIC_DATA]"
click at [738, 202] on div "Select..." at bounding box center [844, 199] width 278 height 26
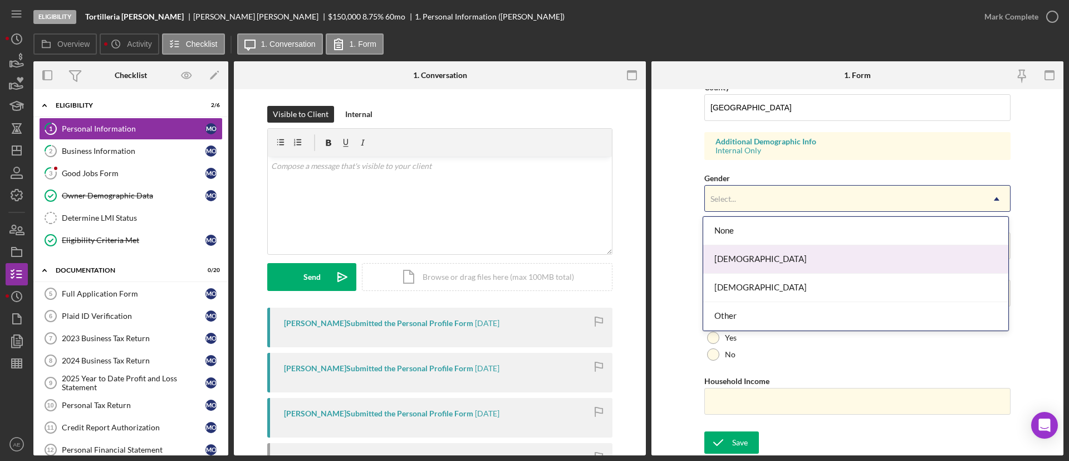
click at [763, 270] on div "[DEMOGRAPHIC_DATA]" at bounding box center [855, 259] width 305 height 28
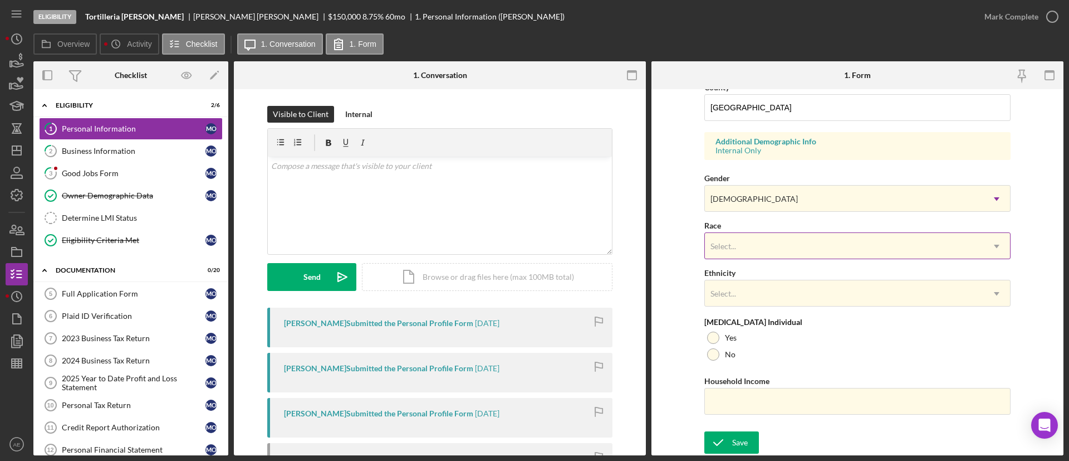
click at [751, 237] on div "Select..." at bounding box center [844, 246] width 278 height 26
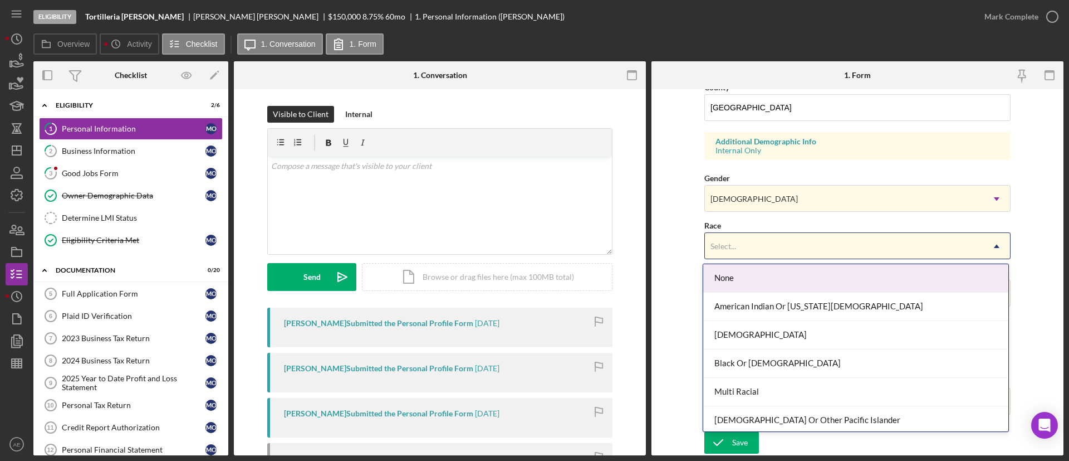
click at [746, 280] on div "None" at bounding box center [855, 278] width 305 height 28
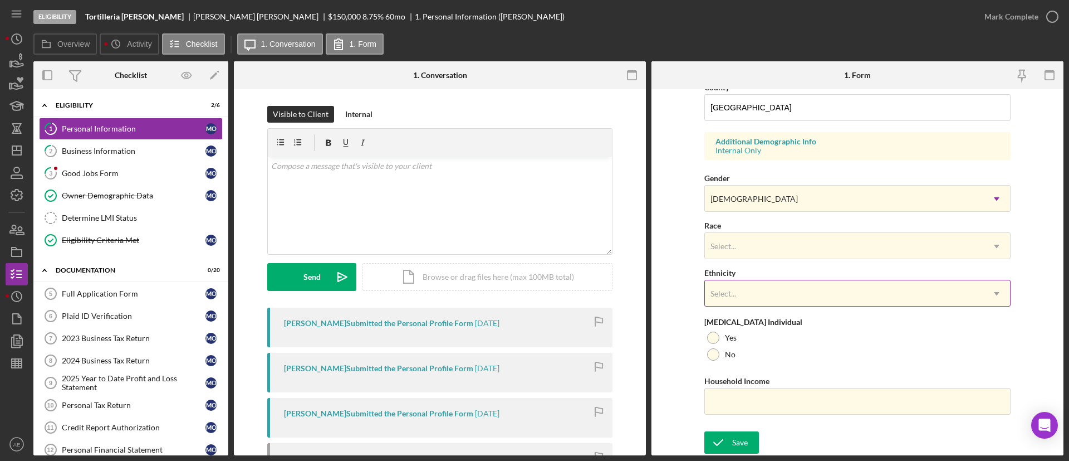
click at [740, 289] on div "Select..." at bounding box center [844, 294] width 278 height 26
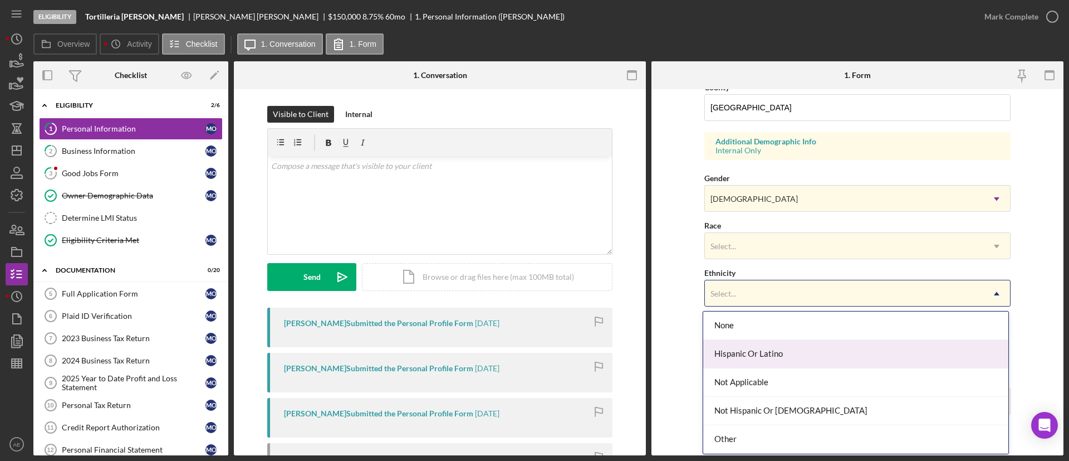
click at [748, 352] on div "Hispanic Or Latino" at bounding box center [855, 354] width 305 height 28
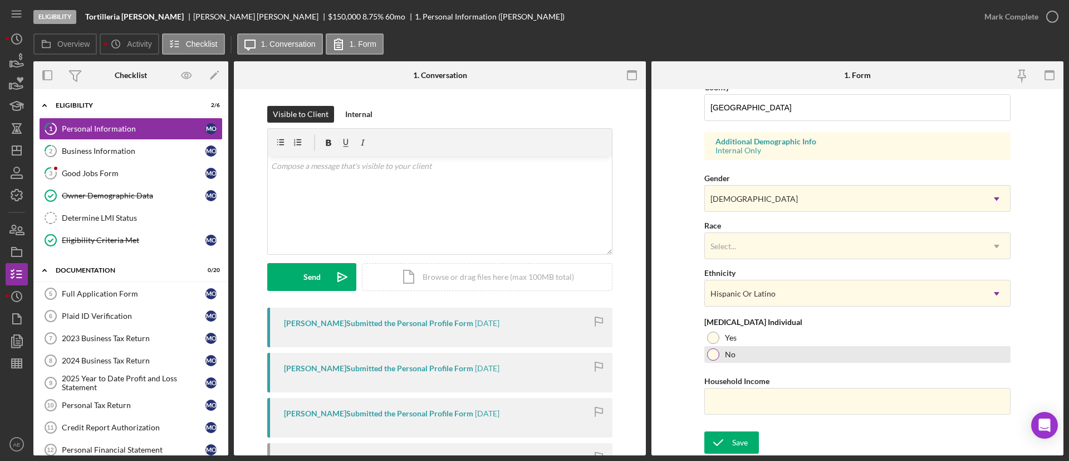
click at [744, 349] on div "No" at bounding box center [858, 354] width 306 height 17
click at [742, 432] on div "Save" at bounding box center [740, 442] width 16 height 22
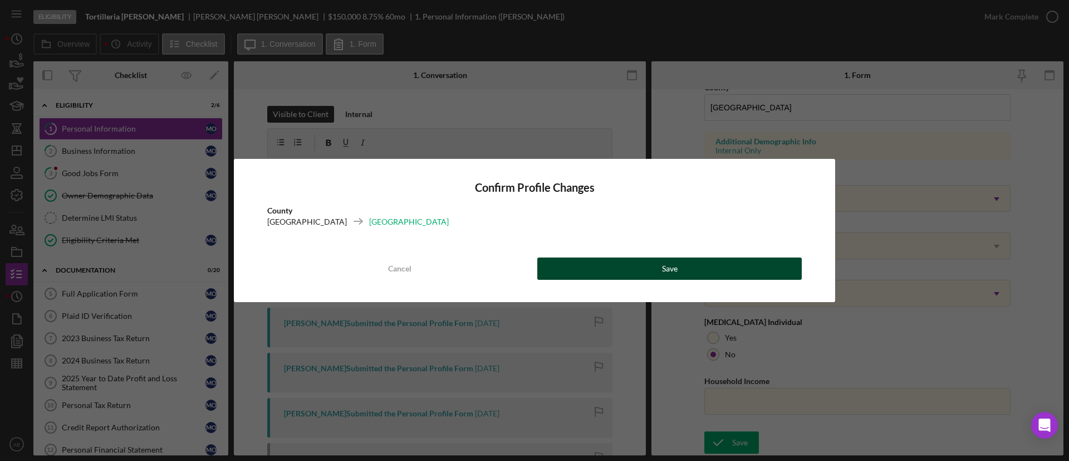
click at [672, 267] on div "Save" at bounding box center [670, 268] width 16 height 22
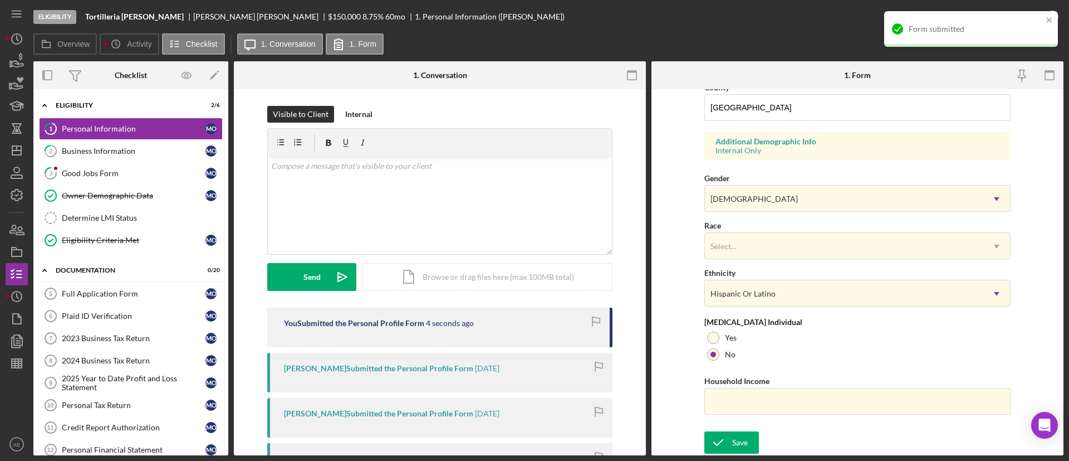
drag, startPoint x: 839, startPoint y: 35, endPoint x: 858, endPoint y: 38, distance: 19.7
click at [843, 35] on div "Overview Icon/History Activity Checklist Icon/Message 1. Conversation 1. Form" at bounding box center [548, 44] width 1030 height 22
click at [1050, 27] on div "Form submitted" at bounding box center [971, 29] width 174 height 36
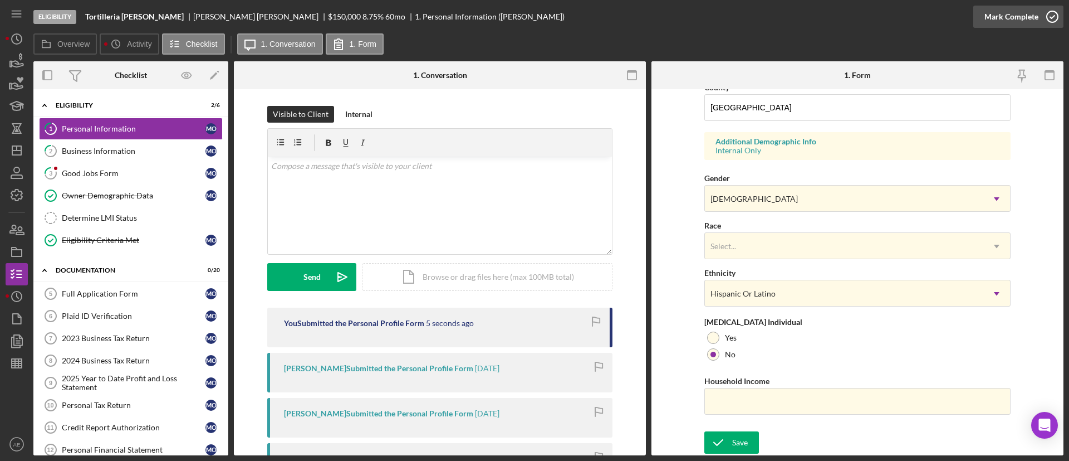
click at [1014, 18] on div "Mark Complete" at bounding box center [1012, 17] width 54 height 22
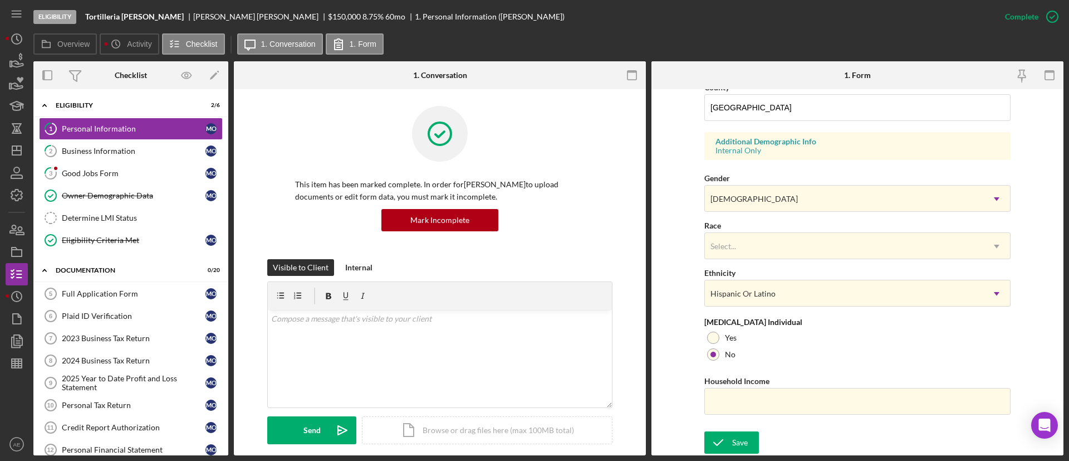
scroll to position [154, 0]
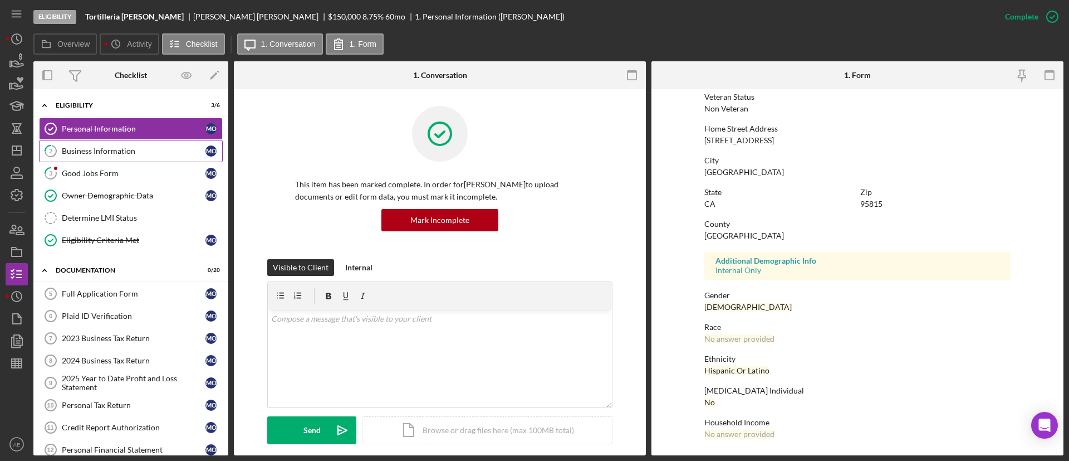
click at [114, 148] on div "Business Information" at bounding box center [134, 150] width 144 height 9
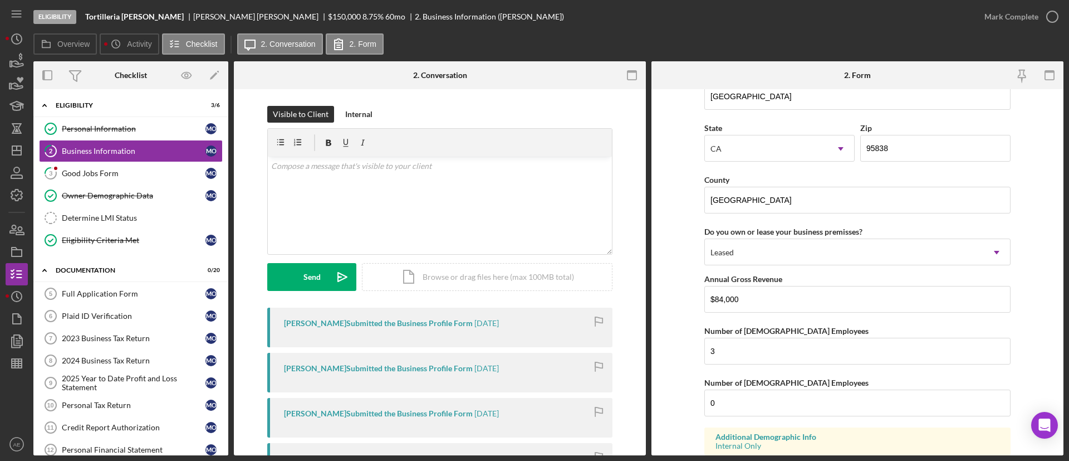
scroll to position [1078, 0]
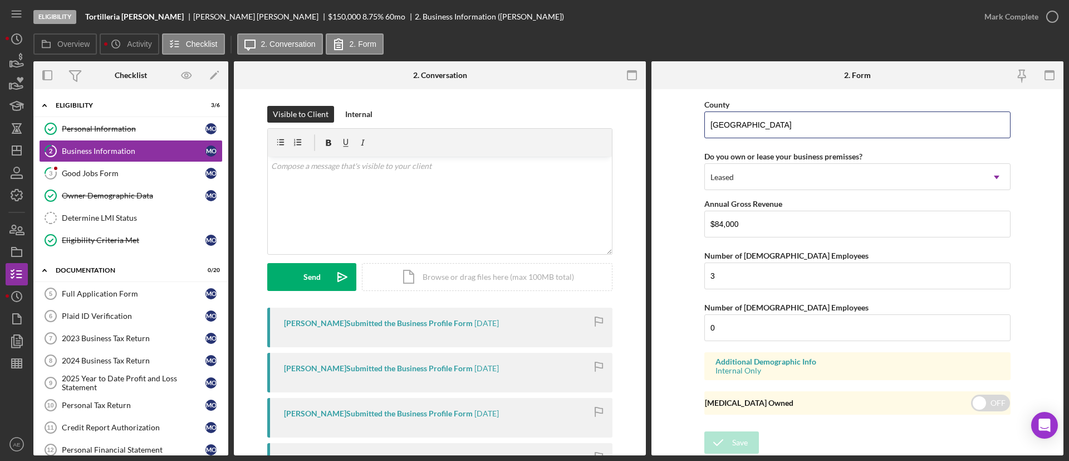
drag, startPoint x: 768, startPoint y: 117, endPoint x: 669, endPoint y: 124, distance: 99.4
click at [669, 124] on form "Business Name Tortilleria [PERSON_NAME] DBA Tortilleria [PERSON_NAME] Business …" at bounding box center [858, 272] width 412 height 366
paste input "[GEOGRAPHIC_DATA]"
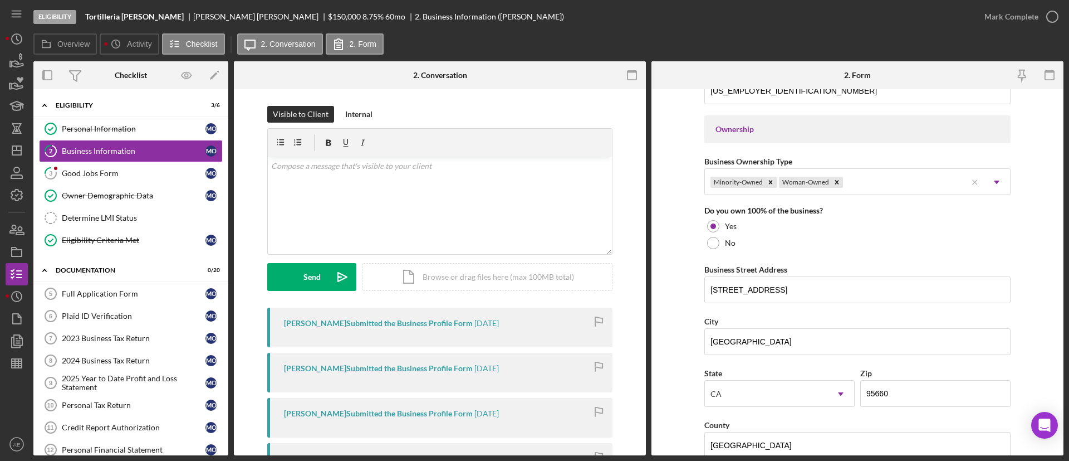
scroll to position [493, 0]
type input "[GEOGRAPHIC_DATA]"
drag, startPoint x: 753, startPoint y: 294, endPoint x: 452, endPoint y: 253, distance: 304.0
click at [432, 281] on div "Overview Internal Workflow Stage Eligibility Icon/Dropdown Arrow Archive (can u…" at bounding box center [548, 258] width 1030 height 394
drag, startPoint x: 777, startPoint y: 335, endPoint x: 128, endPoint y: 331, distance: 648.8
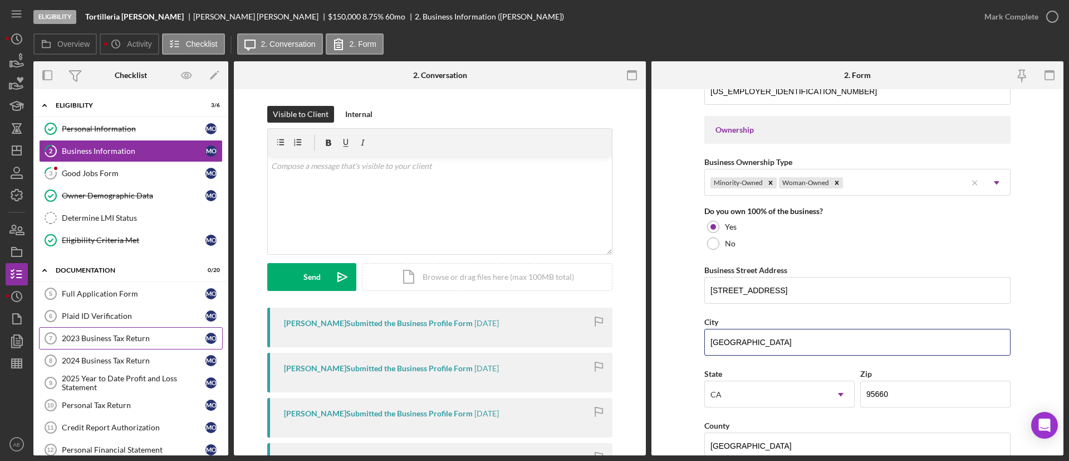
click at [238, 344] on div "Overview Internal Workflow Stage Eligibility Icon/Dropdown Arrow Archive (can u…" at bounding box center [548, 258] width 1030 height 394
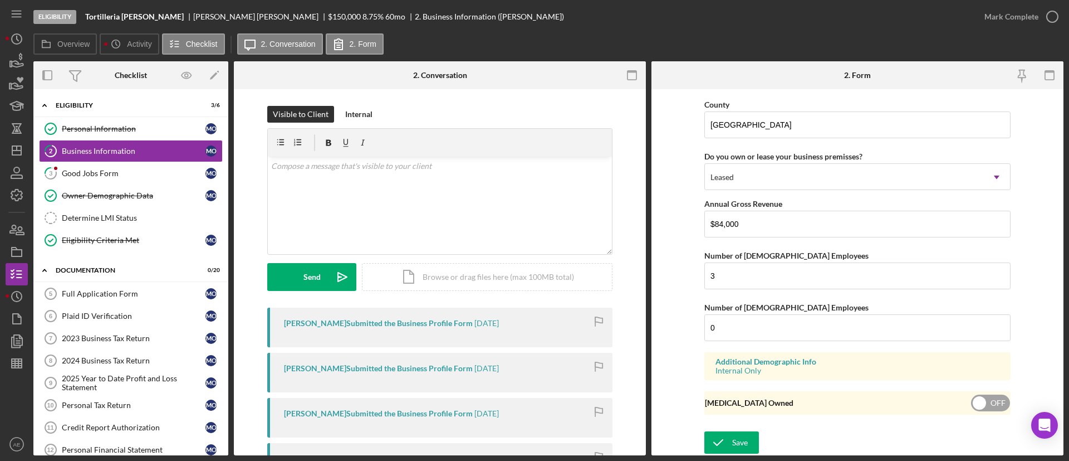
click at [998, 409] on input "checkbox" at bounding box center [990, 402] width 39 height 17
checkbox input "true"
click at [730, 444] on icon "submit" at bounding box center [719, 442] width 28 height 28
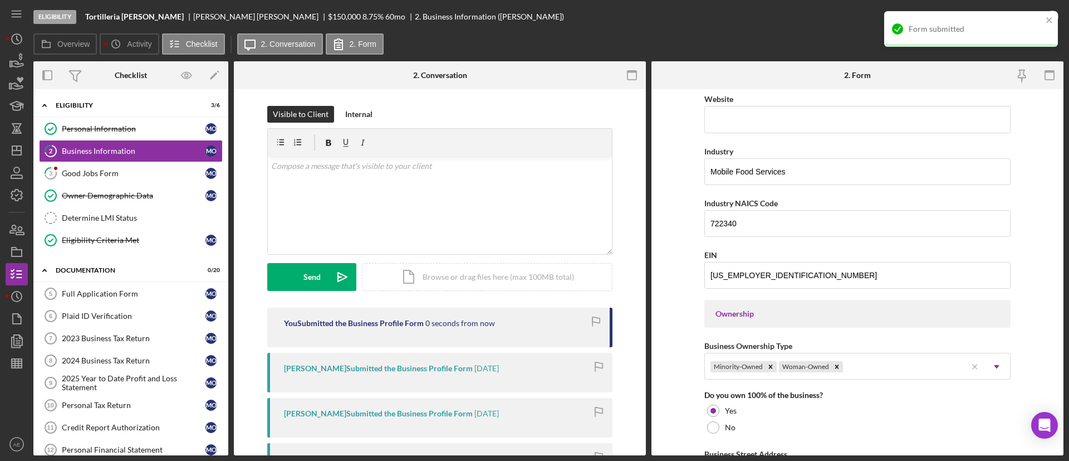
scroll to position [159, 0]
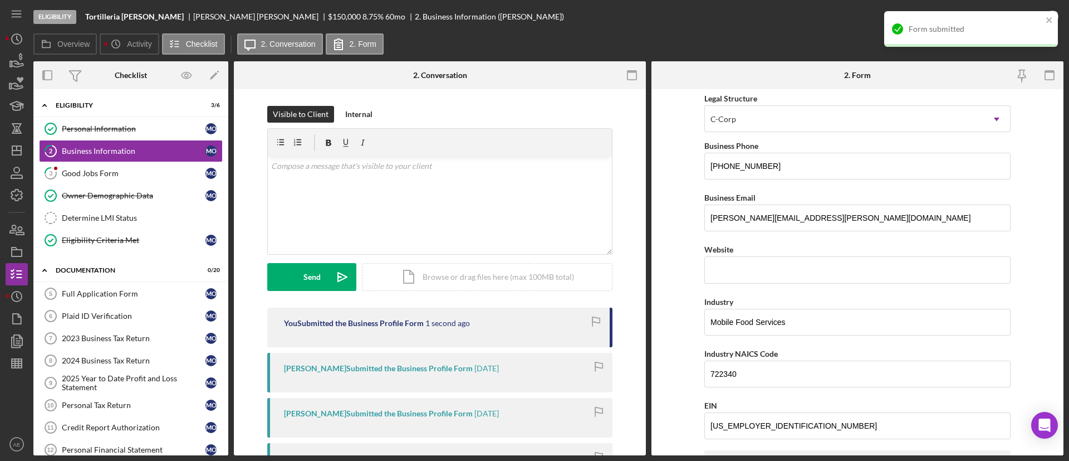
click at [1044, 23] on div "Form submitted" at bounding box center [967, 29] width 157 height 18
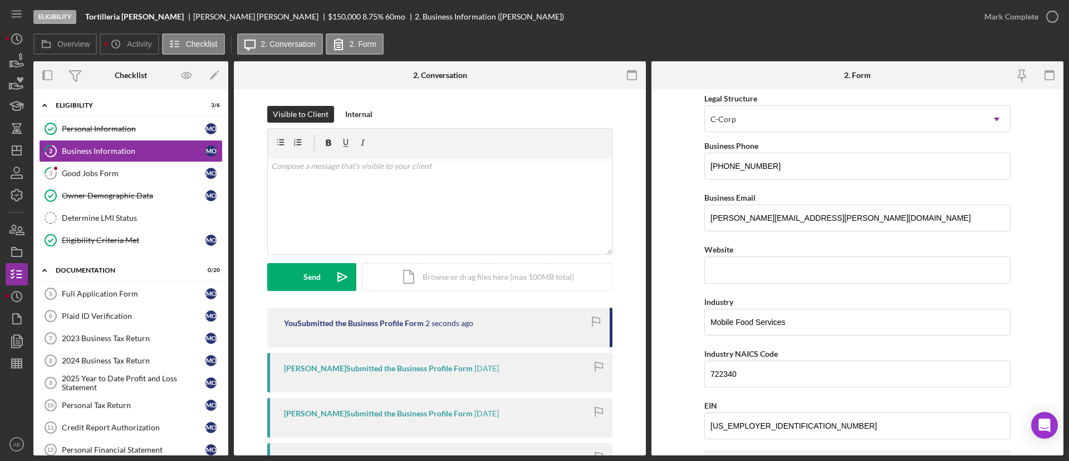
drag, startPoint x: 1010, startPoint y: 21, endPoint x: 1007, endPoint y: 42, distance: 20.7
click at [1010, 22] on div "Mark Complete" at bounding box center [1012, 17] width 54 height 22
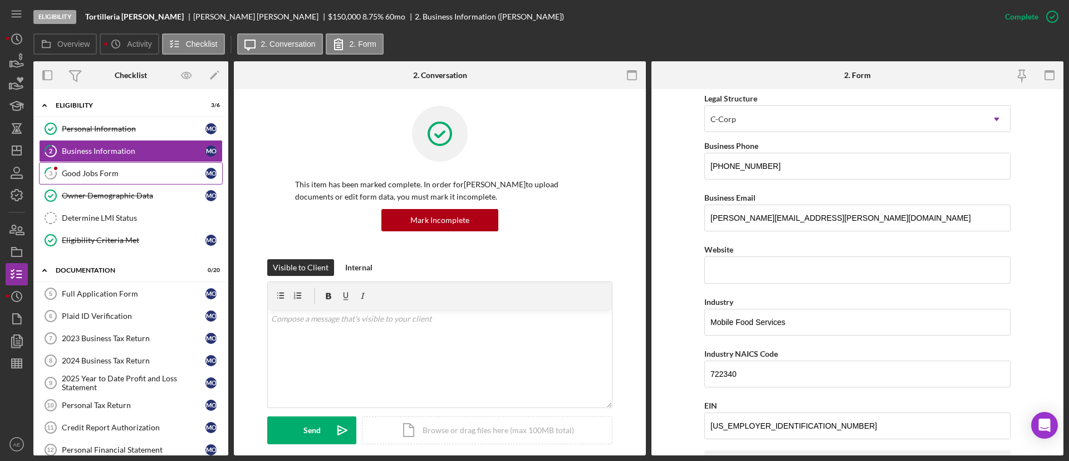
scroll to position [13, 0]
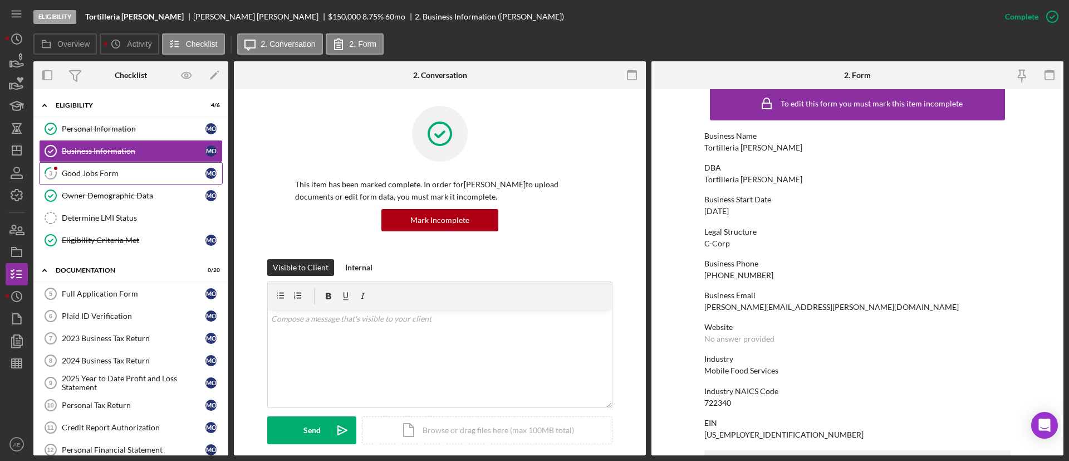
click at [111, 170] on div "Good Jobs Form" at bounding box center [134, 173] width 144 height 9
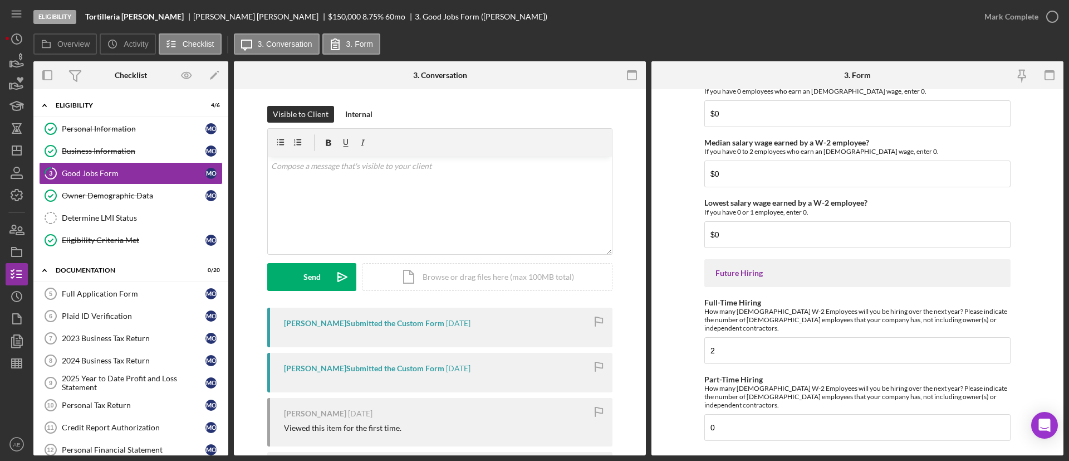
scroll to position [2465, 0]
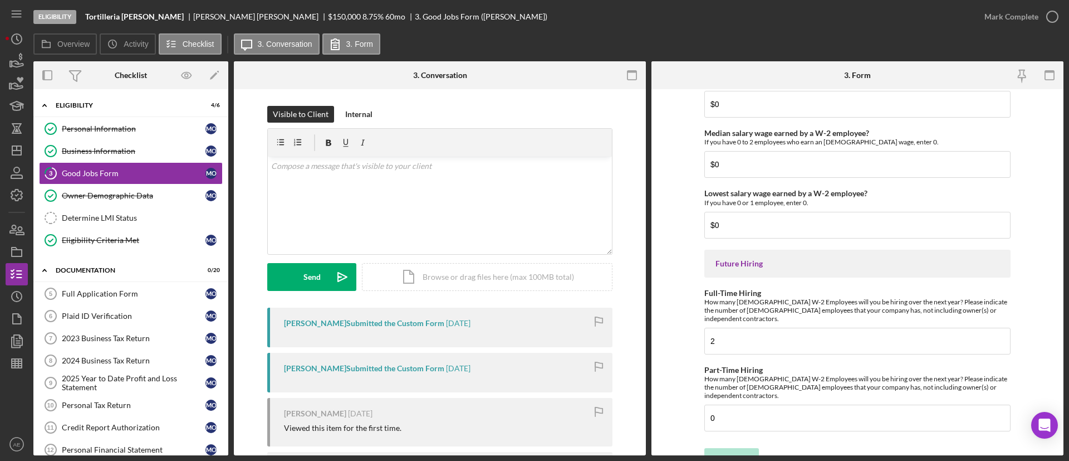
drag, startPoint x: 987, startPoint y: 3, endPoint x: 708, endPoint y: 19, distance: 280.1
click at [708, 19] on div "Eligibility Tortilleria [PERSON_NAME] [PERSON_NAME] $150,000 $30,000 8.75 % 60 …" at bounding box center [503, 16] width 940 height 33
click at [1015, 9] on div "Mark Complete" at bounding box center [1012, 17] width 54 height 22
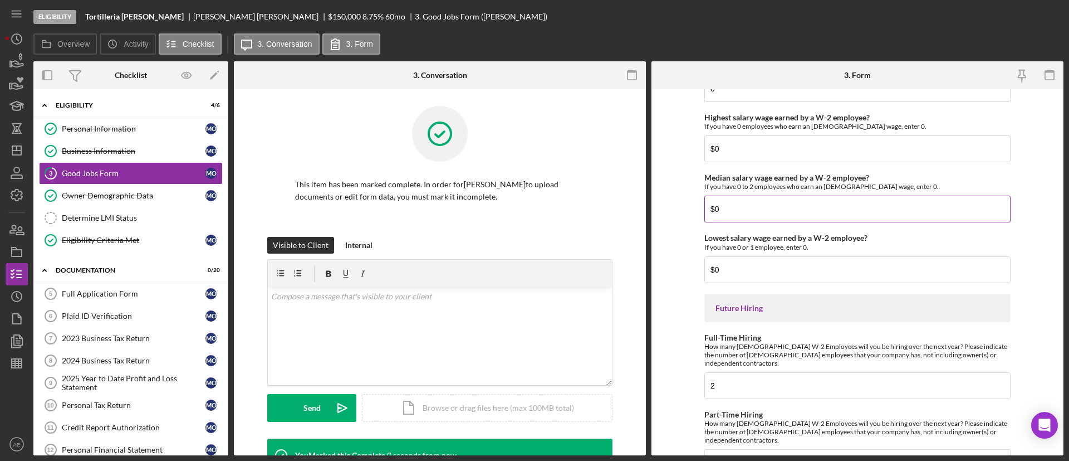
scroll to position [2510, 0]
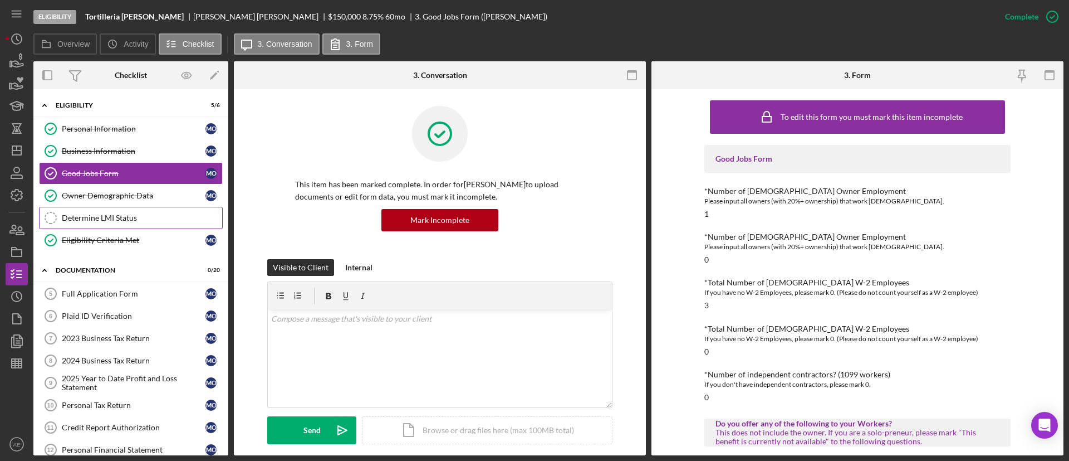
click at [111, 207] on link "Determine LMI Status Determine LMI Status" at bounding box center [131, 218] width 184 height 22
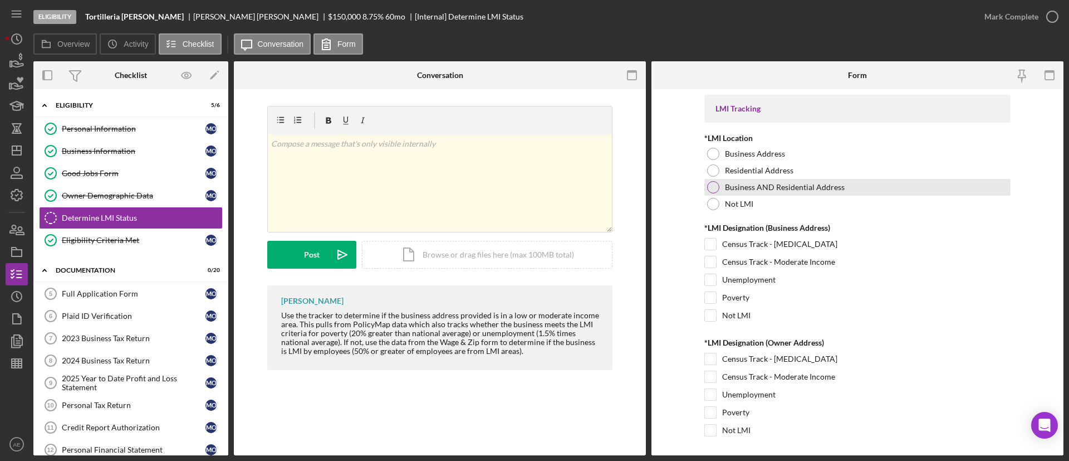
click at [752, 185] on label "Business AND Residential Address" at bounding box center [785, 187] width 120 height 9
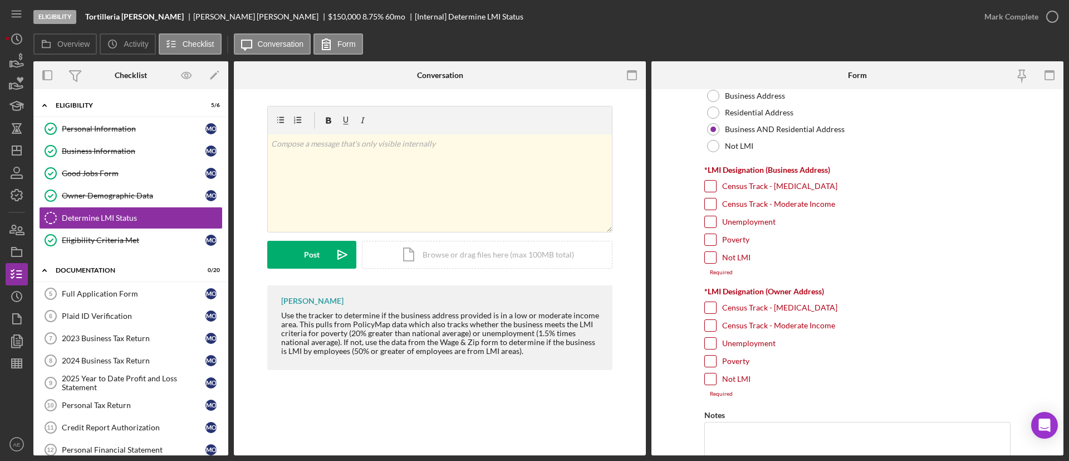
scroll to position [84, 0]
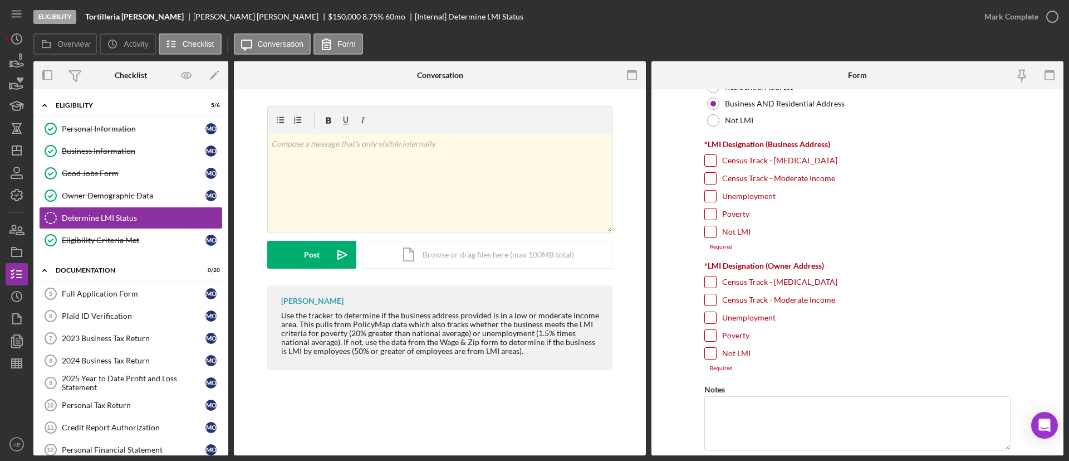
click at [741, 212] on label "Poverty" at bounding box center [735, 213] width 27 height 11
click at [716, 212] on input "Poverty" at bounding box center [710, 213] width 11 height 11
checkbox input "true"
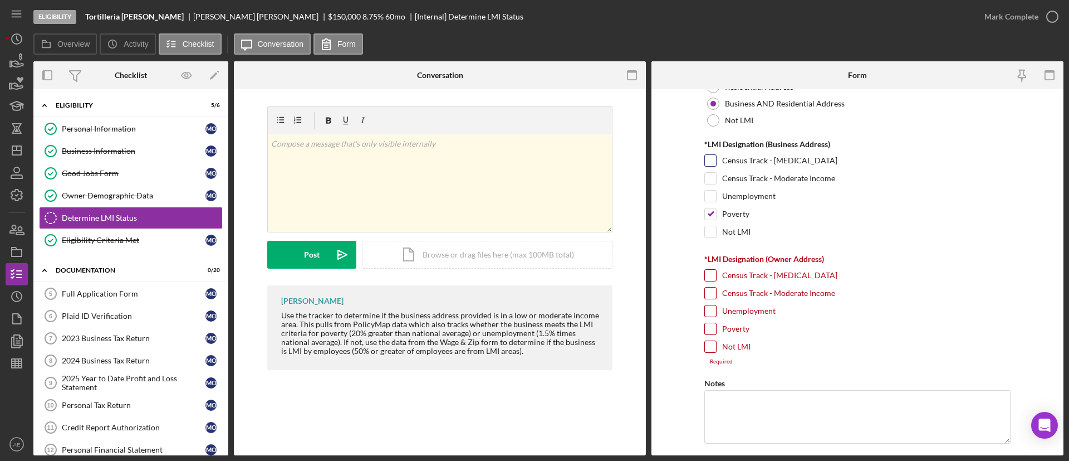
click at [741, 167] on div "Census Track - [MEDICAL_DATA]" at bounding box center [858, 163] width 306 height 18
click at [733, 163] on label "Census Track - [MEDICAL_DATA]" at bounding box center [779, 160] width 115 height 11
click at [716, 163] on input "Census Track - [MEDICAL_DATA]" at bounding box center [710, 160] width 11 height 11
checkbox input "true"
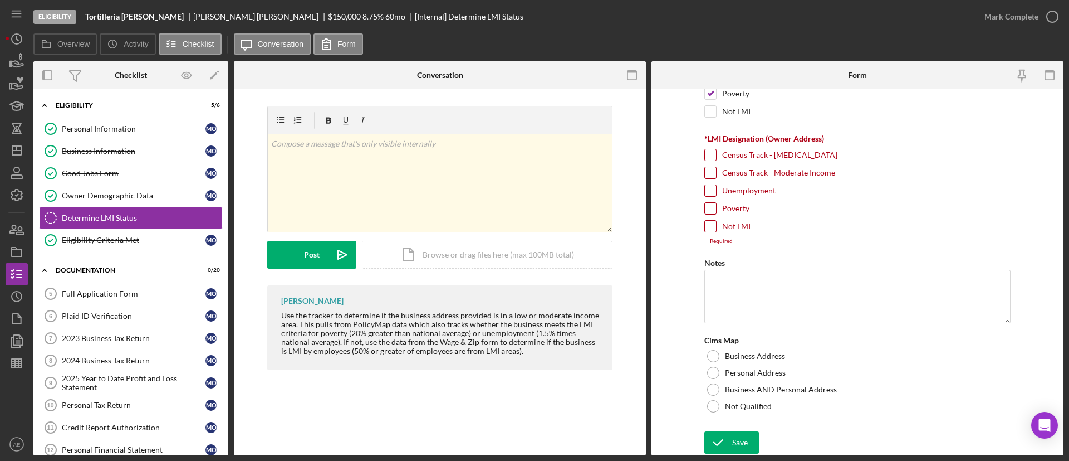
click at [732, 206] on label "Poverty" at bounding box center [735, 208] width 27 height 11
click at [716, 206] on input "Poverty" at bounding box center [710, 208] width 11 height 11
checkbox input "true"
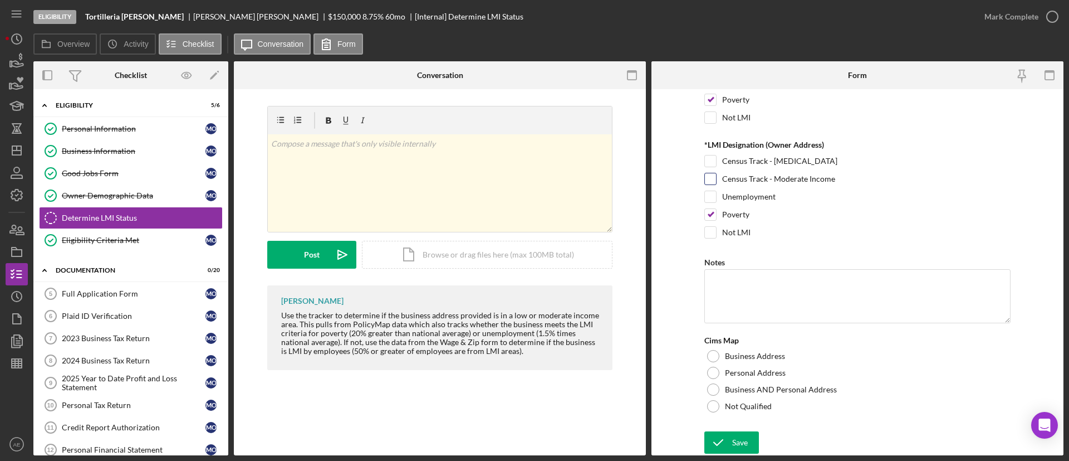
scroll to position [198, 0]
click at [732, 188] on div "Census Track - Moderate Income" at bounding box center [858, 182] width 306 height 18
click at [732, 194] on label "Unemployment" at bounding box center [748, 196] width 53 height 11
click at [716, 194] on input "Unemployment" at bounding box center [710, 196] width 11 height 11
checkbox input "true"
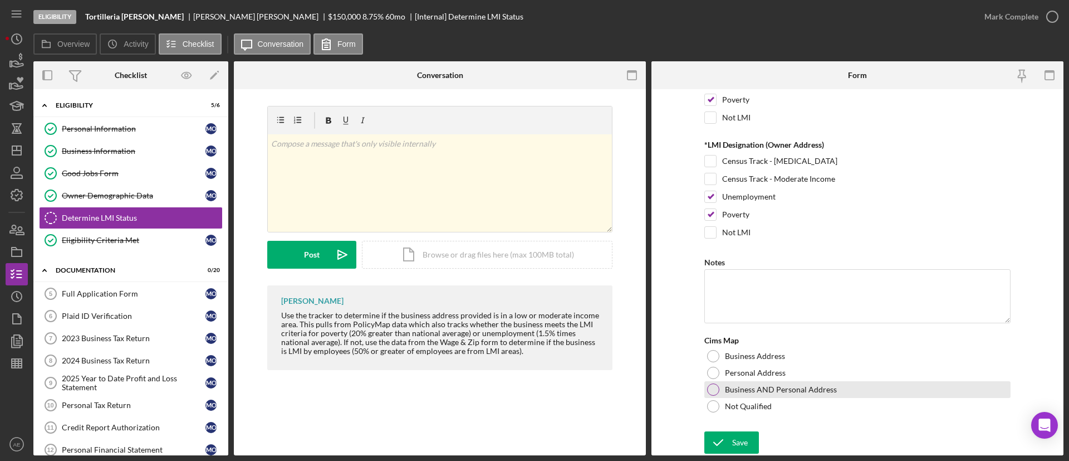
click at [776, 385] on label "Business AND Personal Address" at bounding box center [781, 389] width 112 height 9
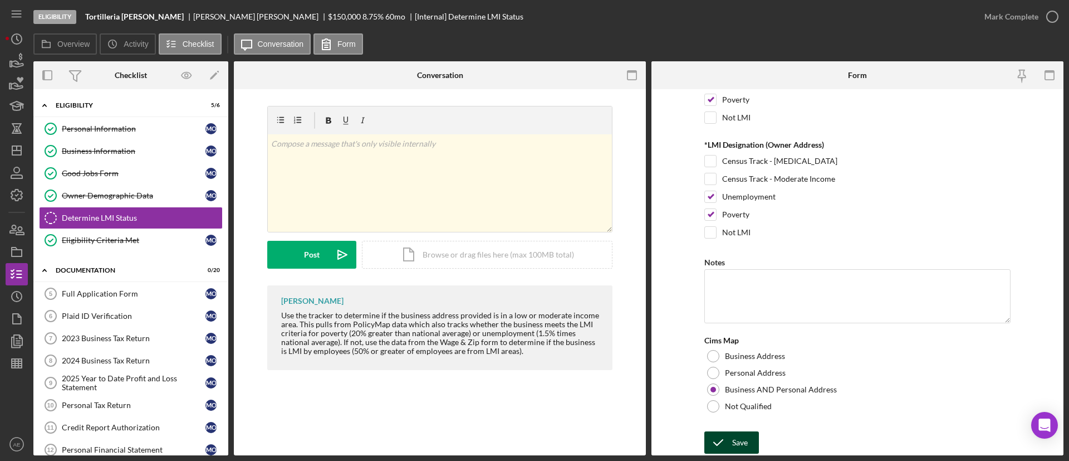
click at [728, 438] on icon "submit" at bounding box center [719, 442] width 28 height 28
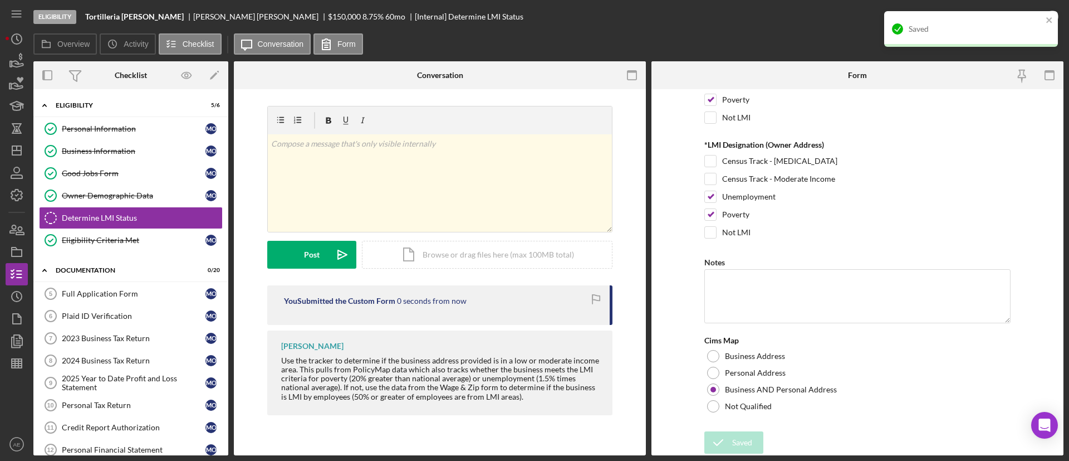
click at [1004, 13] on div "Saved" at bounding box center [971, 33] width 178 height 49
click at [1015, 17] on div "Saved" at bounding box center [971, 29] width 174 height 36
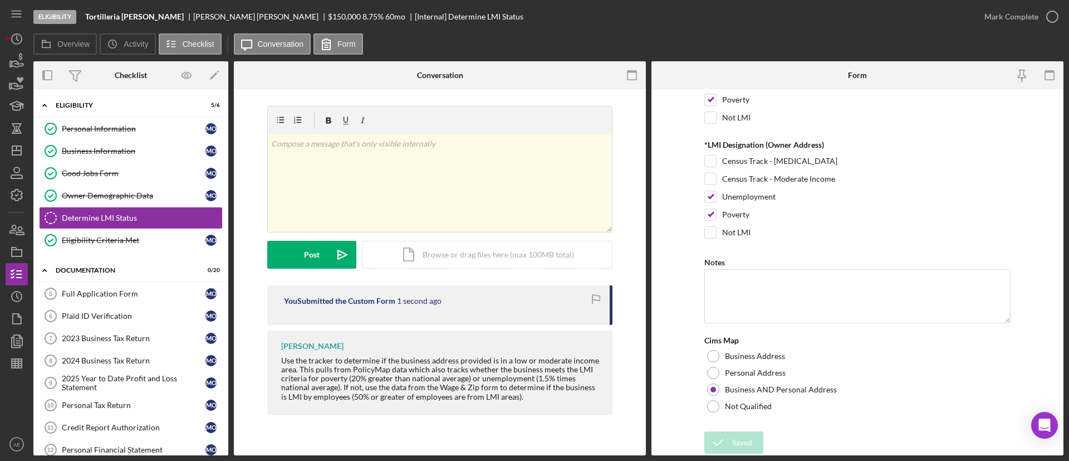
click at [1009, 19] on div "Mark Complete" at bounding box center [1012, 17] width 54 height 22
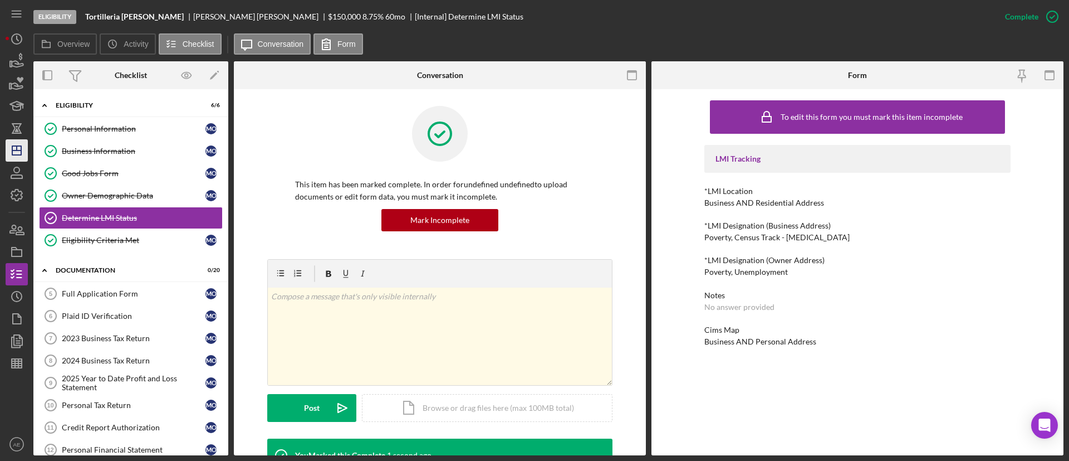
click at [21, 153] on polygon "button" at bounding box center [16, 150] width 9 height 9
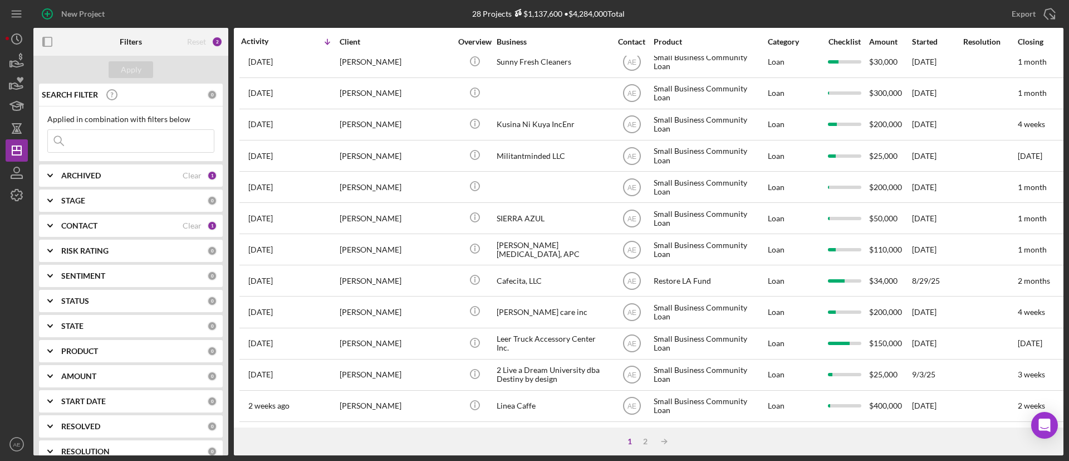
scroll to position [428, 0]
click at [644, 444] on div "2" at bounding box center [646, 441] width 16 height 9
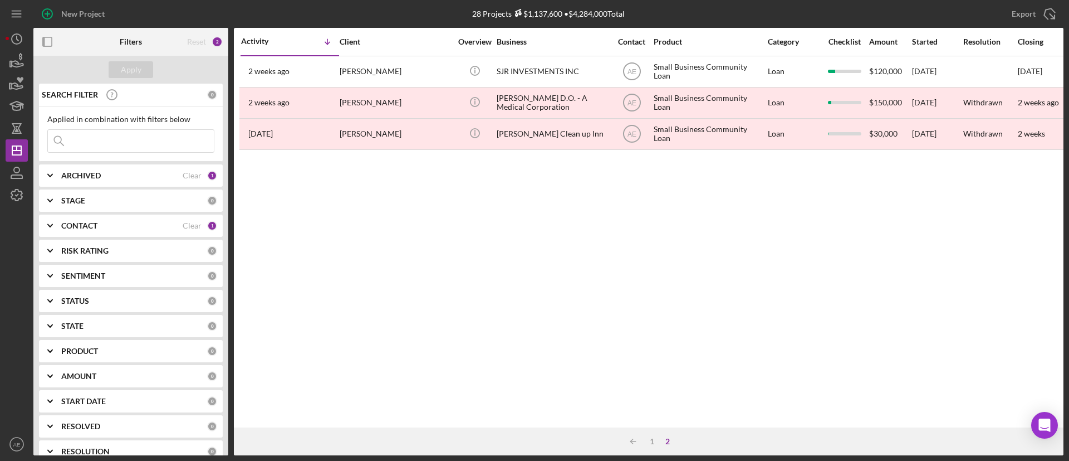
scroll to position [0, 0]
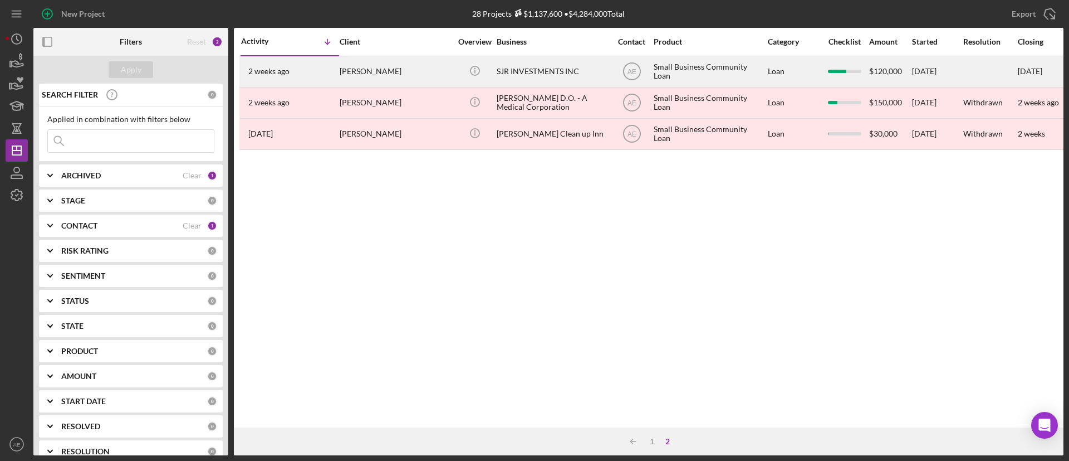
click at [385, 73] on div "[PERSON_NAME]" at bounding box center [395, 72] width 111 height 30
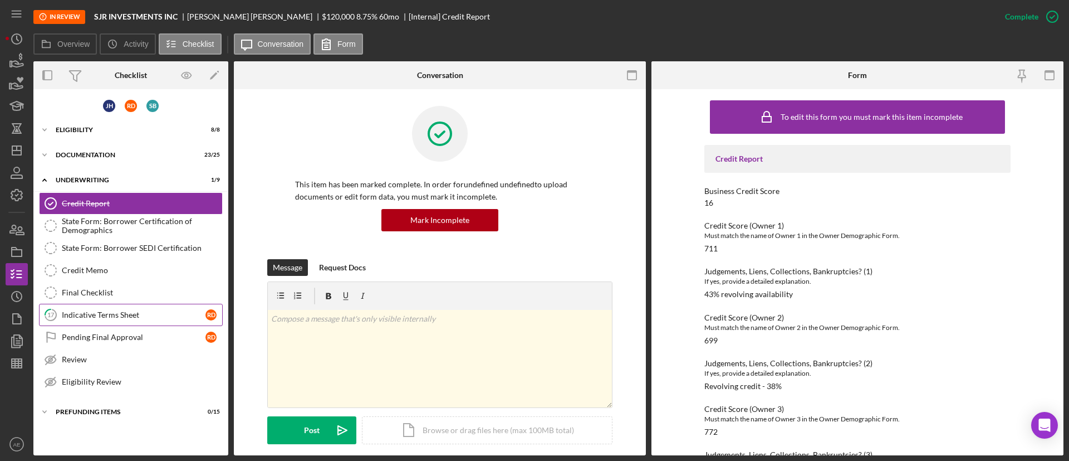
click at [144, 320] on link "17 Indicative Terms Sheet R D" at bounding box center [131, 315] width 184 height 22
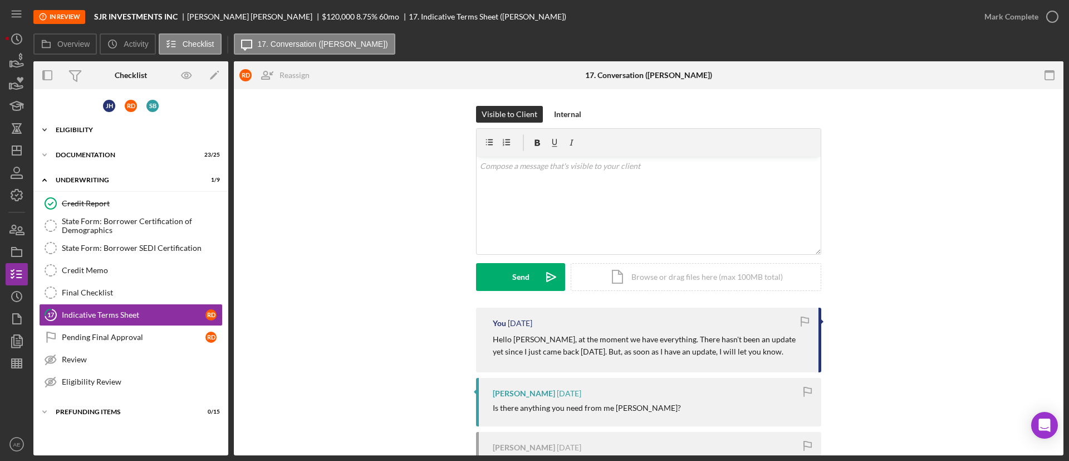
click at [91, 130] on div "Eligibility" at bounding box center [135, 129] width 159 height 7
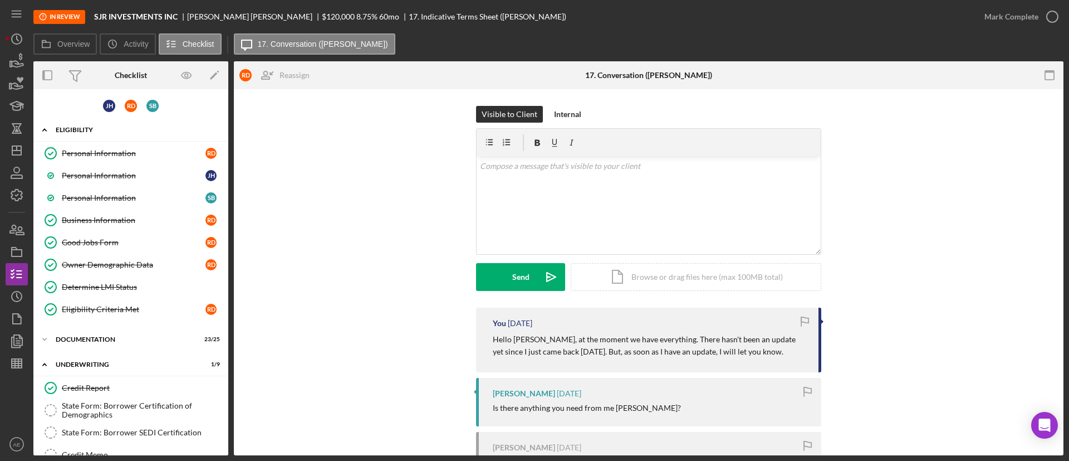
click at [104, 126] on div "Eligibility" at bounding box center [135, 129] width 159 height 7
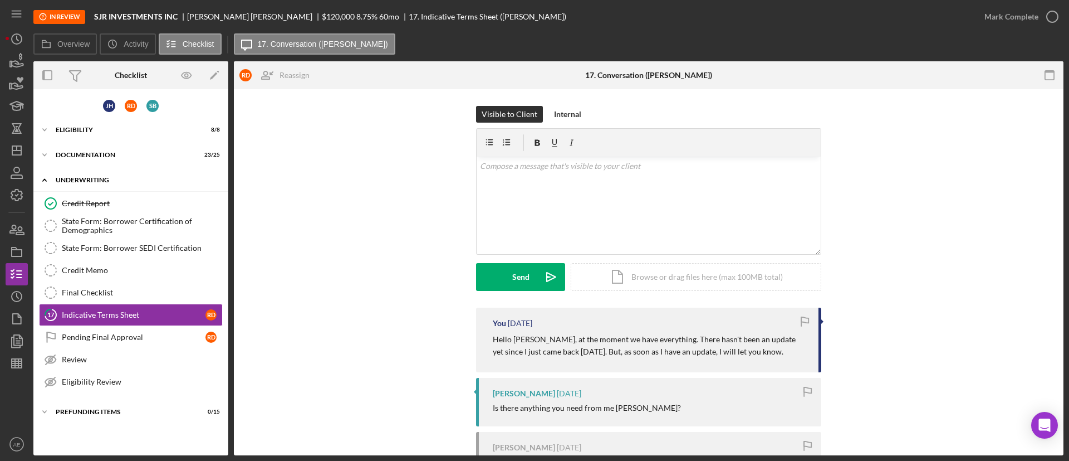
click at [102, 178] on div "Underwriting" at bounding box center [135, 180] width 159 height 7
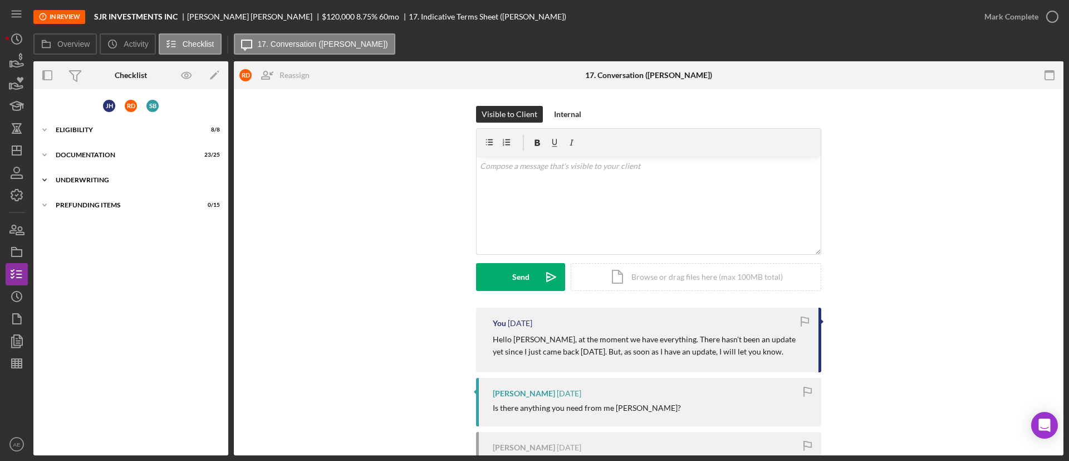
click at [102, 170] on div "Icon/Expander Underwriting 1 / 9" at bounding box center [130, 180] width 195 height 22
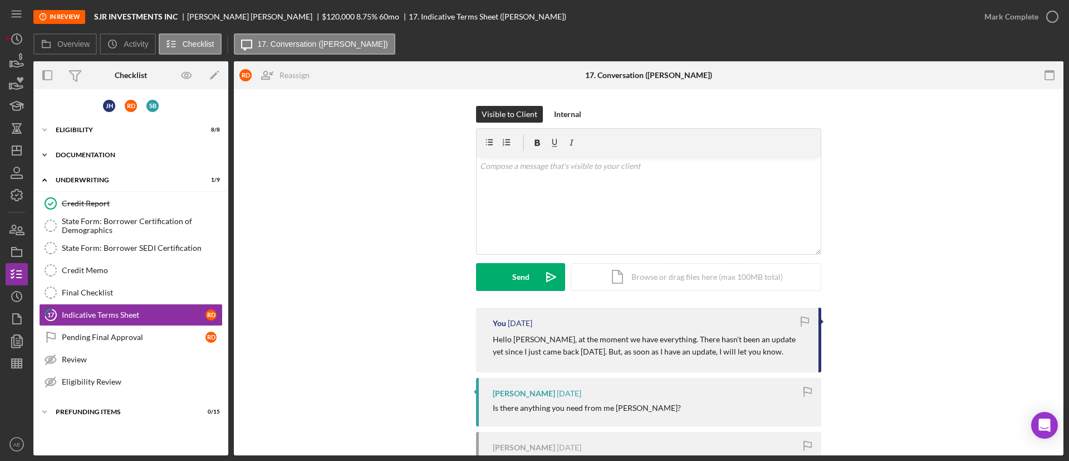
click at [99, 145] on div "Icon/Expander Documentation 23 / 25" at bounding box center [130, 155] width 195 height 22
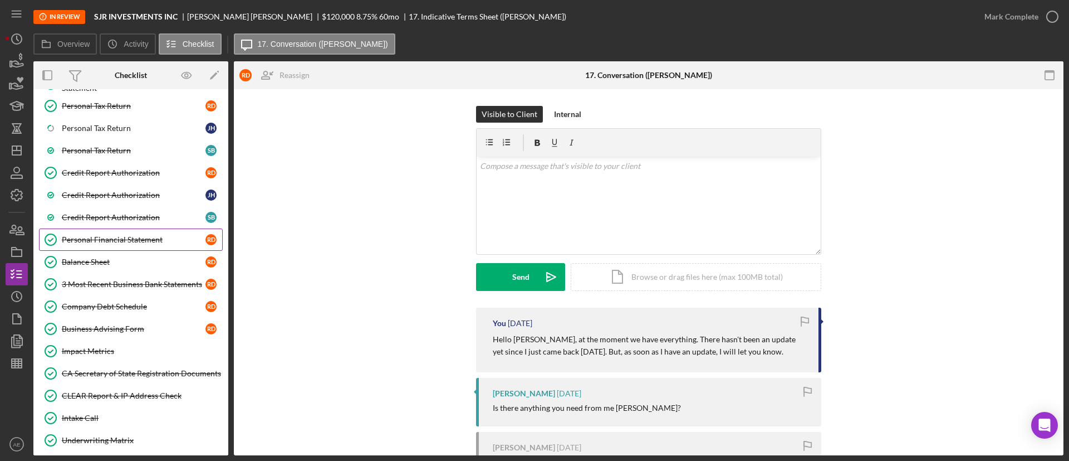
scroll to position [334, 0]
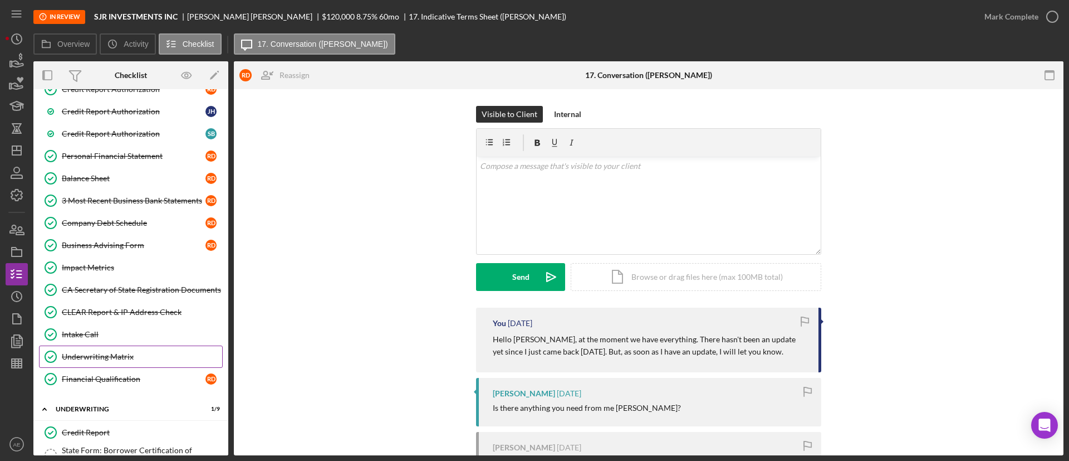
click at [119, 365] on link "Underwriting Matrix Underwriting Matrix" at bounding box center [131, 356] width 184 height 22
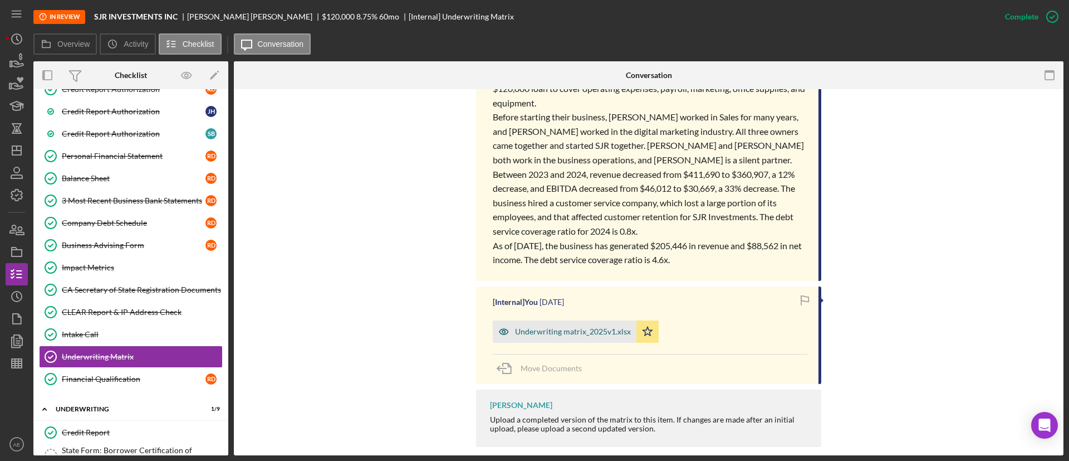
scroll to position [283, 0]
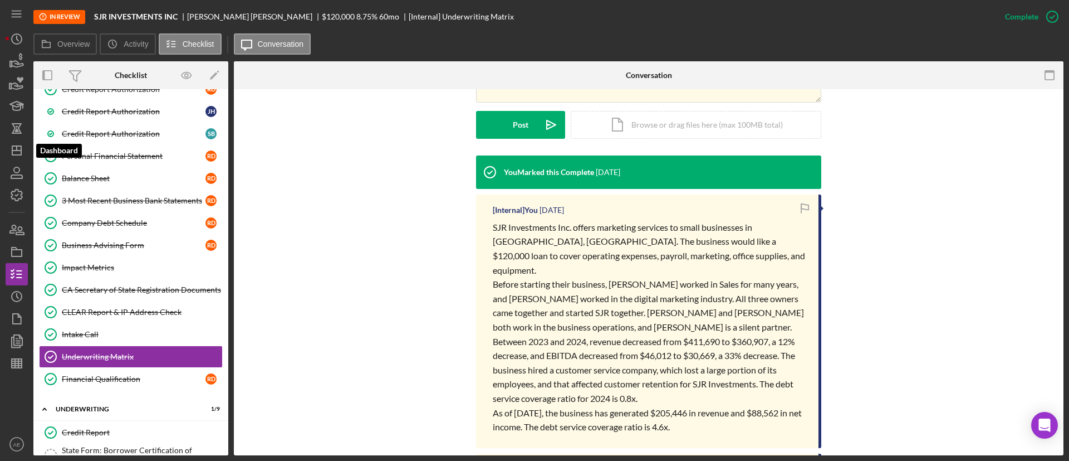
drag, startPoint x: 16, startPoint y: 143, endPoint x: 28, endPoint y: 148, distance: 13.5
click at [16, 143] on icon "Icon/Dashboard" at bounding box center [17, 150] width 28 height 28
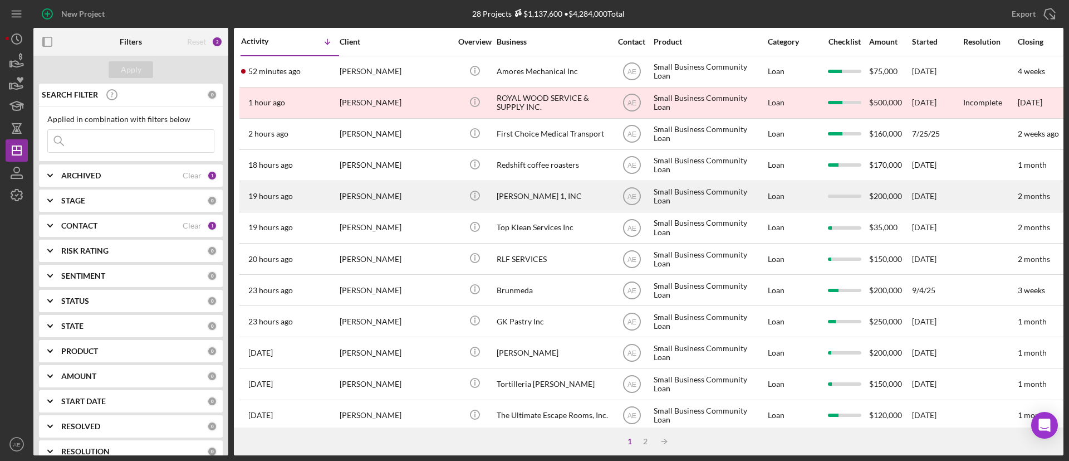
click at [387, 204] on div "[PERSON_NAME]" at bounding box center [395, 197] width 111 height 30
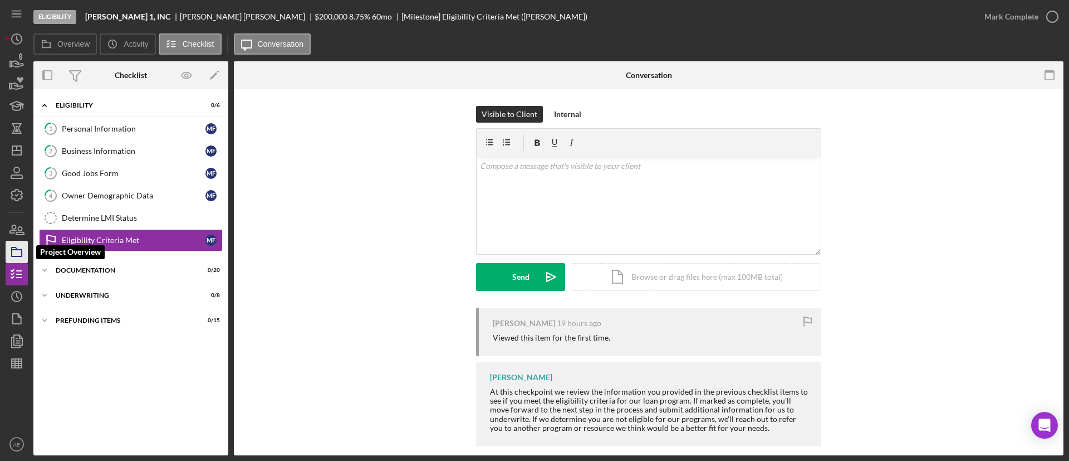
click at [17, 249] on polygon "button" at bounding box center [15, 248] width 6 height 2
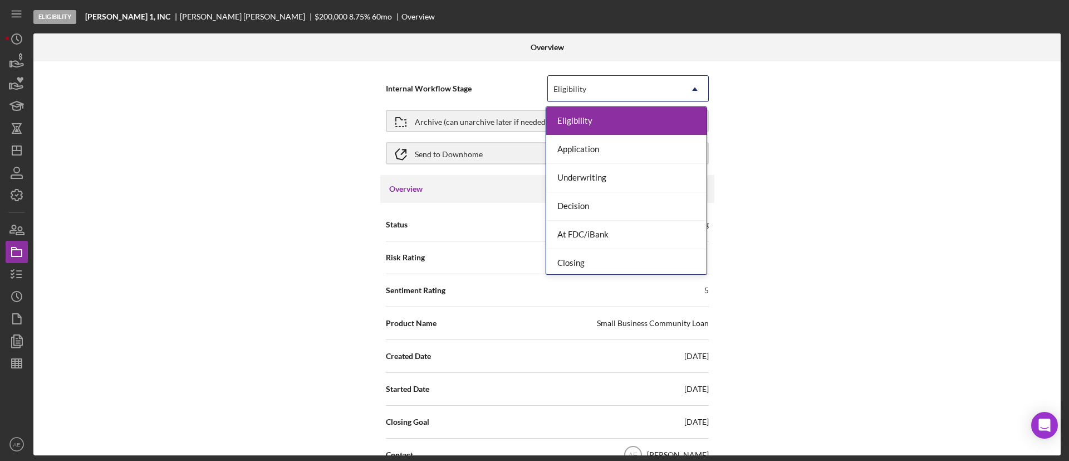
click at [595, 89] on div "Eligibility" at bounding box center [615, 89] width 134 height 26
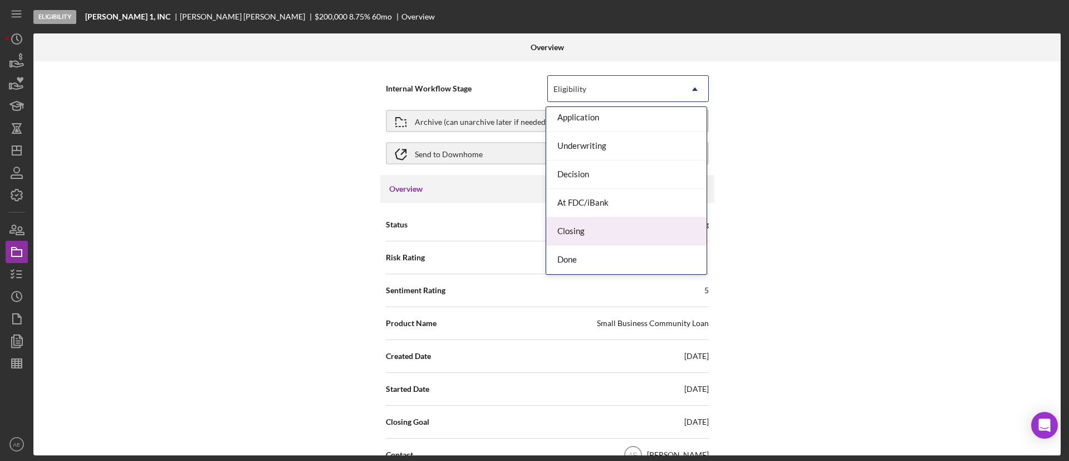
click at [595, 253] on div "Done" at bounding box center [626, 260] width 160 height 28
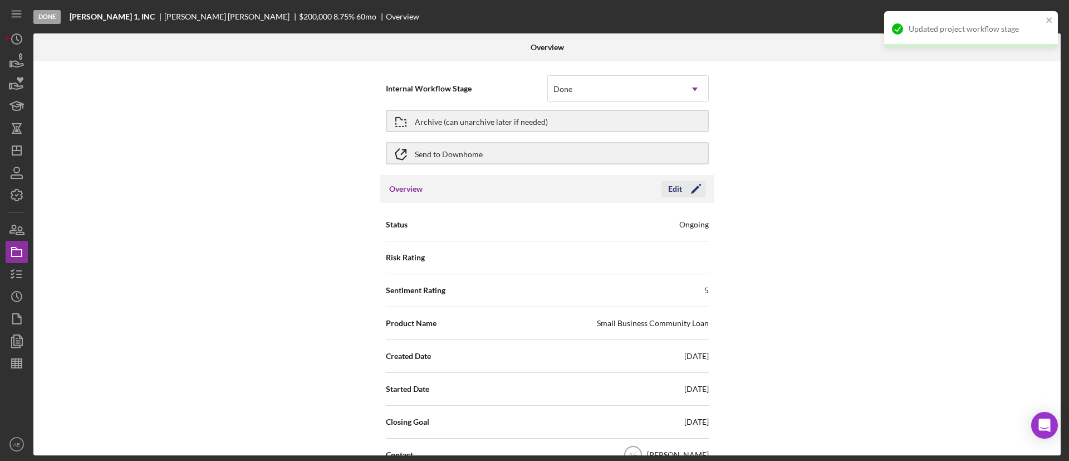
click at [683, 193] on icon "Icon/Edit" at bounding box center [696, 189] width 28 height 28
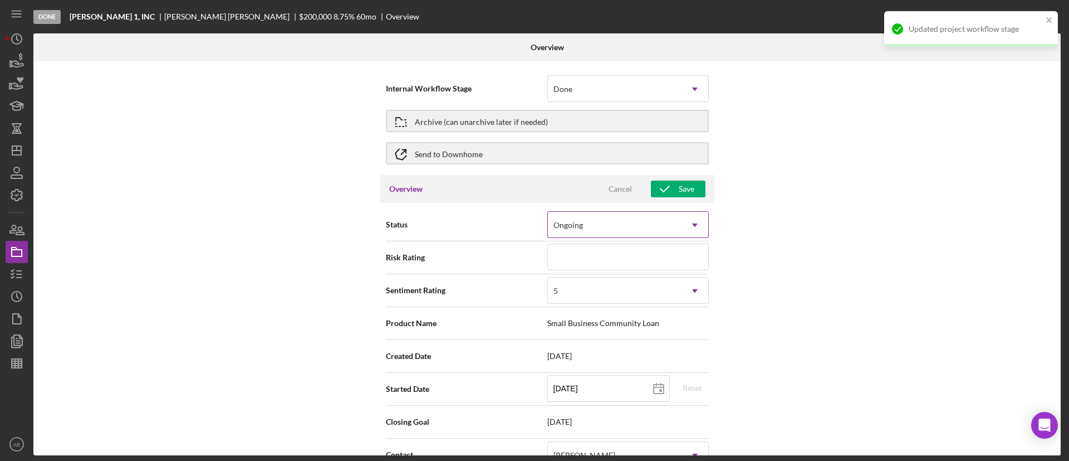
click at [575, 223] on div "Ongoing" at bounding box center [569, 225] width 30 height 9
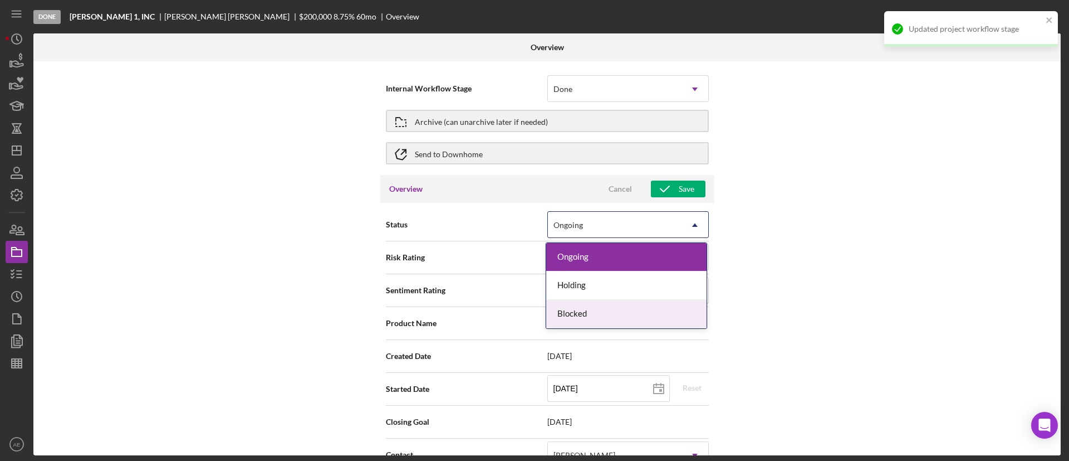
click at [587, 315] on div "Blocked" at bounding box center [626, 314] width 160 height 28
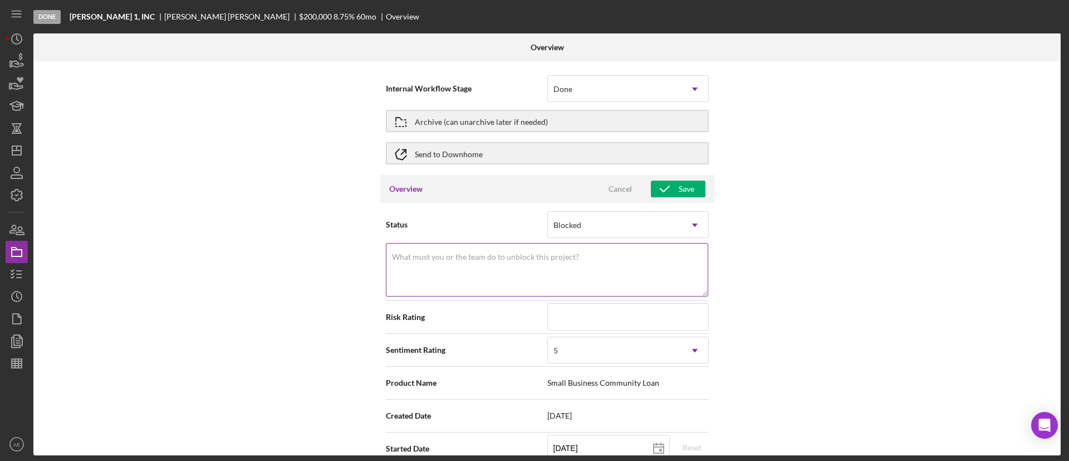
click at [571, 274] on textarea "What must you or the team do to unblock this project?" at bounding box center [547, 269] width 322 height 53
drag, startPoint x: 470, startPoint y: 273, endPoint x: 354, endPoint y: 258, distance: 116.8
click at [354, 258] on div "Internal Workflow Stage Done Icon/Dropdown Arrow Archive (can unarchive later i…" at bounding box center [547, 258] width 1028 height 394
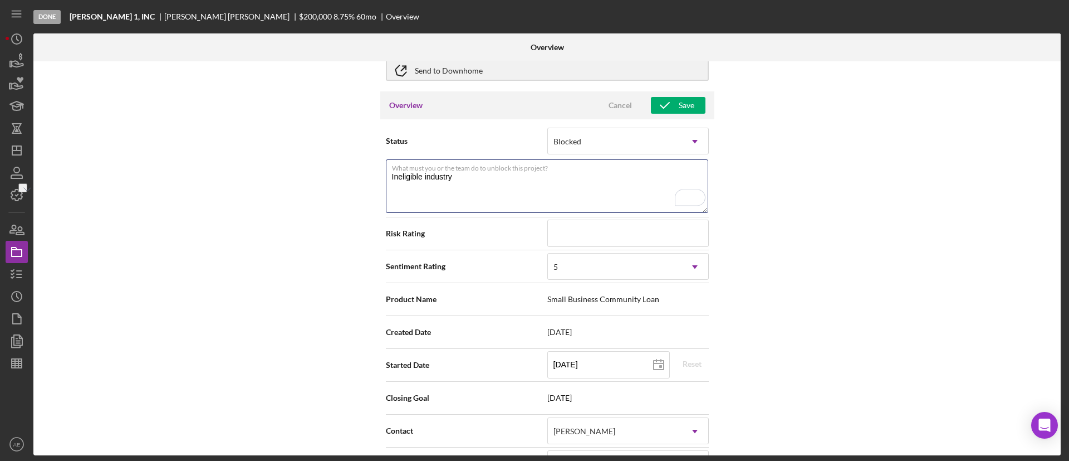
scroll to position [84, 0]
type textarea "Ineligible industry"
click at [570, 268] on div "5" at bounding box center [615, 267] width 134 height 26
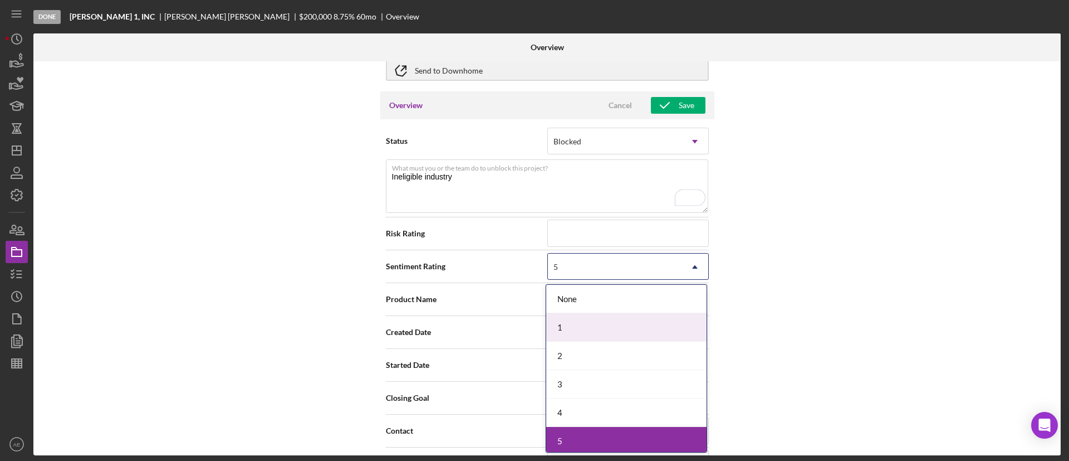
click at [571, 330] on div "1" at bounding box center [626, 327] width 160 height 28
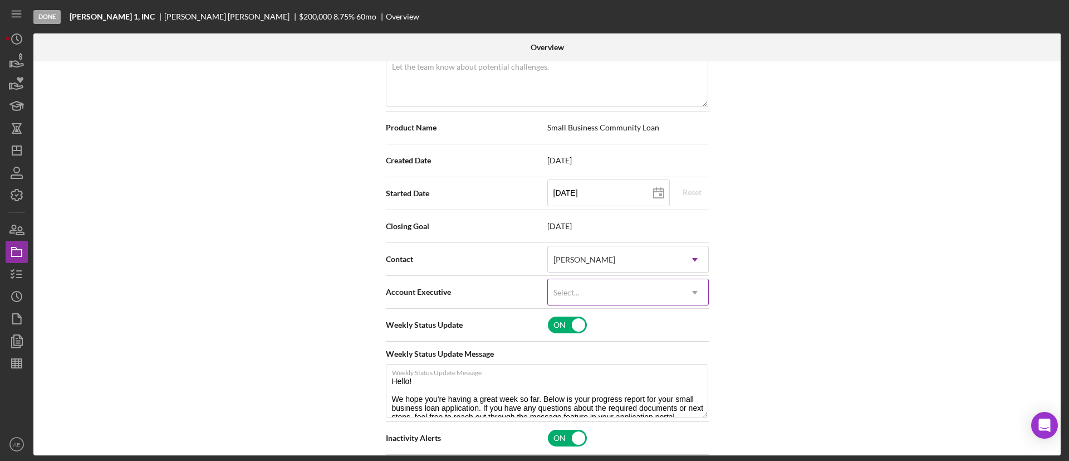
scroll to position [334, 0]
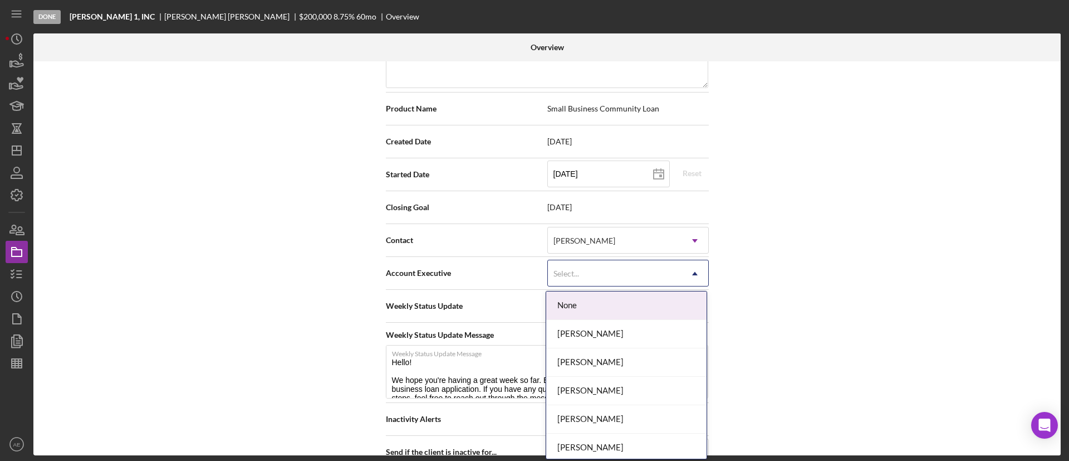
click at [591, 278] on div "Select..." at bounding box center [615, 274] width 134 height 26
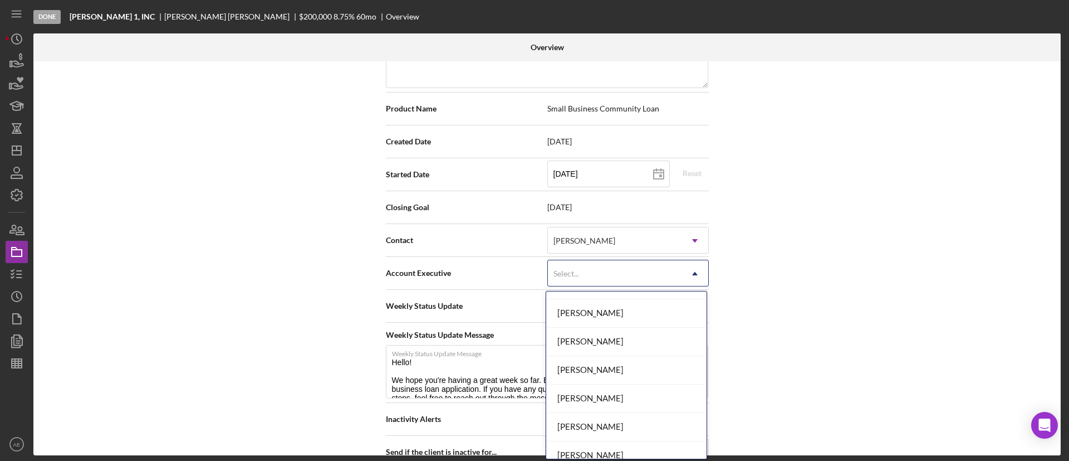
scroll to position [401, 0]
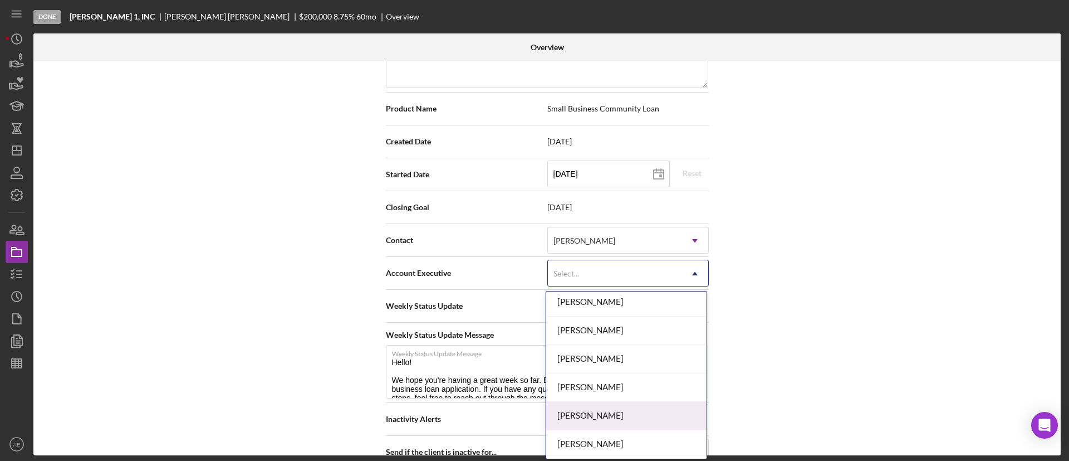
click at [597, 412] on div "[PERSON_NAME]" at bounding box center [626, 416] width 160 height 28
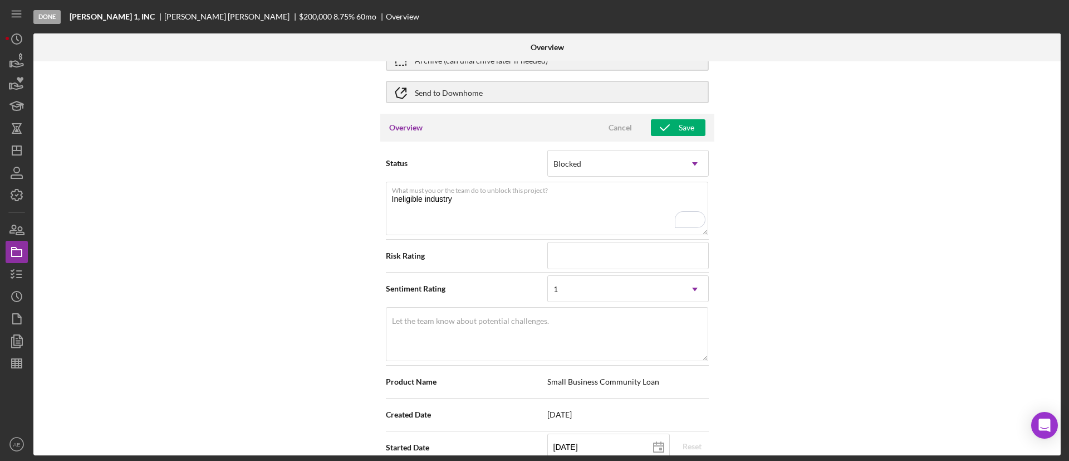
scroll to position [0, 0]
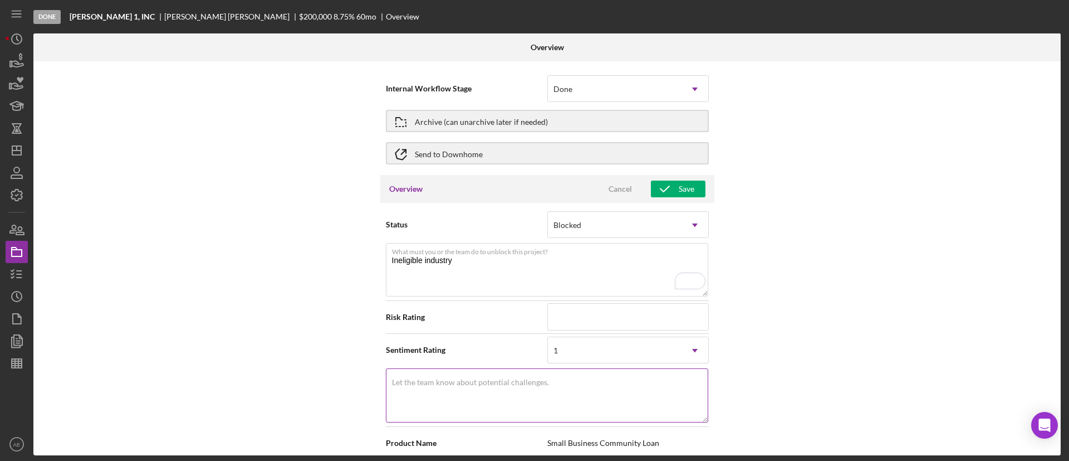
click at [530, 381] on label "Let the team know about potential challenges." at bounding box center [470, 382] width 157 height 9
click at [530, 381] on textarea "Let the team know about potential challenges." at bounding box center [547, 394] width 322 height 53
